Goal: Task Accomplishment & Management: Manage account settings

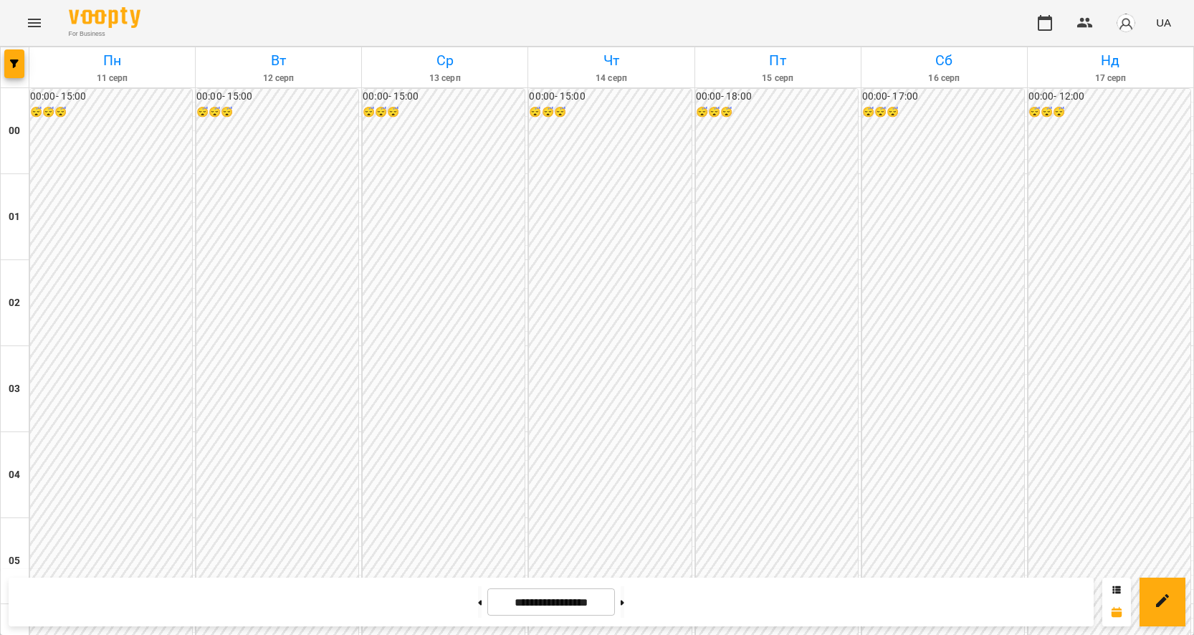
click at [32, 24] on icon "Menu" at bounding box center [34, 22] width 17 height 17
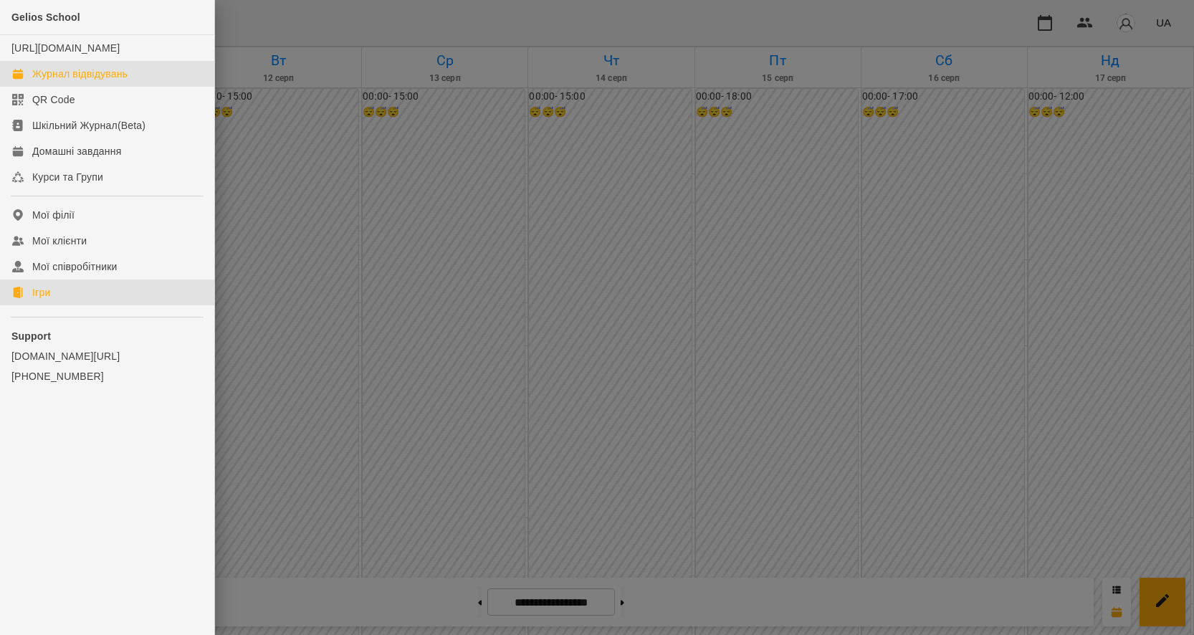
click at [45, 299] on div "Ігри" at bounding box center [41, 292] width 18 height 14
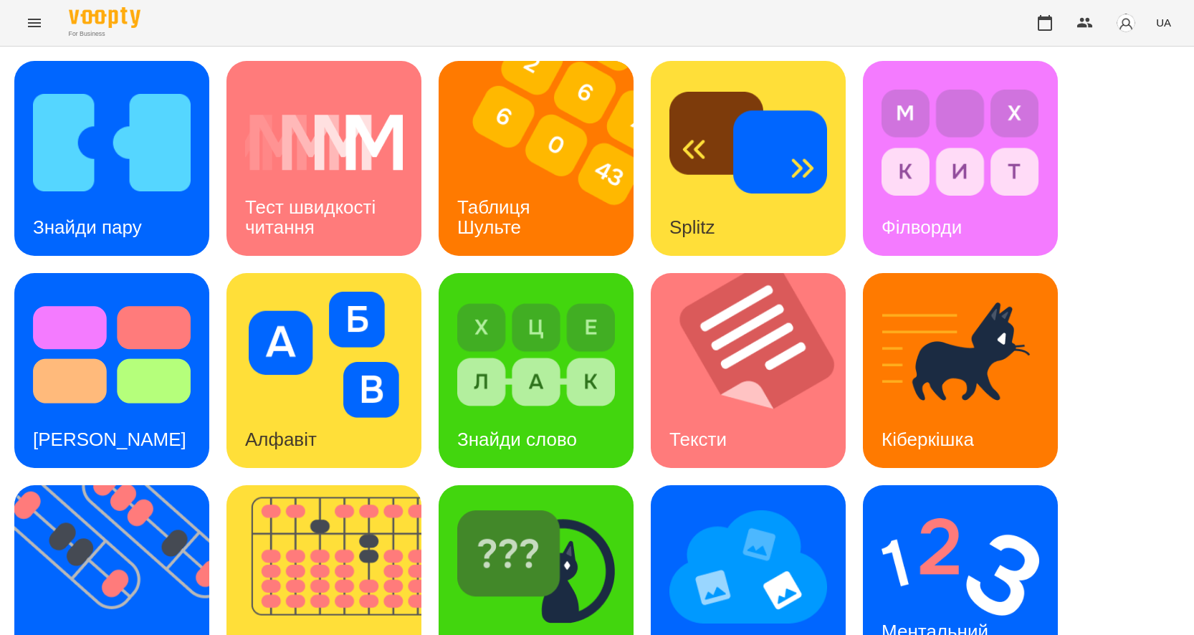
scroll to position [272, 0]
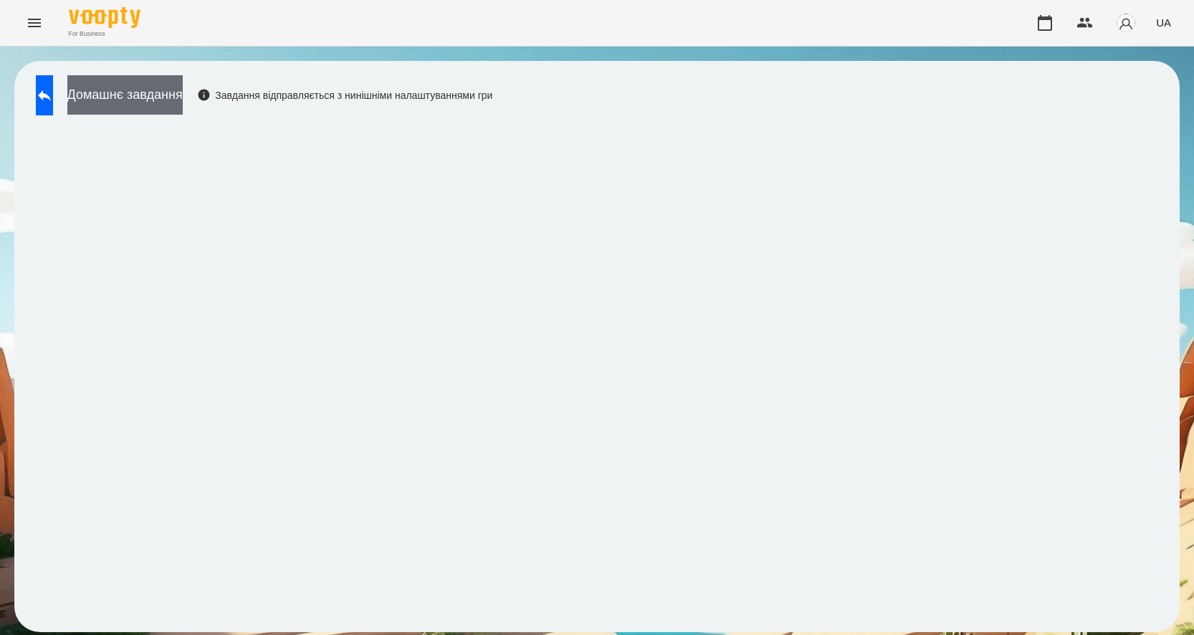
click at [166, 100] on button "Домашнє завдання" at bounding box center [124, 94] width 115 height 39
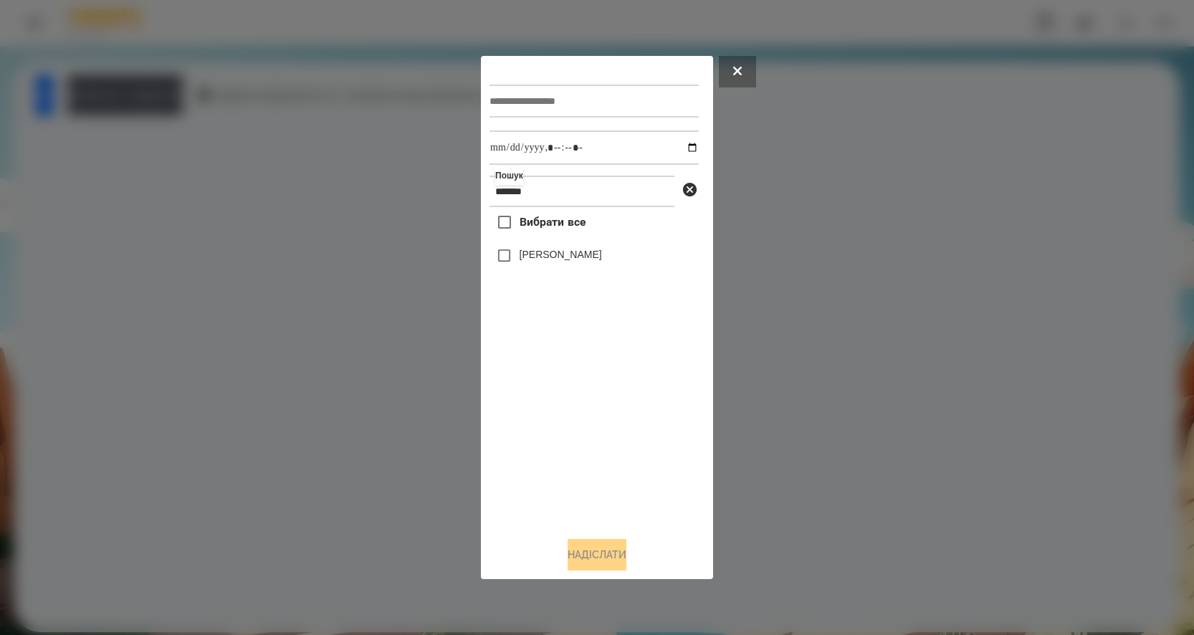
type input "*******"
click at [682, 140] on input "datetime-local" at bounding box center [593, 147] width 209 height 34
type input "**********"
click at [501, 100] on input "text" at bounding box center [593, 101] width 209 height 33
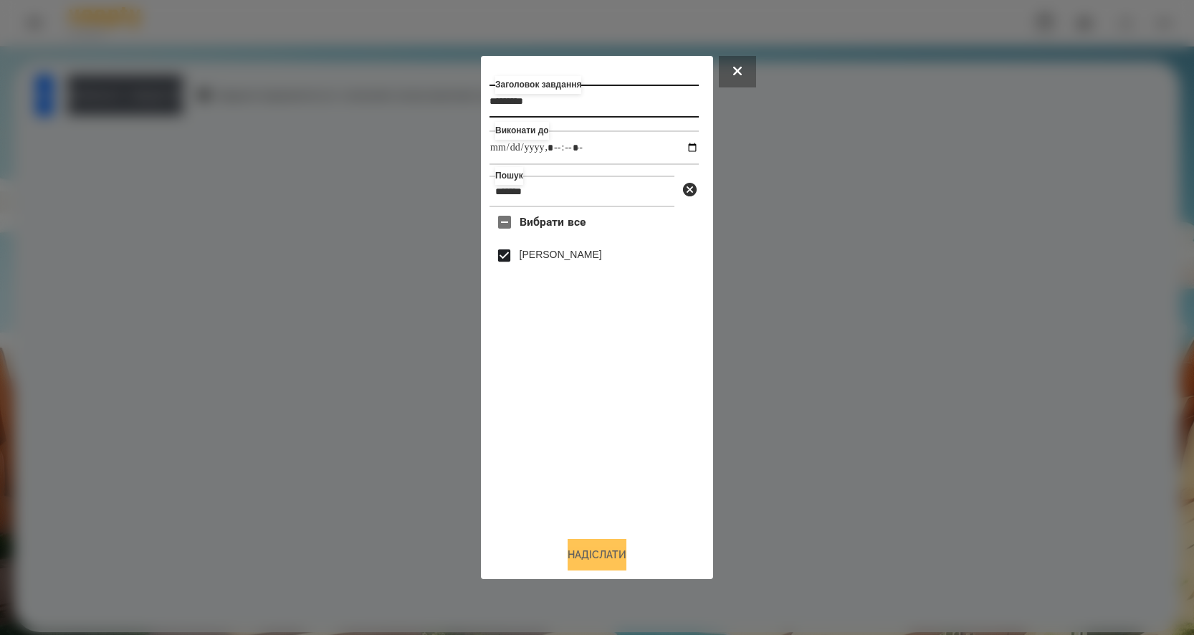
type input "*********"
click at [586, 554] on button "Надіслати" at bounding box center [596, 555] width 59 height 32
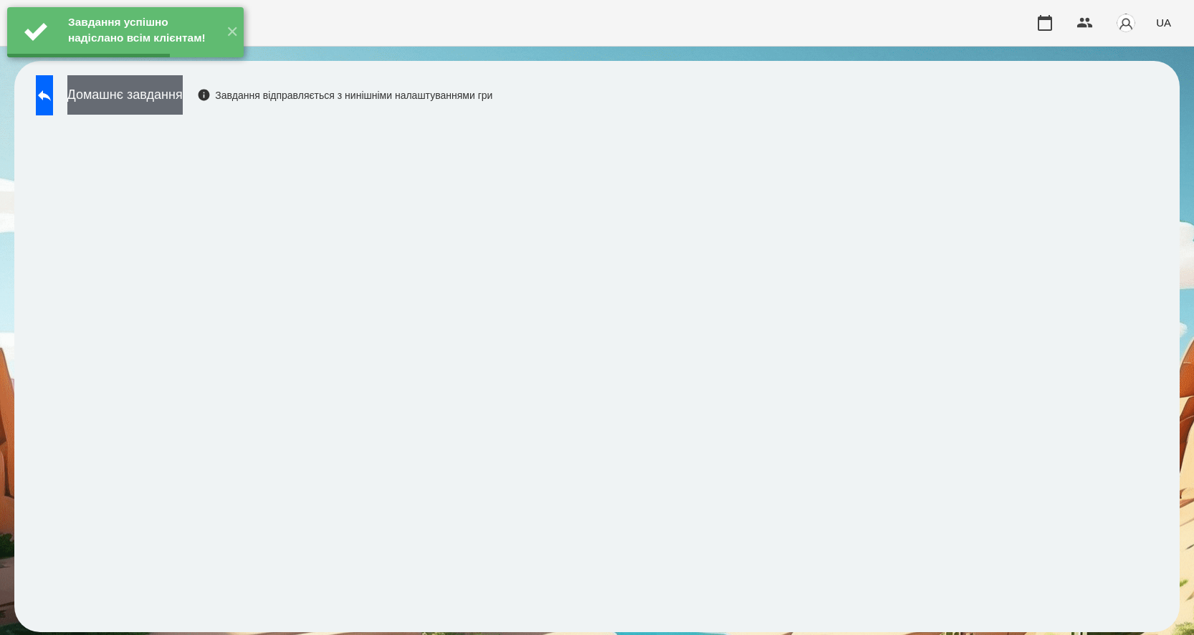
click at [164, 89] on button "Домашнє завдання" at bounding box center [124, 94] width 115 height 39
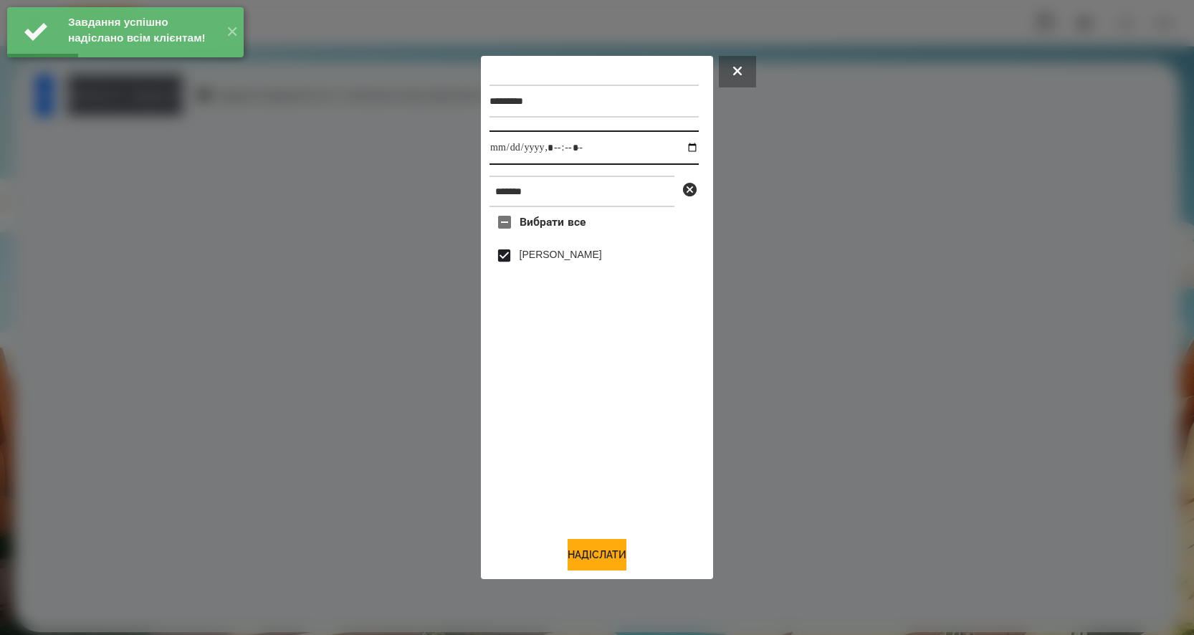
click at [683, 144] on input "datetime-local" at bounding box center [593, 147] width 209 height 34
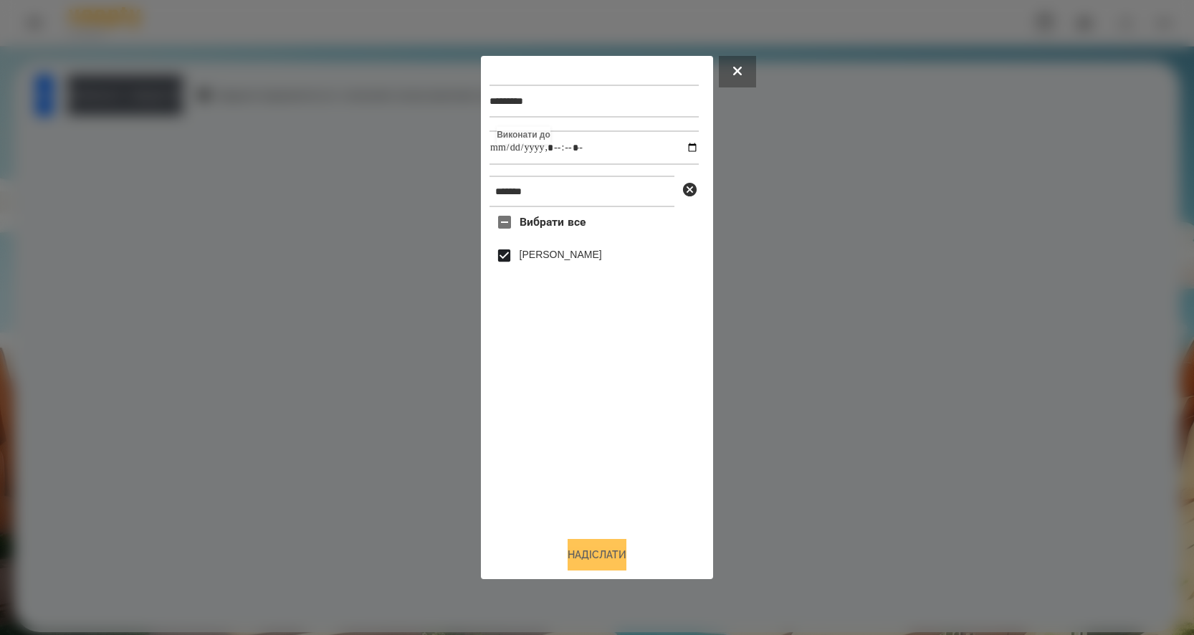
click at [592, 555] on button "Надіслати" at bounding box center [596, 555] width 59 height 32
type input "**********"
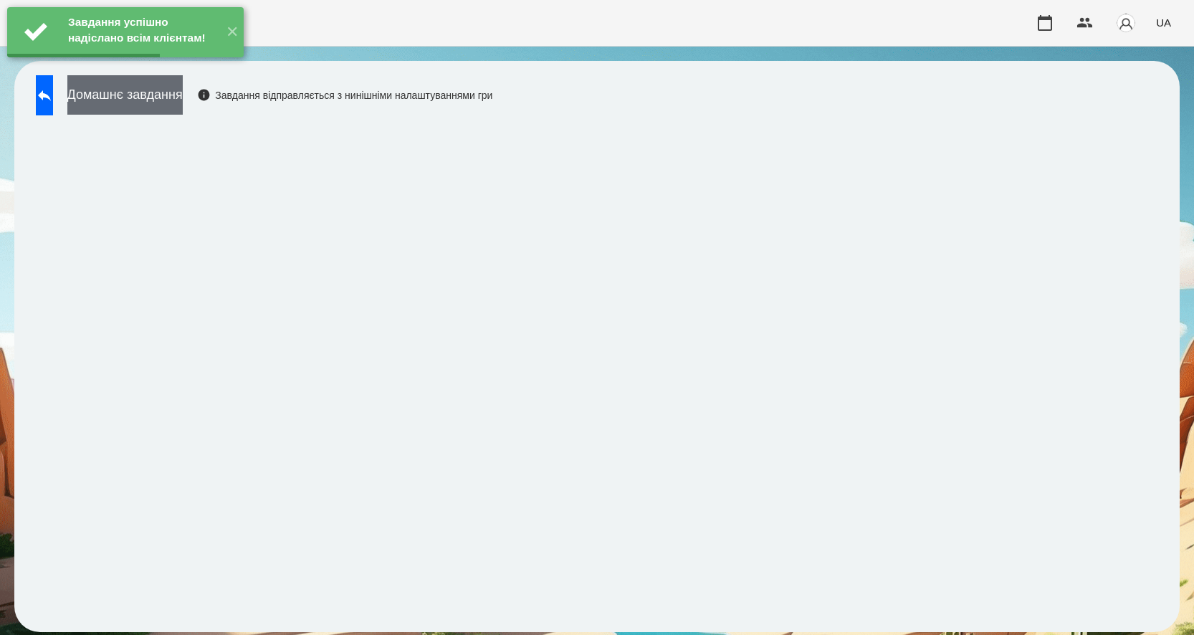
click at [145, 103] on button "Домашнє завдання" at bounding box center [124, 94] width 115 height 39
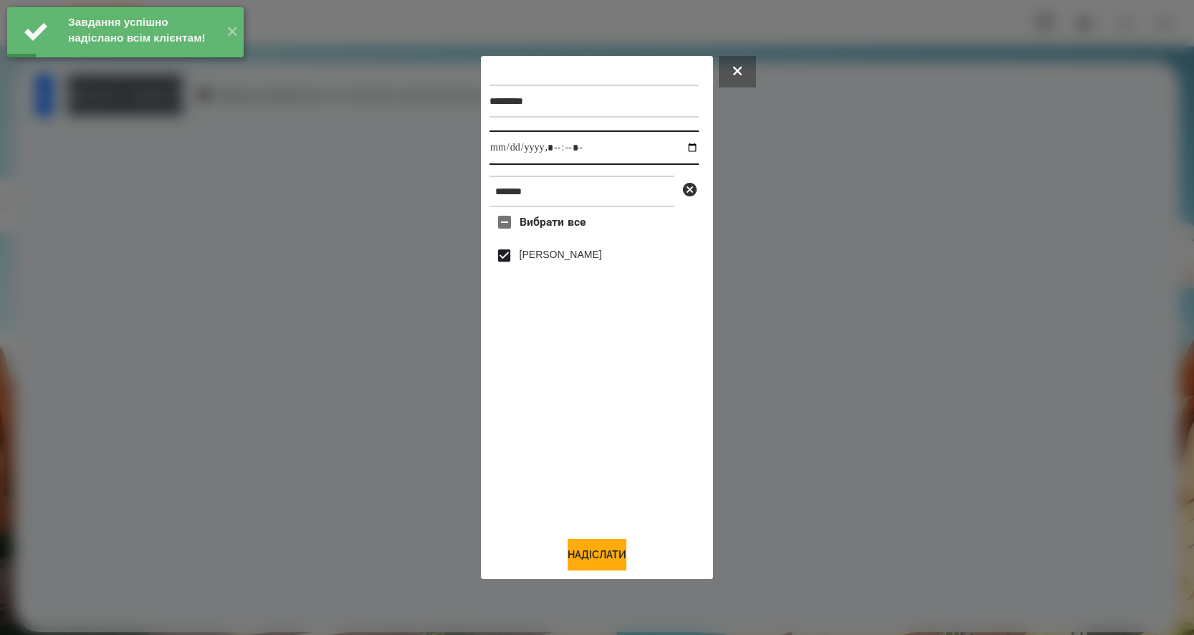
click at [689, 148] on input "datetime-local" at bounding box center [593, 147] width 209 height 34
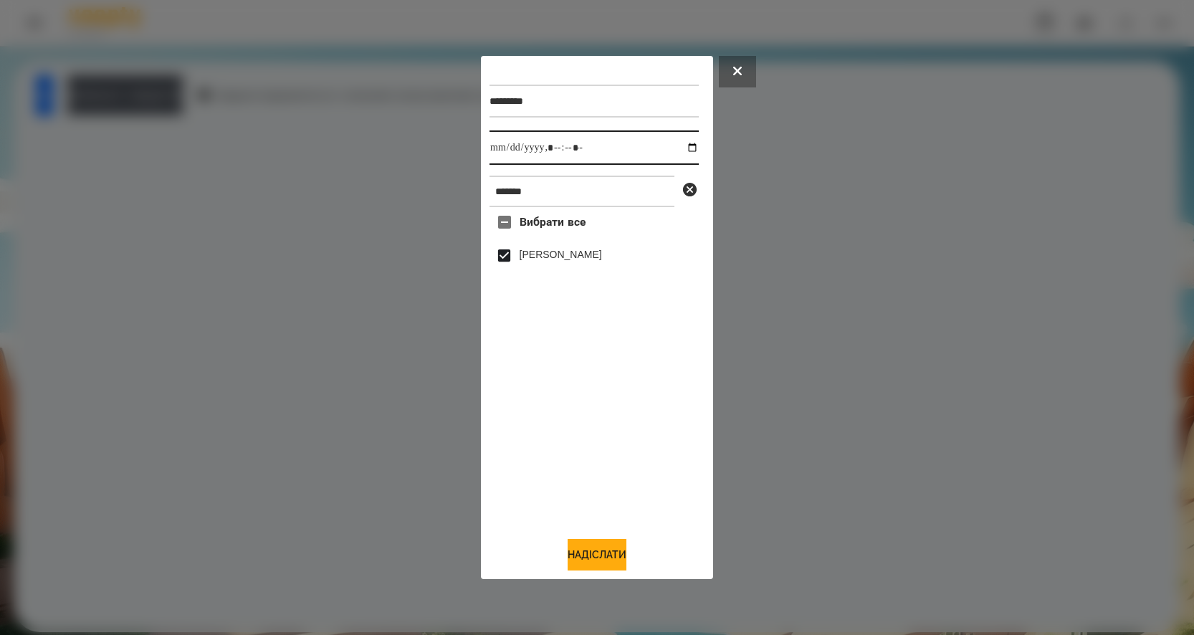
click at [689, 146] on input "datetime-local" at bounding box center [593, 147] width 209 height 34
click at [680, 150] on input "datetime-local" at bounding box center [593, 147] width 209 height 34
type input "**********"
click at [567, 559] on button "Надіслати" at bounding box center [596, 555] width 59 height 32
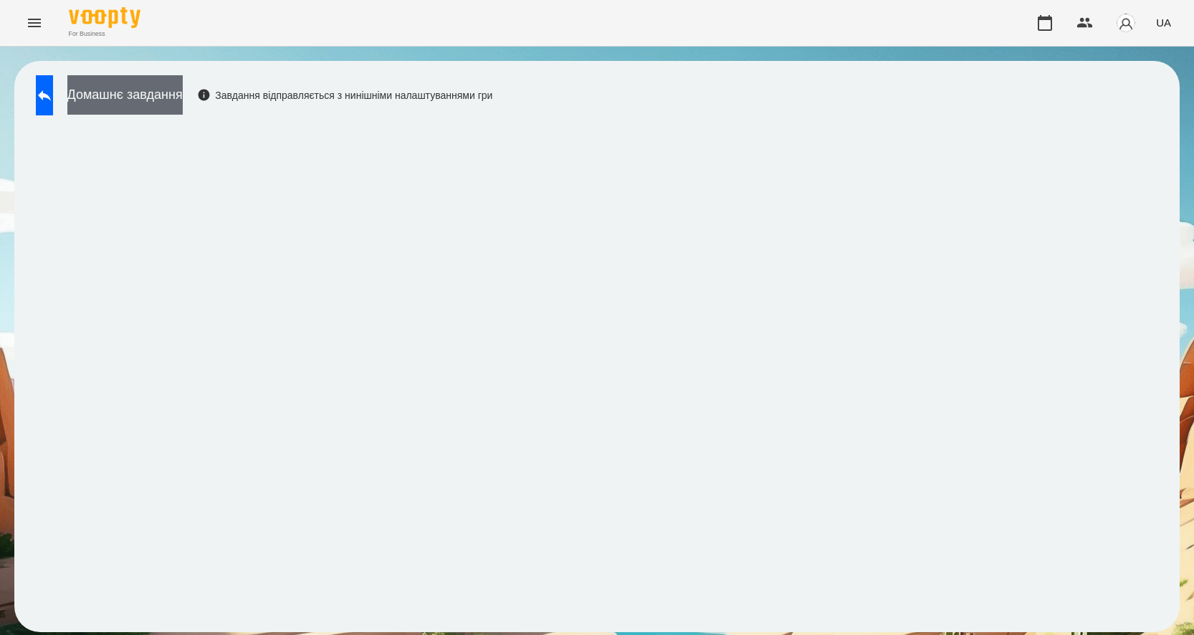
click at [183, 100] on button "Домашнє завдання" at bounding box center [124, 94] width 115 height 39
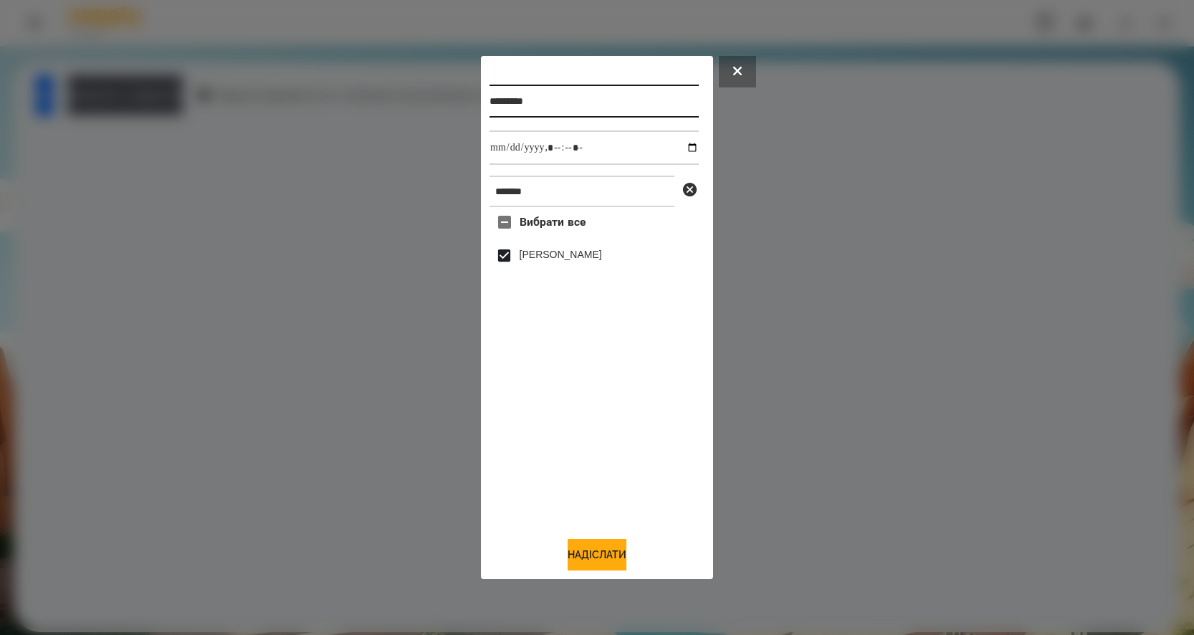
click at [560, 105] on input "*********" at bounding box center [593, 101] width 209 height 33
type input "**********"
click at [589, 560] on button "Надіслати" at bounding box center [596, 555] width 59 height 32
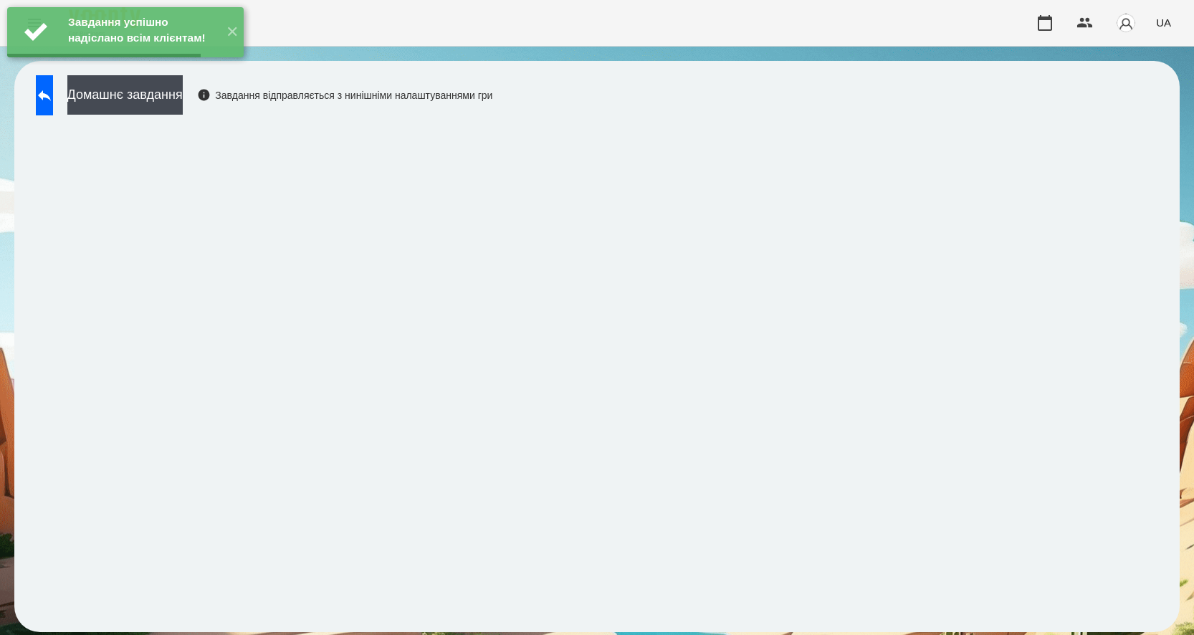
click at [163, 64] on div "Завдання успішно надіслано всім клієнтам! ✕" at bounding box center [125, 32] width 251 height 64
click at [158, 92] on button "Домашнє завдання" at bounding box center [124, 94] width 115 height 39
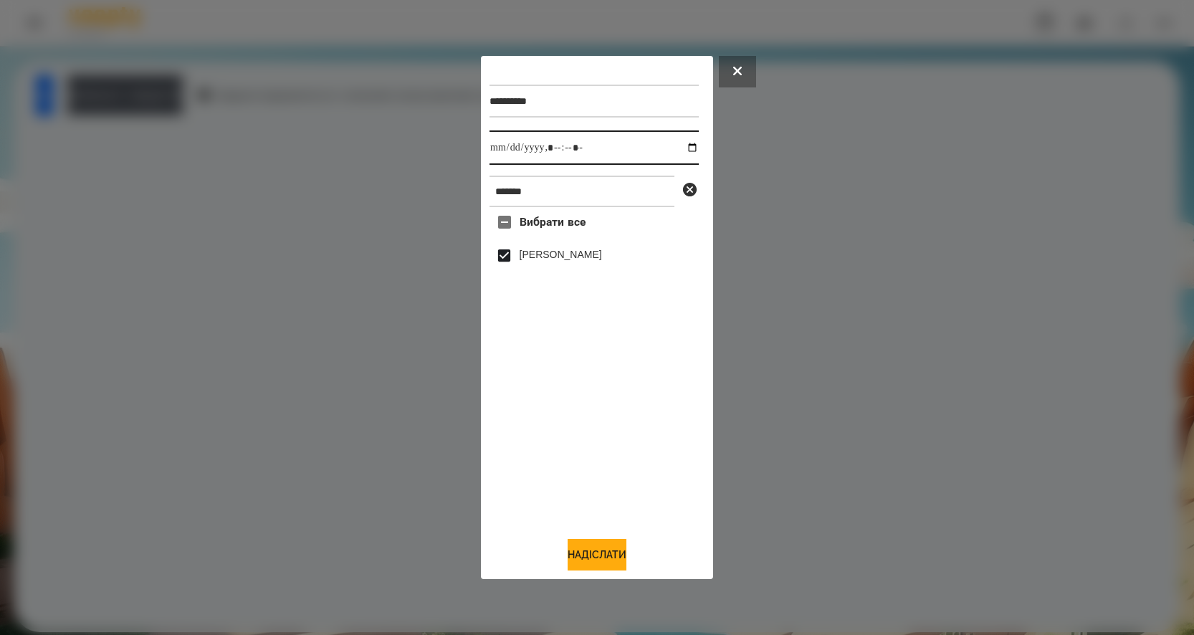
click at [683, 143] on input "datetime-local" at bounding box center [593, 147] width 209 height 34
click at [580, 561] on button "Надіслати" at bounding box center [596, 555] width 59 height 32
type input "**********"
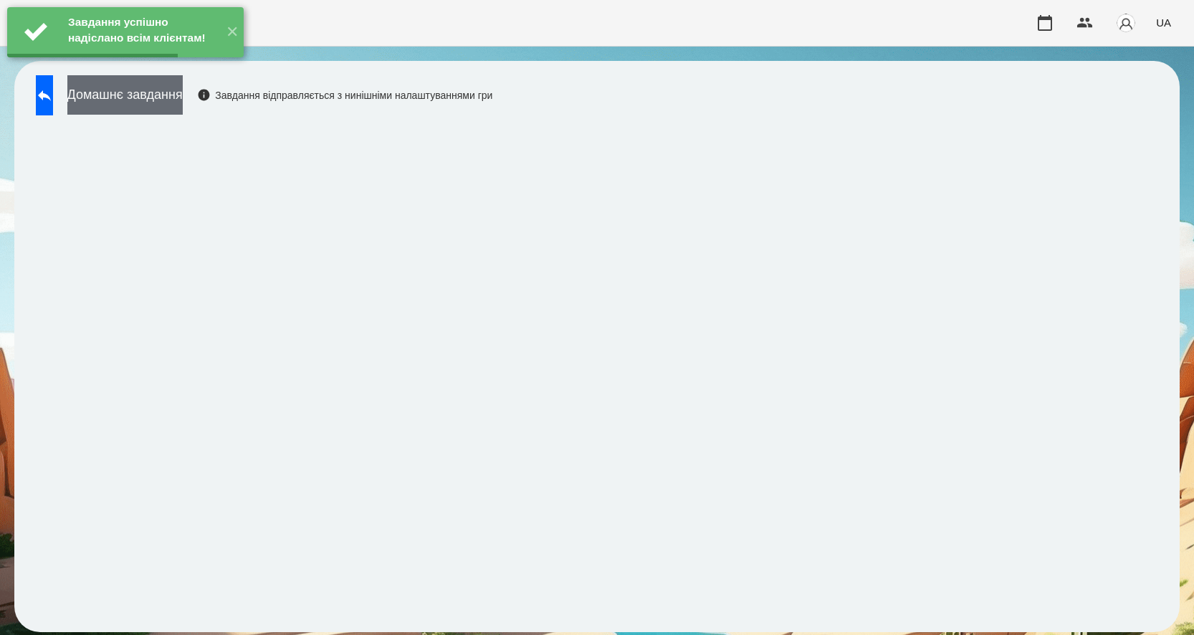
click at [183, 96] on button "Домашнє завдання" at bounding box center [124, 94] width 115 height 39
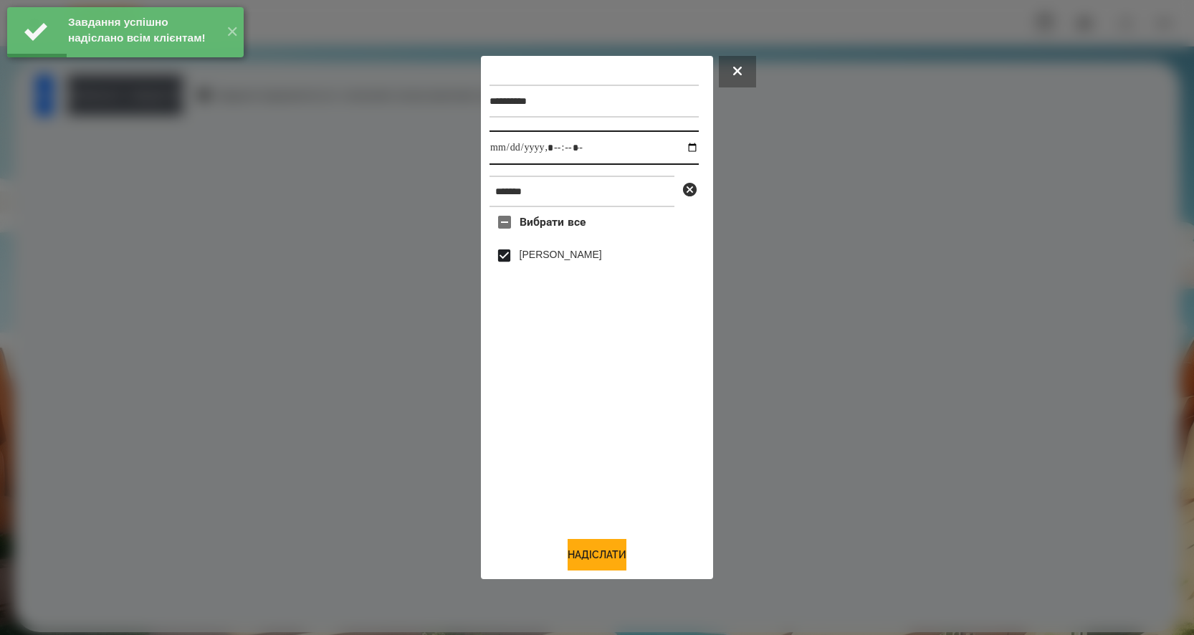
click at [684, 143] on input "datetime-local" at bounding box center [593, 147] width 209 height 34
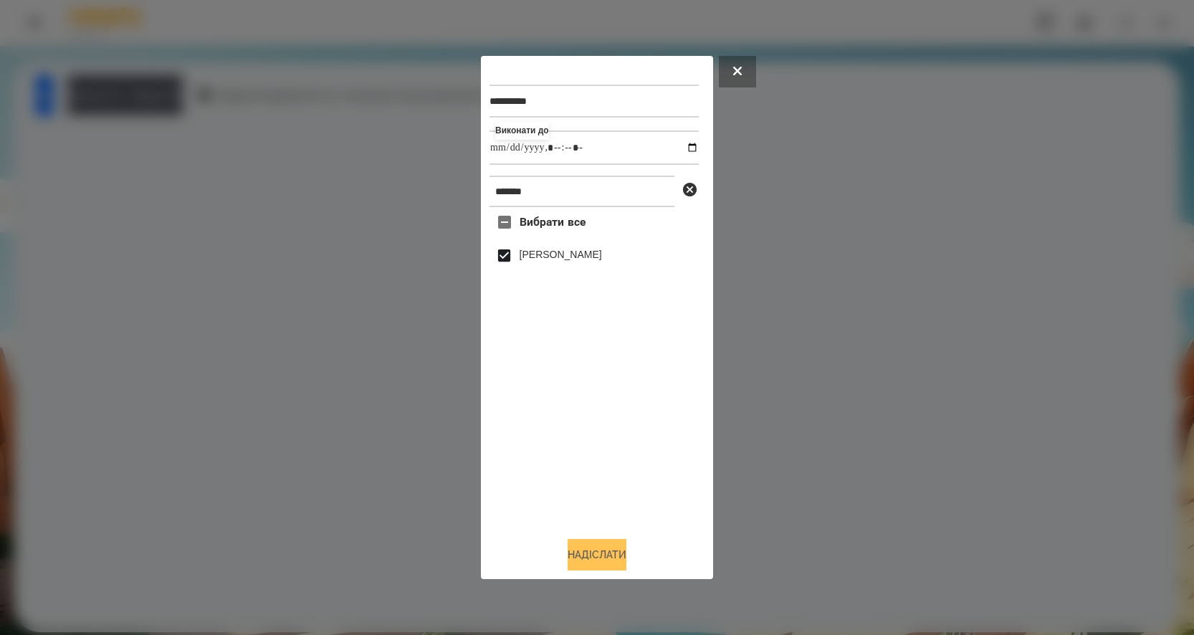
type input "**********"
click at [583, 556] on button "Надіслати" at bounding box center [596, 555] width 59 height 32
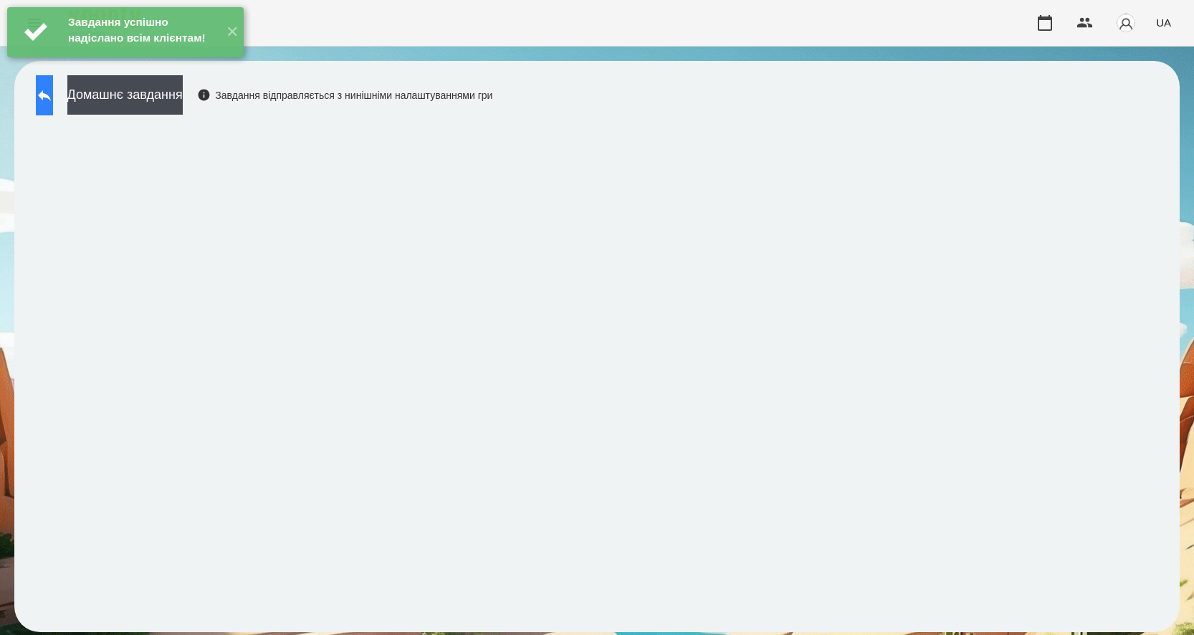
click at [53, 101] on icon at bounding box center [44, 95] width 17 height 17
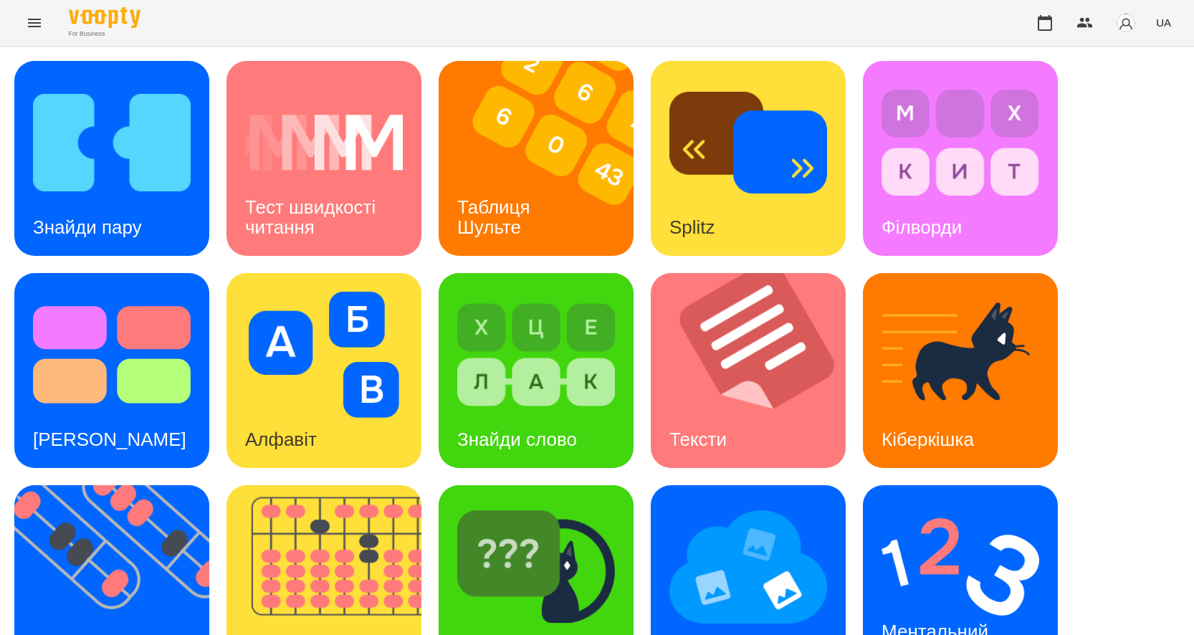
scroll to position [272, 0]
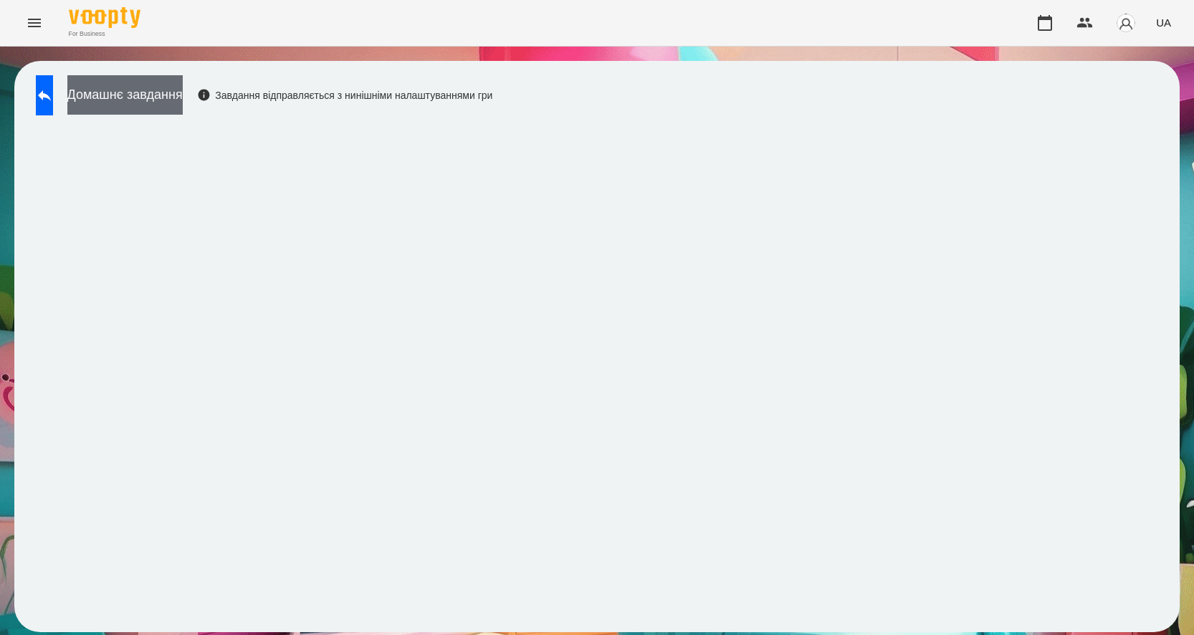
click at [183, 97] on button "Домашнє завдання" at bounding box center [124, 94] width 115 height 39
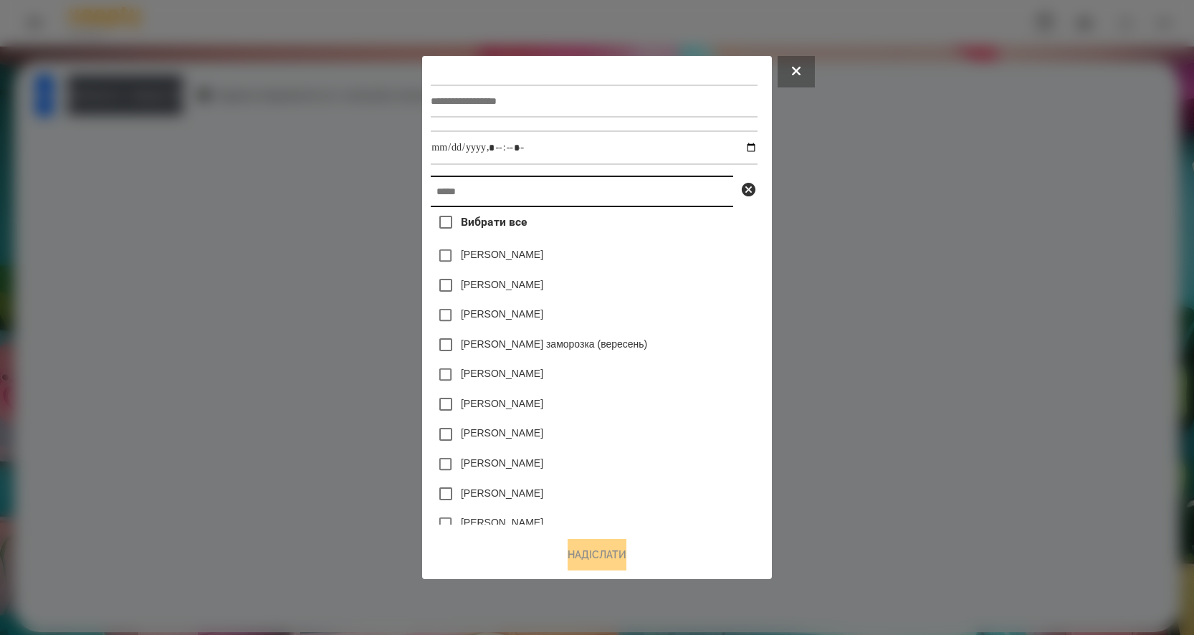
click at [467, 189] on input "text" at bounding box center [582, 192] width 302 height 32
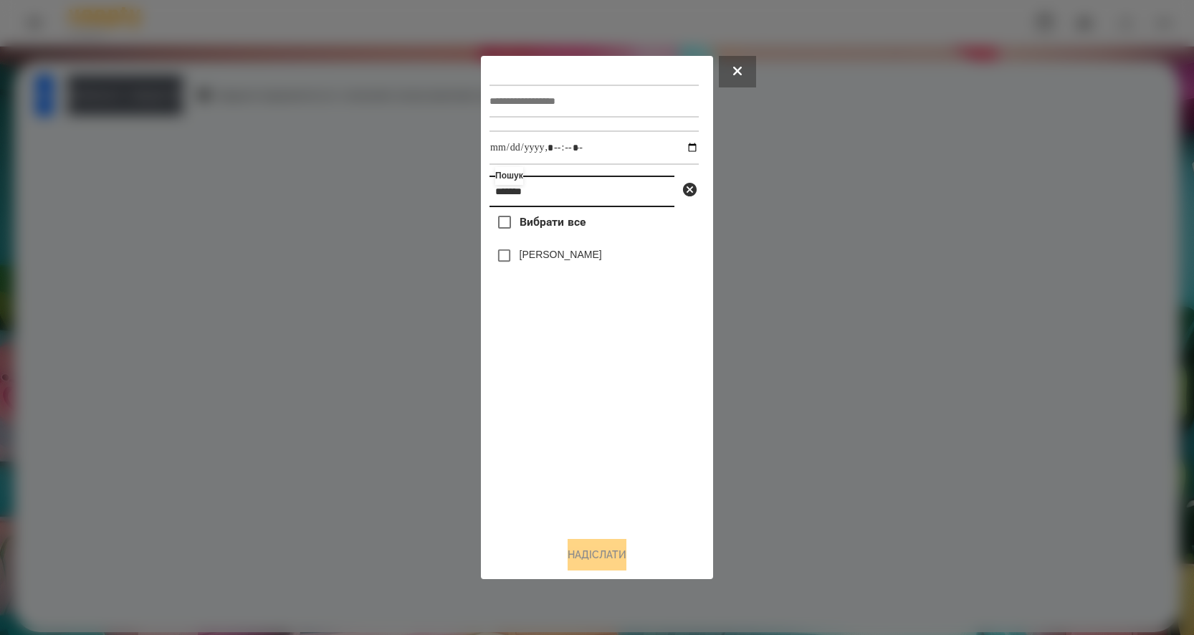
type input "*******"
click at [681, 145] on input "datetime-local" at bounding box center [593, 147] width 209 height 34
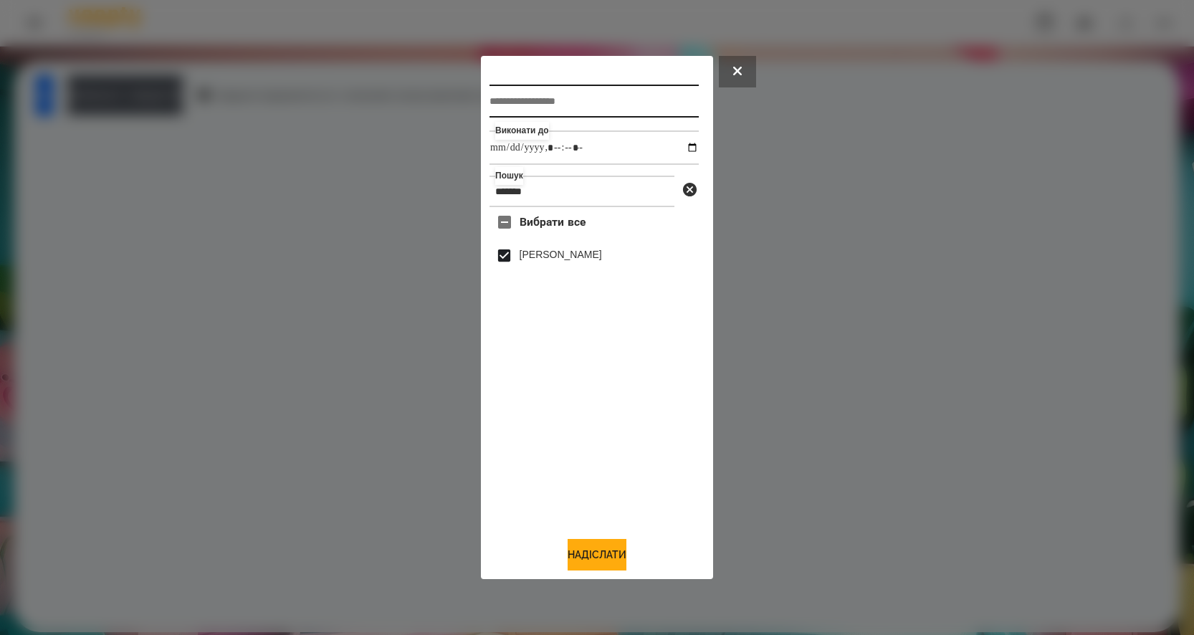
type input "**********"
click at [529, 94] on input "text" at bounding box center [593, 101] width 209 height 33
type input "*********"
click at [606, 555] on button "Надіслати" at bounding box center [596, 555] width 59 height 32
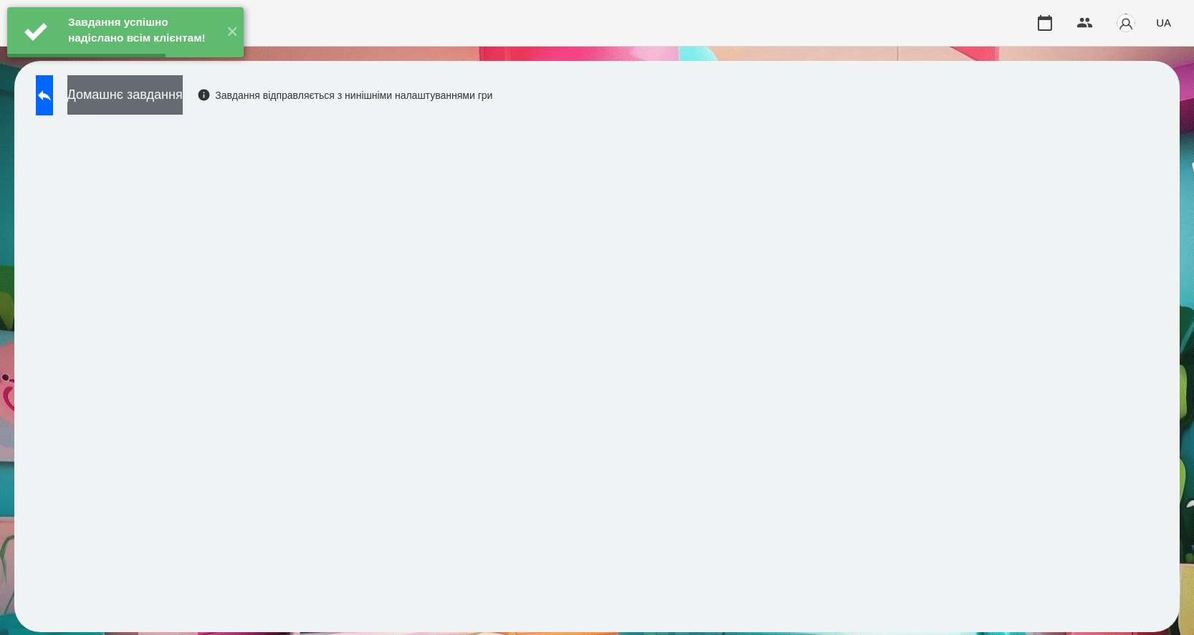
click at [178, 93] on button "Домашнє завдання" at bounding box center [124, 94] width 115 height 39
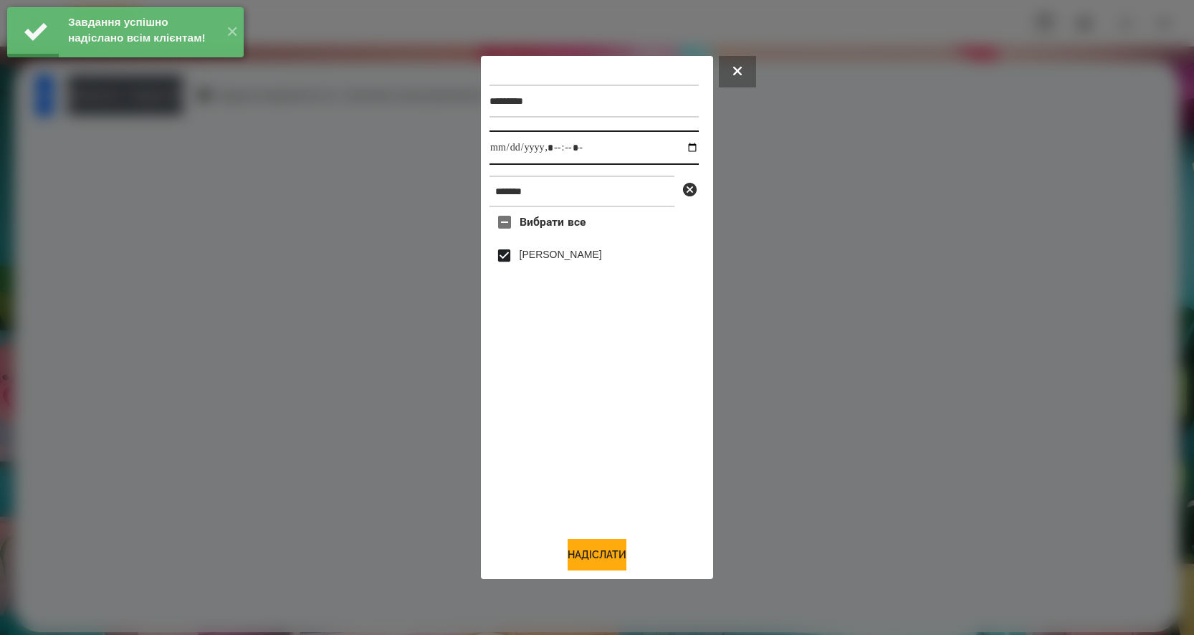
click at [681, 145] on input "datetime-local" at bounding box center [593, 147] width 209 height 34
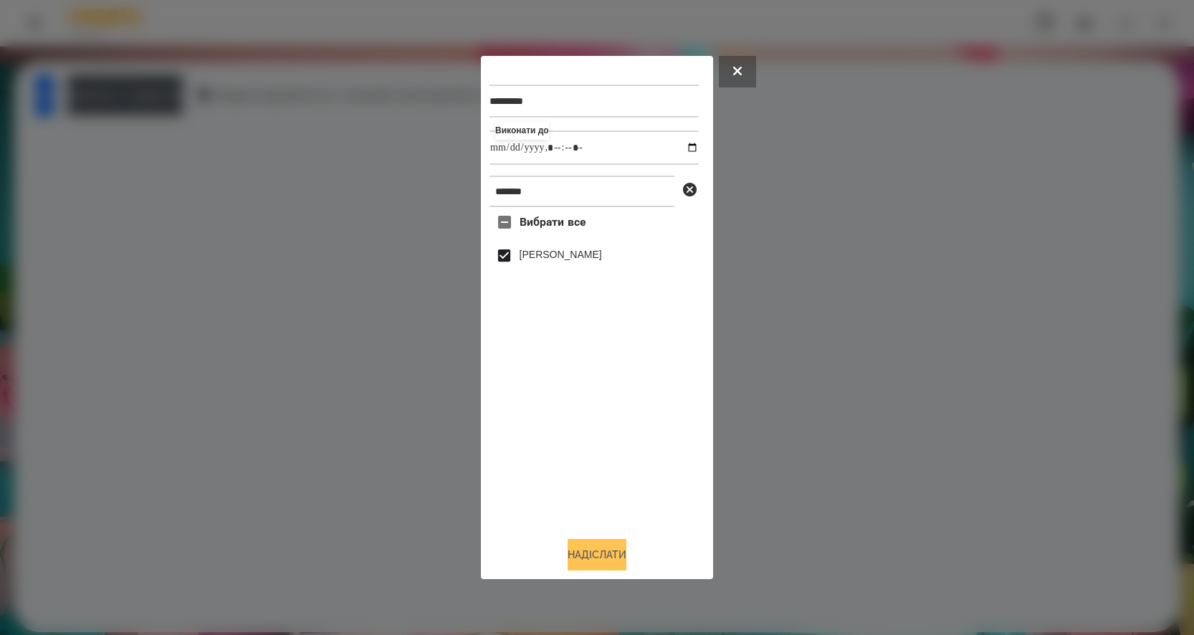
click at [579, 563] on button "Надіслати" at bounding box center [596, 555] width 59 height 32
type input "**********"
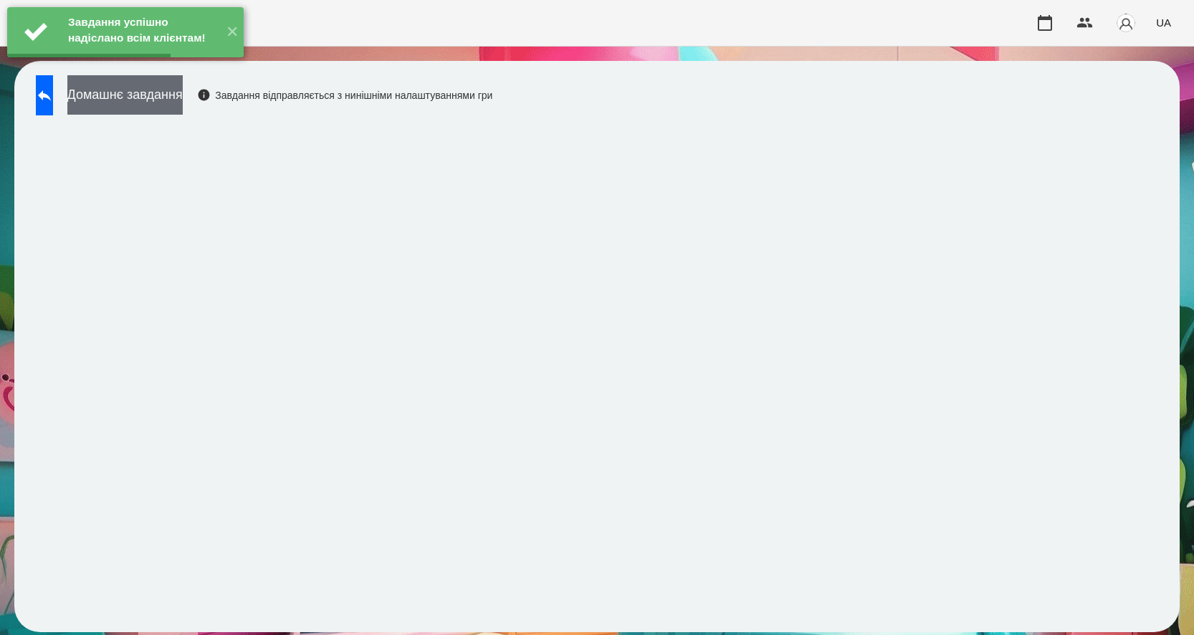
click at [173, 93] on button "Домашнє завдання" at bounding box center [124, 94] width 115 height 39
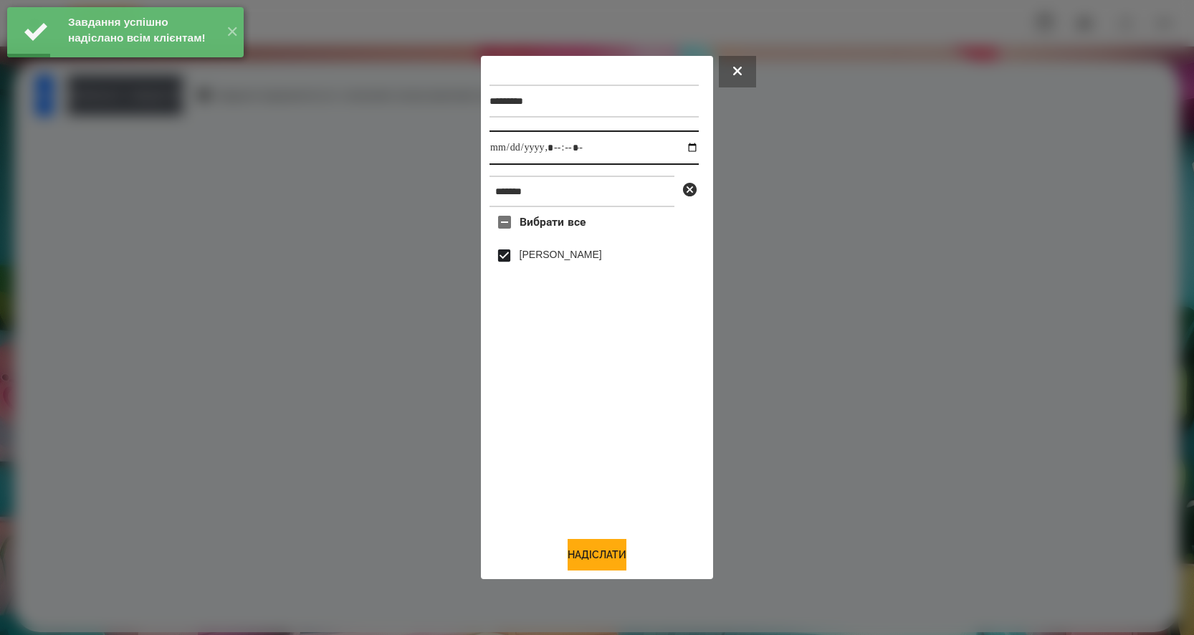
click at [680, 145] on input "datetime-local" at bounding box center [593, 147] width 209 height 34
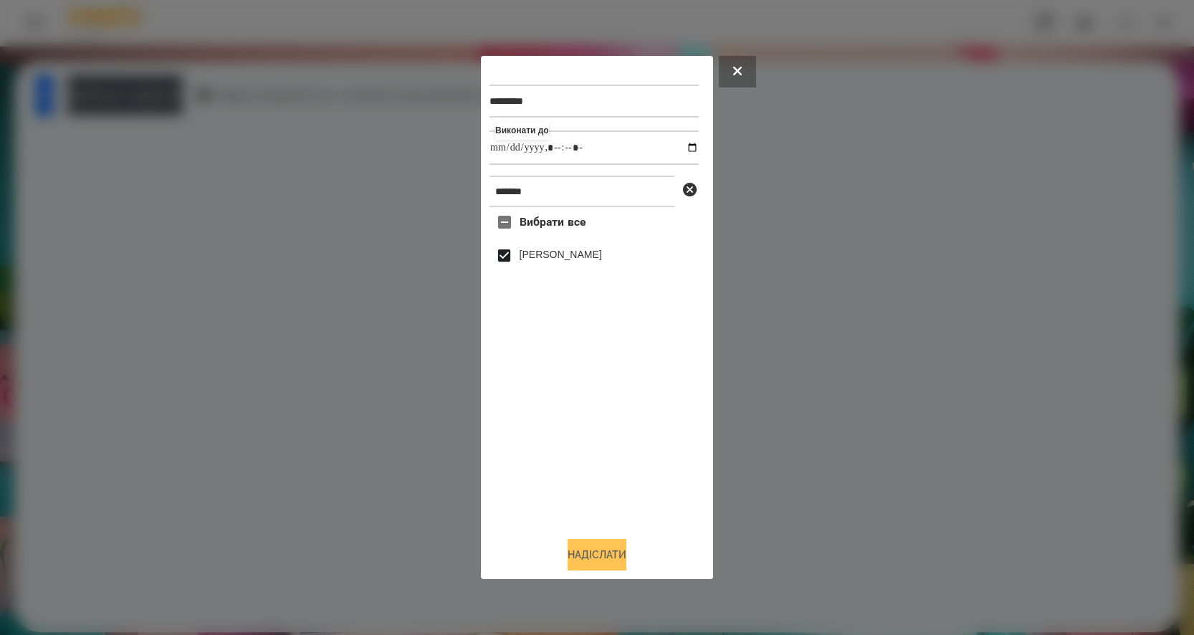
type input "**********"
click at [591, 552] on button "Надіслати" at bounding box center [596, 555] width 59 height 32
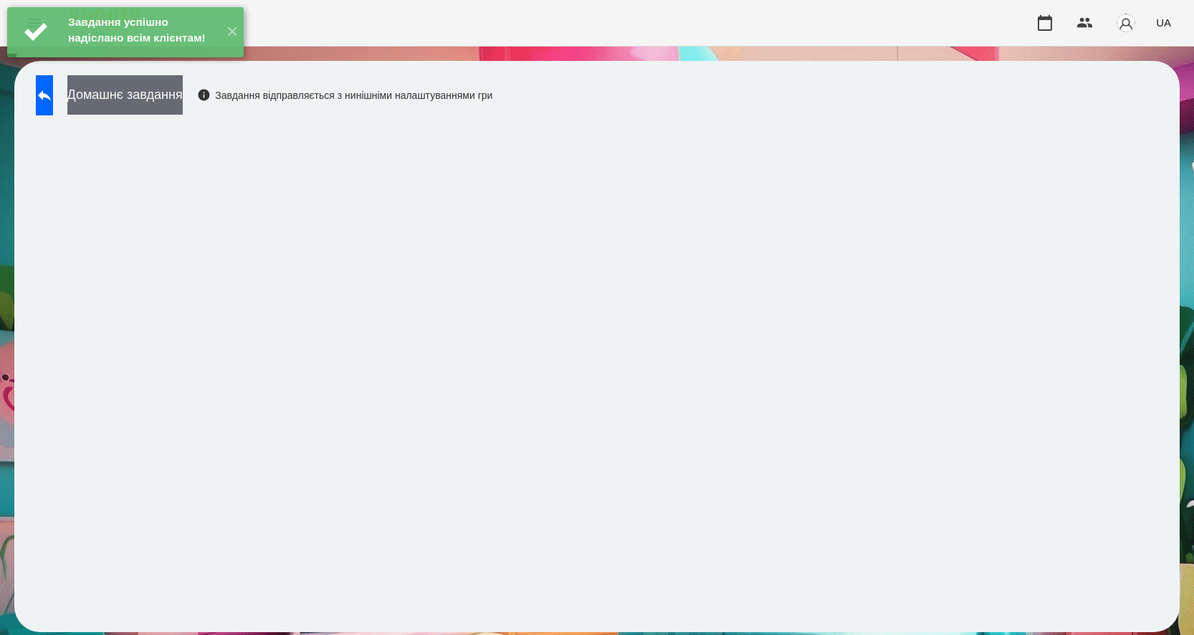
click at [183, 102] on button "Домашнє завдання" at bounding box center [124, 94] width 115 height 39
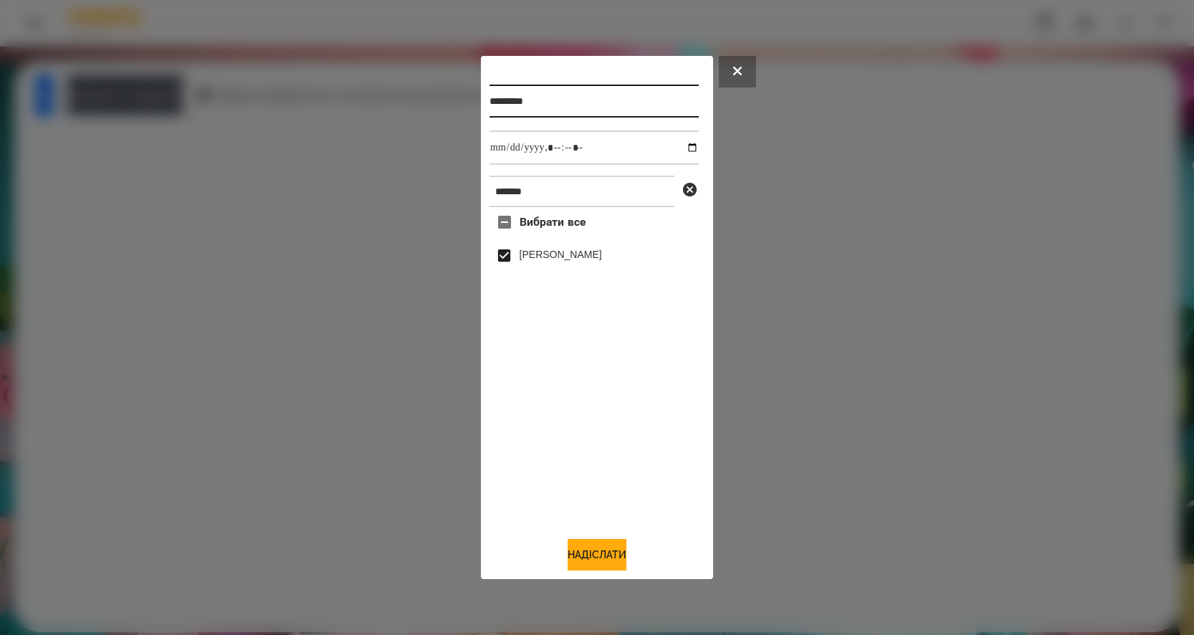
click at [550, 94] on input "*********" at bounding box center [593, 101] width 209 height 33
type input "*********"
click at [582, 557] on button "Надіслати" at bounding box center [596, 555] width 59 height 32
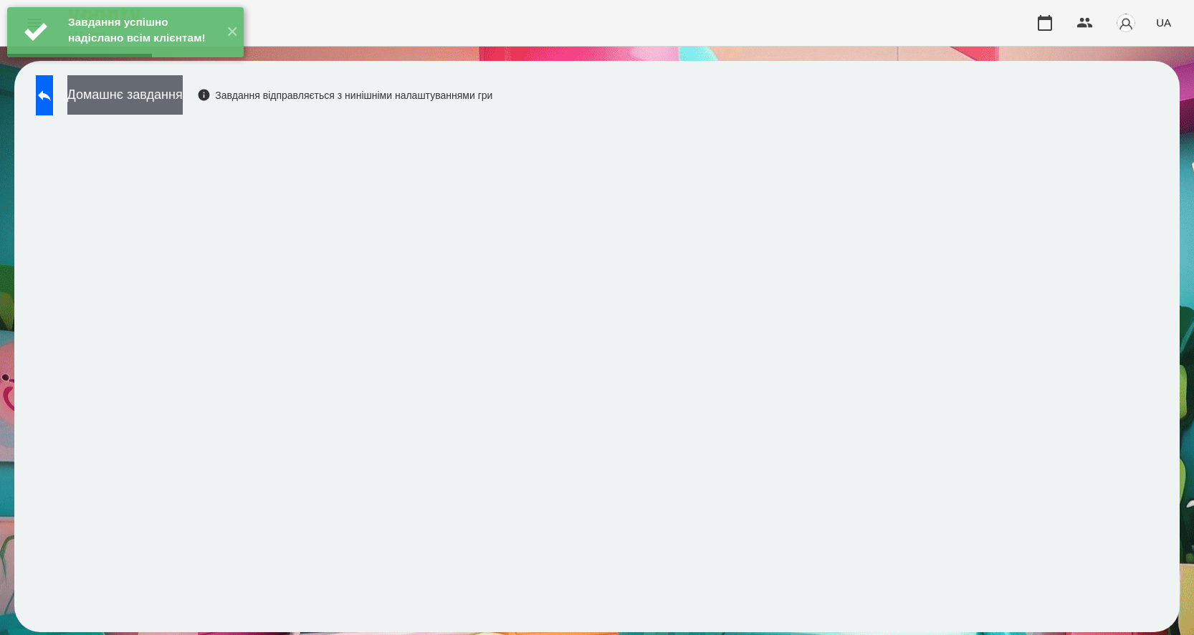
click at [183, 103] on button "Домашнє завдання" at bounding box center [124, 94] width 115 height 39
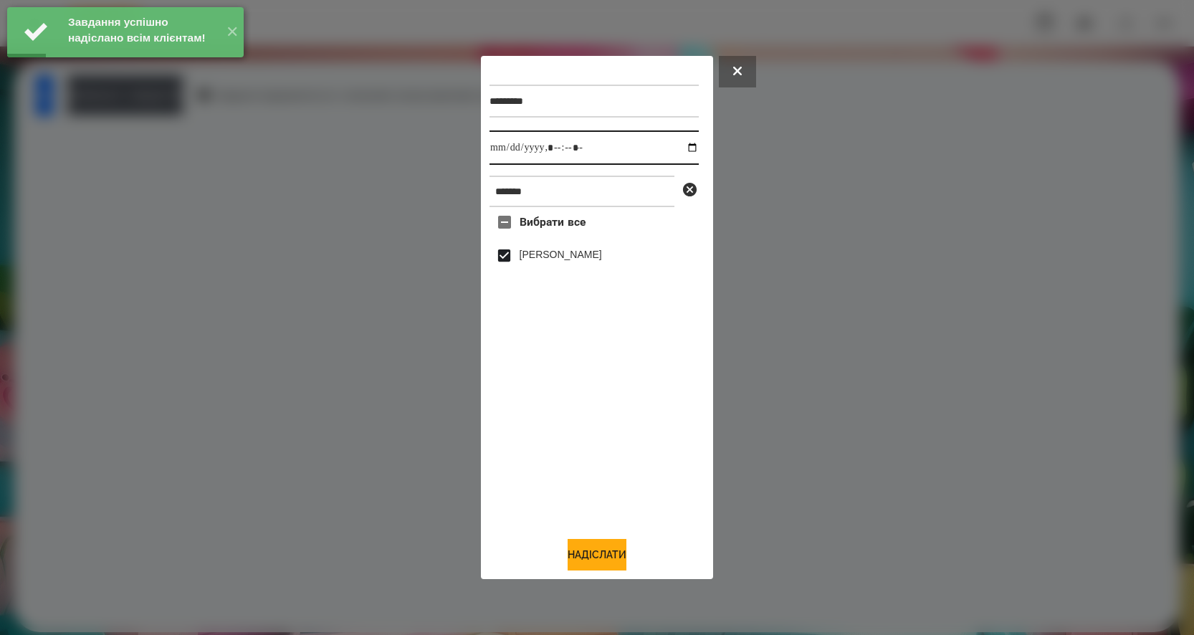
click at [684, 143] on input "datetime-local" at bounding box center [593, 147] width 209 height 34
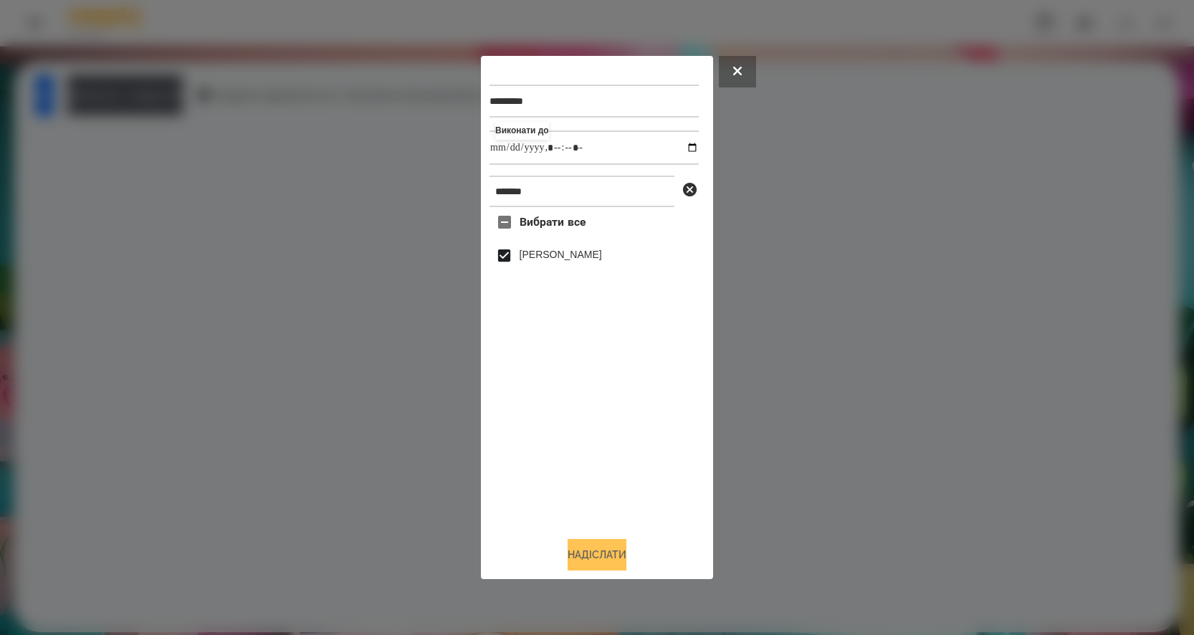
click at [583, 557] on button "Надіслати" at bounding box center [596, 555] width 59 height 32
type input "**********"
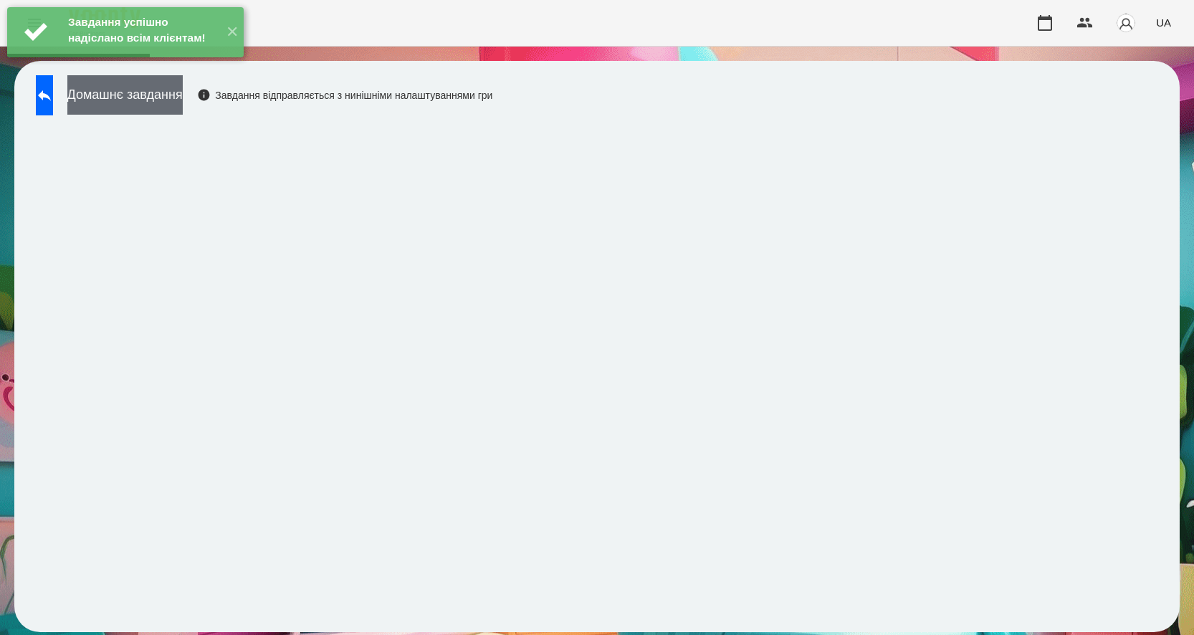
click at [183, 103] on button "Домашнє завдання" at bounding box center [124, 94] width 115 height 39
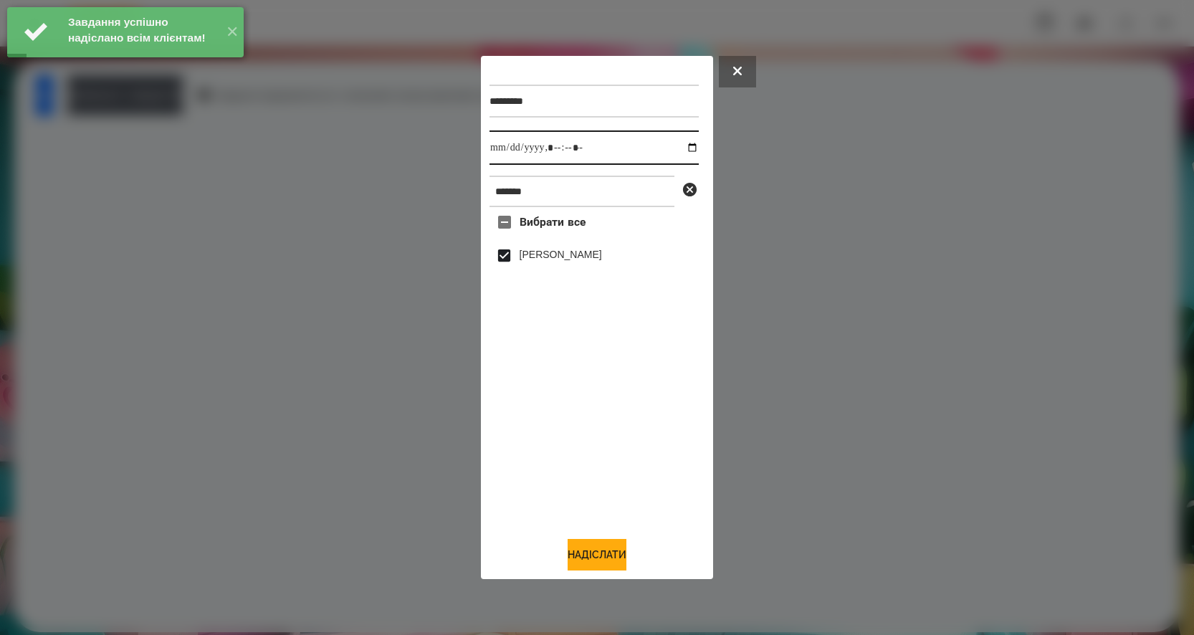
click at [682, 146] on input "datetime-local" at bounding box center [593, 147] width 209 height 34
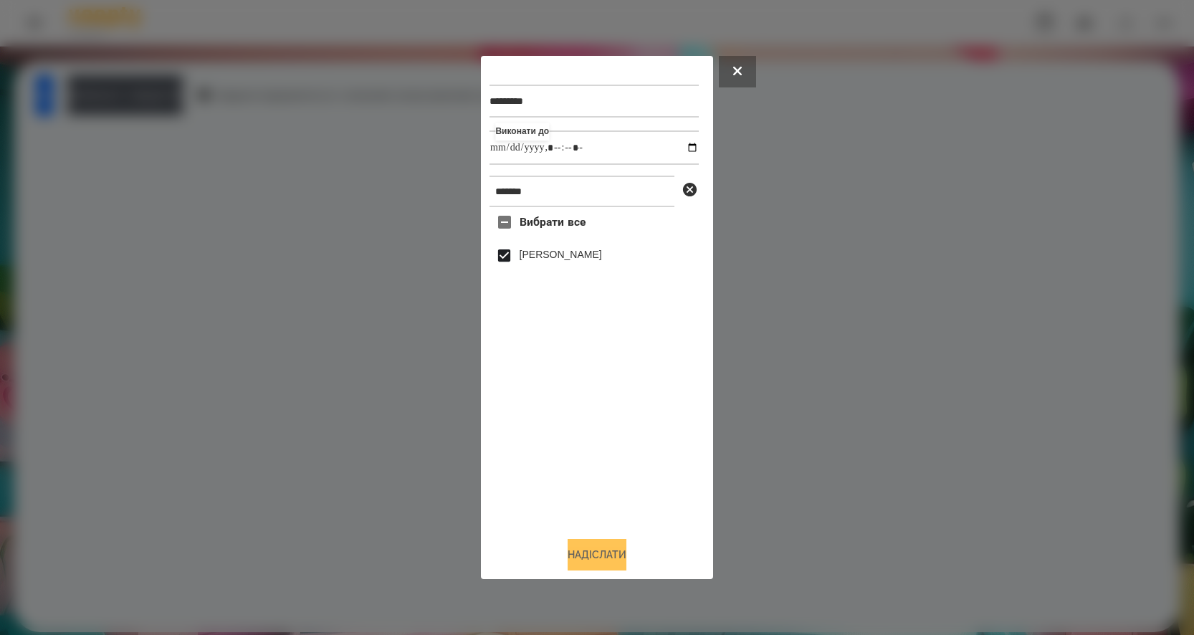
type input "**********"
click at [580, 556] on button "Надіслати" at bounding box center [596, 555] width 59 height 32
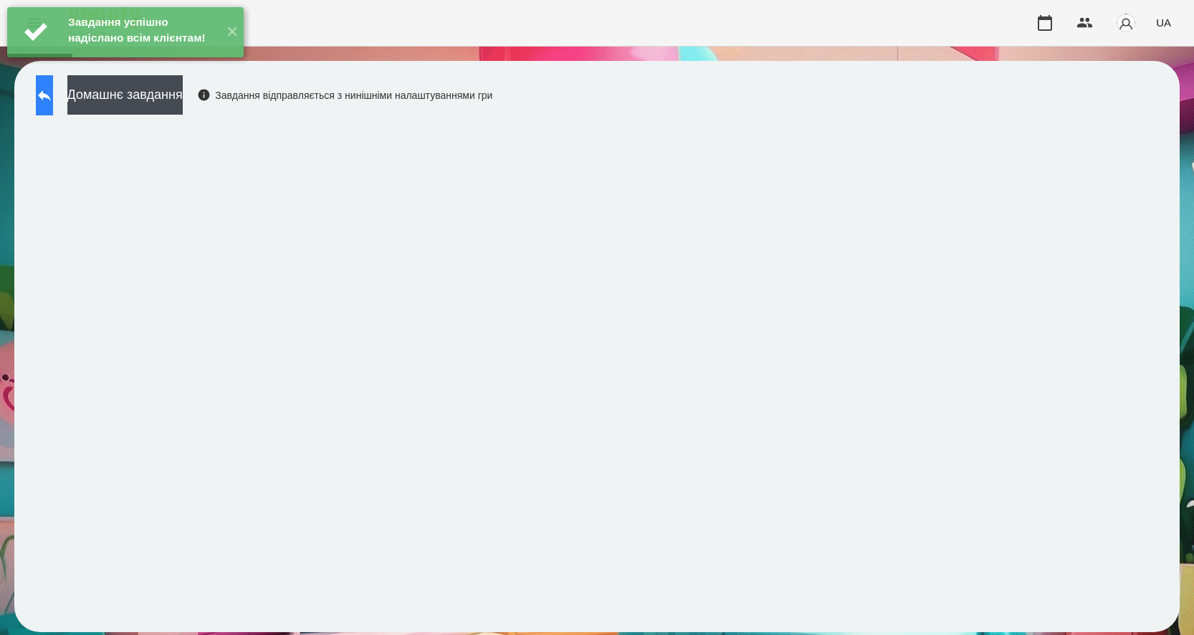
click at [51, 95] on icon at bounding box center [44, 95] width 17 height 17
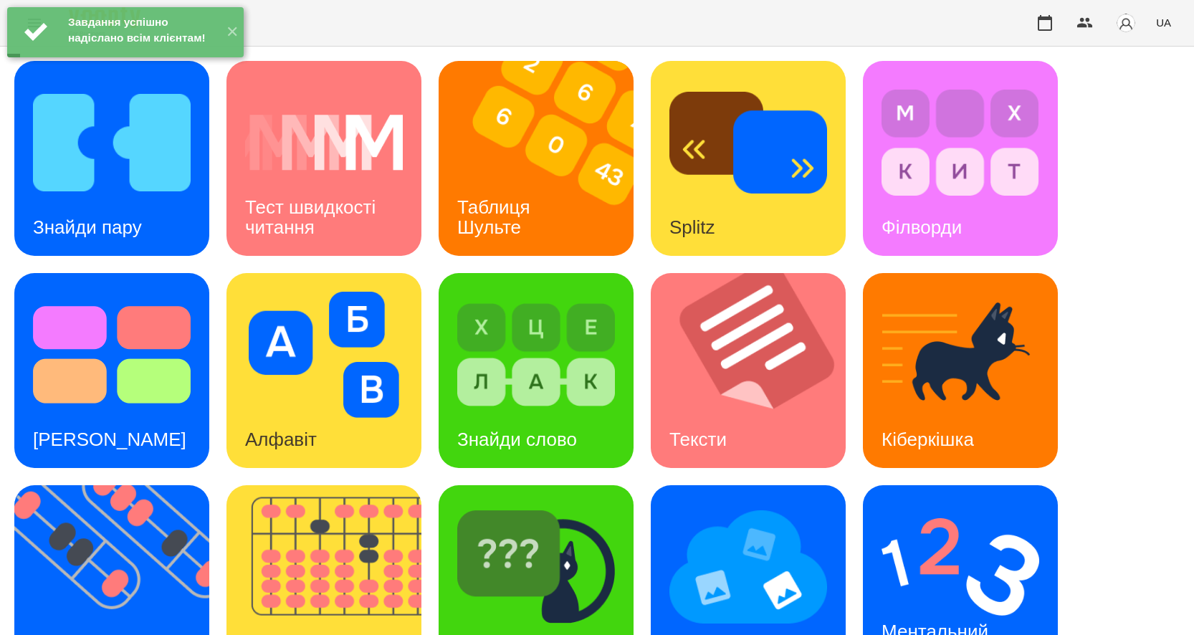
scroll to position [143, 0]
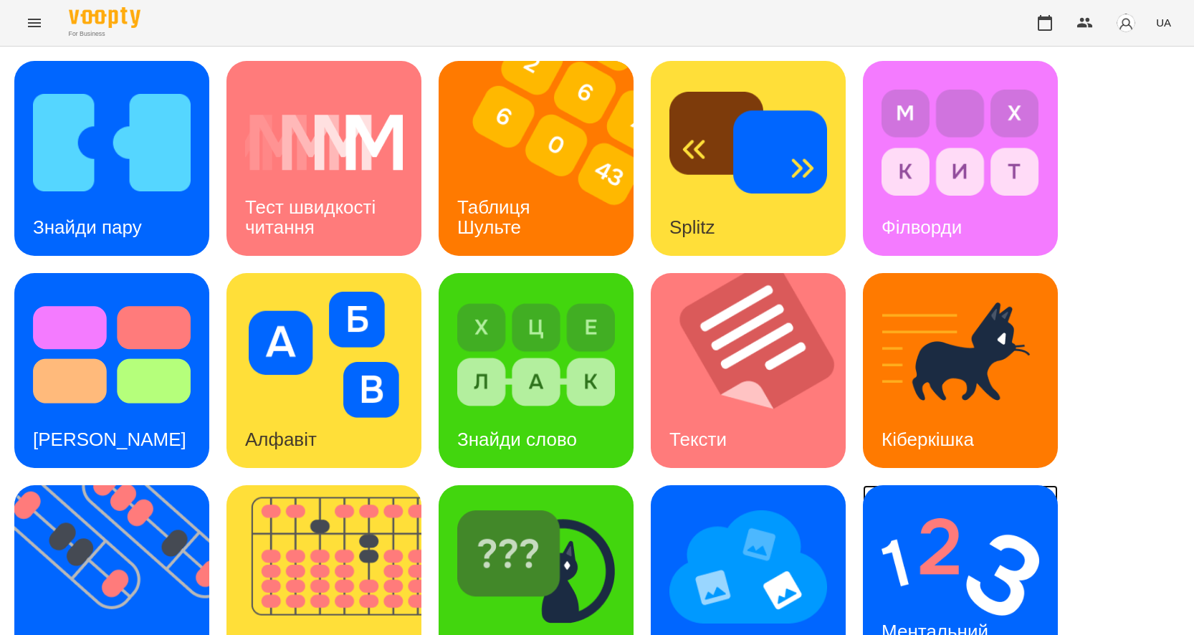
click at [892, 620] on h3 "Ментальний рахунок" at bounding box center [937, 640] width 112 height 41
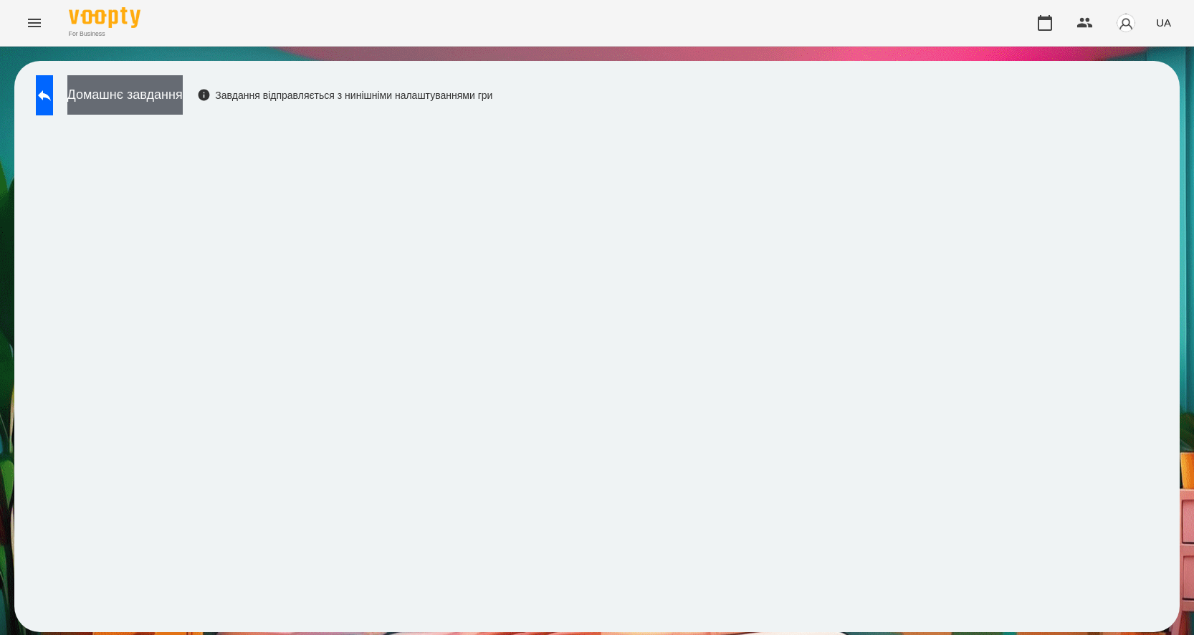
click at [183, 85] on button "Домашнє завдання" at bounding box center [124, 94] width 115 height 39
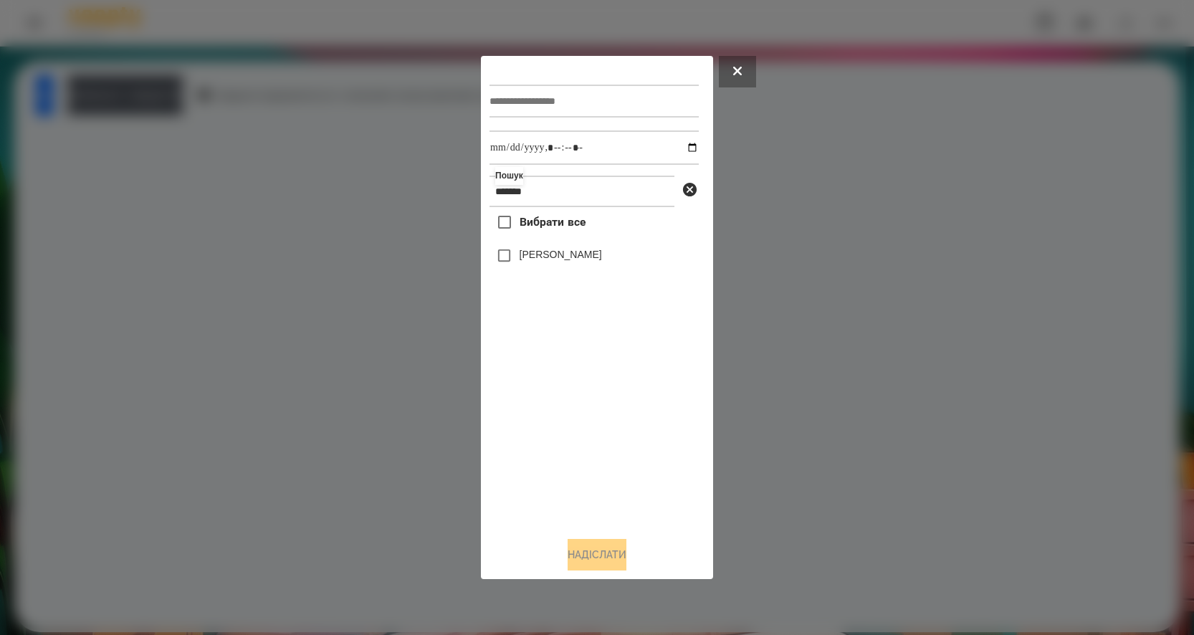
type input "*******"
click at [683, 146] on input "datetime-local" at bounding box center [593, 147] width 209 height 34
click at [532, 92] on input "text" at bounding box center [593, 101] width 209 height 33
type input "**********"
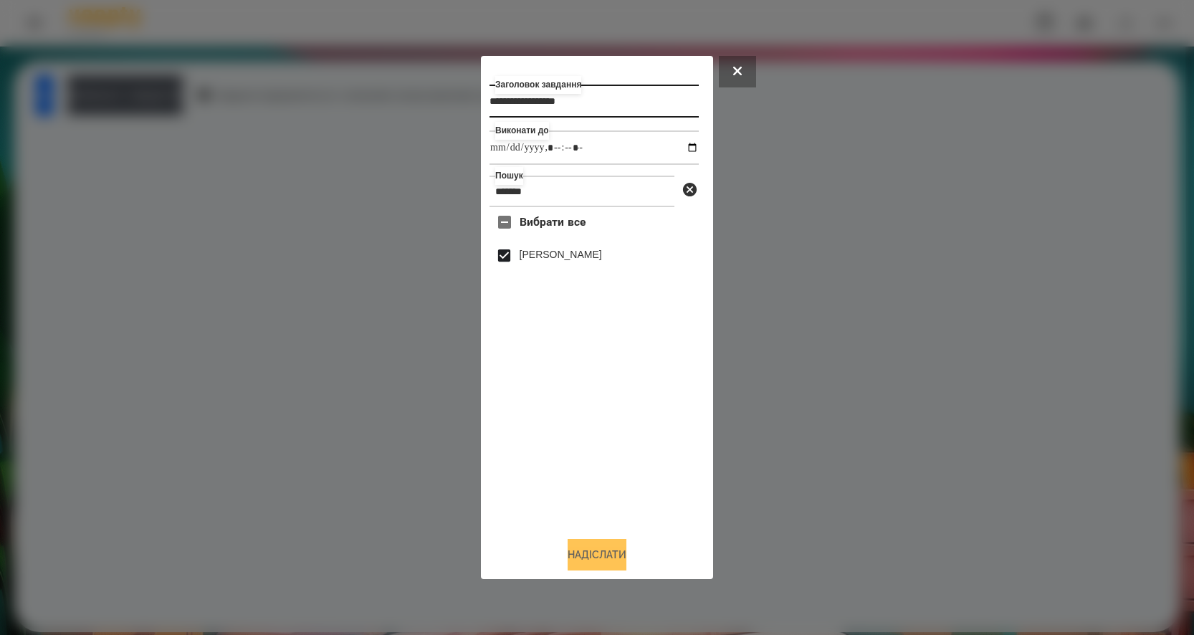
type input "**********"
click at [592, 560] on button "Надіслати" at bounding box center [596, 555] width 59 height 32
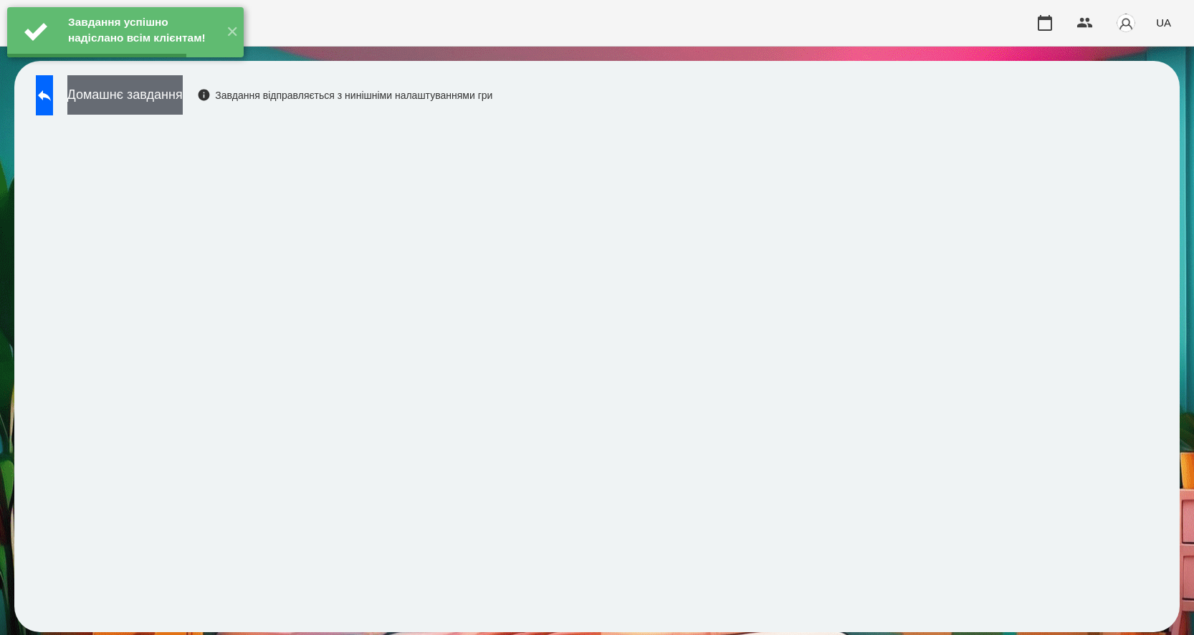
click at [171, 94] on button "Домашнє завдання" at bounding box center [124, 94] width 115 height 39
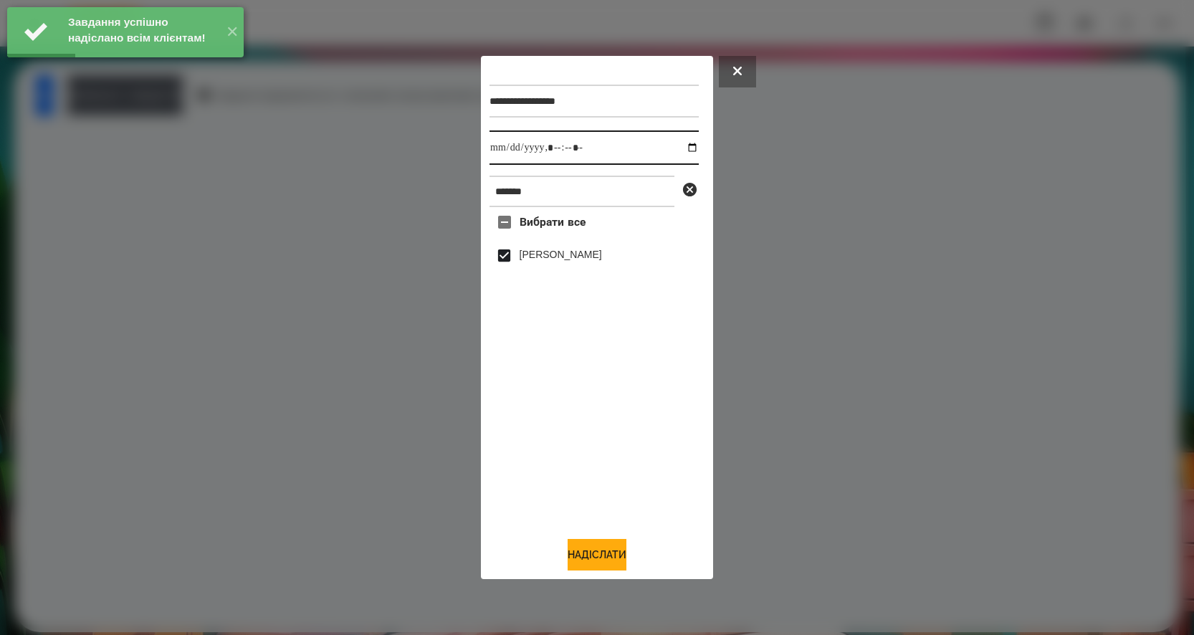
click at [677, 145] on input "datetime-local" at bounding box center [593, 147] width 209 height 34
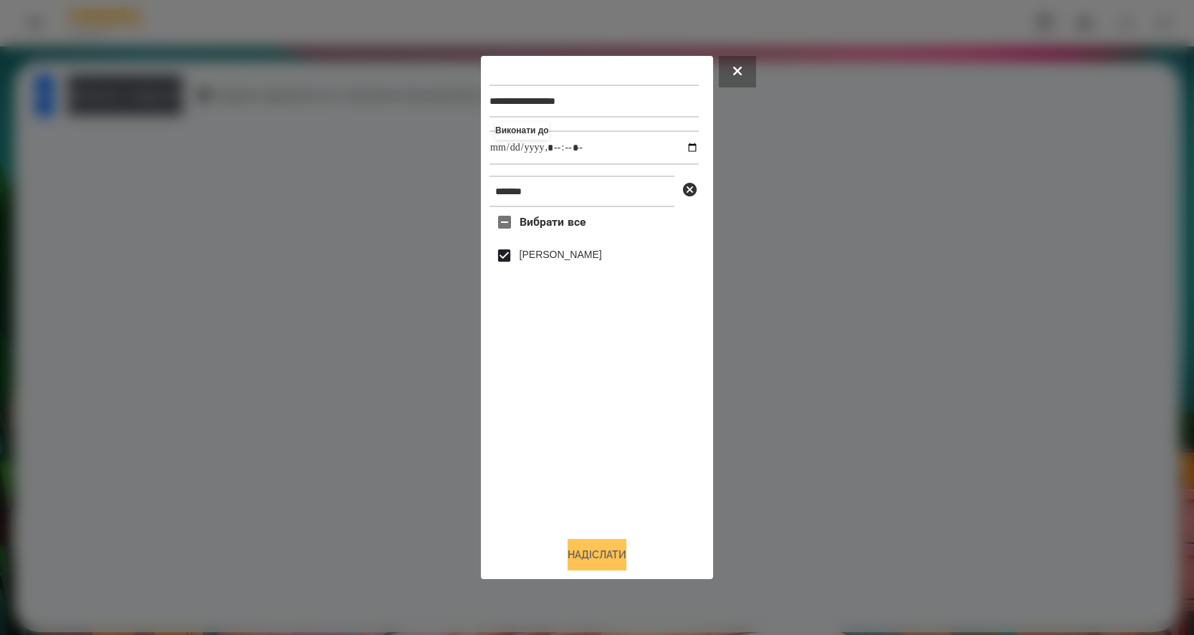
type input "**********"
click at [588, 555] on button "Надіслати" at bounding box center [596, 555] width 59 height 32
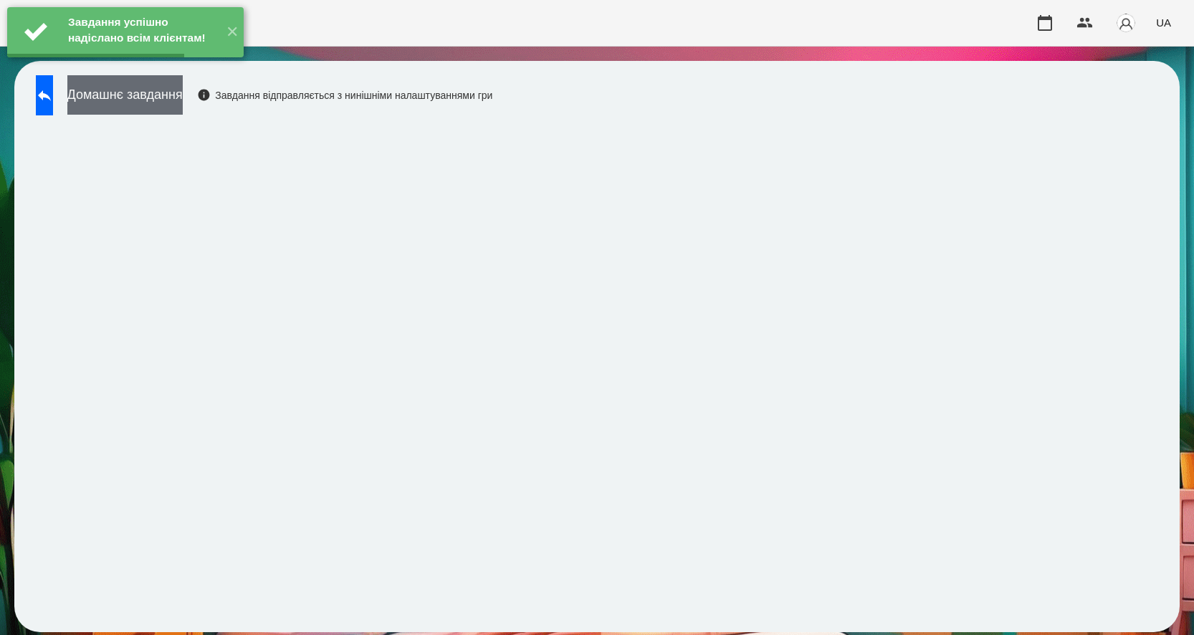
click at [179, 93] on button "Домашнє завдання" at bounding box center [124, 94] width 115 height 39
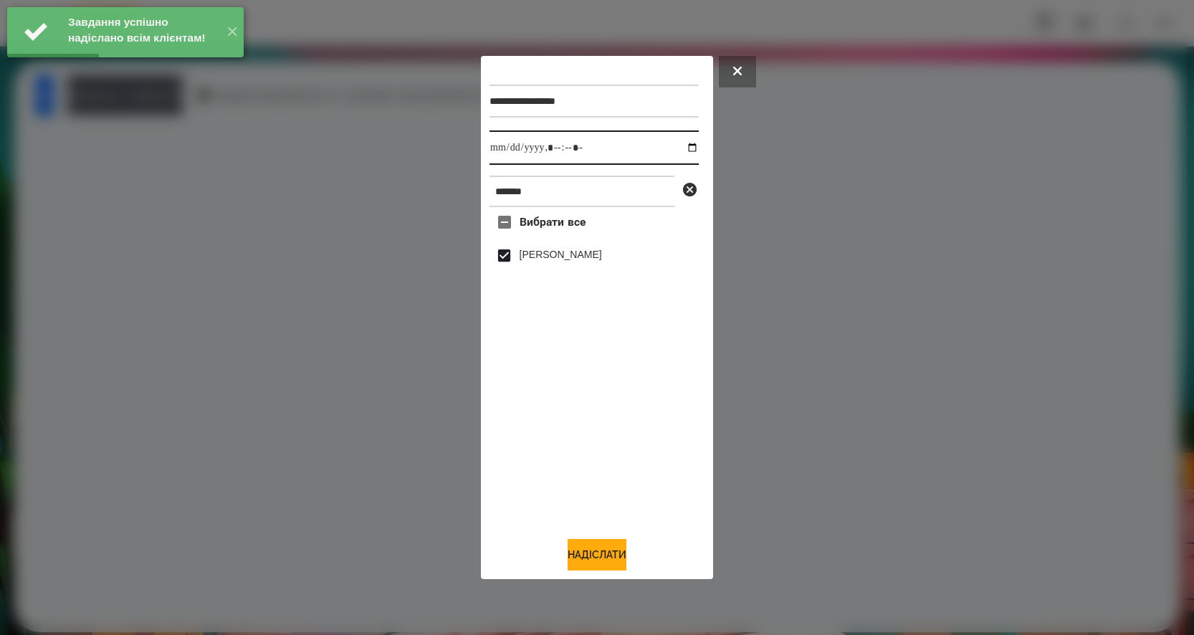
click at [681, 151] on input "datetime-local" at bounding box center [593, 147] width 209 height 34
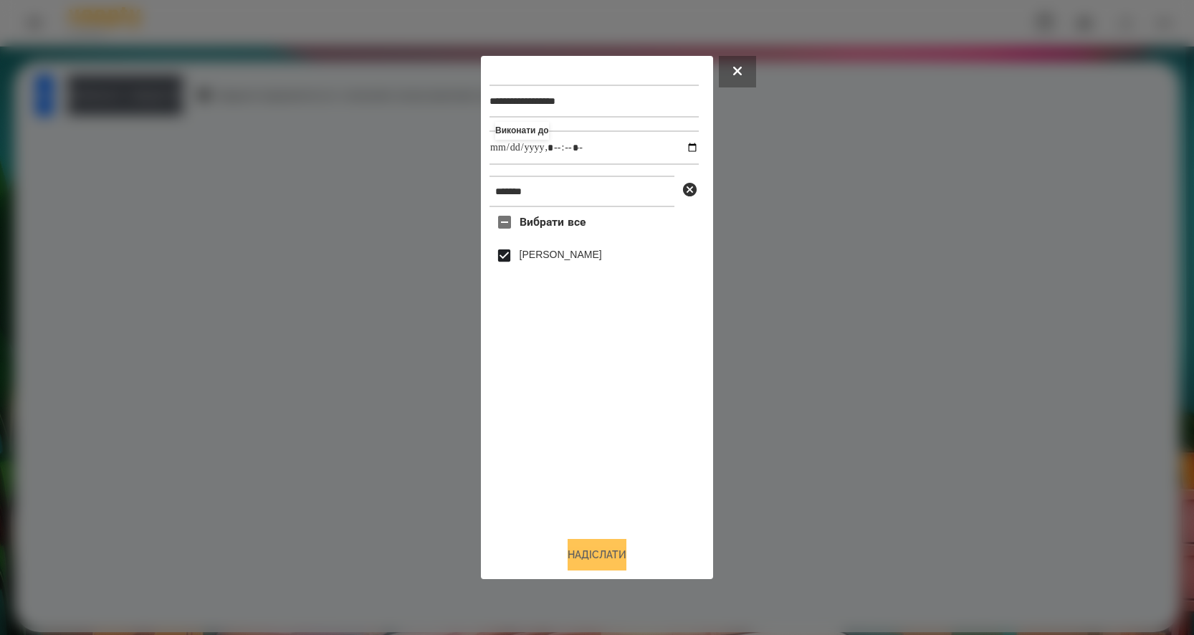
type input "**********"
click at [580, 558] on button "Надіслати" at bounding box center [596, 555] width 59 height 32
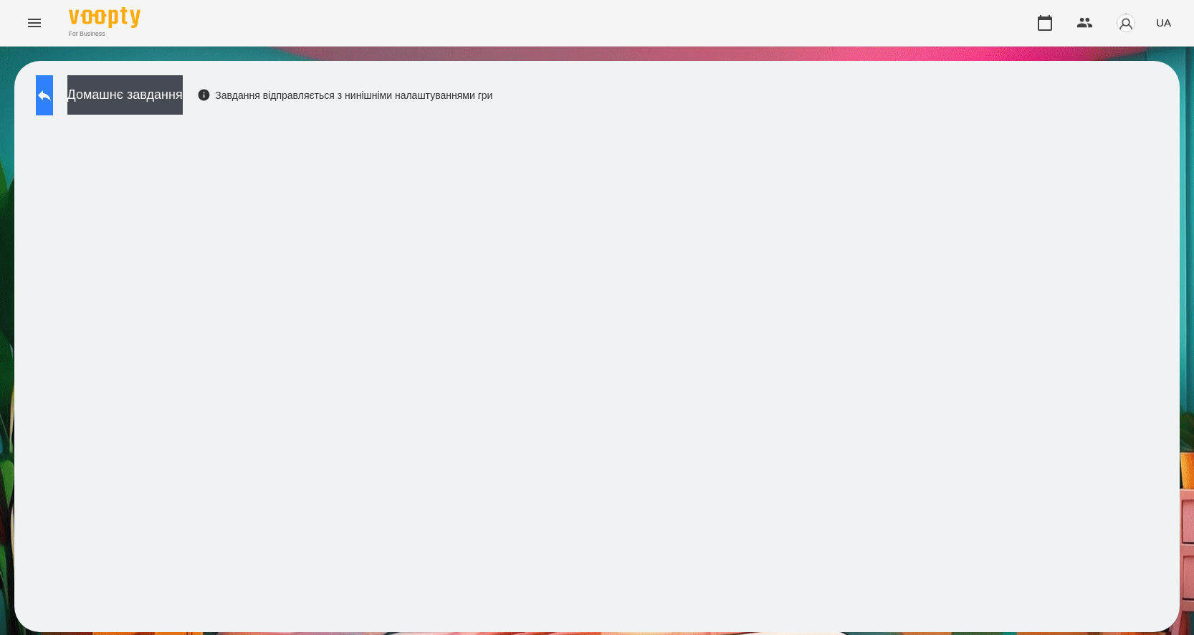
click at [50, 98] on icon at bounding box center [44, 95] width 17 height 17
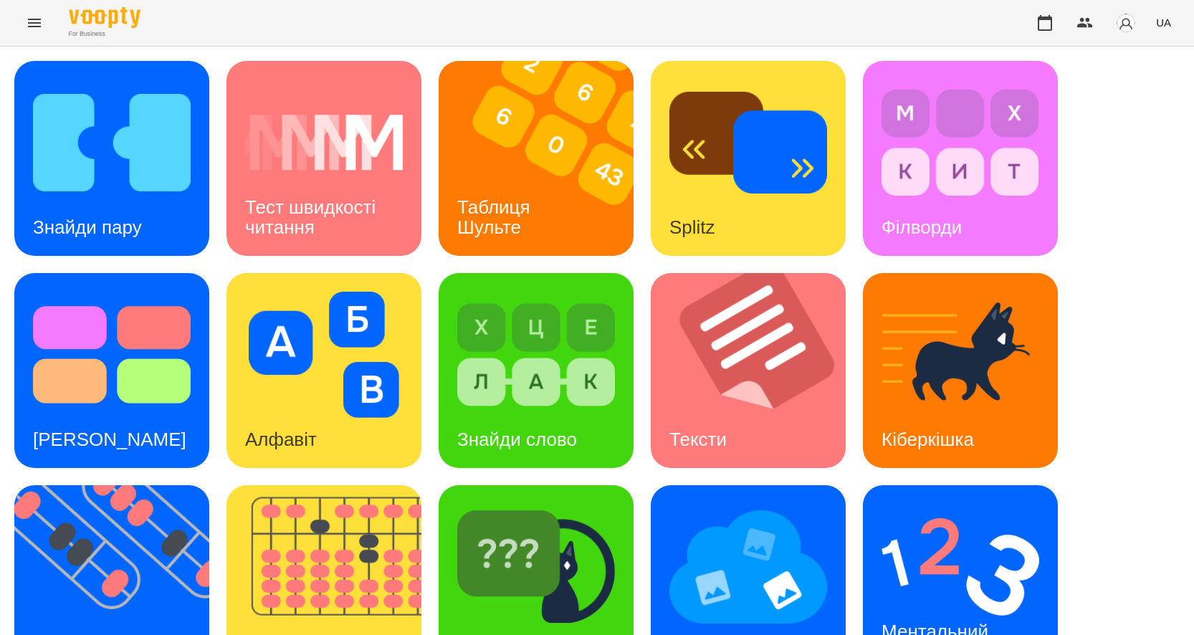
scroll to position [272, 0]
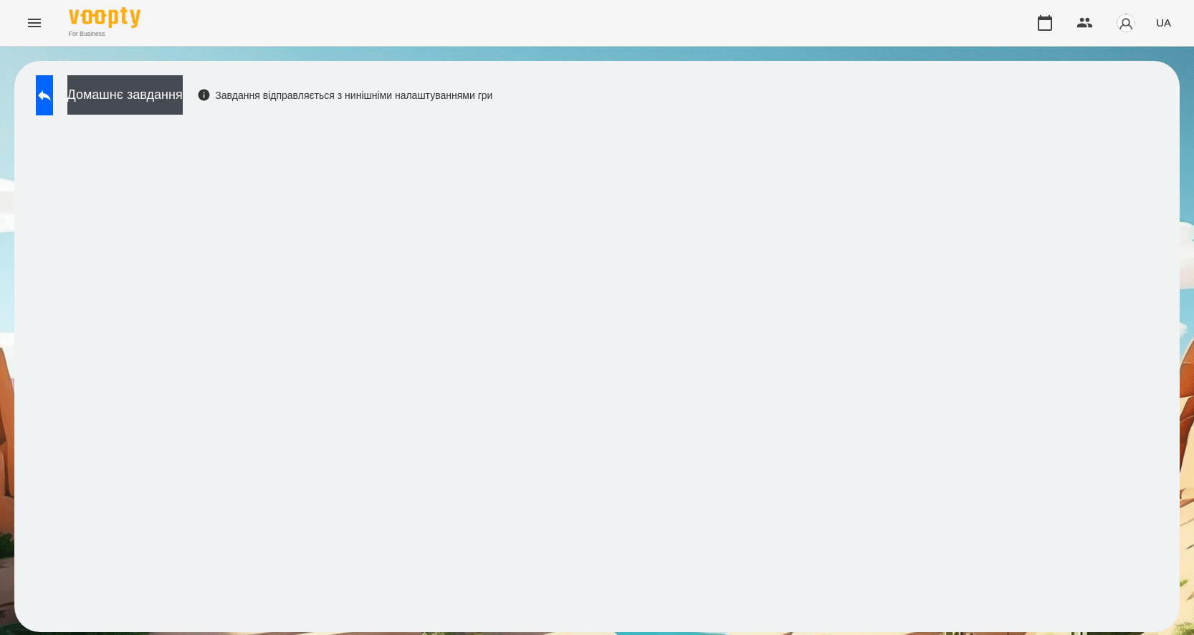
click at [160, 116] on div "Домашнє завдання Завдання відправляється з нинішніми налаштуваннями гри" at bounding box center [261, 98] width 464 height 47
click at [158, 104] on button "Домашнє завдання" at bounding box center [124, 94] width 115 height 39
click at [145, 97] on button "Домашнє завдання" at bounding box center [124, 94] width 115 height 39
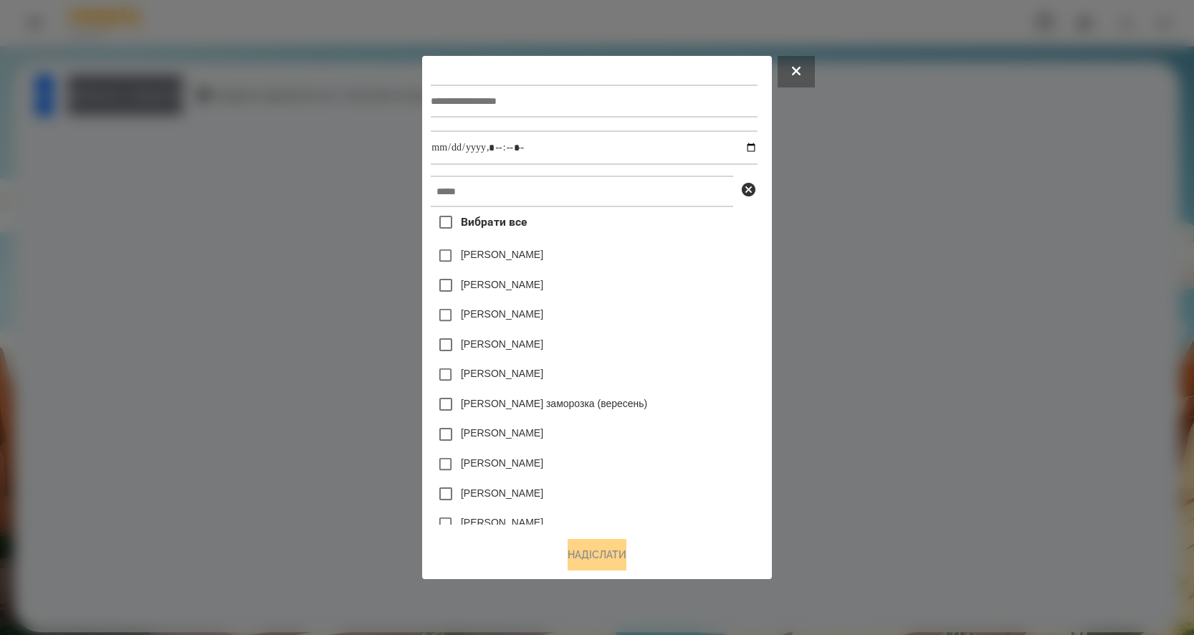
click at [452, 199] on input "text" at bounding box center [582, 192] width 302 height 32
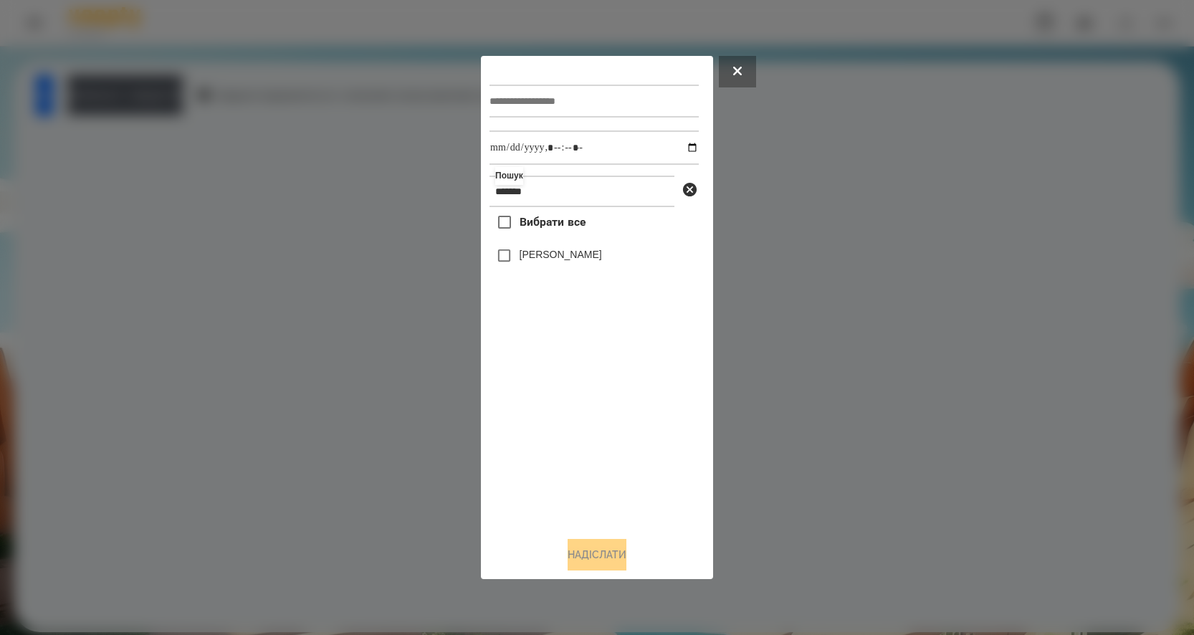
type input "*******"
click at [679, 145] on input "datetime-local" at bounding box center [593, 147] width 209 height 34
type input "**********"
click at [526, 92] on input "text" at bounding box center [593, 101] width 209 height 33
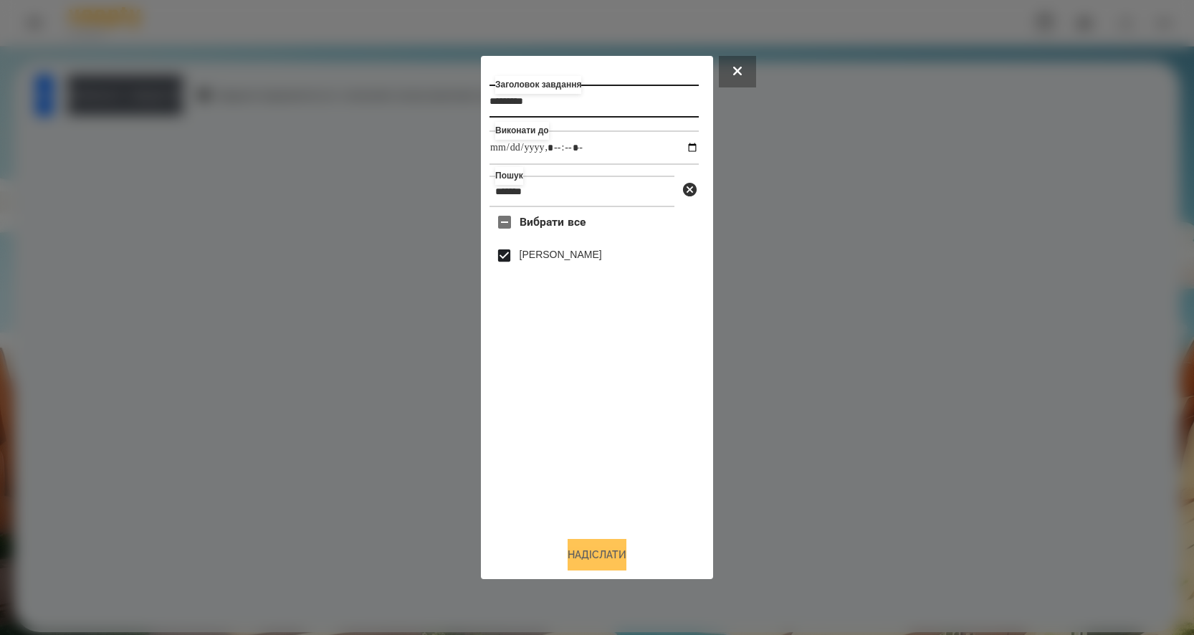
type input "*********"
click at [590, 552] on button "Надіслати" at bounding box center [596, 555] width 59 height 32
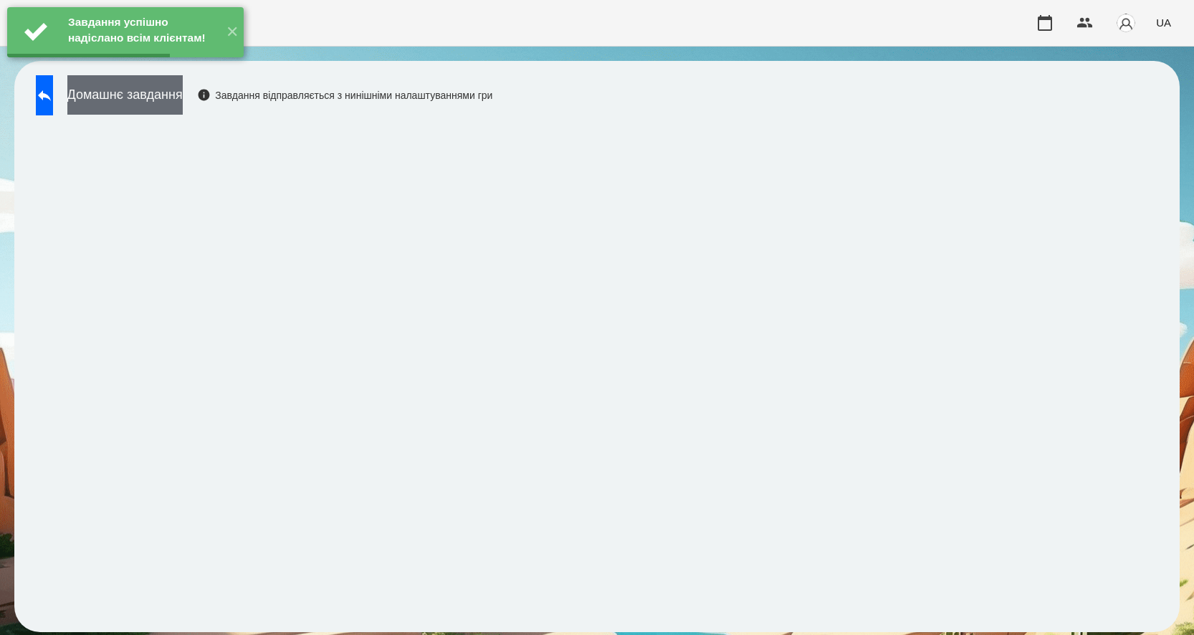
click at [183, 91] on button "Домашнє завдання" at bounding box center [124, 94] width 115 height 39
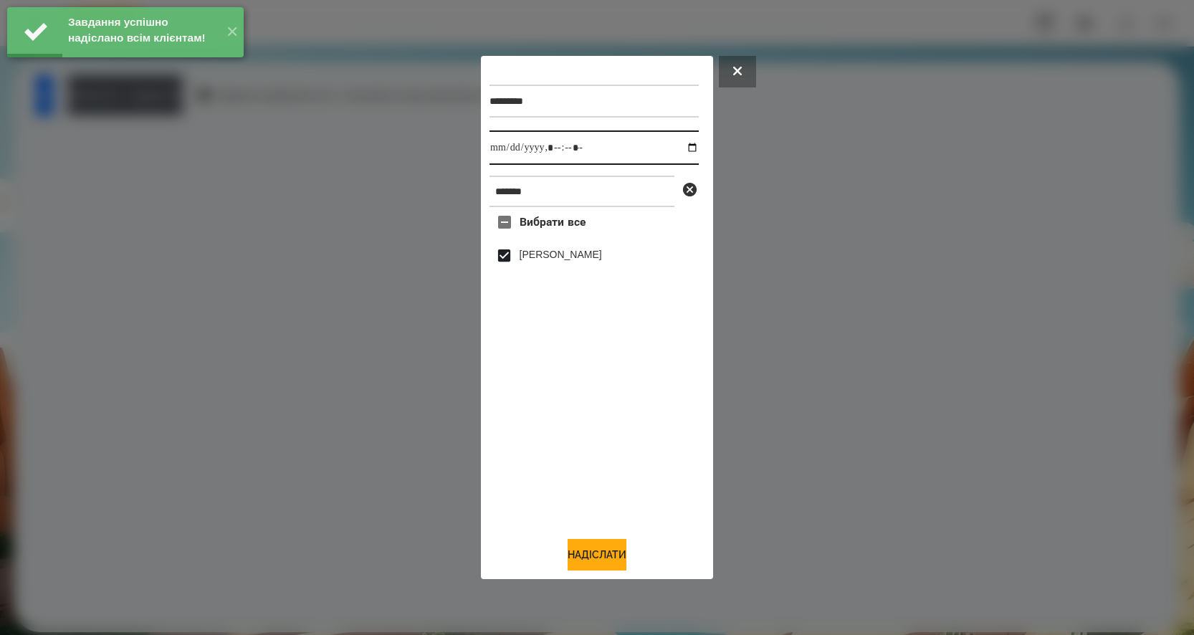
click at [681, 148] on input "datetime-local" at bounding box center [593, 147] width 209 height 34
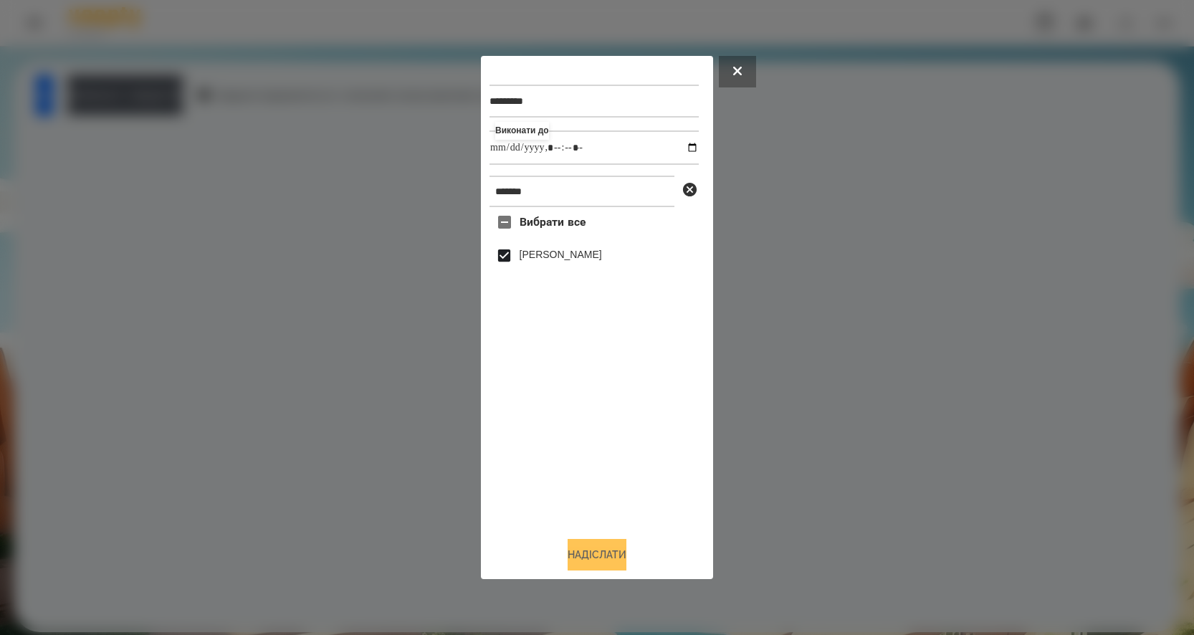
type input "**********"
click at [592, 547] on button "Надіслати" at bounding box center [596, 555] width 59 height 32
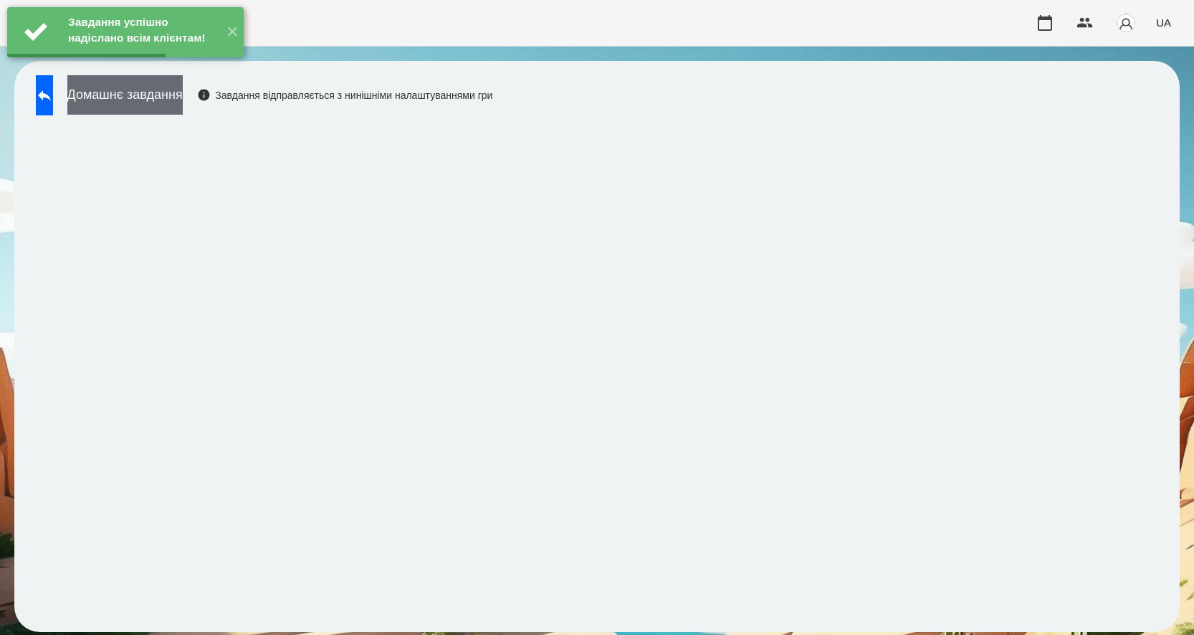
click at [183, 102] on button "Домашнє завдання" at bounding box center [124, 94] width 115 height 39
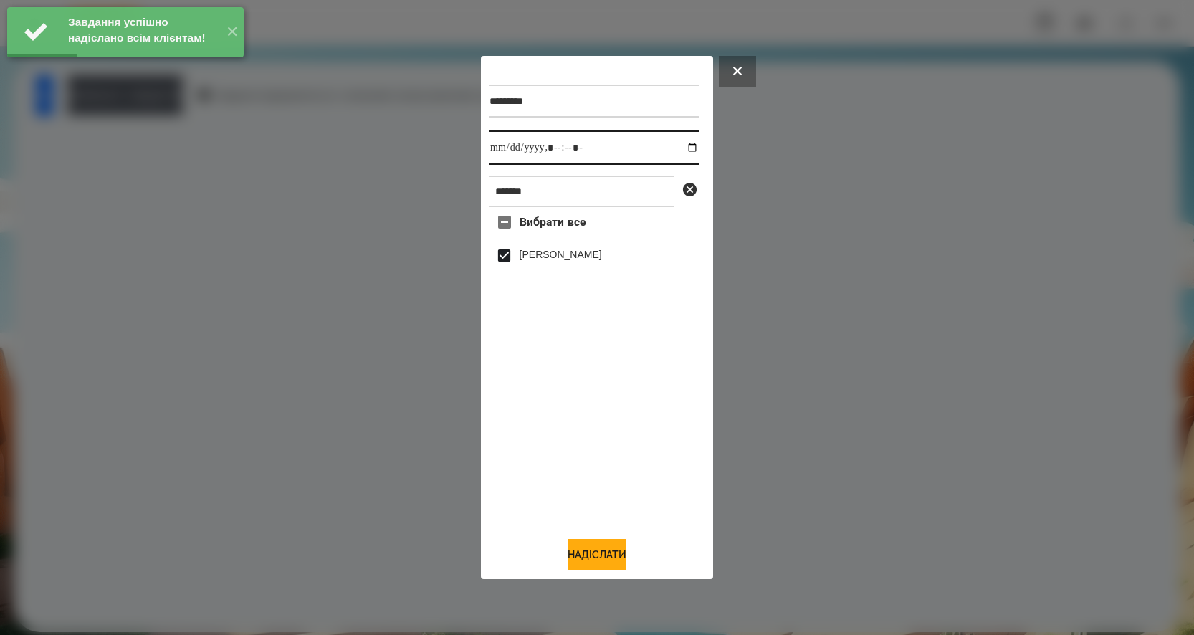
click at [673, 145] on input "datetime-local" at bounding box center [593, 147] width 209 height 34
click at [676, 145] on input "datetime-local" at bounding box center [593, 147] width 209 height 34
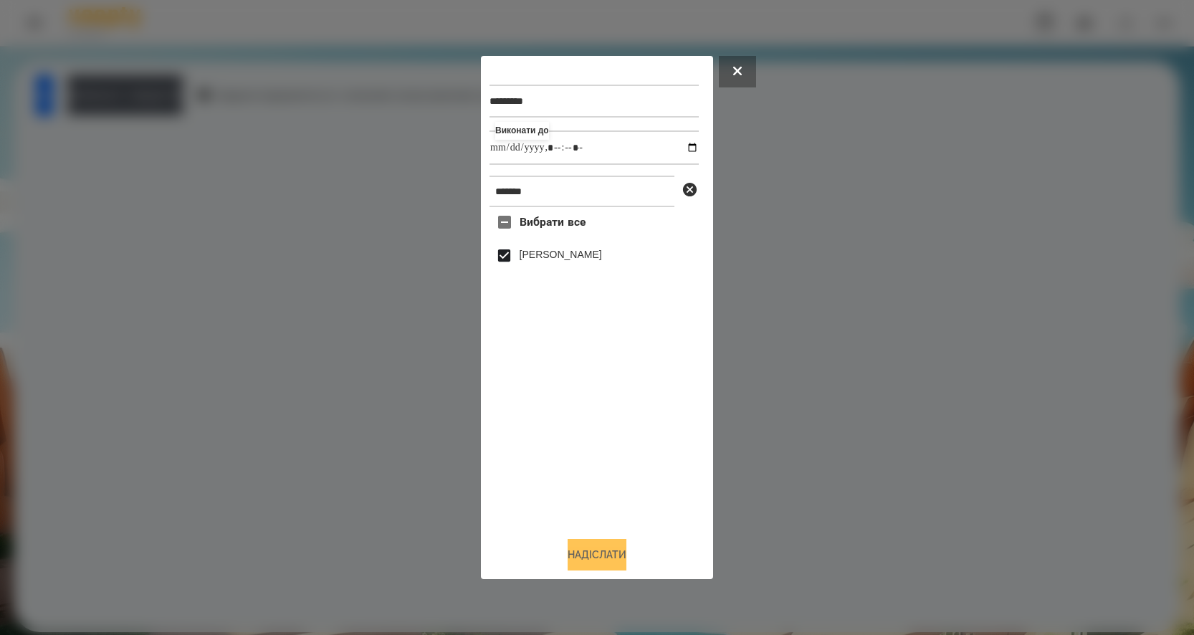
click at [580, 547] on button "Надіслати" at bounding box center [596, 555] width 59 height 32
type input "**********"
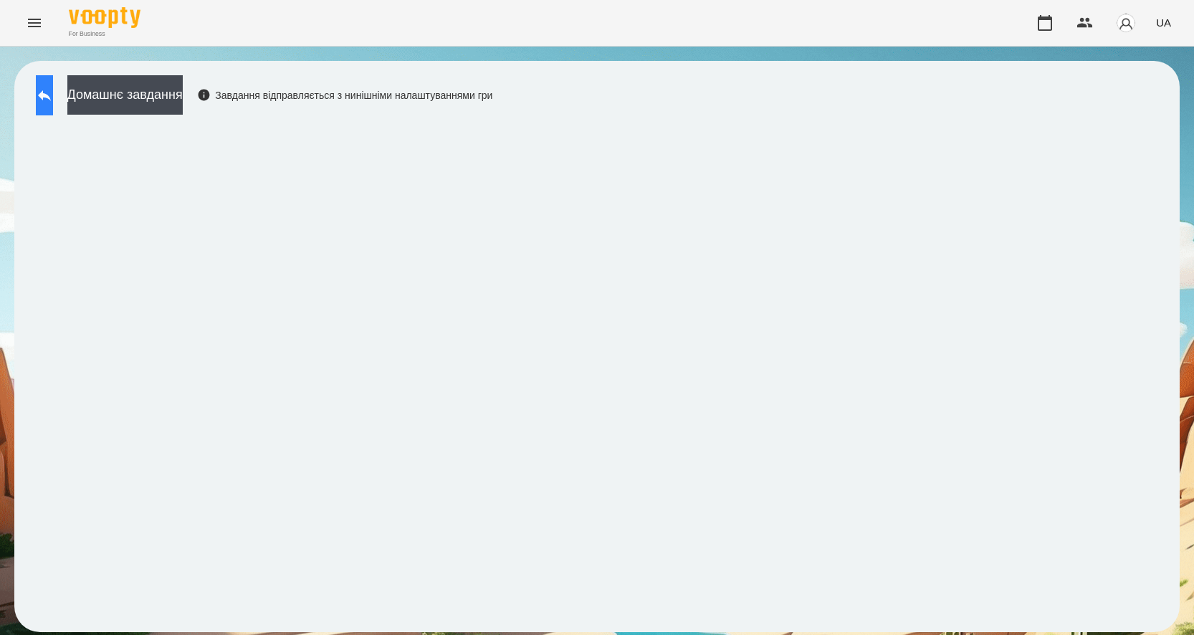
click at [51, 97] on icon at bounding box center [44, 95] width 13 height 11
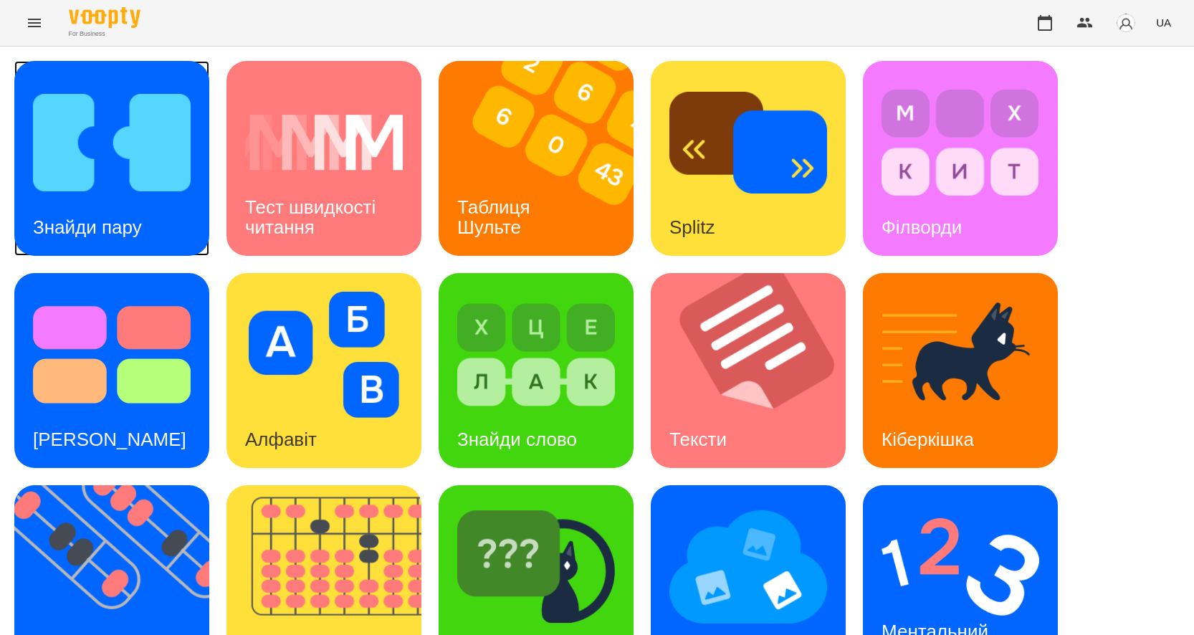
click at [88, 222] on h3 "Знайди пару" at bounding box center [87, 226] width 109 height 21
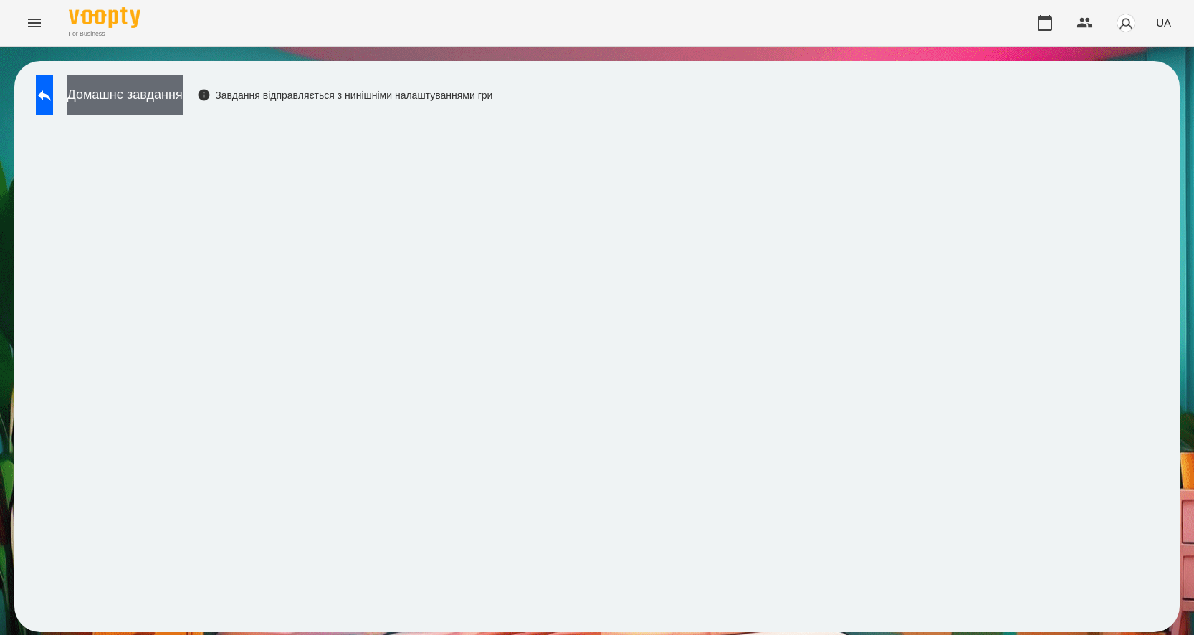
click at [157, 87] on button "Домашнє завдання" at bounding box center [124, 94] width 115 height 39
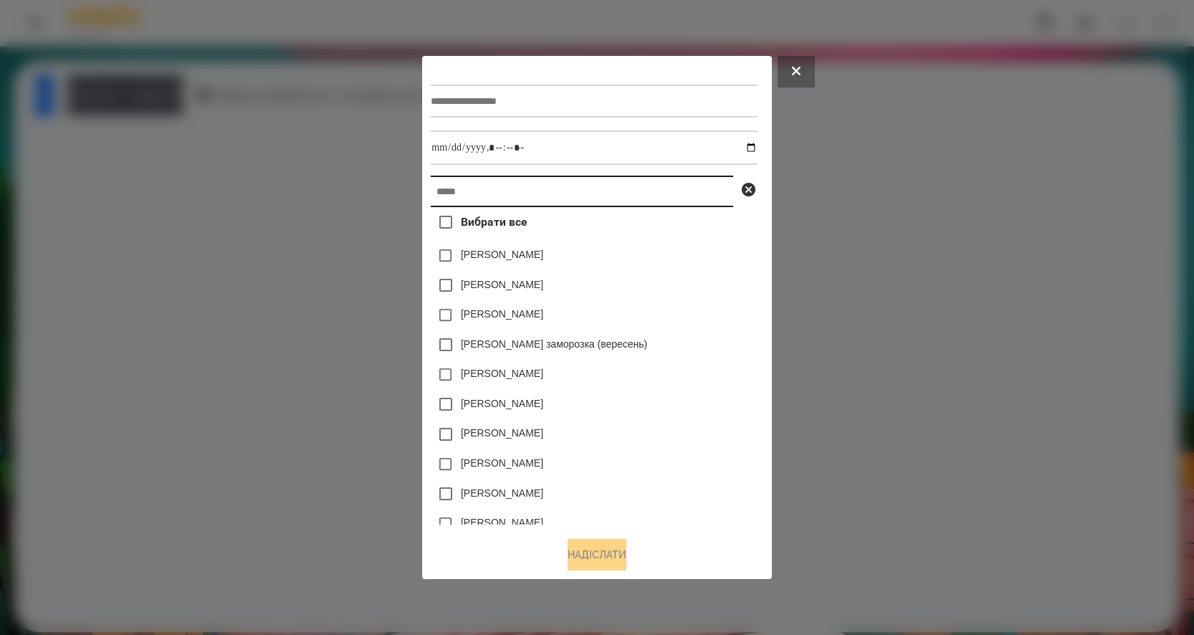
click at [438, 199] on input "text" at bounding box center [582, 192] width 302 height 32
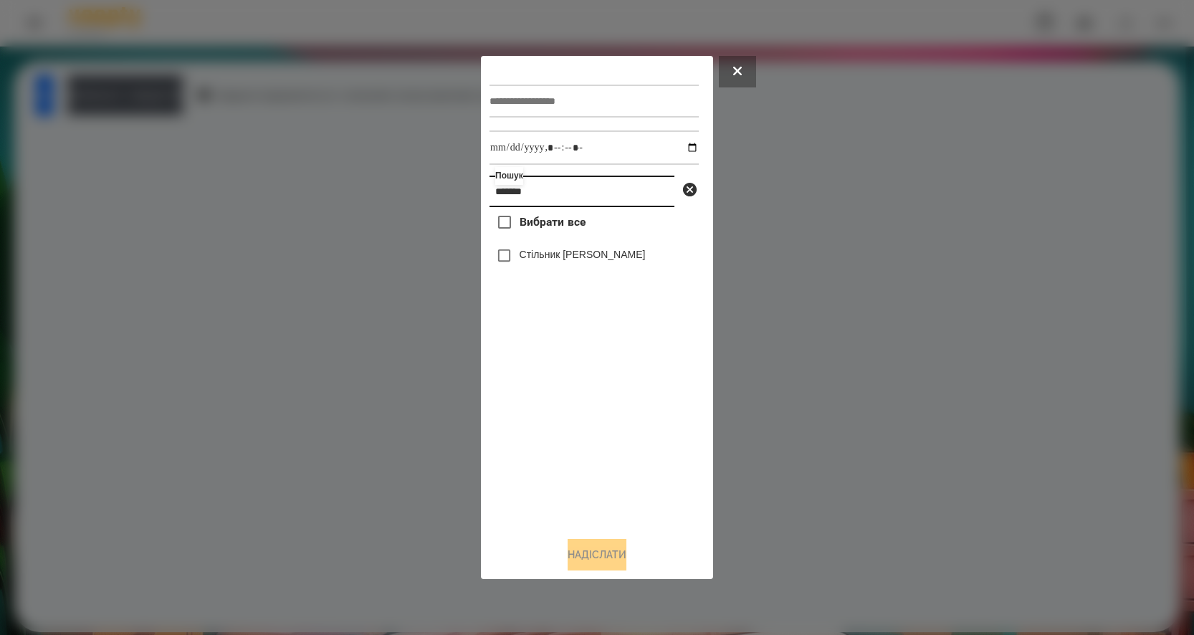
type input "*******"
click at [676, 148] on input "datetime-local" at bounding box center [593, 147] width 209 height 34
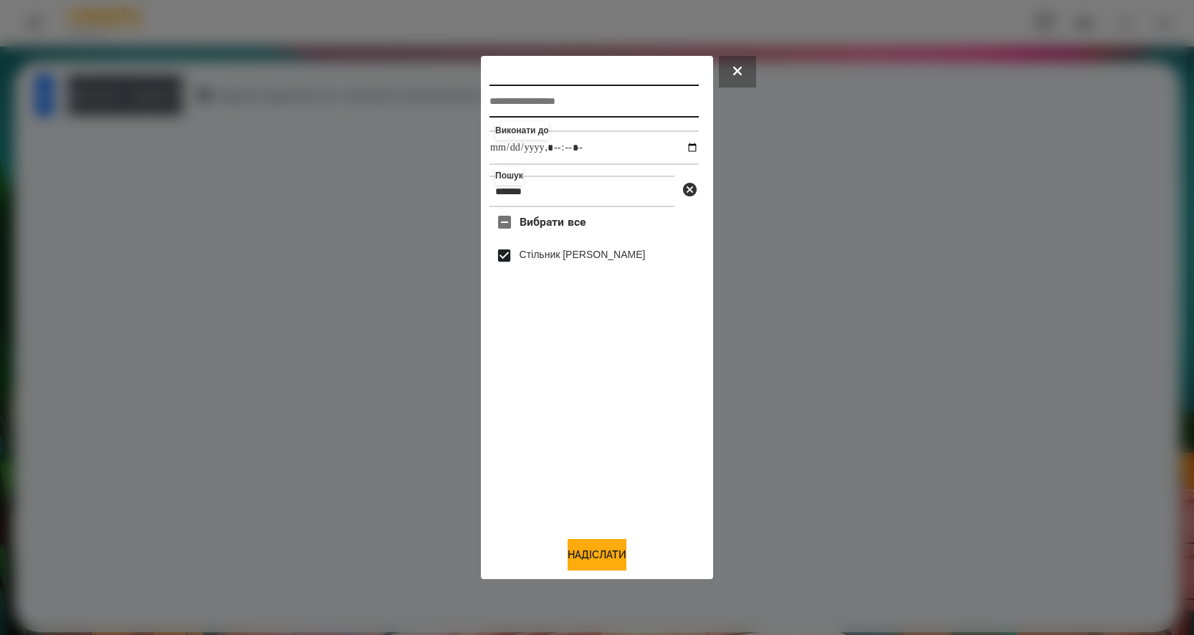
type input "**********"
click at [526, 96] on input "text" at bounding box center [593, 101] width 209 height 33
type input "**********"
click at [660, 556] on div "Надіслати" at bounding box center [596, 555] width 215 height 32
click at [626, 558] on button "Надіслати" at bounding box center [596, 555] width 59 height 32
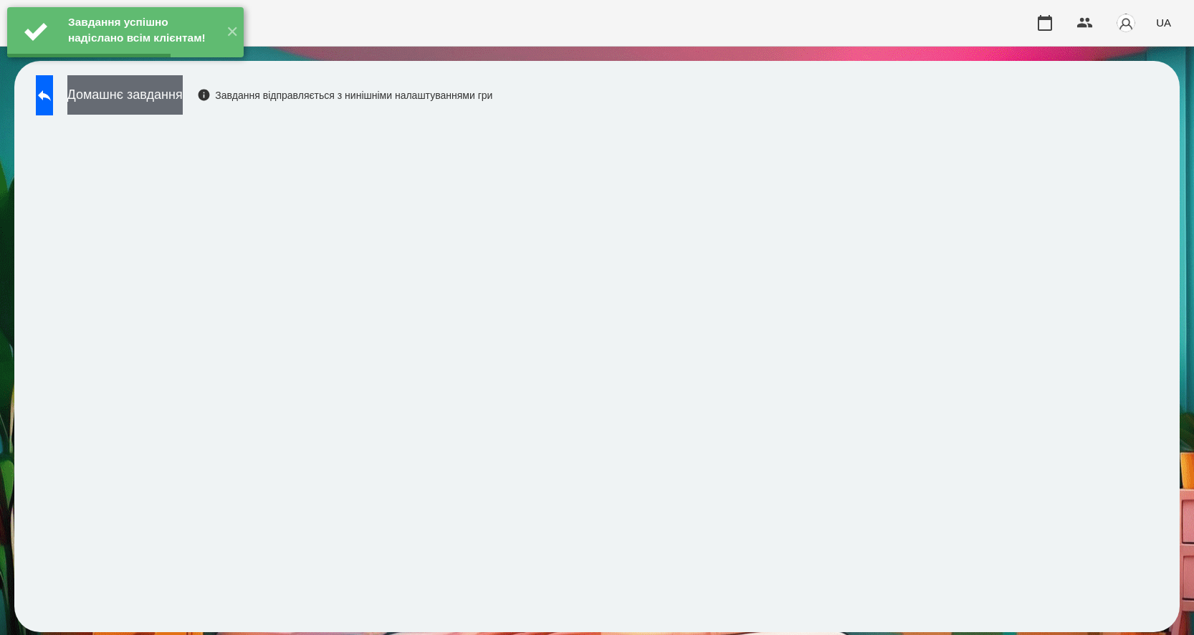
click at [138, 108] on button "Домашнє завдання" at bounding box center [124, 94] width 115 height 39
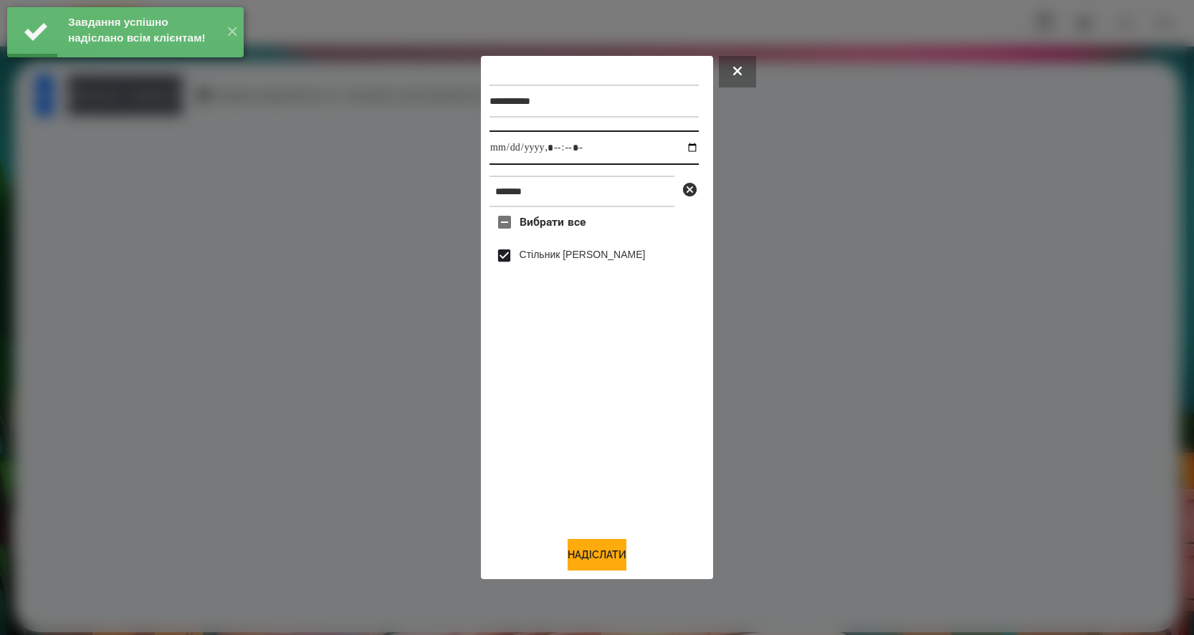
click at [689, 141] on input "datetime-local" at bounding box center [593, 147] width 209 height 34
click at [681, 143] on input "datetime-local" at bounding box center [593, 147] width 209 height 34
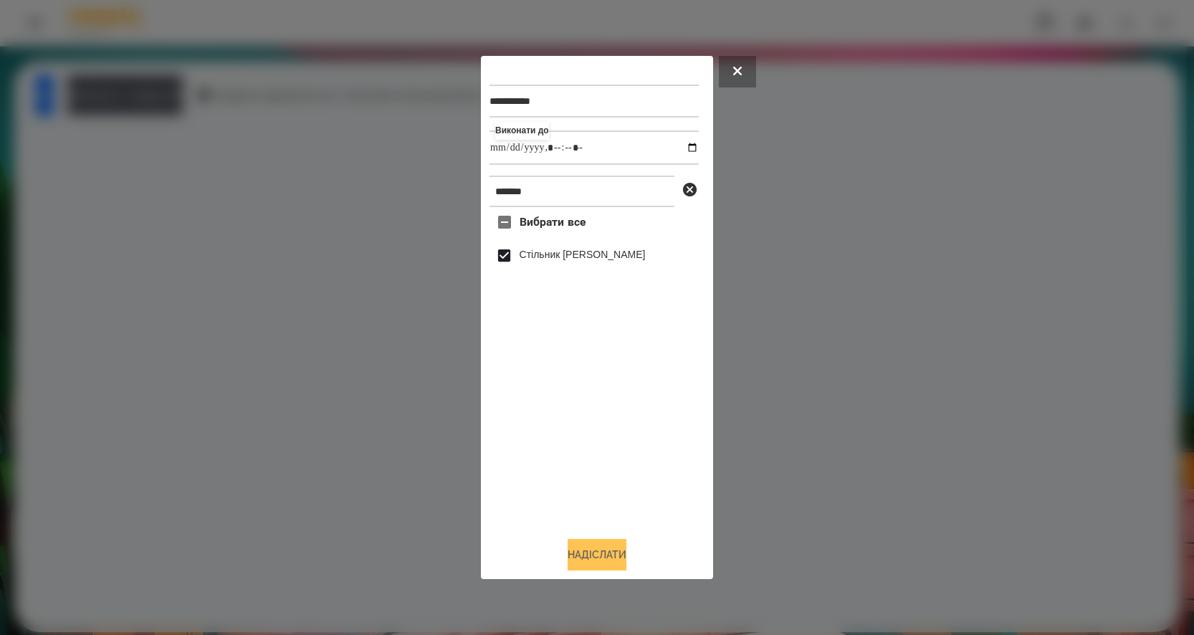
click at [603, 558] on button "Надіслати" at bounding box center [596, 555] width 59 height 32
type input "**********"
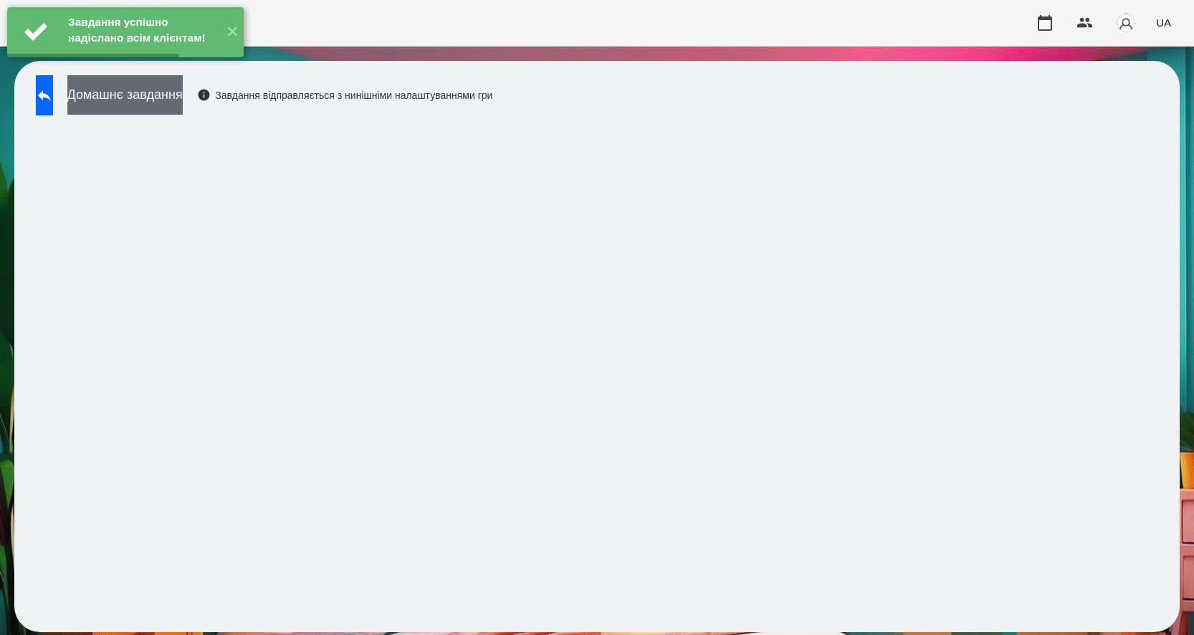
click at [160, 97] on button "Домашнє завдання" at bounding box center [124, 94] width 115 height 39
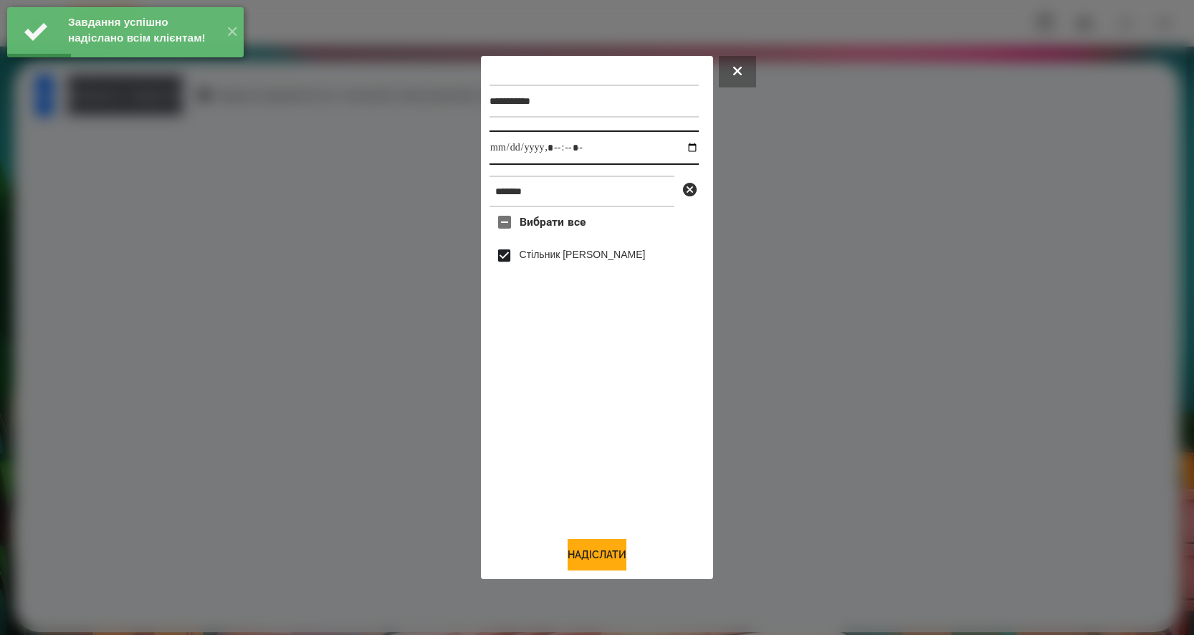
click at [683, 143] on input "datetime-local" at bounding box center [593, 147] width 209 height 34
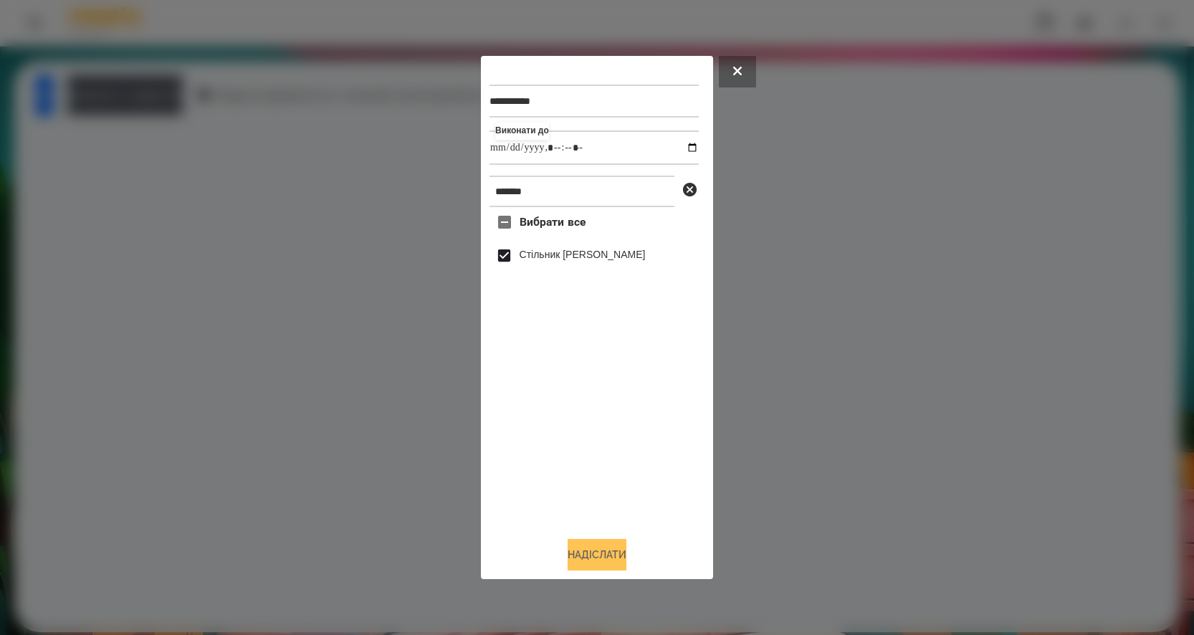
click at [568, 560] on button "Надіслати" at bounding box center [596, 555] width 59 height 32
type input "**********"
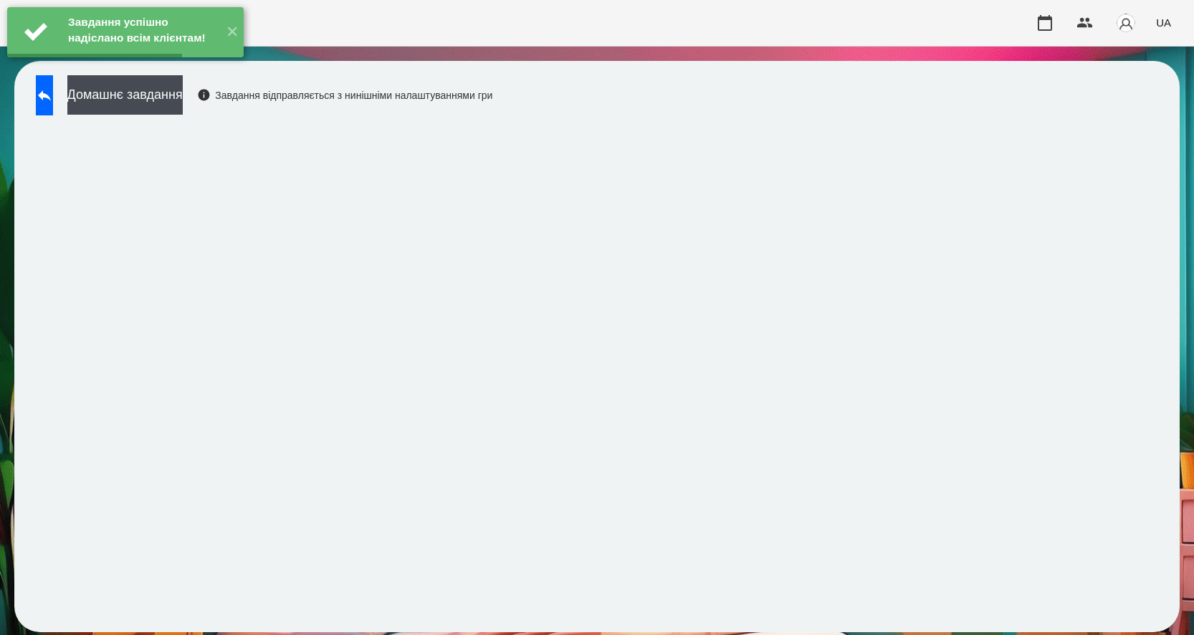
click at [176, 101] on button "Домашнє завдання" at bounding box center [124, 94] width 115 height 39
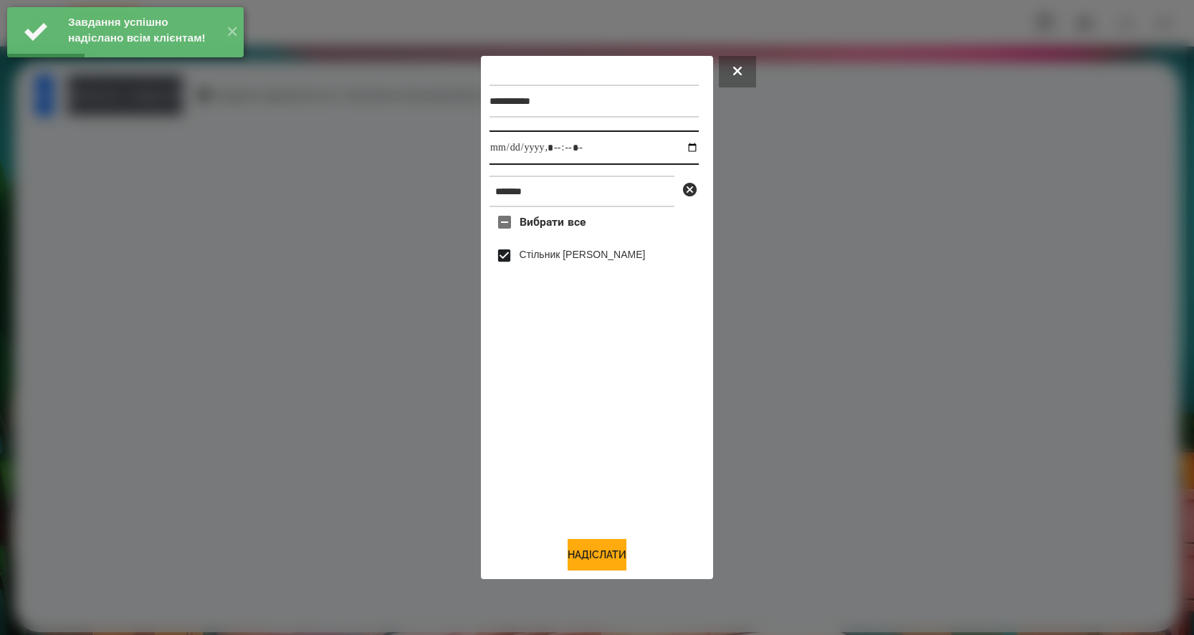
click at [677, 147] on input "datetime-local" at bounding box center [593, 147] width 209 height 34
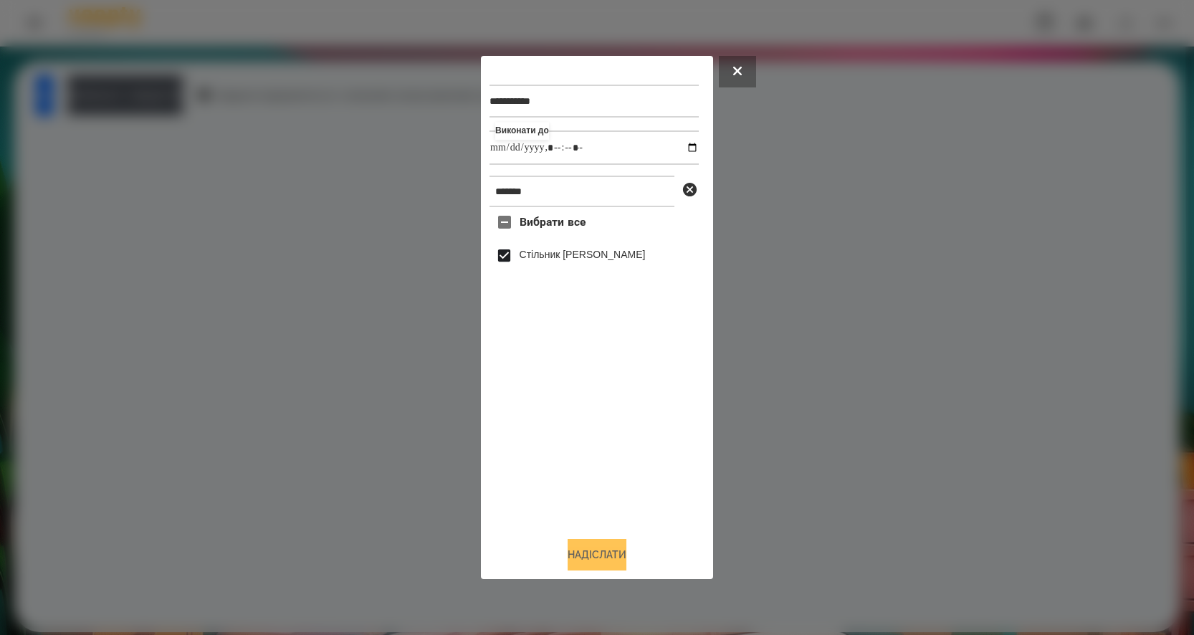
type input "**********"
click at [591, 549] on button "Надіслати" at bounding box center [596, 555] width 59 height 32
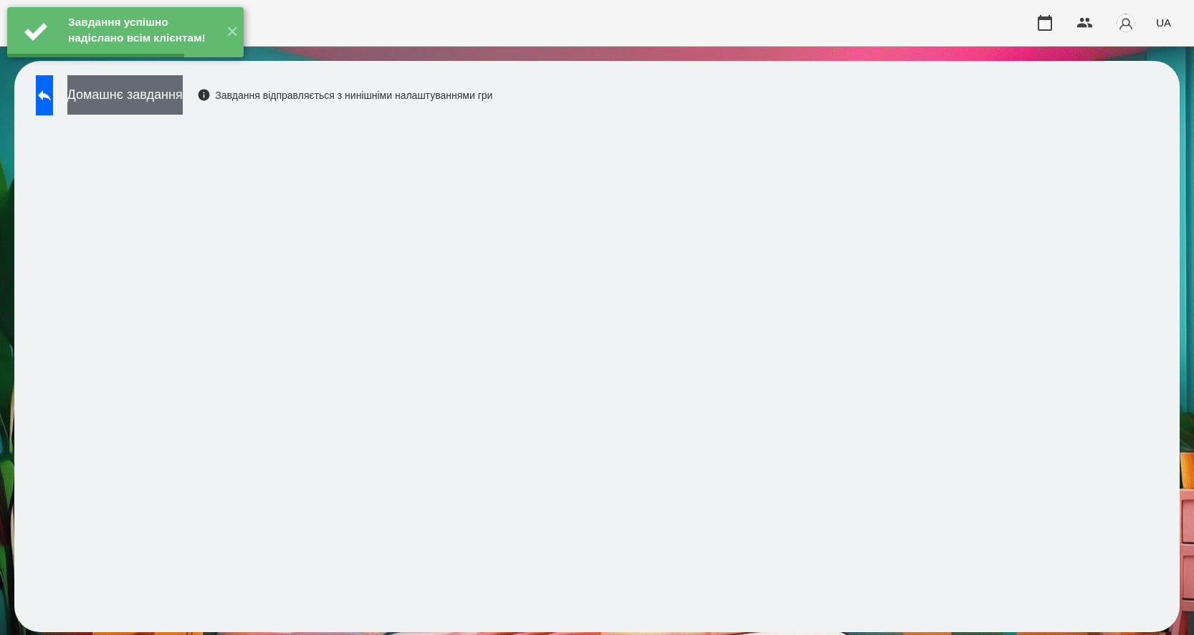
click at [158, 100] on button "Домашнє завдання" at bounding box center [124, 94] width 115 height 39
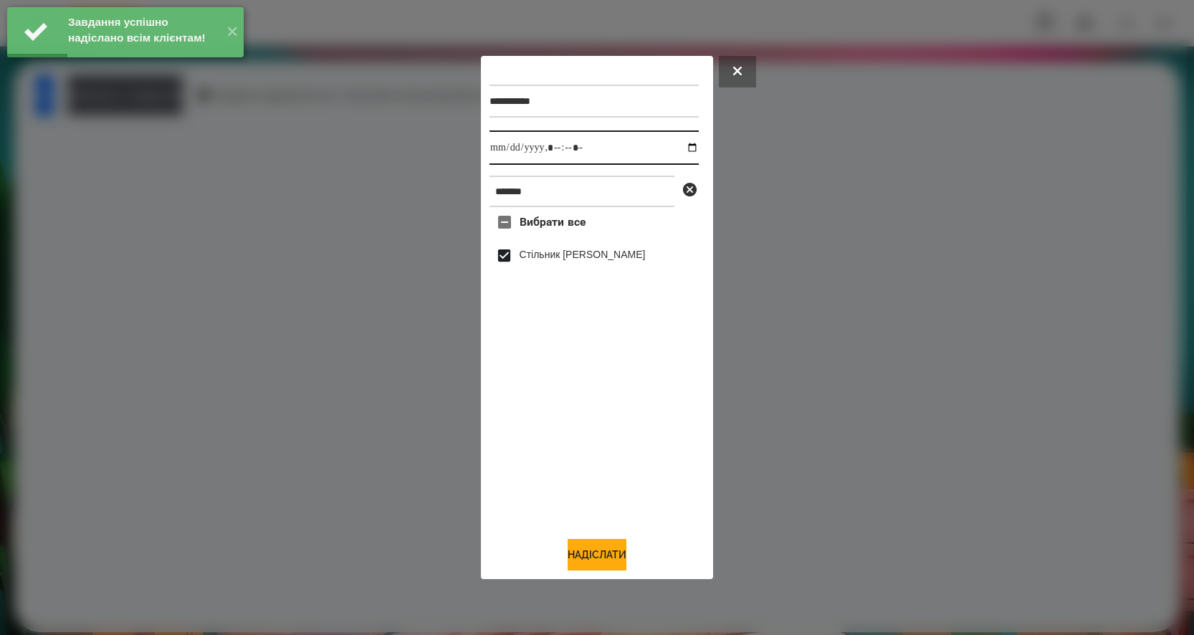
click at [686, 143] on input "datetime-local" at bounding box center [593, 147] width 209 height 34
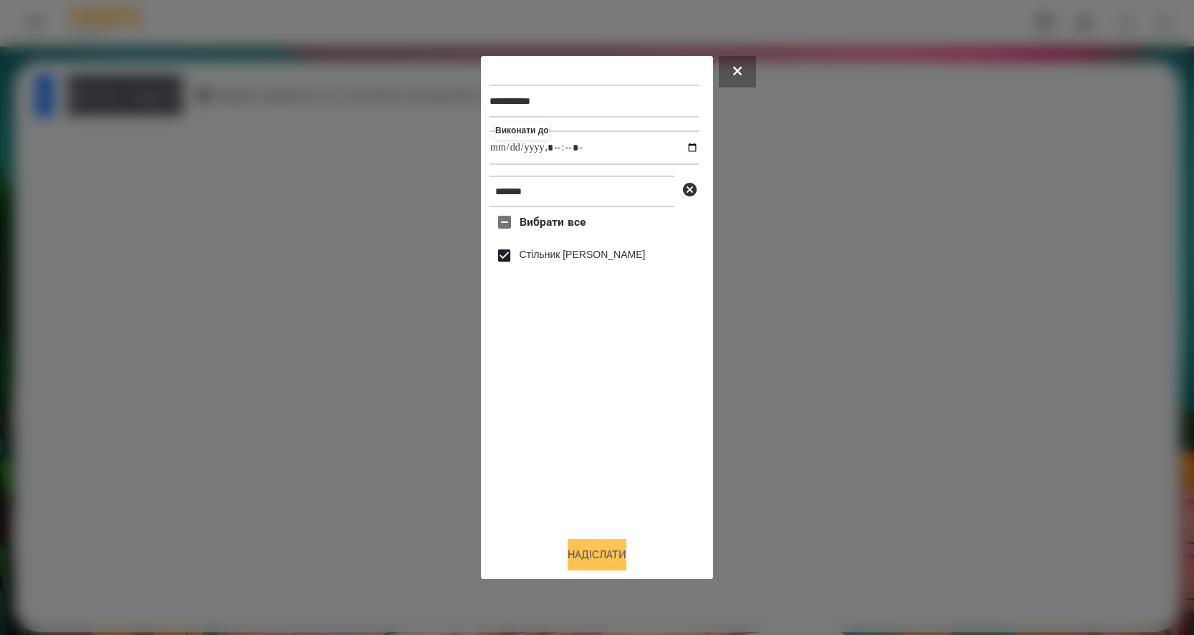
type input "**********"
click at [592, 553] on button "Надіслати" at bounding box center [596, 555] width 59 height 32
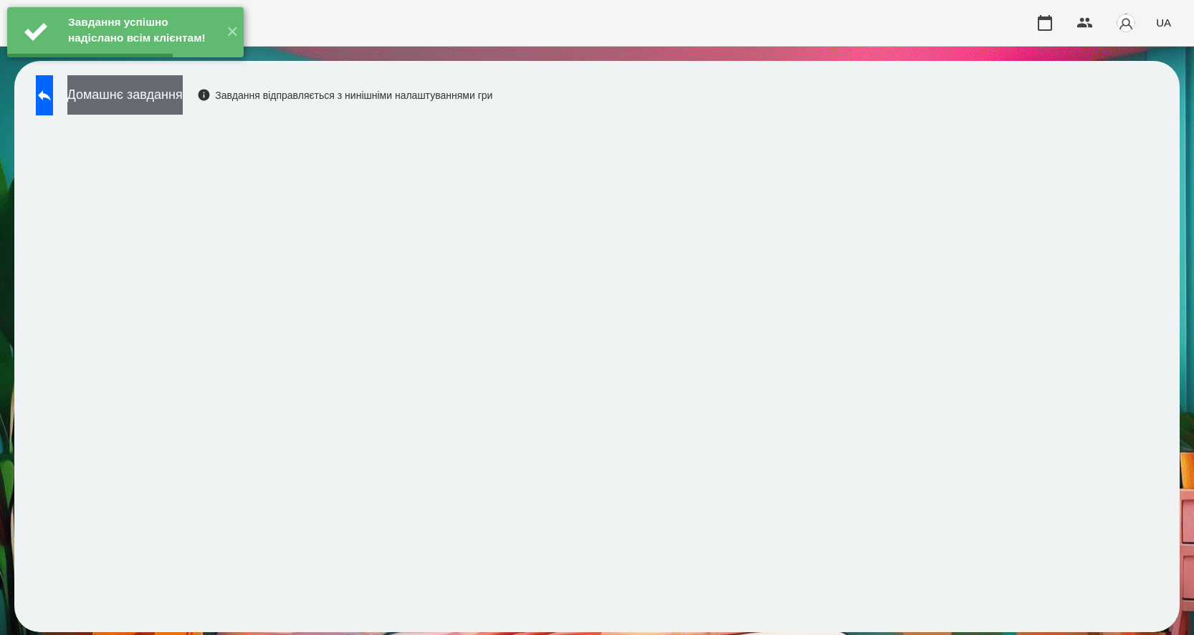
click at [183, 97] on button "Домашнє завдання" at bounding box center [124, 94] width 115 height 39
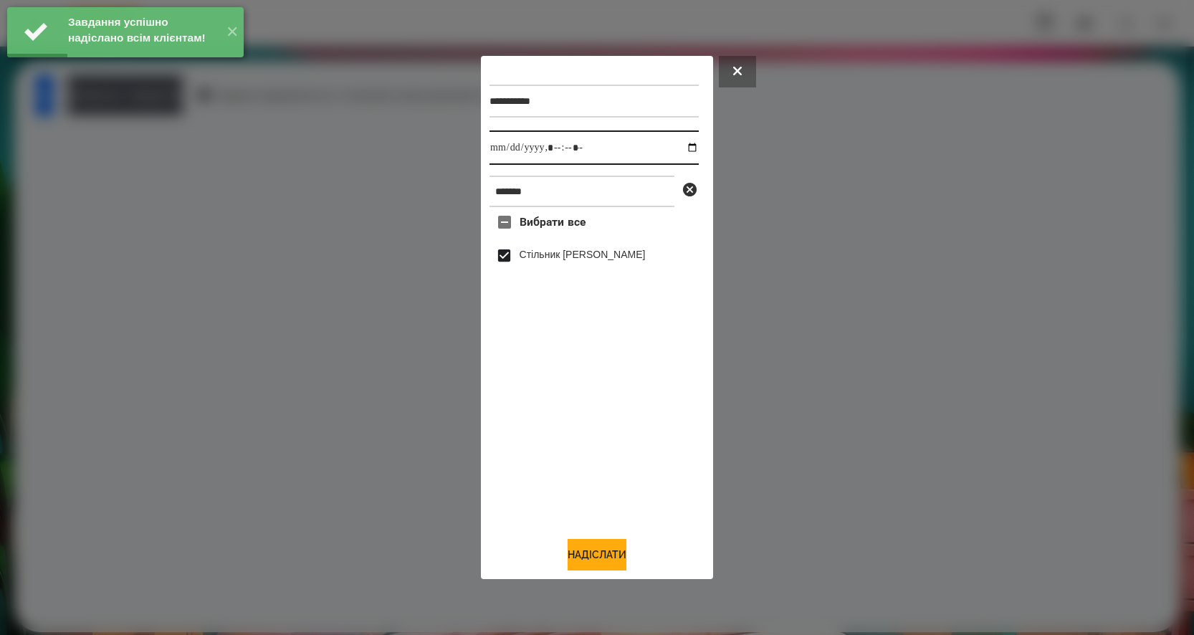
click at [679, 144] on input "datetime-local" at bounding box center [593, 147] width 209 height 34
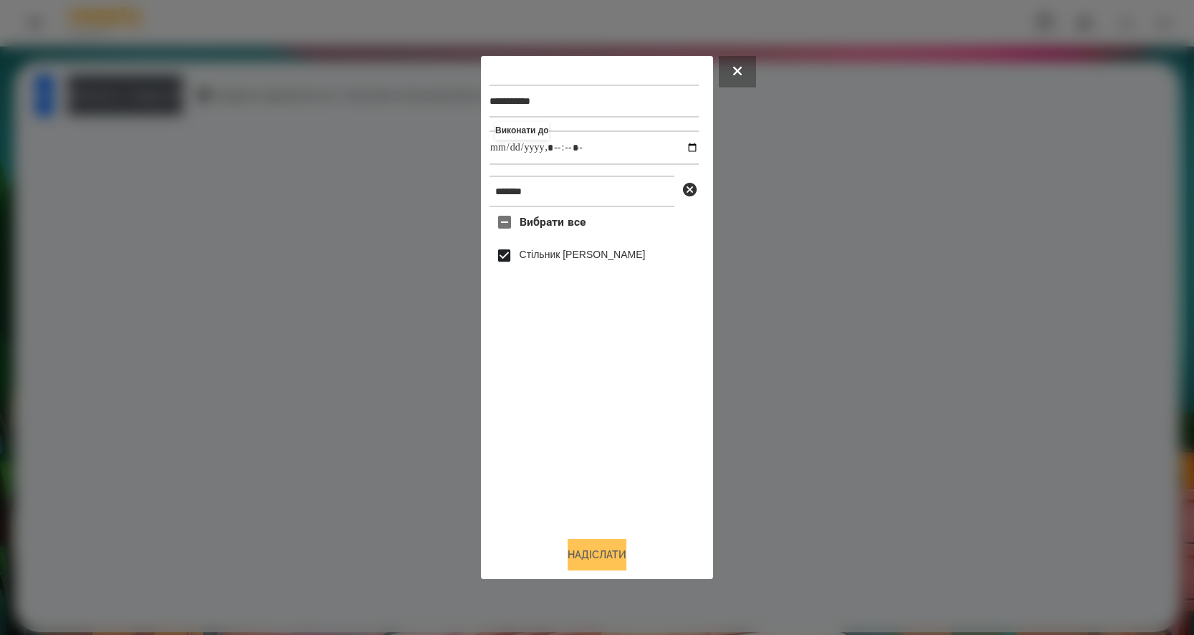
click at [583, 552] on button "Надіслати" at bounding box center [596, 555] width 59 height 32
type input "**********"
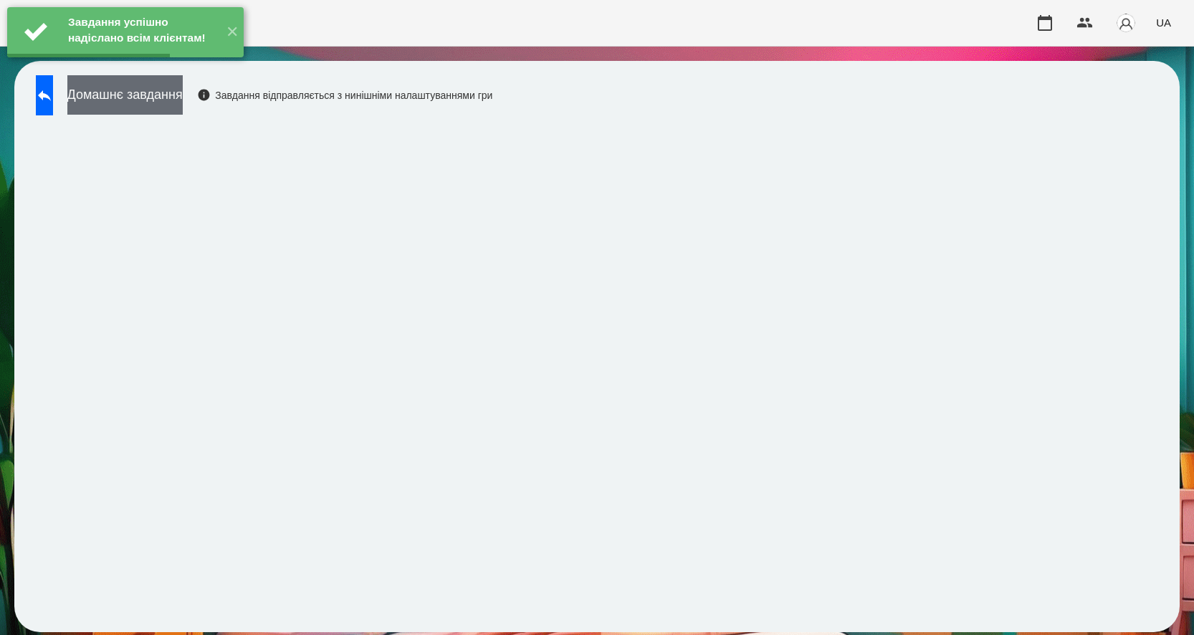
click at [181, 103] on button "Домашнє завдання" at bounding box center [124, 94] width 115 height 39
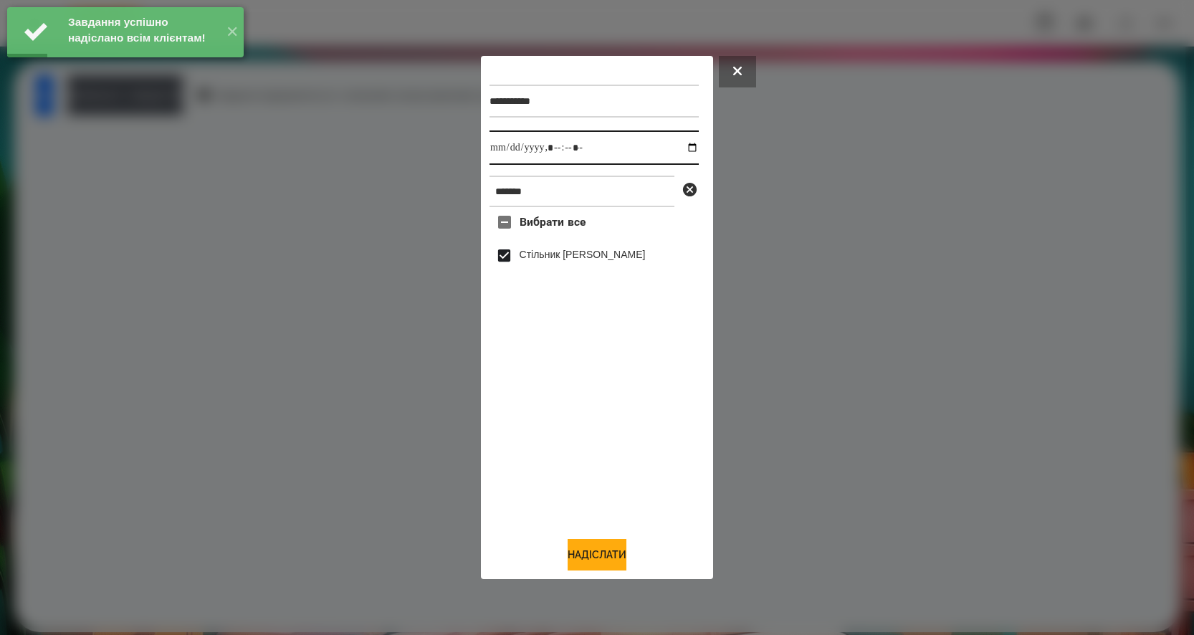
click at [681, 148] on input "datetime-local" at bounding box center [593, 147] width 209 height 34
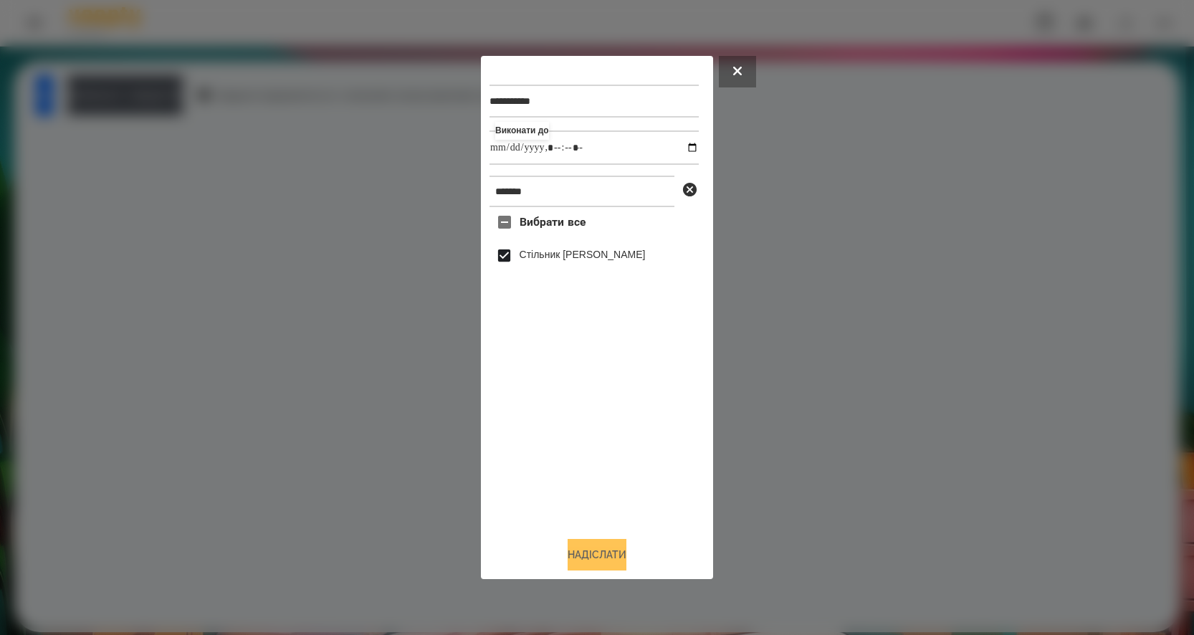
click at [608, 568] on button "Надіслати" at bounding box center [596, 555] width 59 height 32
type input "**********"
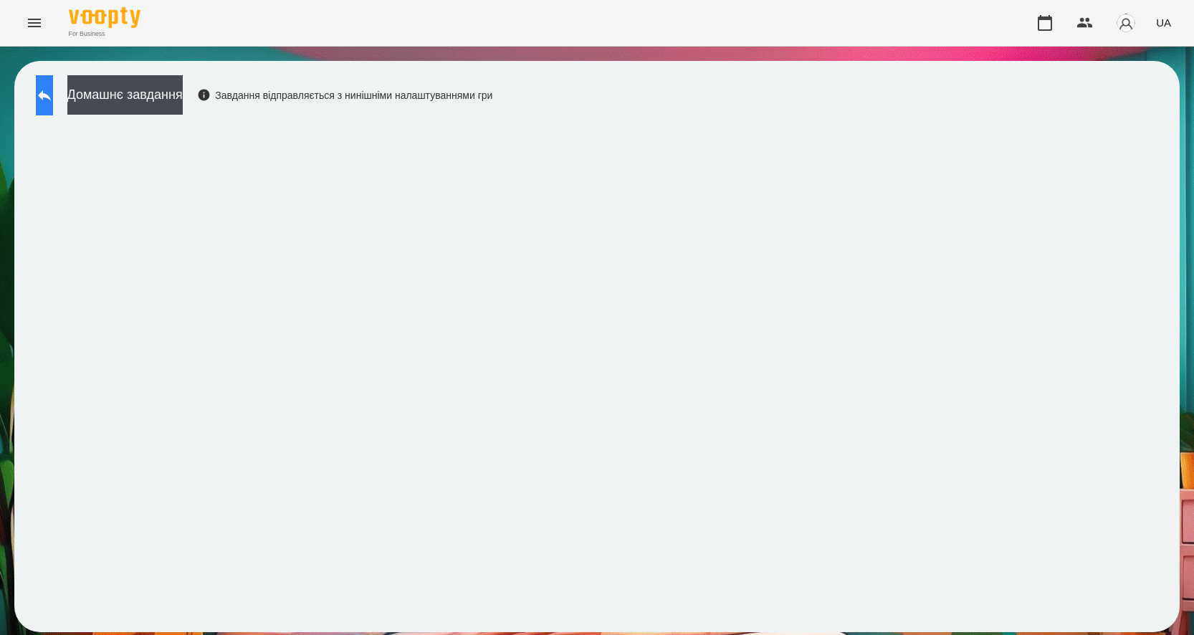
click at [51, 97] on icon at bounding box center [44, 95] width 13 height 11
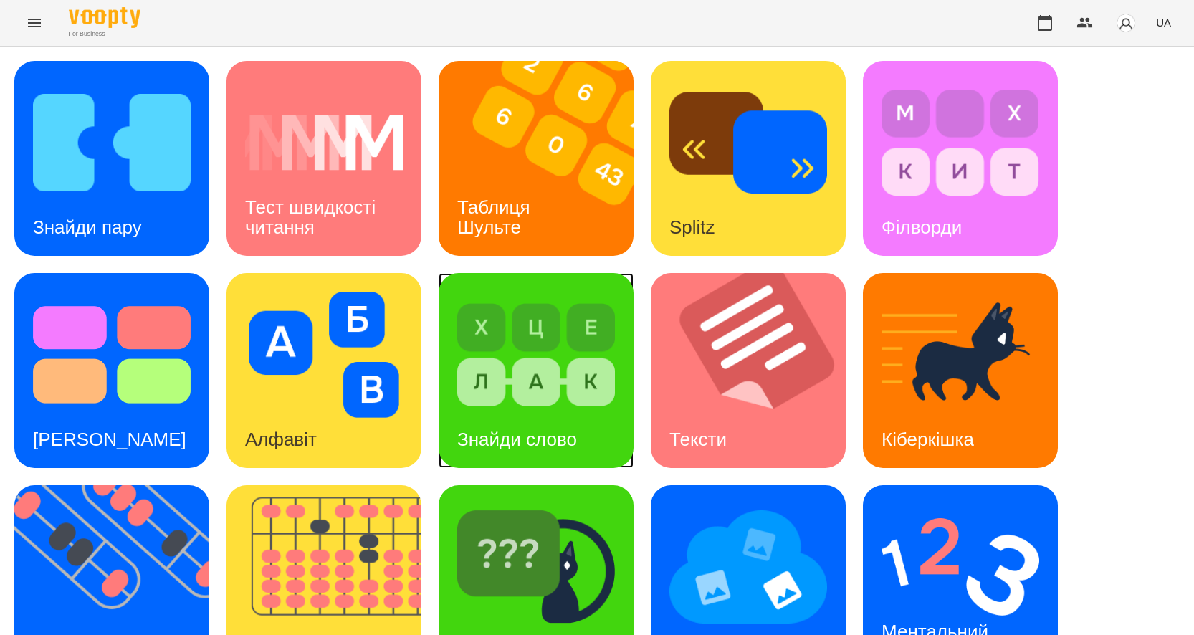
click at [542, 442] on h3 "Знайди слово" at bounding box center [517, 438] width 120 height 21
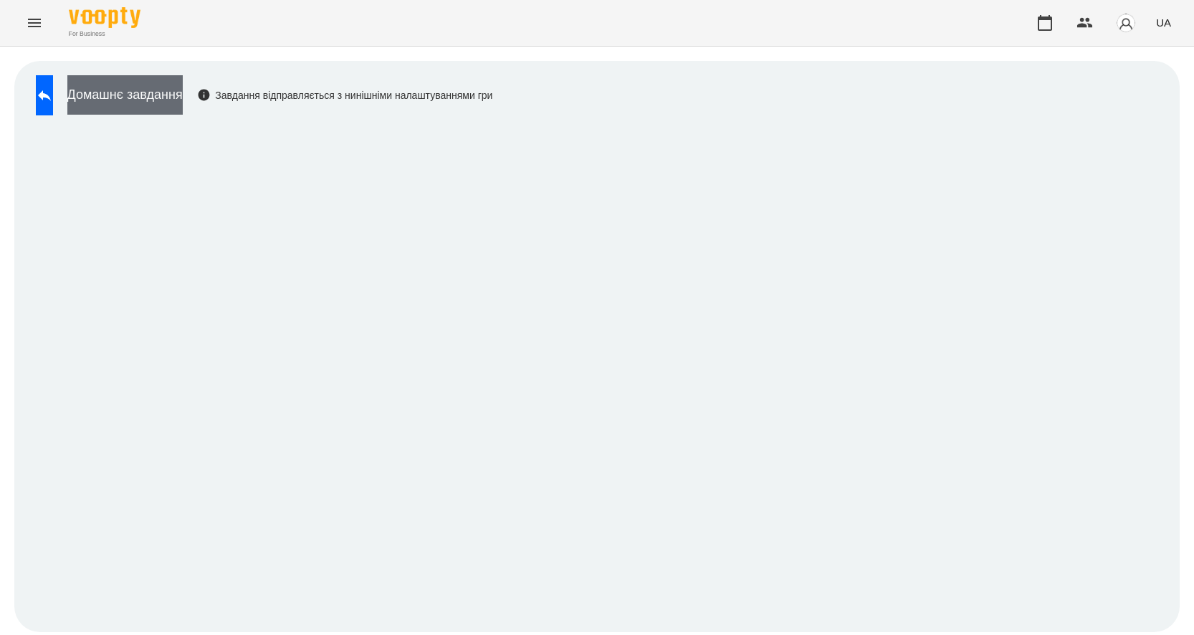
click at [183, 90] on button "Домашнє завдання" at bounding box center [124, 94] width 115 height 39
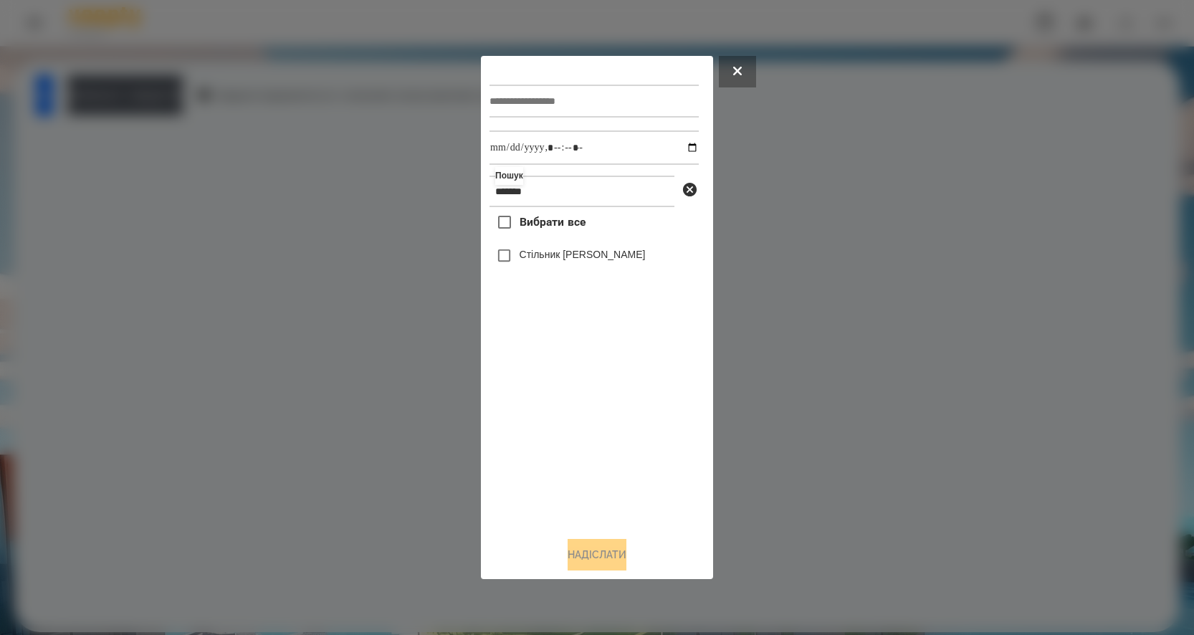
type input "*******"
click at [679, 148] on input "datetime-local" at bounding box center [593, 147] width 209 height 34
type input "**********"
click at [533, 95] on input "text" at bounding box center [593, 101] width 209 height 33
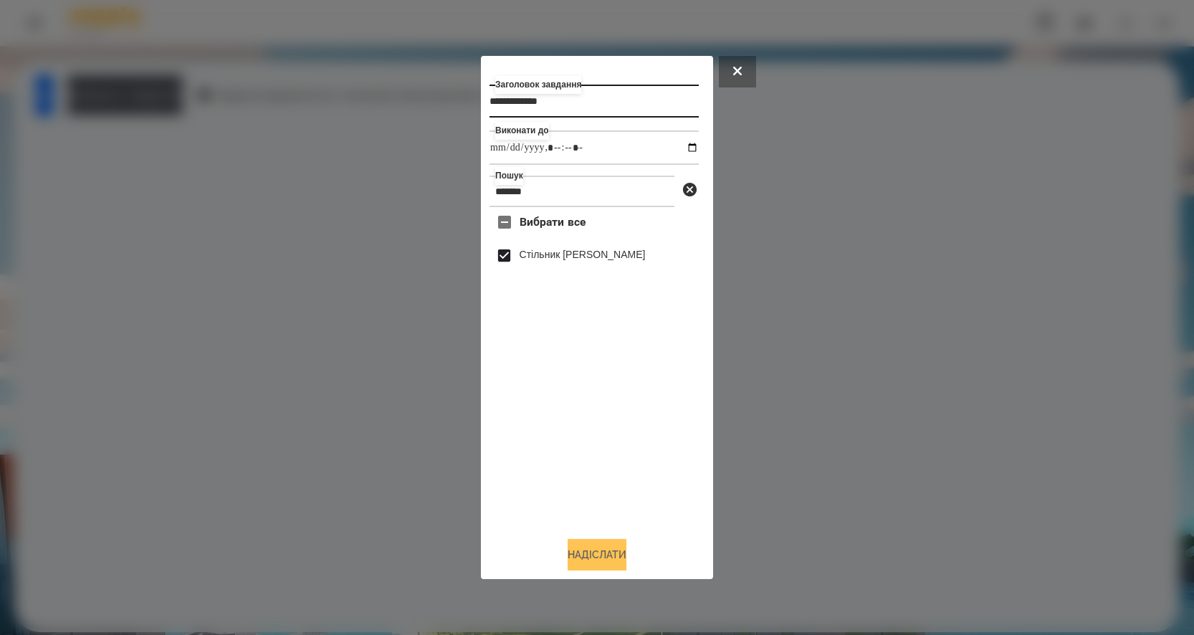
type input "**********"
click at [605, 559] on button "Надіслати" at bounding box center [596, 555] width 59 height 32
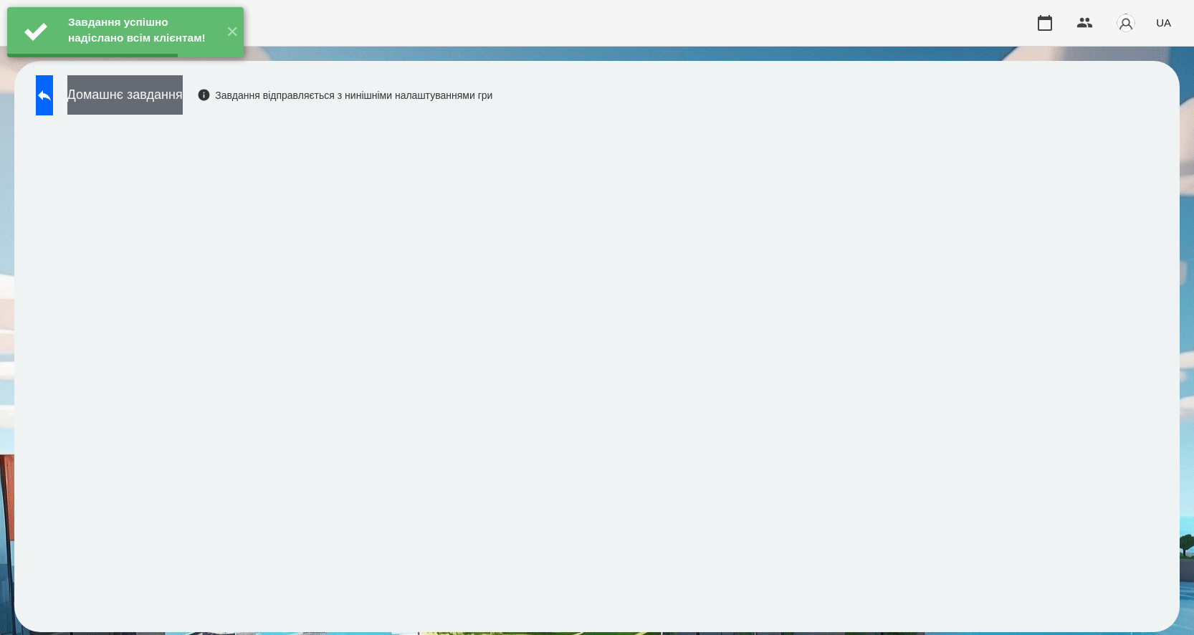
click at [183, 95] on button "Домашнє завдання" at bounding box center [124, 94] width 115 height 39
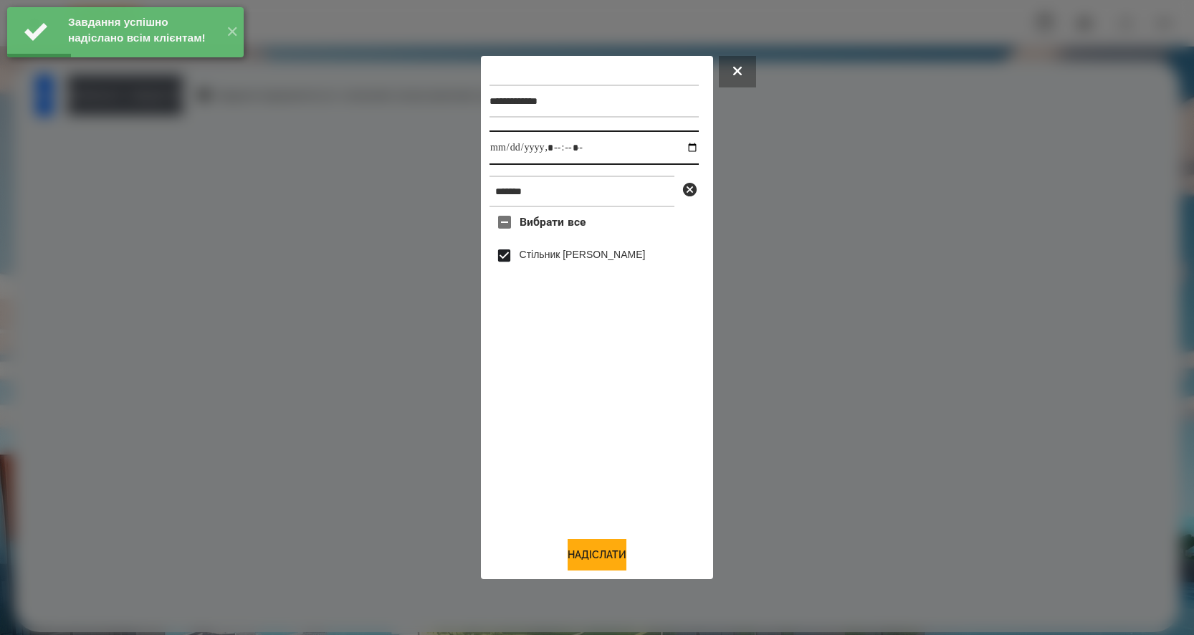
click at [686, 146] on input "datetime-local" at bounding box center [593, 147] width 209 height 34
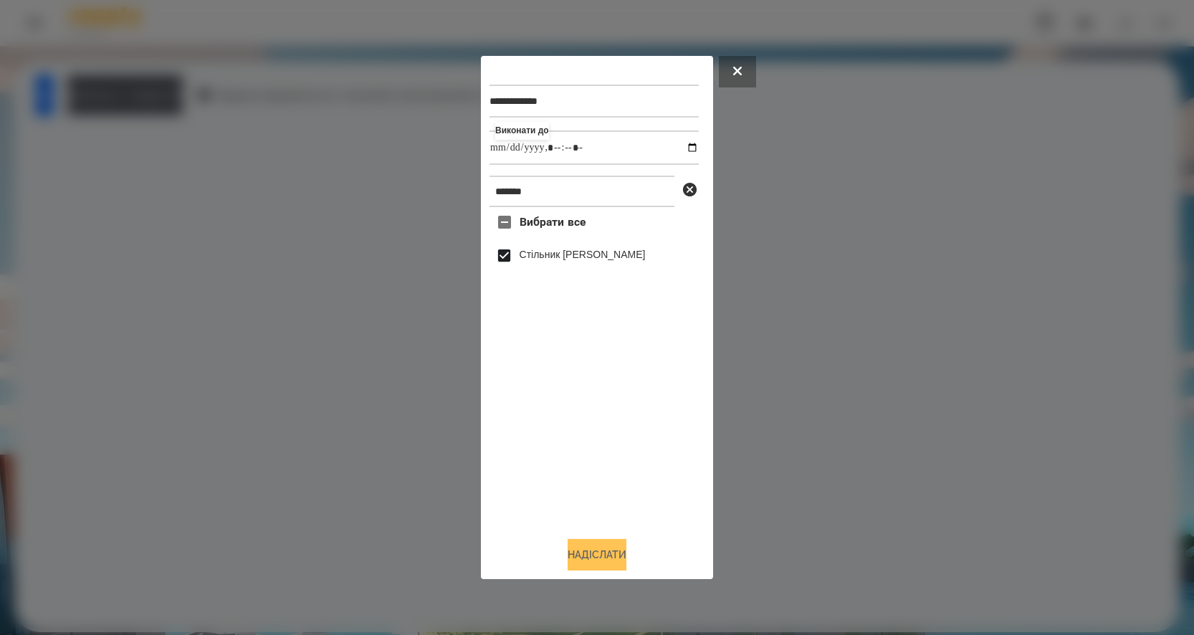
click at [567, 564] on button "Надіслати" at bounding box center [596, 555] width 59 height 32
type input "**********"
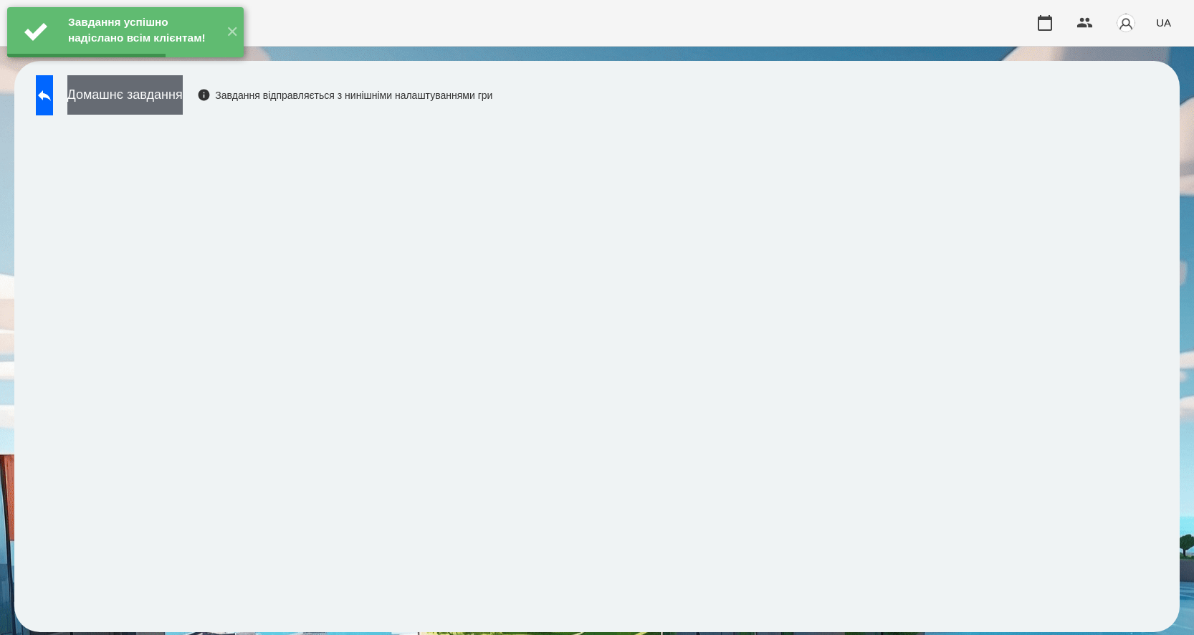
click at [166, 96] on button "Домашнє завдання" at bounding box center [124, 94] width 115 height 39
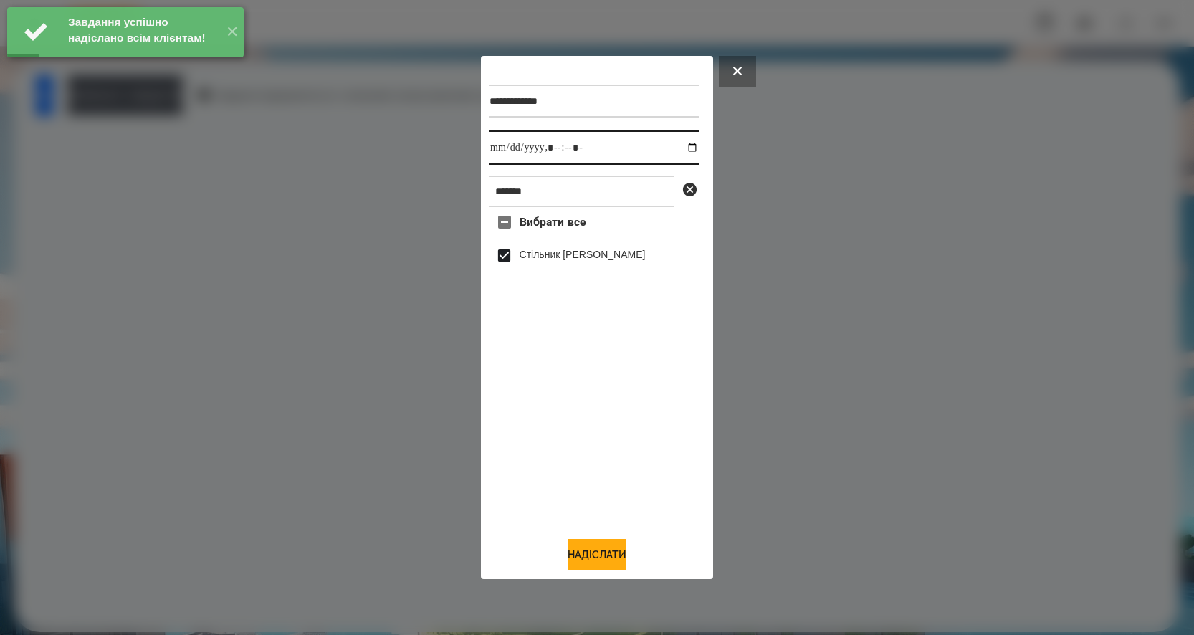
click at [679, 147] on input "datetime-local" at bounding box center [593, 147] width 209 height 34
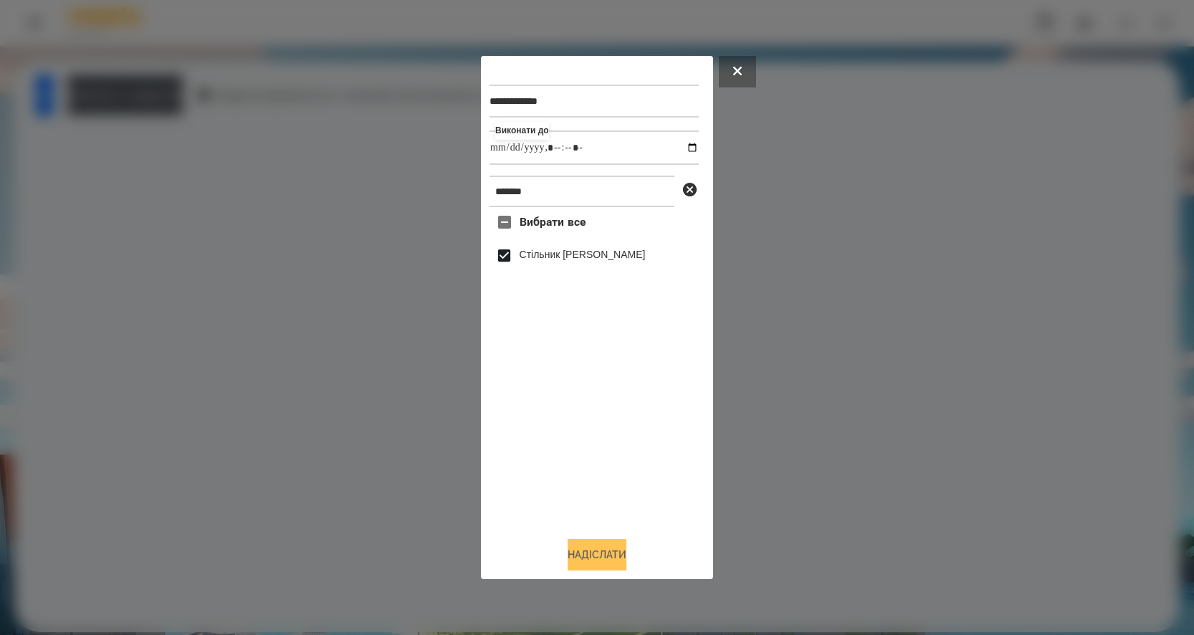
click at [586, 560] on button "Надіслати" at bounding box center [596, 555] width 59 height 32
type input "**********"
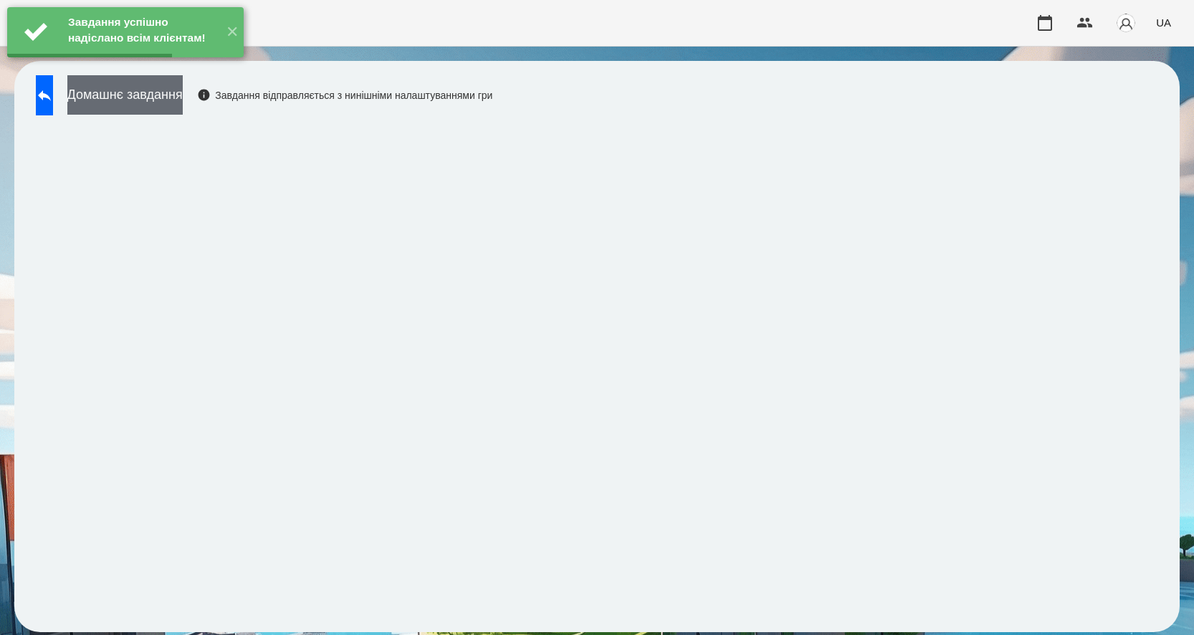
click at [175, 100] on button "Домашнє завдання" at bounding box center [124, 94] width 115 height 39
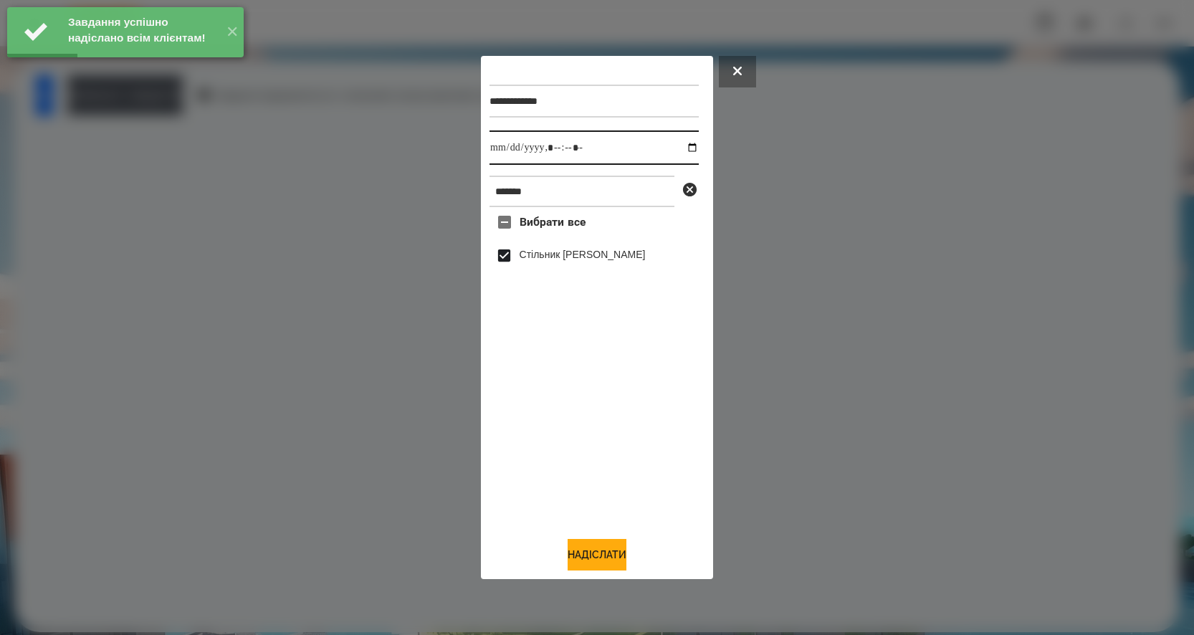
click at [679, 145] on input "datetime-local" at bounding box center [593, 147] width 209 height 34
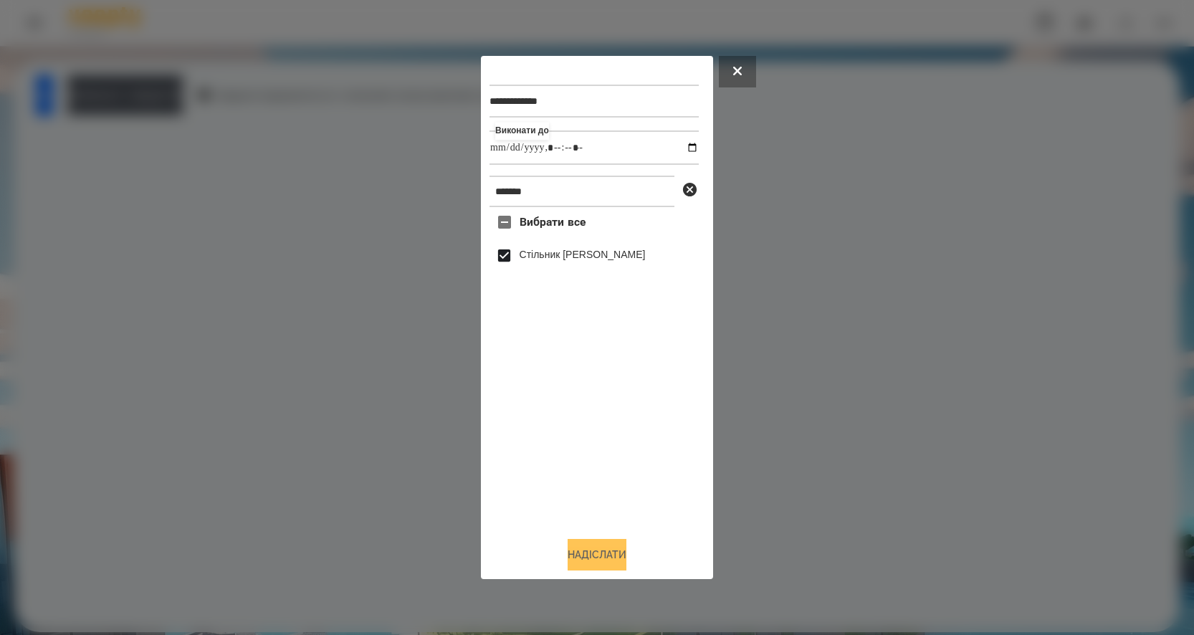
click at [600, 560] on button "Надіслати" at bounding box center [596, 555] width 59 height 32
type input "**********"
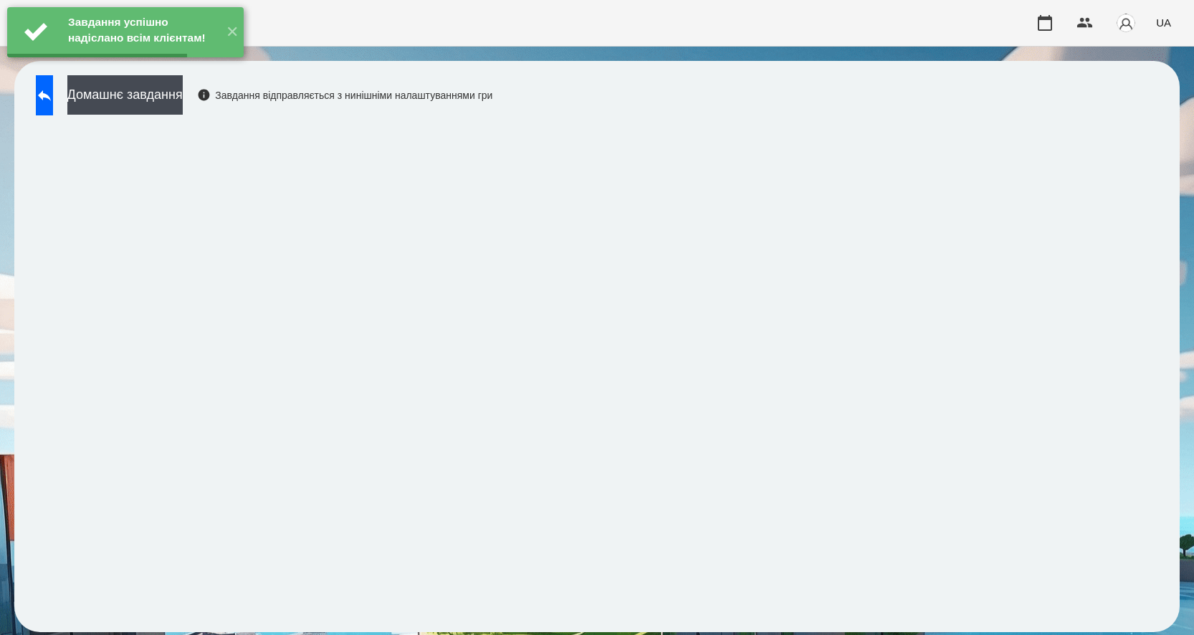
click at [167, 64] on div "Завдання успішно надіслано всім клієнтам! ✕" at bounding box center [125, 32] width 251 height 64
click at [197, 115] on div "Домашнє завдання Завдання відправляється з нинішніми налаштуваннями гри" at bounding box center [261, 98] width 464 height 47
click at [183, 107] on button "Домашнє завдання" at bounding box center [124, 94] width 115 height 39
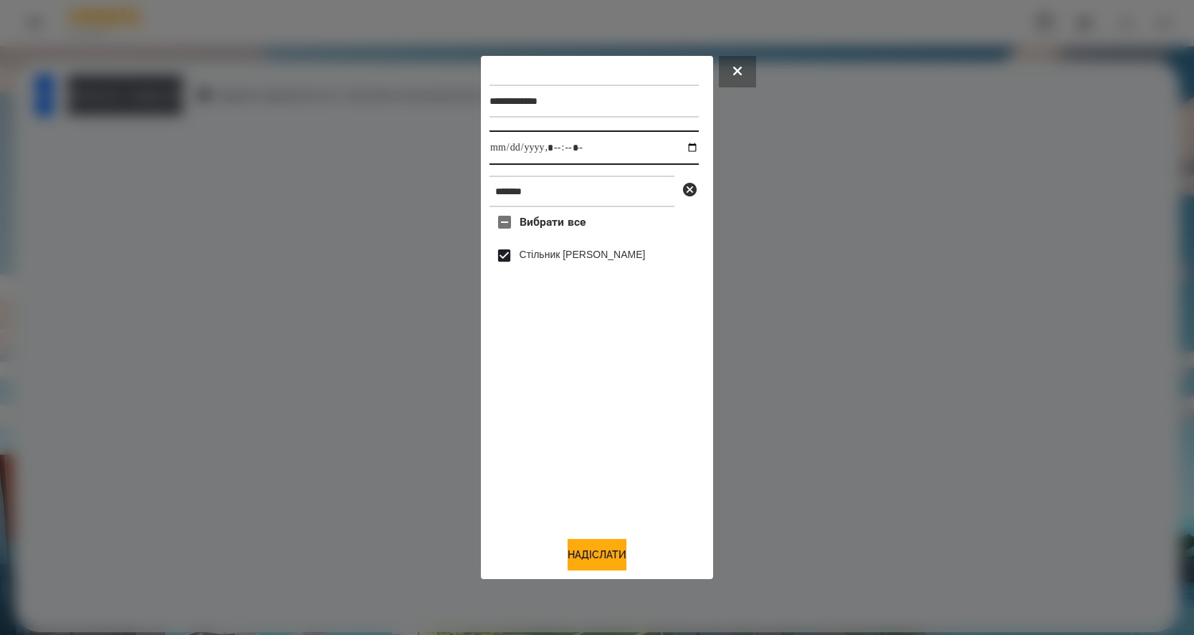
click at [684, 143] on input "datetime-local" at bounding box center [593, 147] width 209 height 34
type input "**********"
click at [594, 561] on button "Надіслати" at bounding box center [596, 555] width 59 height 32
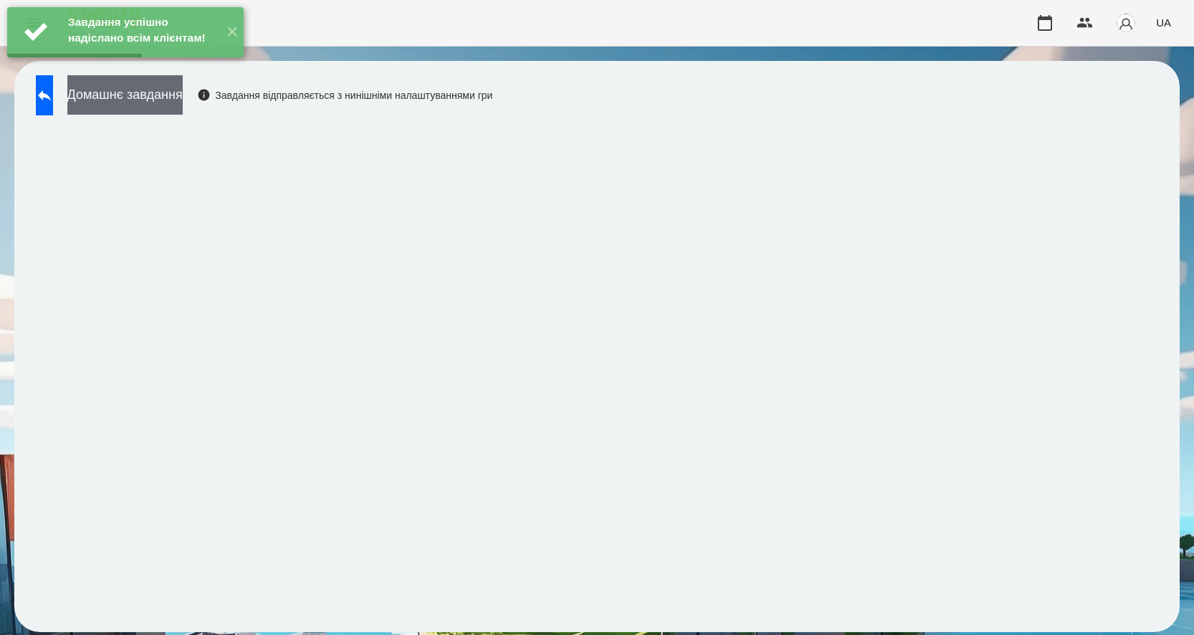
click at [173, 98] on button "Домашнє завдання" at bounding box center [124, 94] width 115 height 39
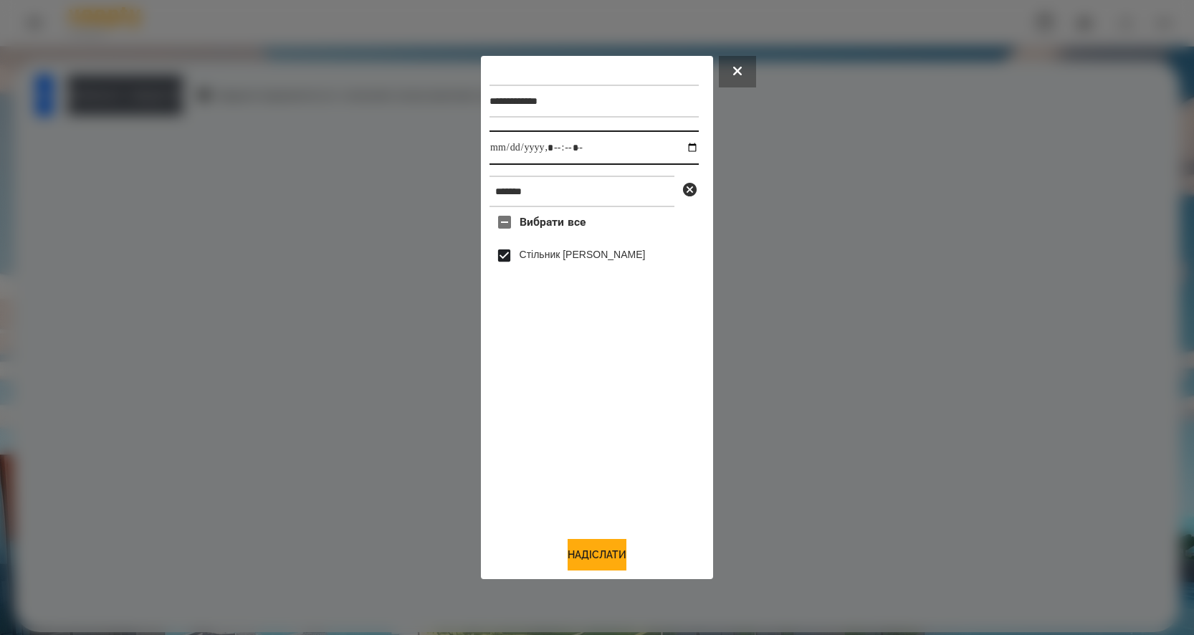
click at [678, 148] on input "datetime-local" at bounding box center [593, 147] width 209 height 34
click at [681, 148] on input "datetime-local" at bounding box center [593, 147] width 209 height 34
click at [596, 559] on button "Надіслати" at bounding box center [596, 555] width 59 height 32
type input "**********"
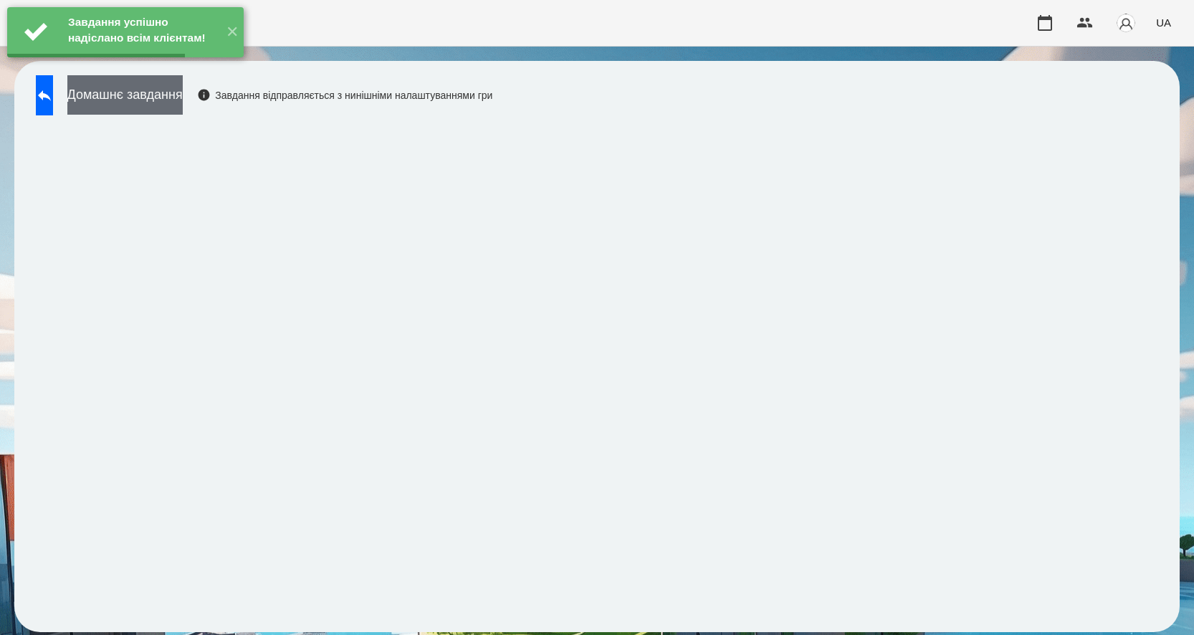
click at [183, 95] on button "Домашнє завдання" at bounding box center [124, 94] width 115 height 39
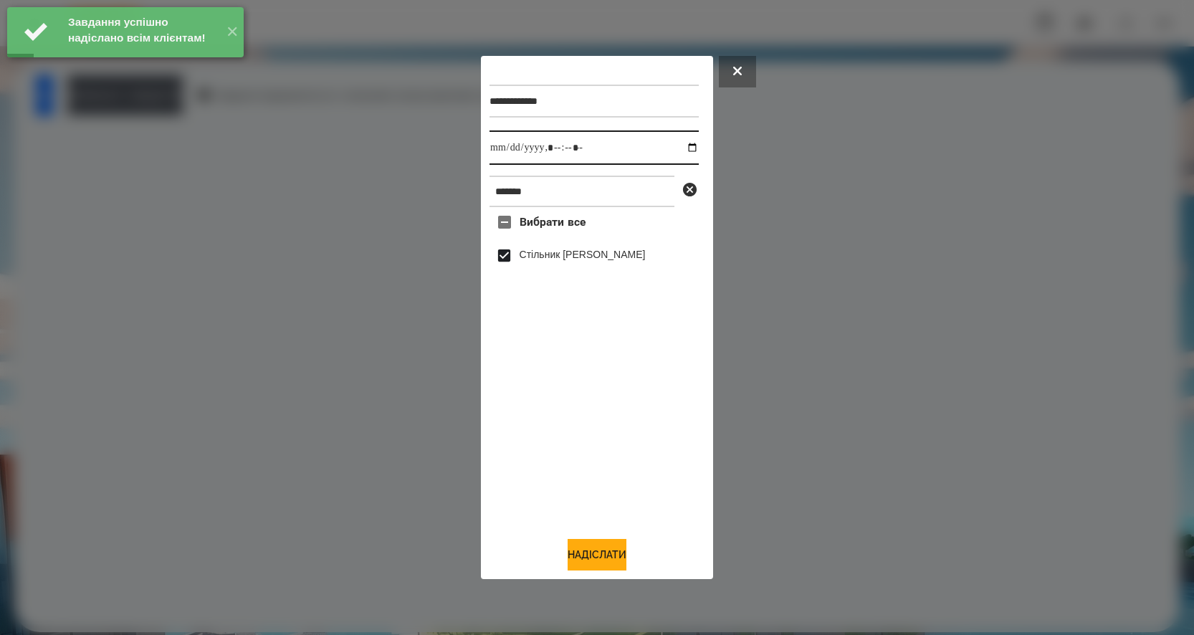
click at [680, 145] on input "datetime-local" at bounding box center [593, 147] width 209 height 34
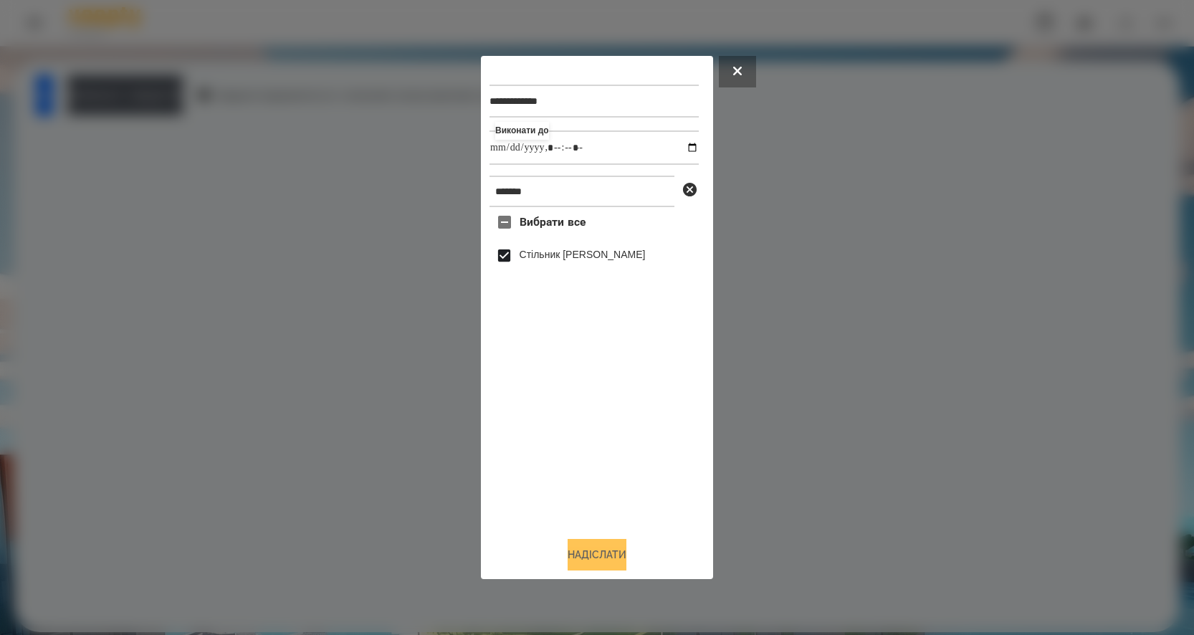
type input "**********"
click at [588, 546] on button "Надіслати" at bounding box center [596, 555] width 59 height 32
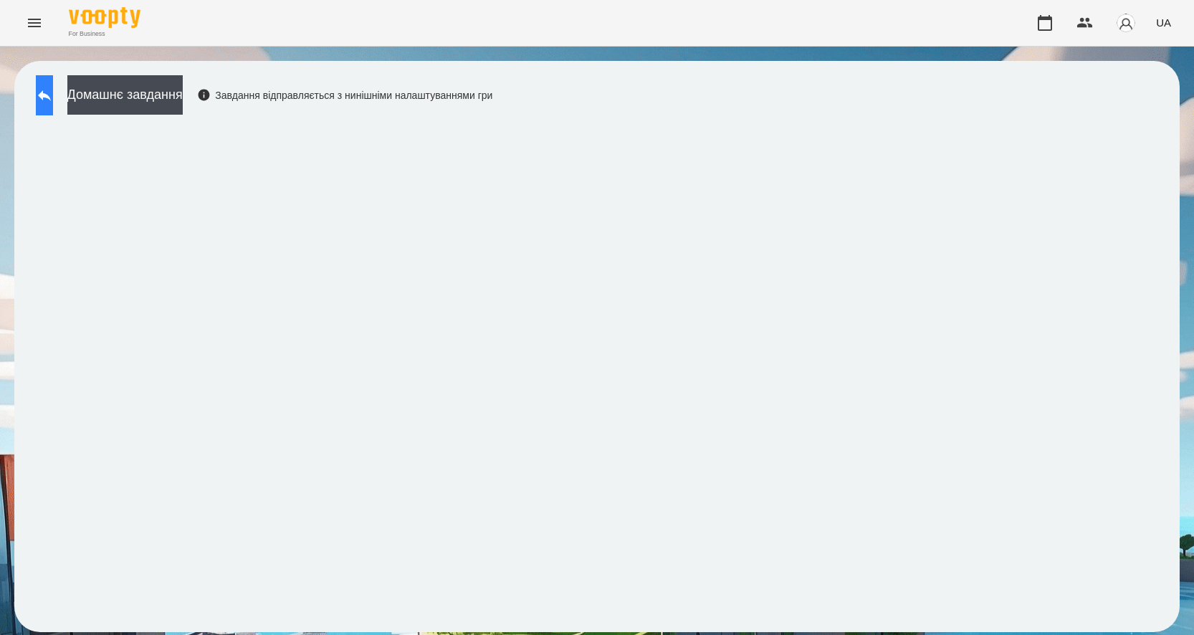
click at [53, 93] on icon at bounding box center [44, 95] width 17 height 17
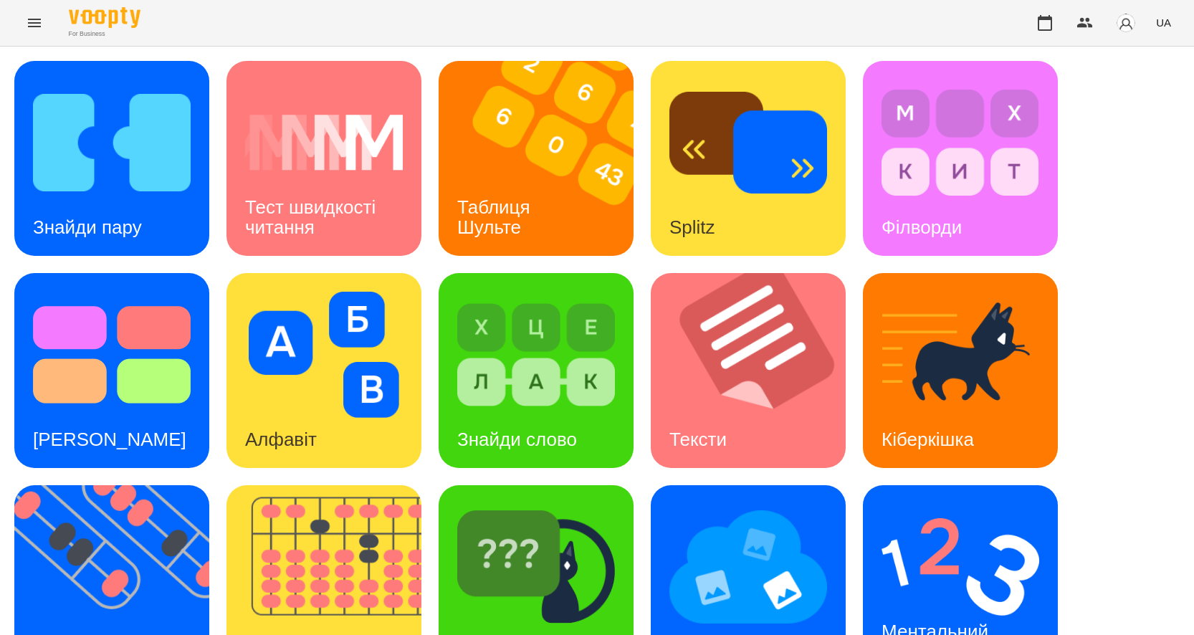
scroll to position [143, 0]
click at [732, 411] on div "Тексти" at bounding box center [698, 439] width 95 height 57
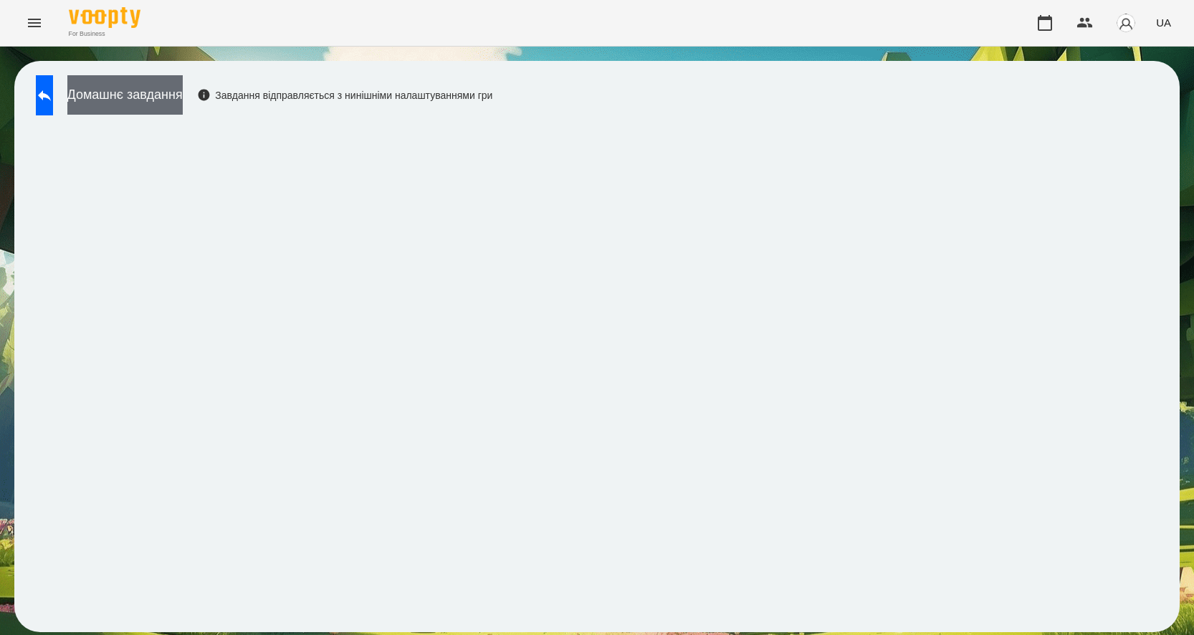
click at [163, 98] on button "Домашнє завдання" at bounding box center [124, 94] width 115 height 39
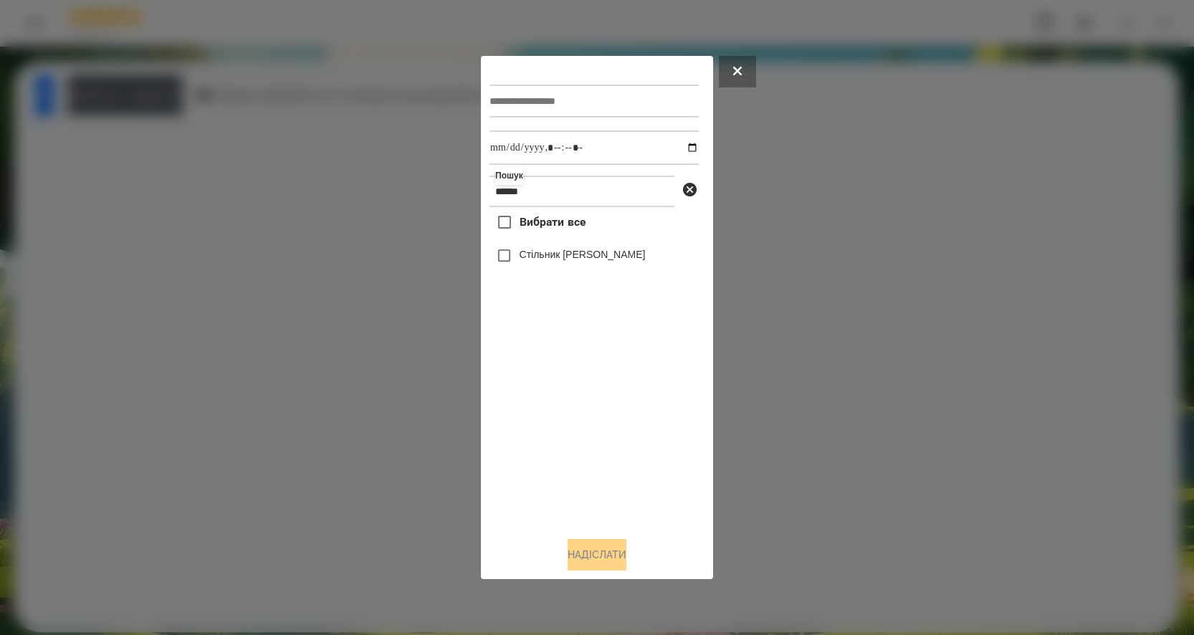
type input "******"
click at [679, 143] on input "datetime-local" at bounding box center [593, 147] width 209 height 34
type input "**********"
click at [565, 97] on input "text" at bounding box center [593, 101] width 209 height 33
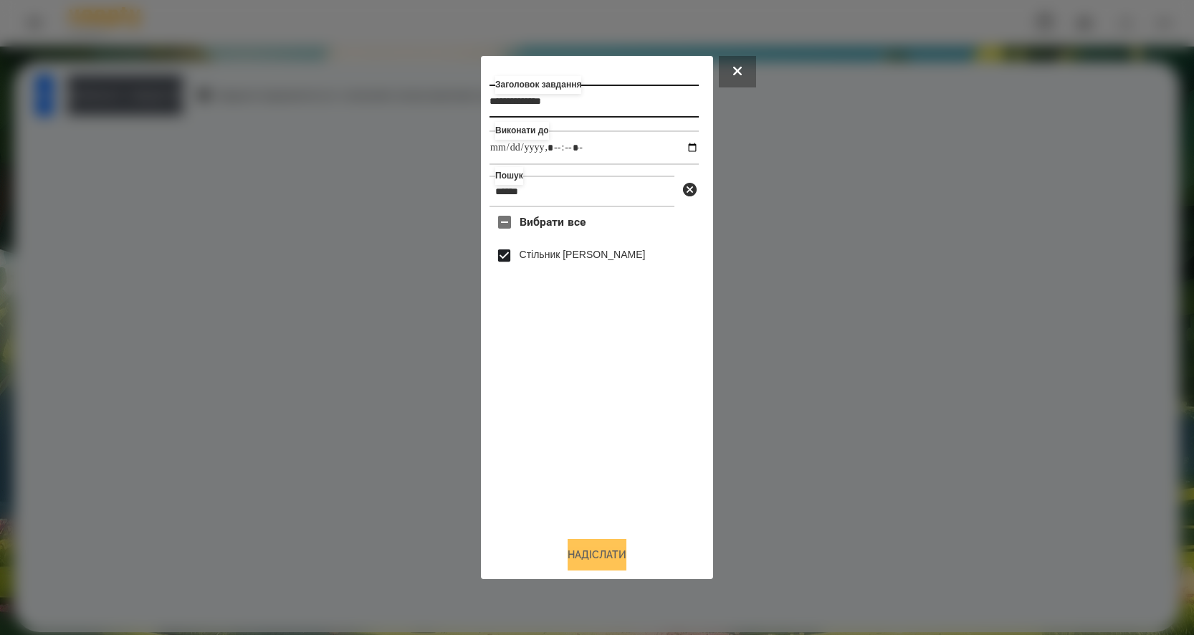
type input "**********"
click at [585, 556] on button "Надіслати" at bounding box center [596, 555] width 59 height 32
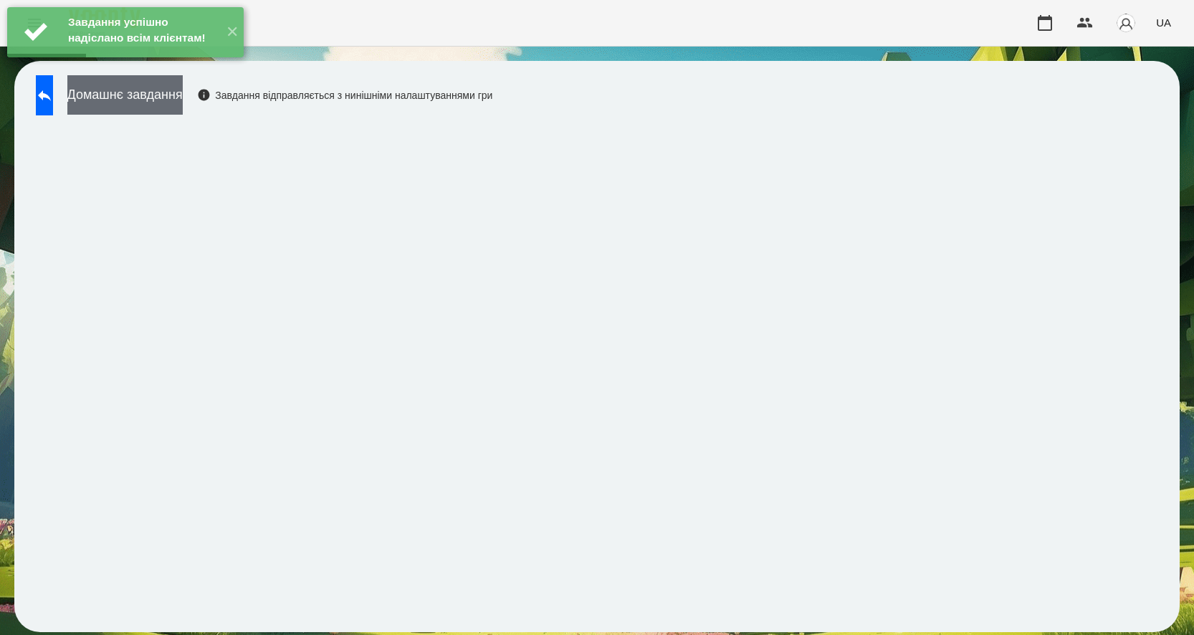
click at [133, 92] on button "Домашнє завдання" at bounding box center [124, 94] width 115 height 39
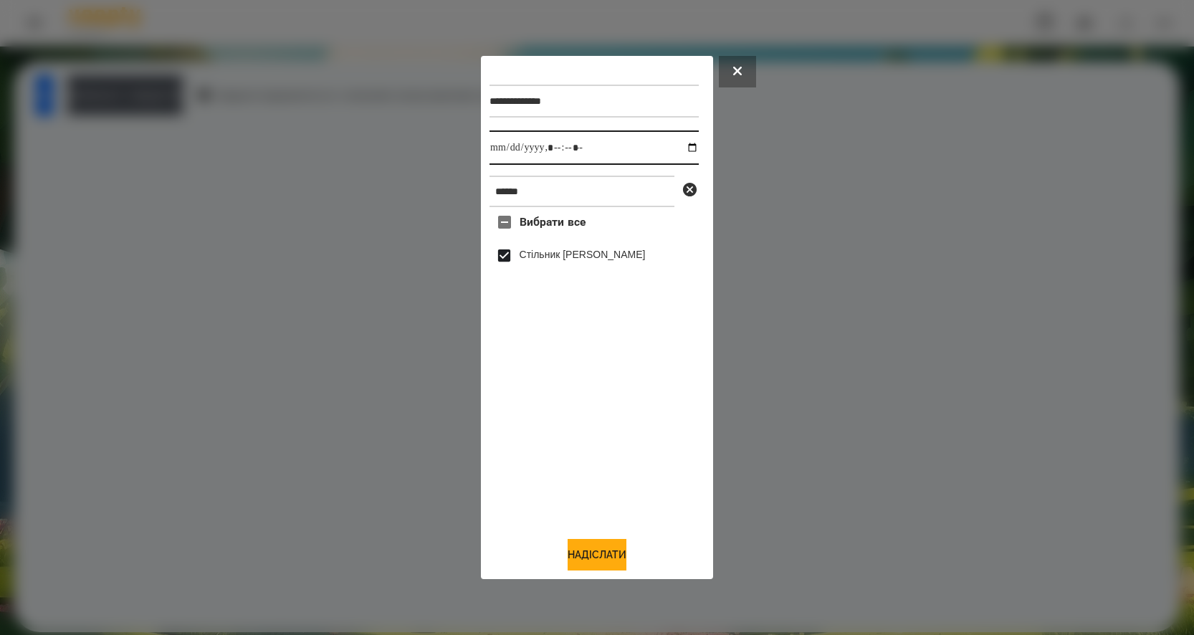
click at [686, 145] on input "datetime-local" at bounding box center [593, 147] width 209 height 34
click at [577, 562] on button "Надіслати" at bounding box center [596, 555] width 59 height 32
type input "**********"
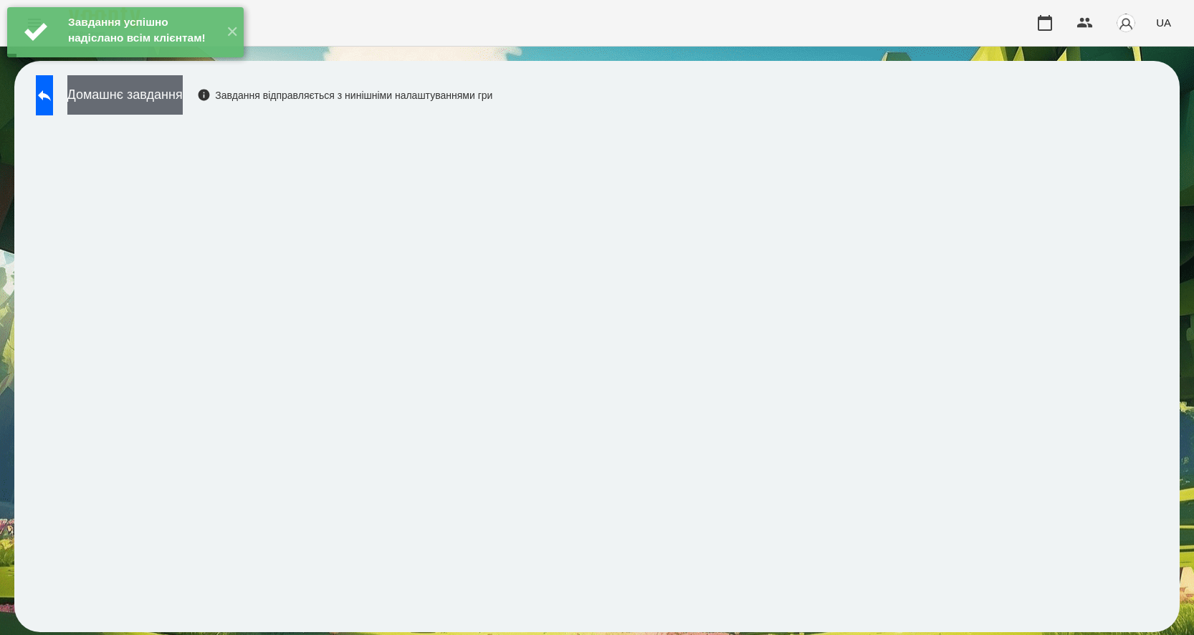
click at [126, 95] on button "Домашнє завдання" at bounding box center [124, 94] width 115 height 39
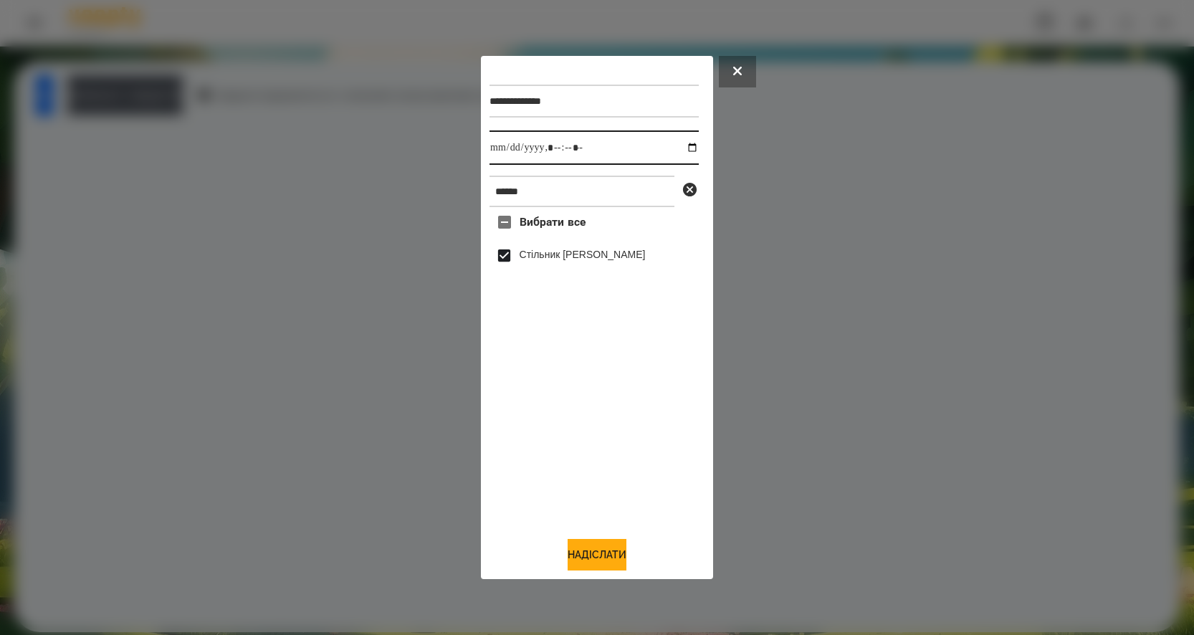
click at [682, 145] on input "datetime-local" at bounding box center [593, 147] width 209 height 34
type input "**********"
click at [585, 555] on button "Надіслати" at bounding box center [596, 555] width 59 height 32
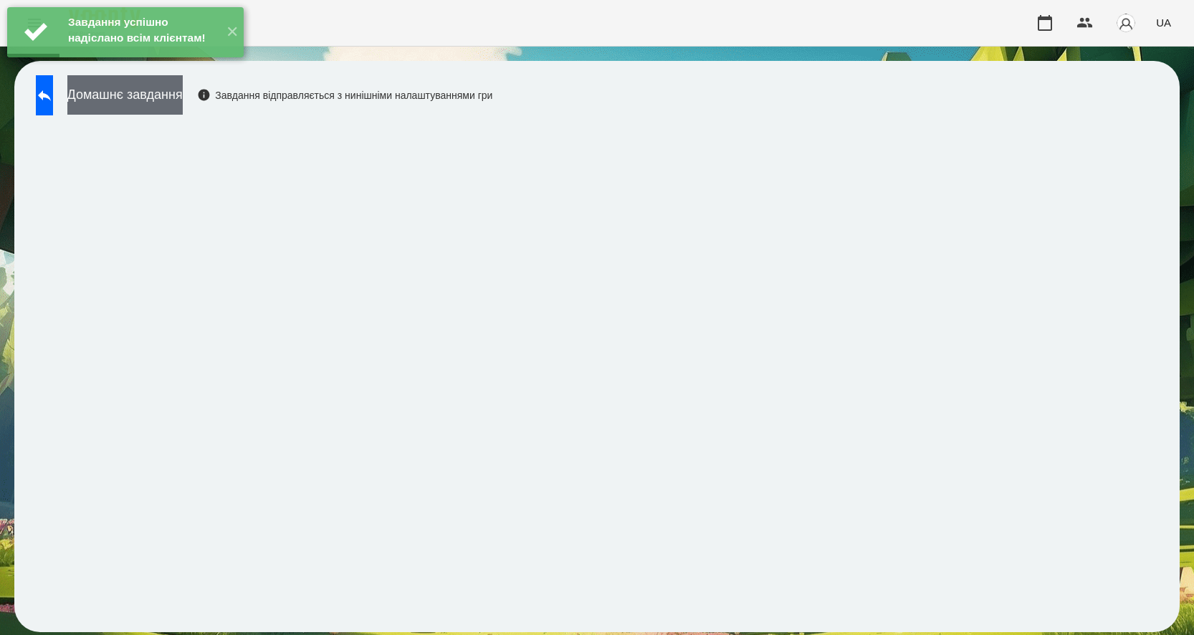
click at [168, 104] on button "Домашнє завдання" at bounding box center [124, 94] width 115 height 39
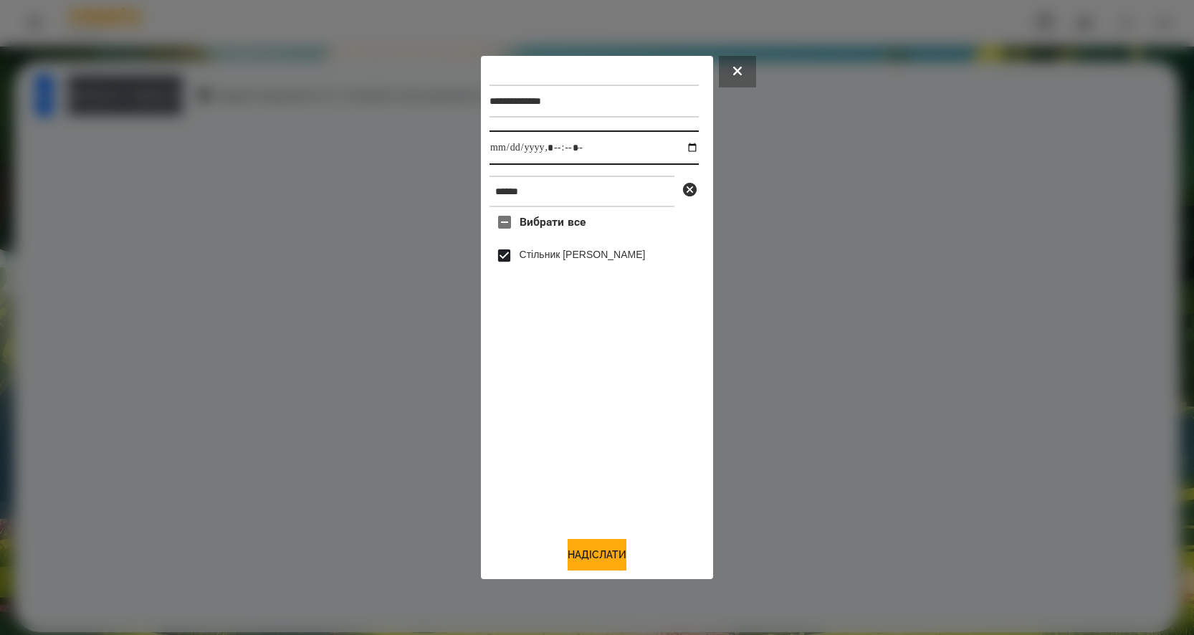
click at [684, 143] on input "datetime-local" at bounding box center [593, 147] width 209 height 34
type input "**********"
click at [576, 554] on button "Надіслати" at bounding box center [596, 555] width 59 height 32
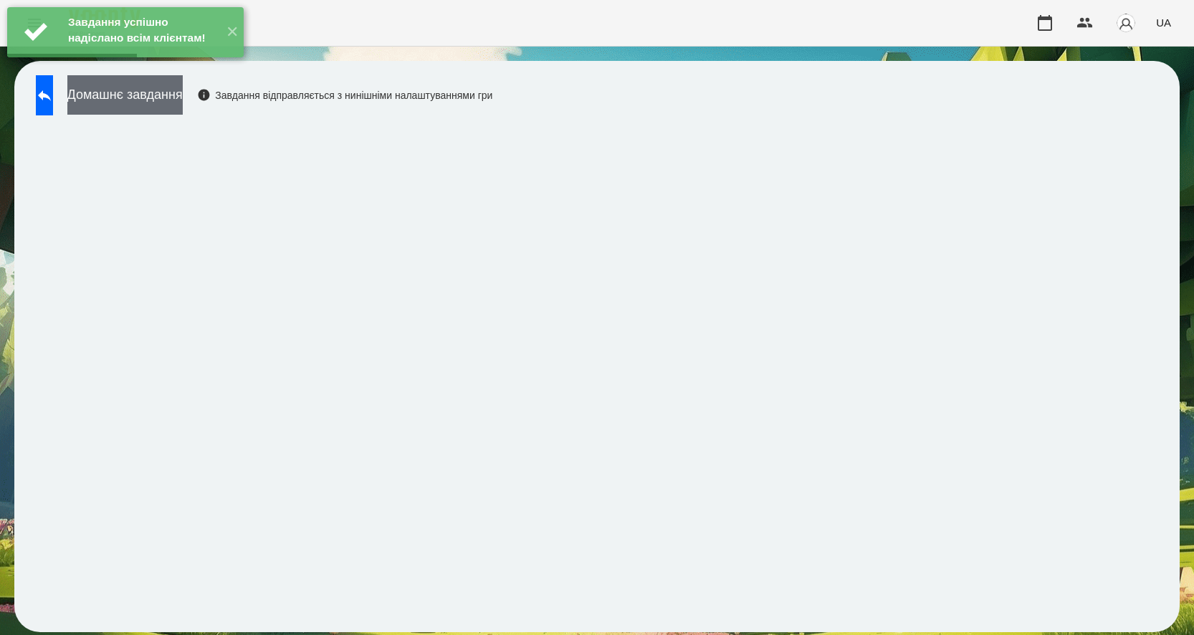
click at [174, 99] on button "Домашнє завдання" at bounding box center [124, 94] width 115 height 39
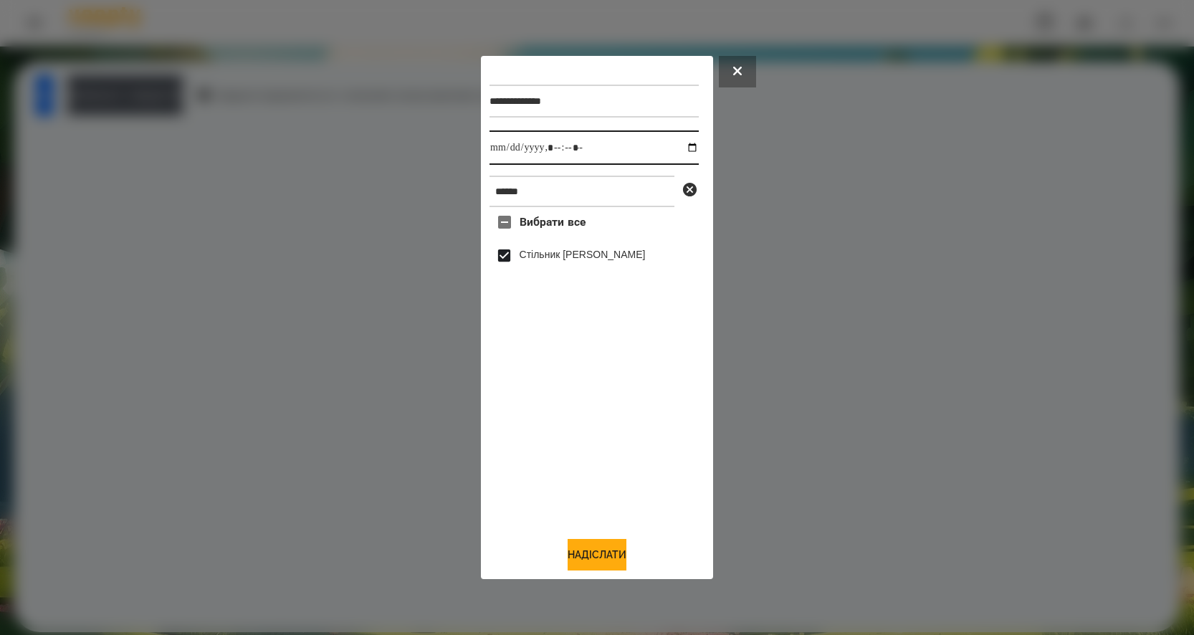
click at [684, 141] on input "datetime-local" at bounding box center [593, 147] width 209 height 34
click at [604, 556] on button "Надіслати" at bounding box center [596, 555] width 59 height 32
type input "**********"
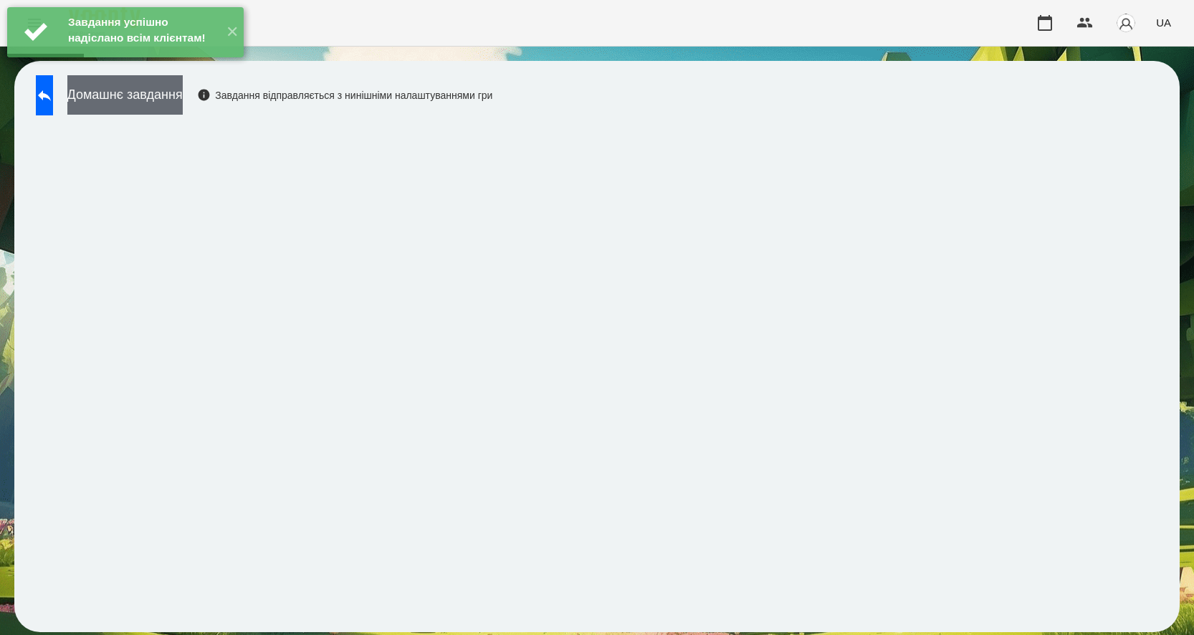
click at [138, 97] on button "Домашнє завдання" at bounding box center [124, 94] width 115 height 39
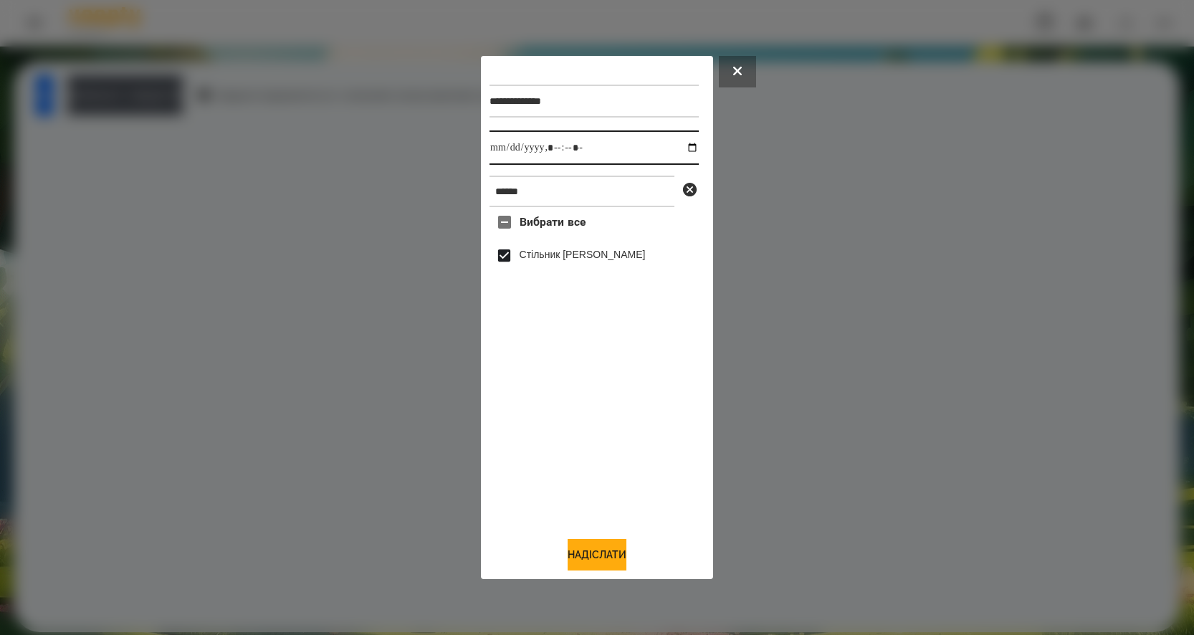
click at [676, 143] on input "datetime-local" at bounding box center [593, 147] width 209 height 34
click at [601, 563] on button "Надіслати" at bounding box center [596, 555] width 59 height 32
type input "**********"
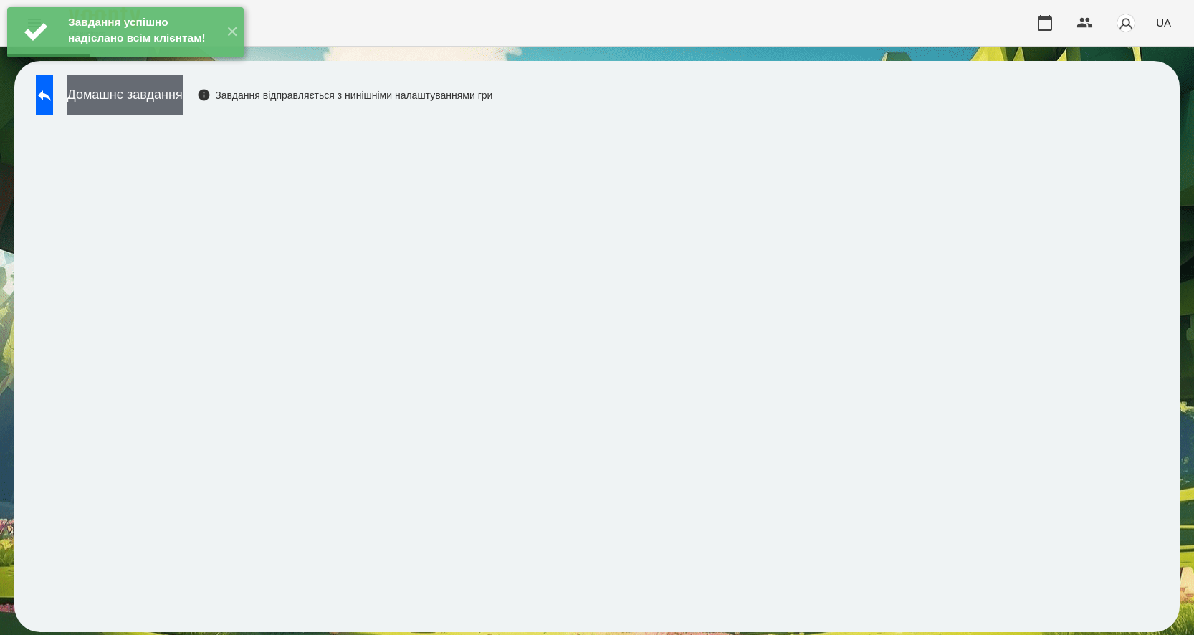
click at [150, 90] on button "Домашнє завдання" at bounding box center [124, 94] width 115 height 39
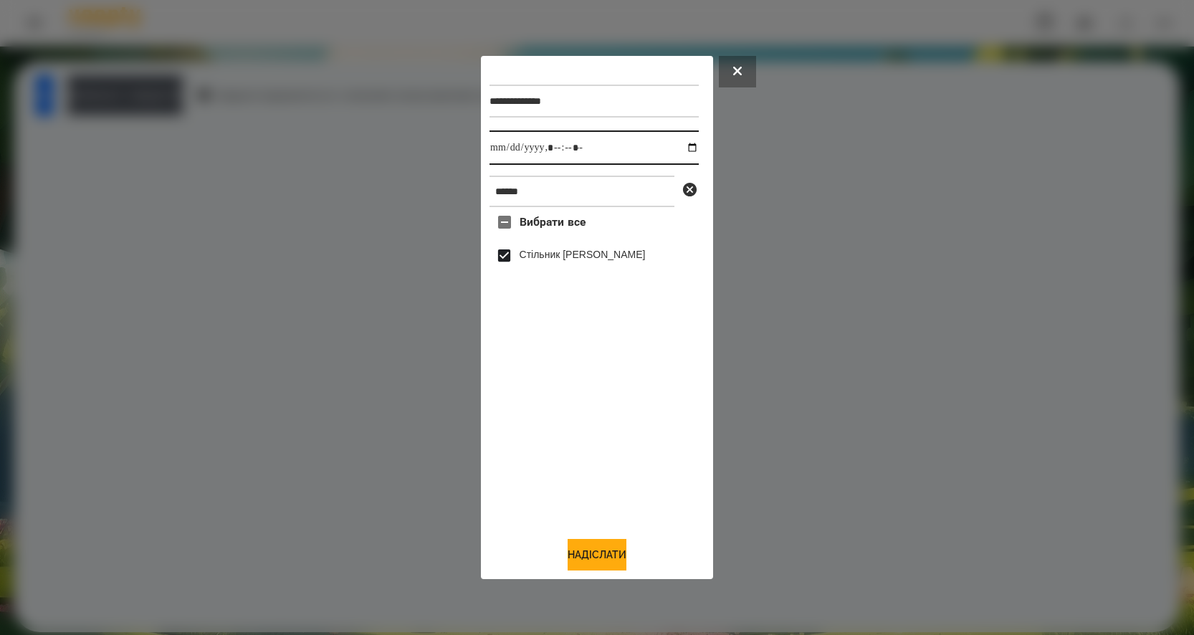
click at [681, 148] on input "datetime-local" at bounding box center [593, 147] width 209 height 34
click at [596, 569] on button "Надіслати" at bounding box center [596, 555] width 59 height 32
type input "**********"
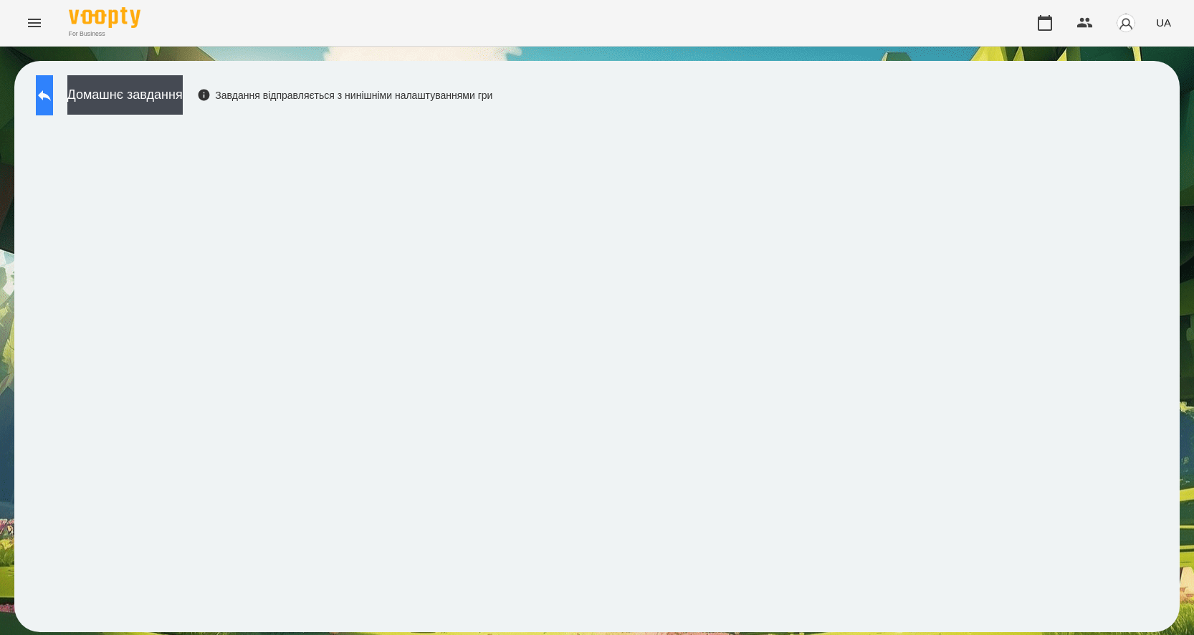
click at [53, 94] on icon at bounding box center [44, 95] width 17 height 17
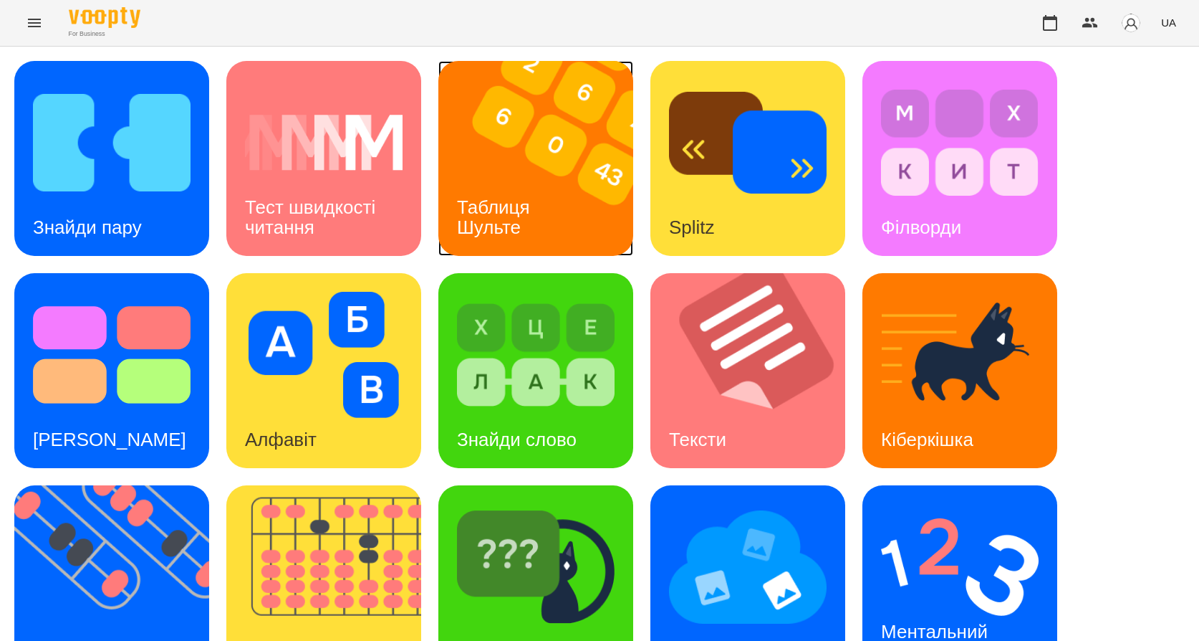
click at [499, 230] on h3 "Таблиця Шульте" at bounding box center [496, 216] width 78 height 41
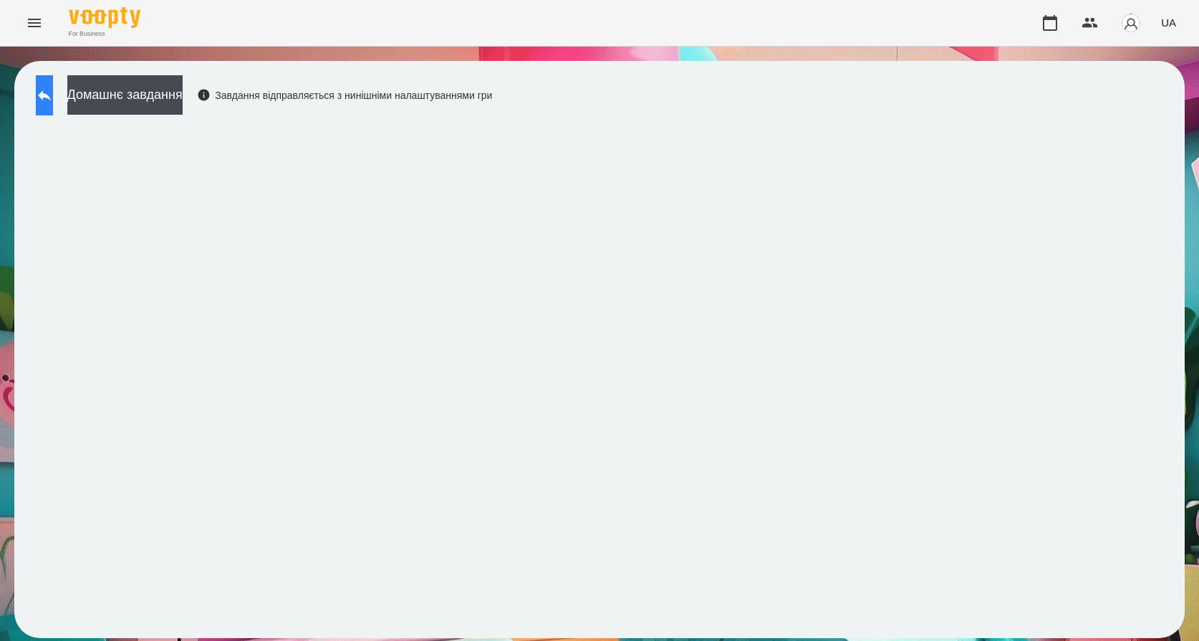
click at [53, 101] on icon at bounding box center [44, 95] width 17 height 17
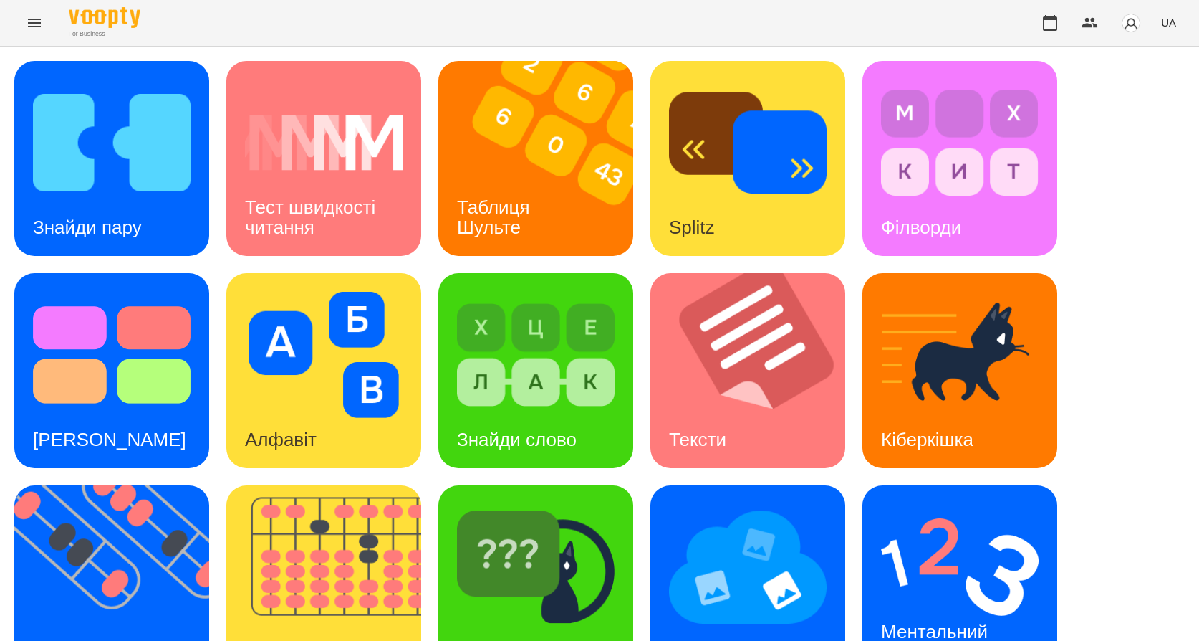
scroll to position [215, 0]
click at [92, 634] on h3 "Флешкарти" at bounding box center [81, 651] width 97 height 21
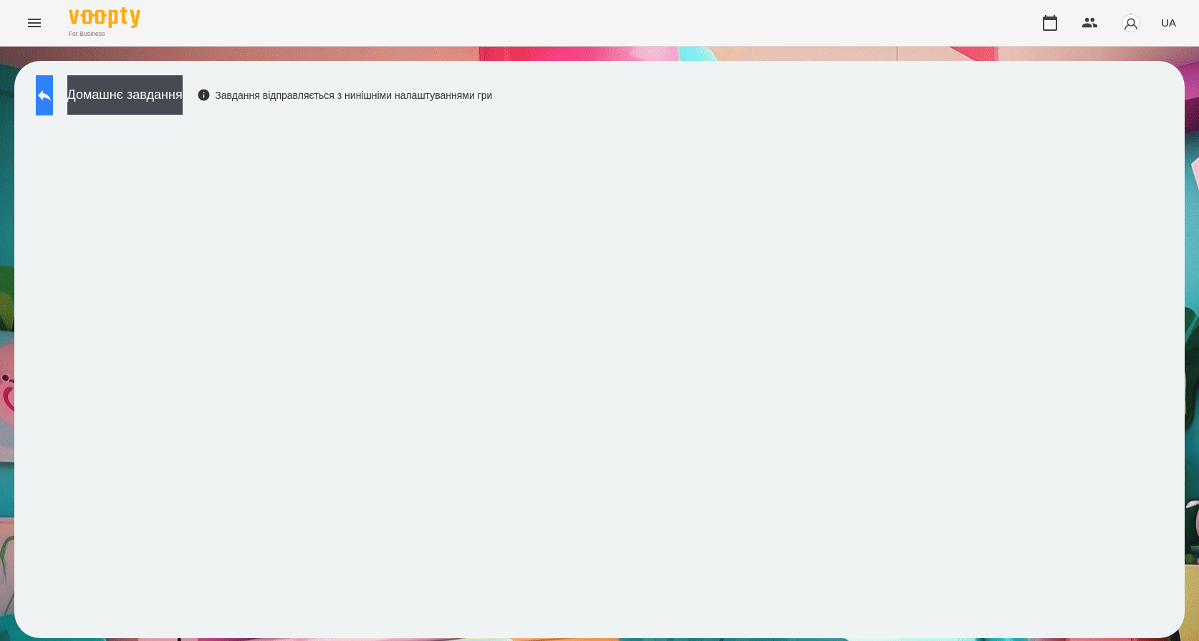
click at [53, 85] on button at bounding box center [44, 95] width 17 height 40
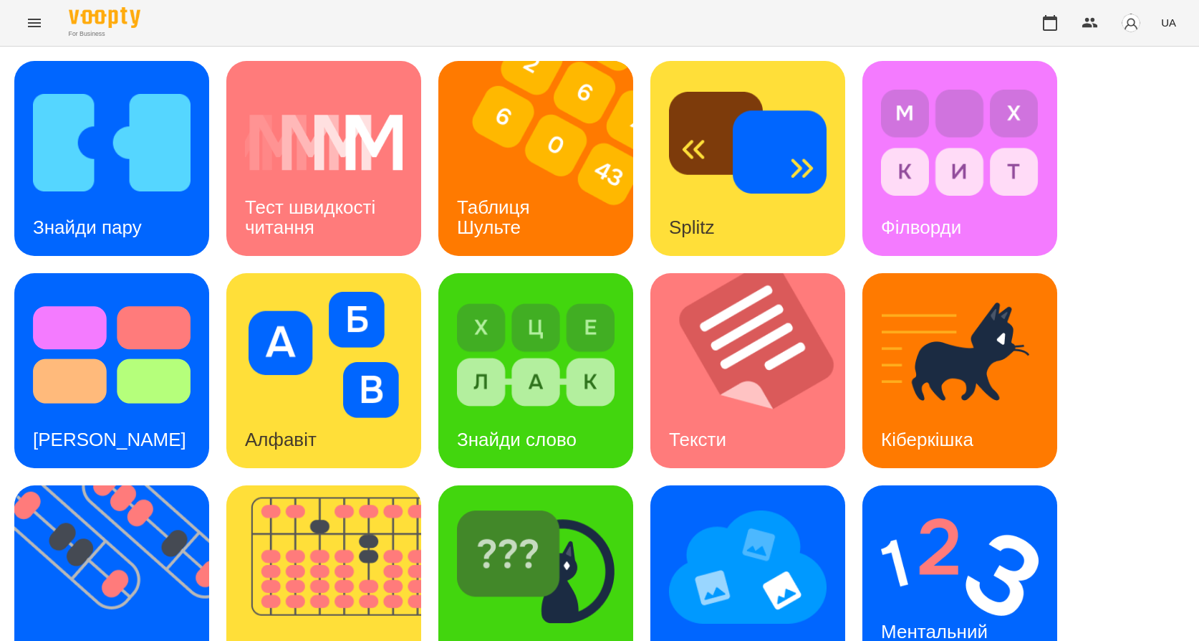
scroll to position [266, 0]
click at [82, 634] on h3 "Флешкарти" at bounding box center [81, 651] width 97 height 21
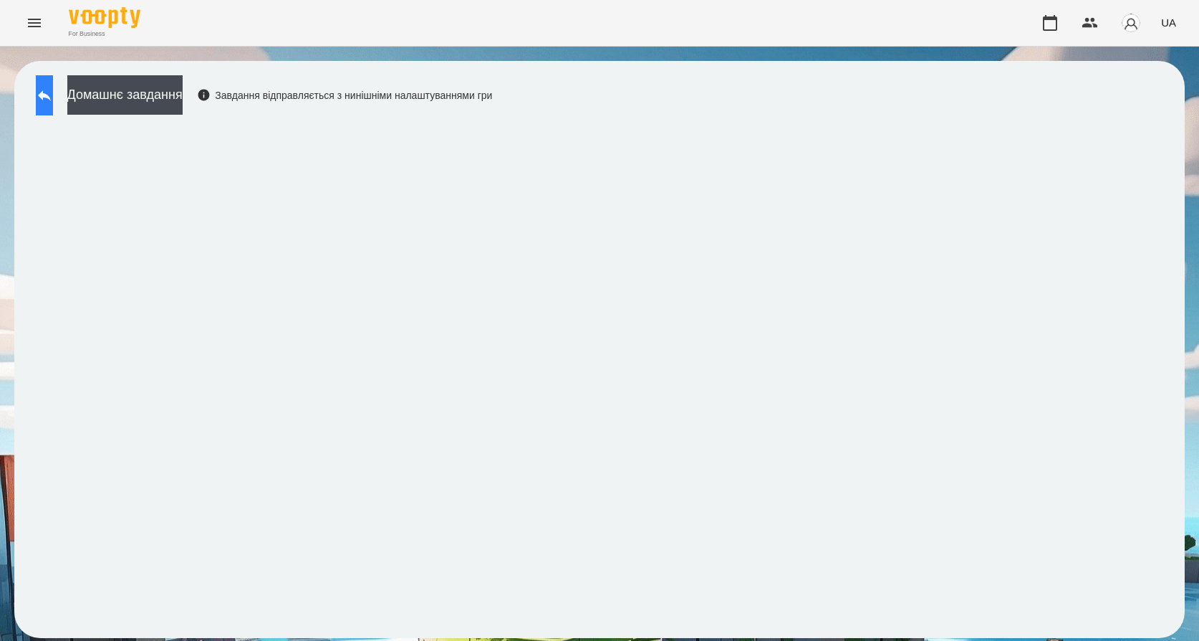
click at [53, 96] on icon at bounding box center [44, 95] width 17 height 17
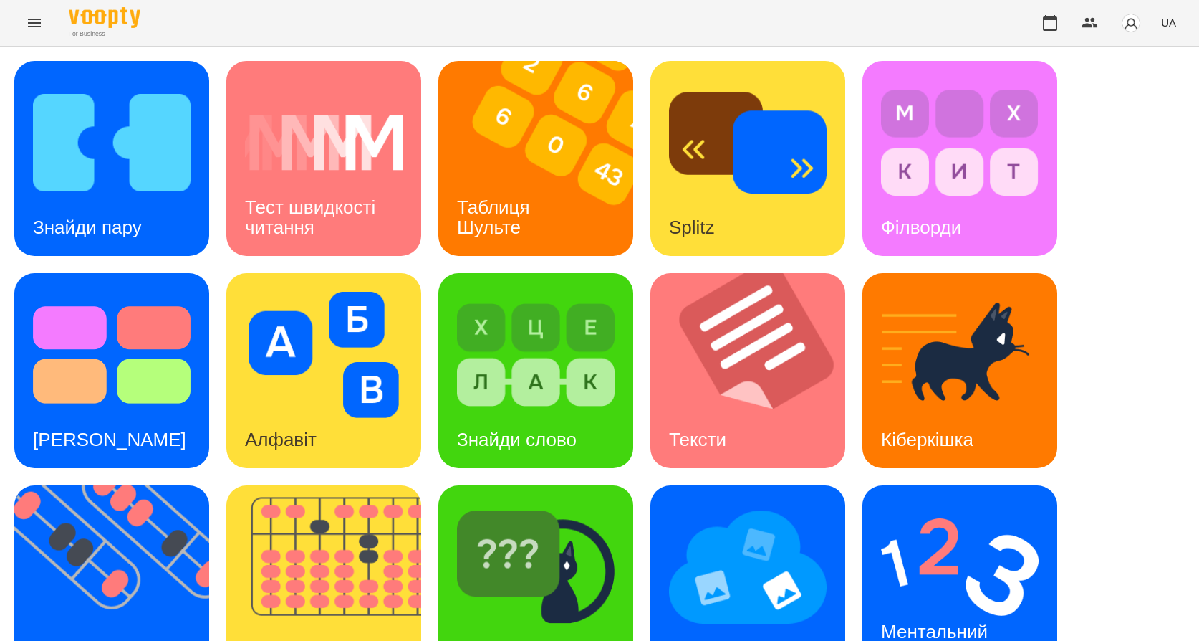
scroll to position [266, 0]
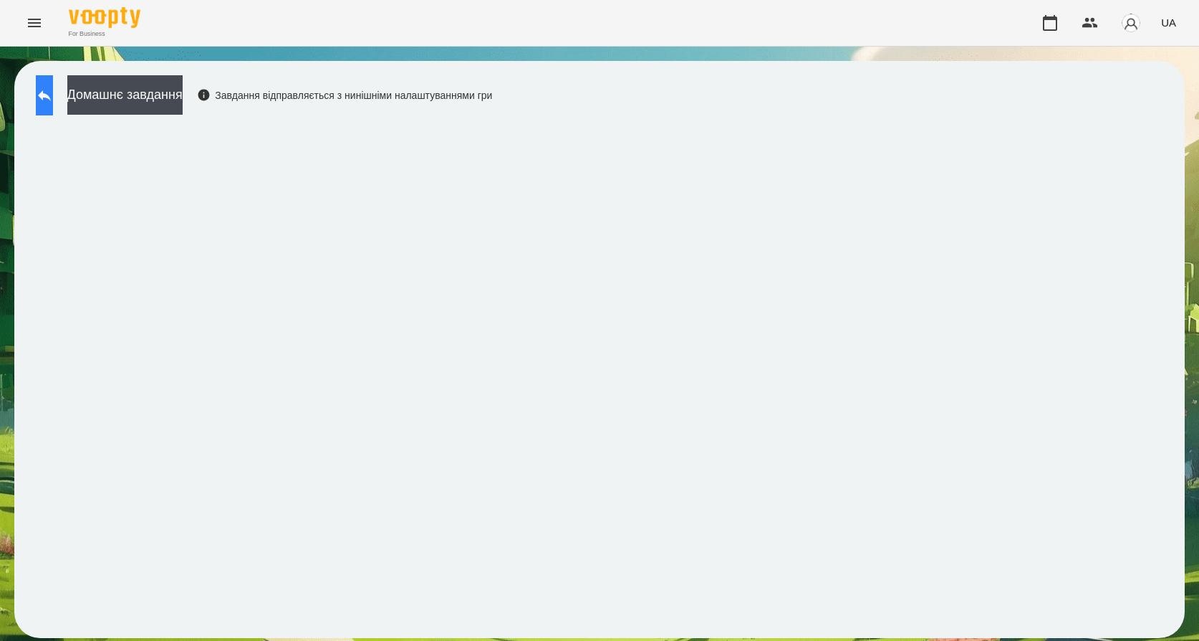
click at [53, 94] on icon at bounding box center [44, 95] width 17 height 17
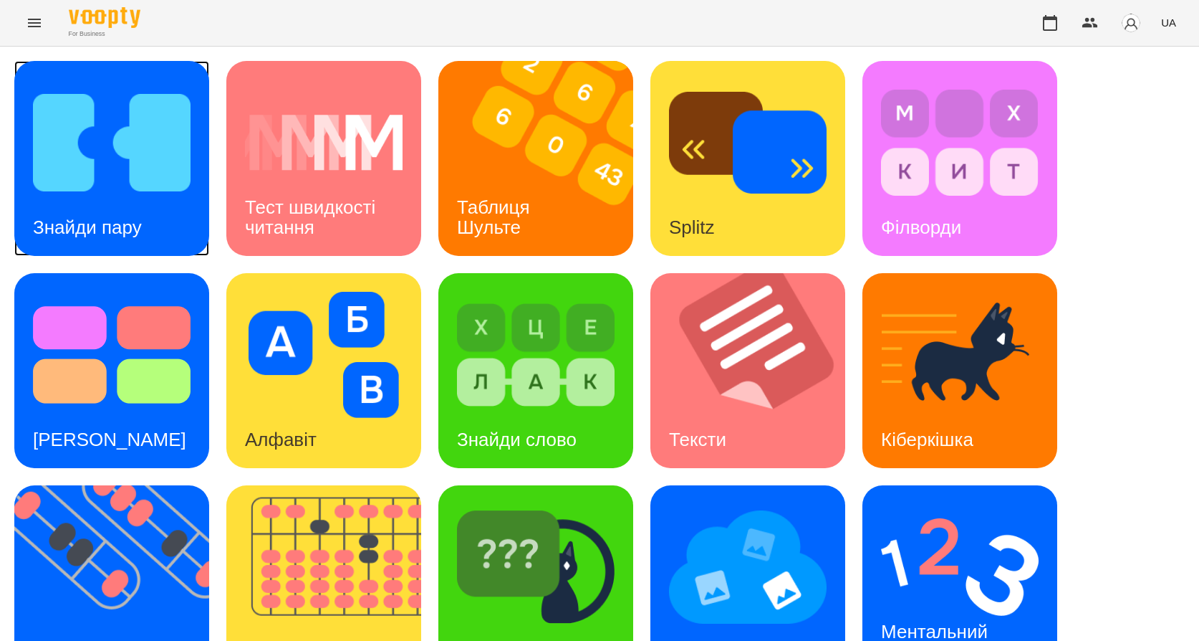
click at [80, 232] on h3 "Знайди пару" at bounding box center [87, 226] width 109 height 21
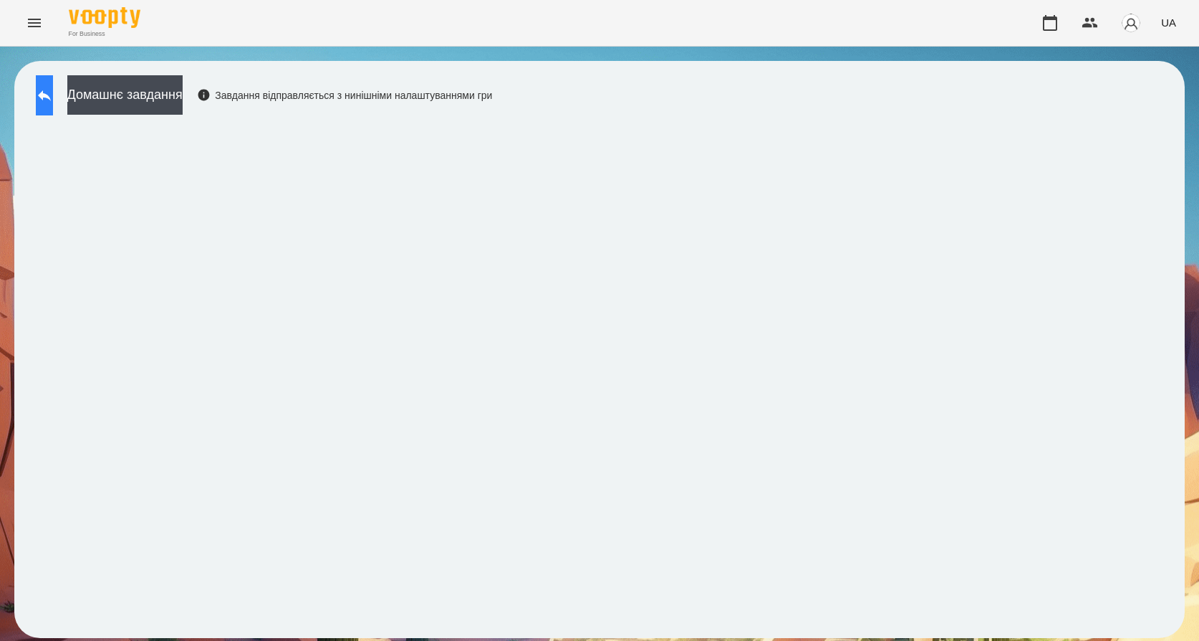
click at [51, 102] on icon at bounding box center [44, 95] width 17 height 17
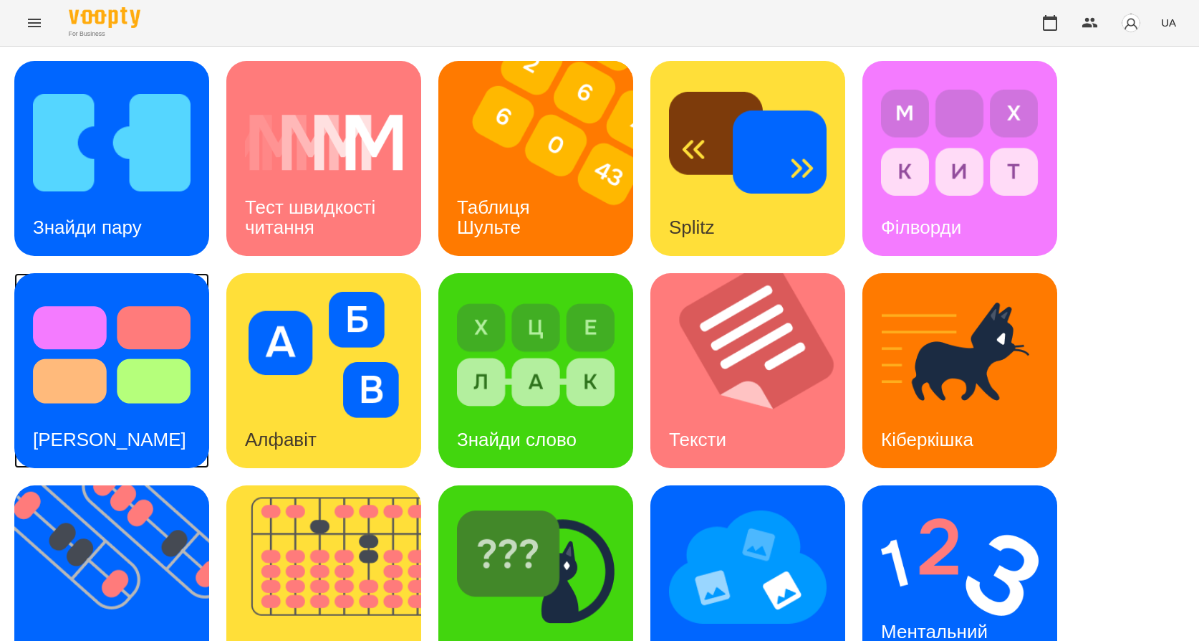
click at [98, 432] on h3 "Тест Струпа" at bounding box center [109, 438] width 153 height 21
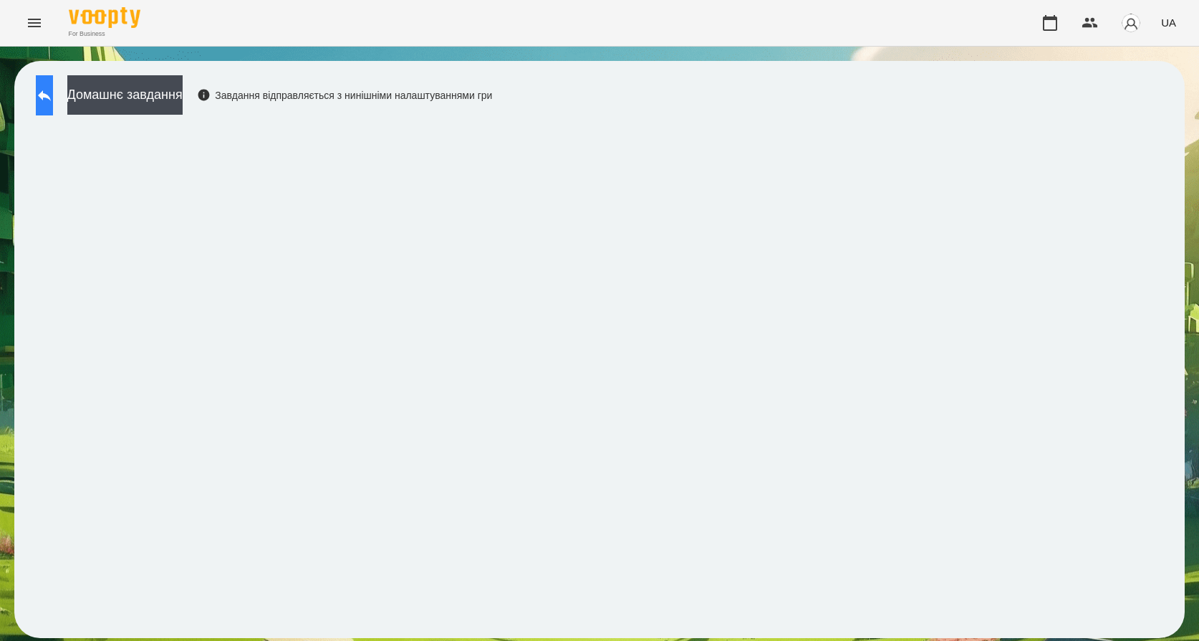
click at [47, 97] on button at bounding box center [44, 95] width 17 height 40
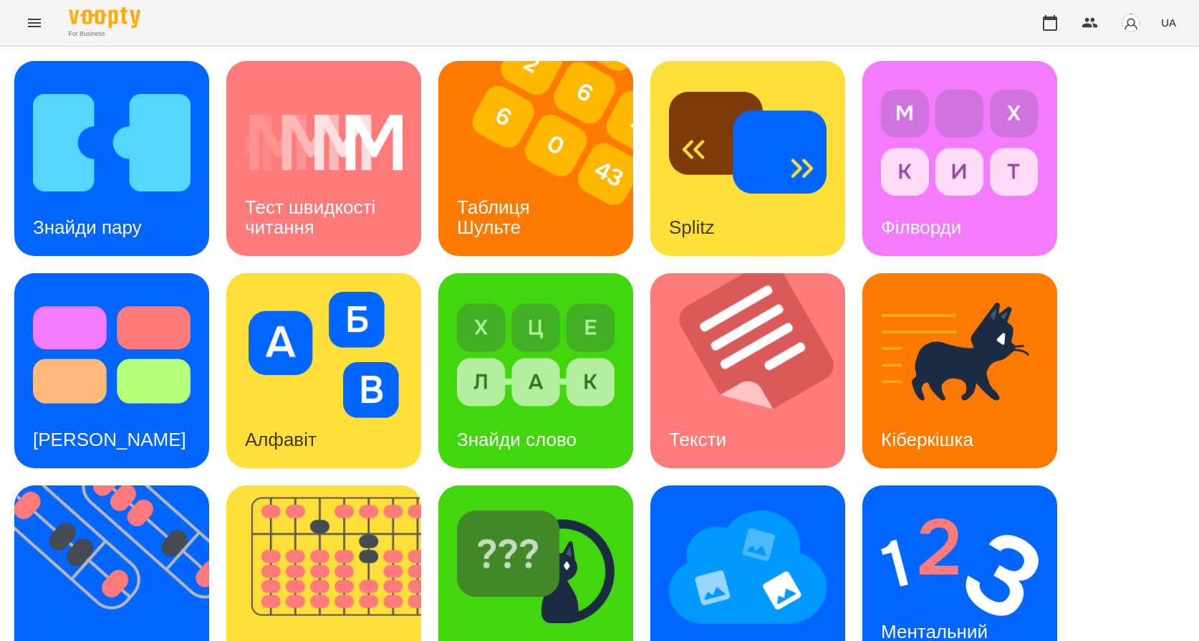
scroll to position [266, 0]
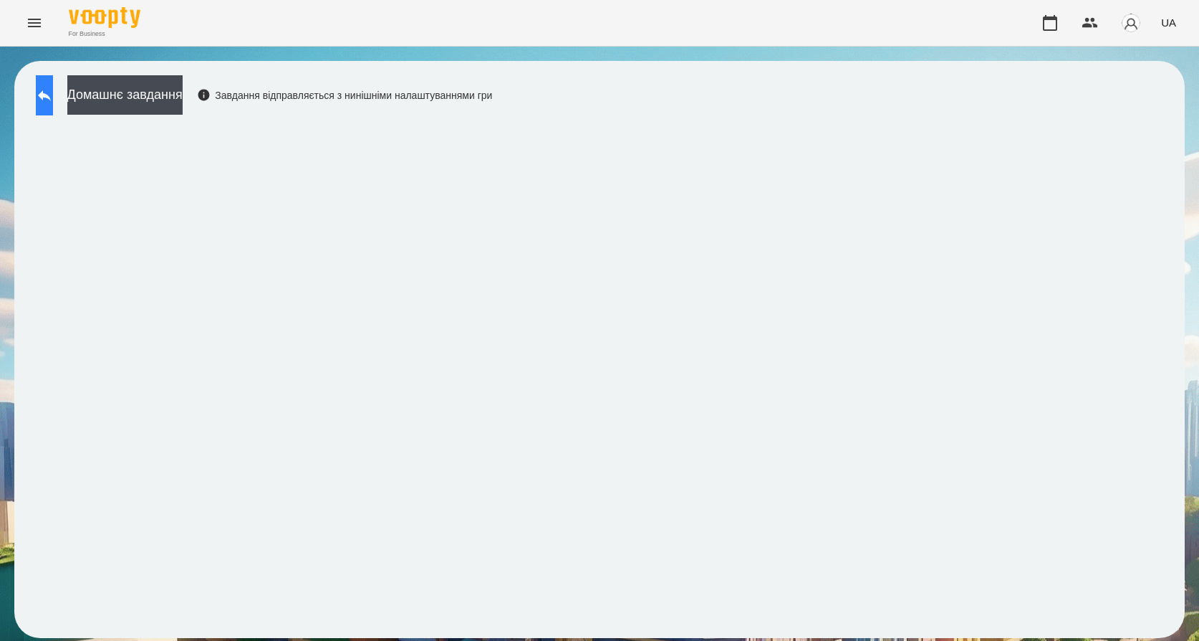
click at [53, 105] on button at bounding box center [44, 95] width 17 height 40
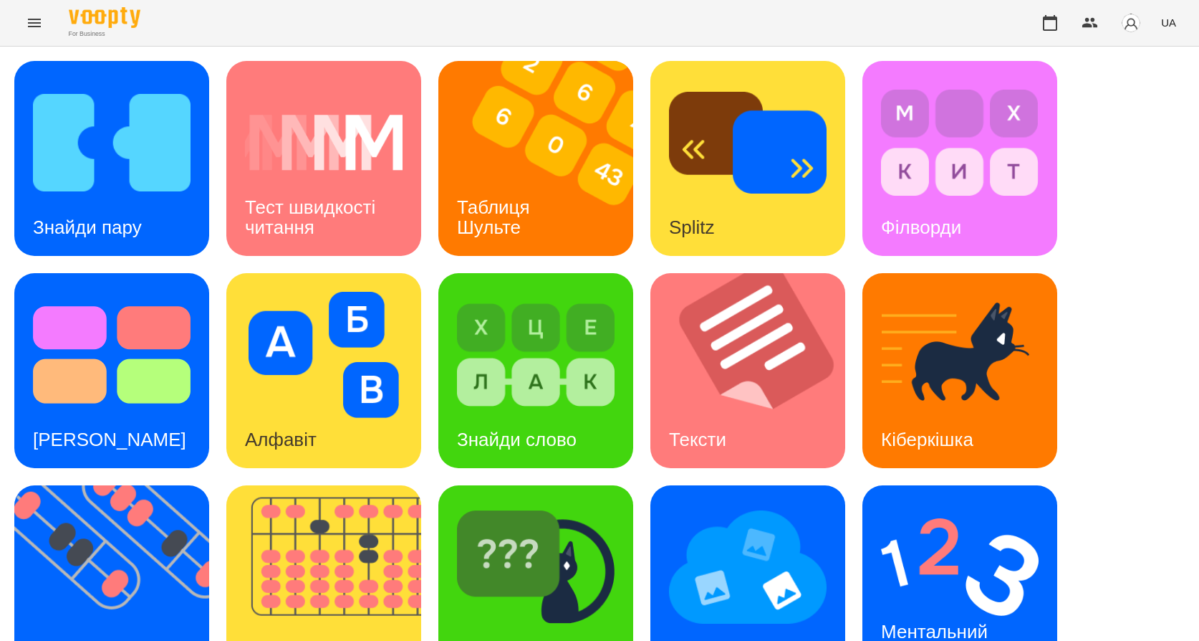
scroll to position [266, 0]
click at [771, 623] on div "Мнемотехніка" at bounding box center [729, 651] width 157 height 57
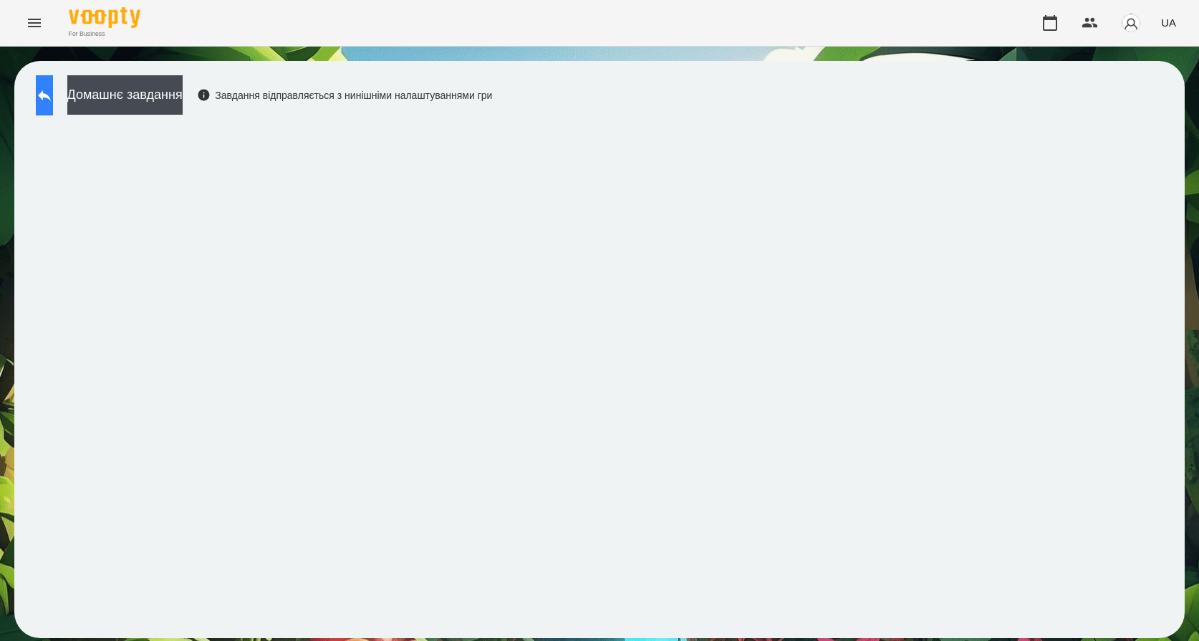
click at [53, 107] on button at bounding box center [44, 95] width 17 height 40
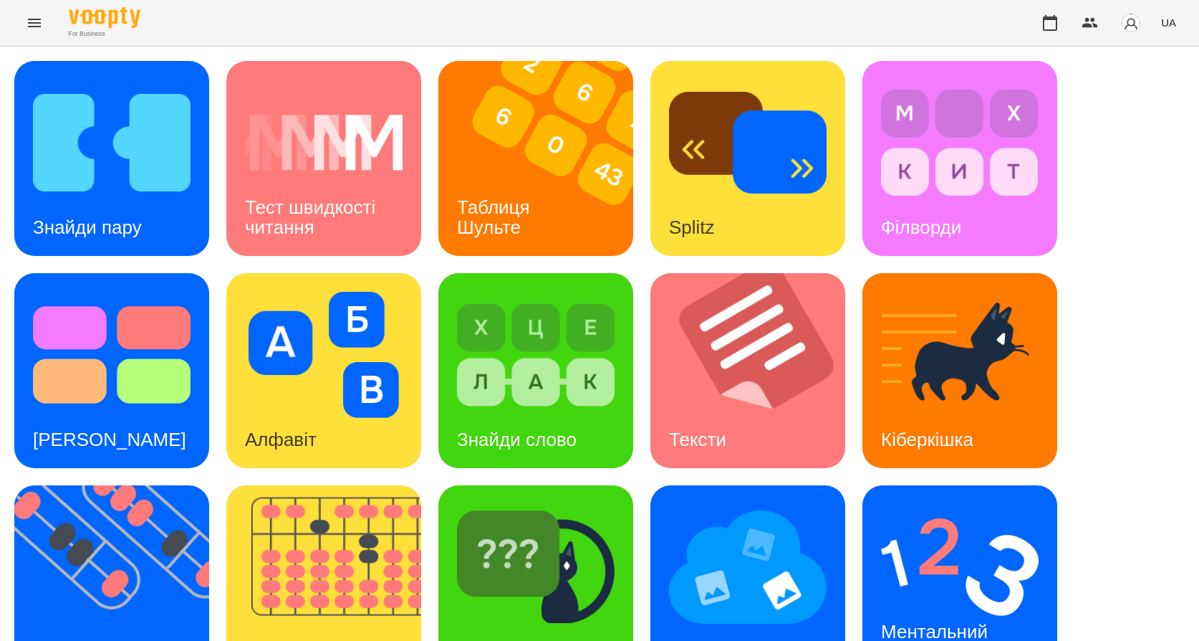
scroll to position [72, 0]
click at [891, 504] on img at bounding box center [960, 567] width 158 height 126
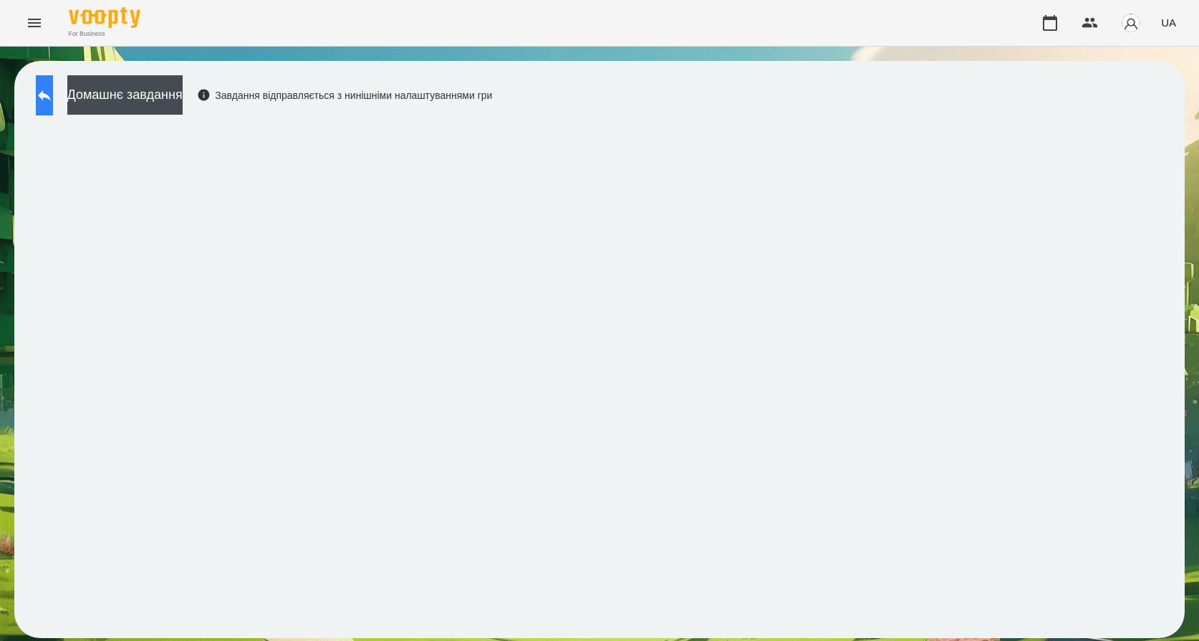
click at [51, 97] on icon at bounding box center [44, 95] width 13 height 11
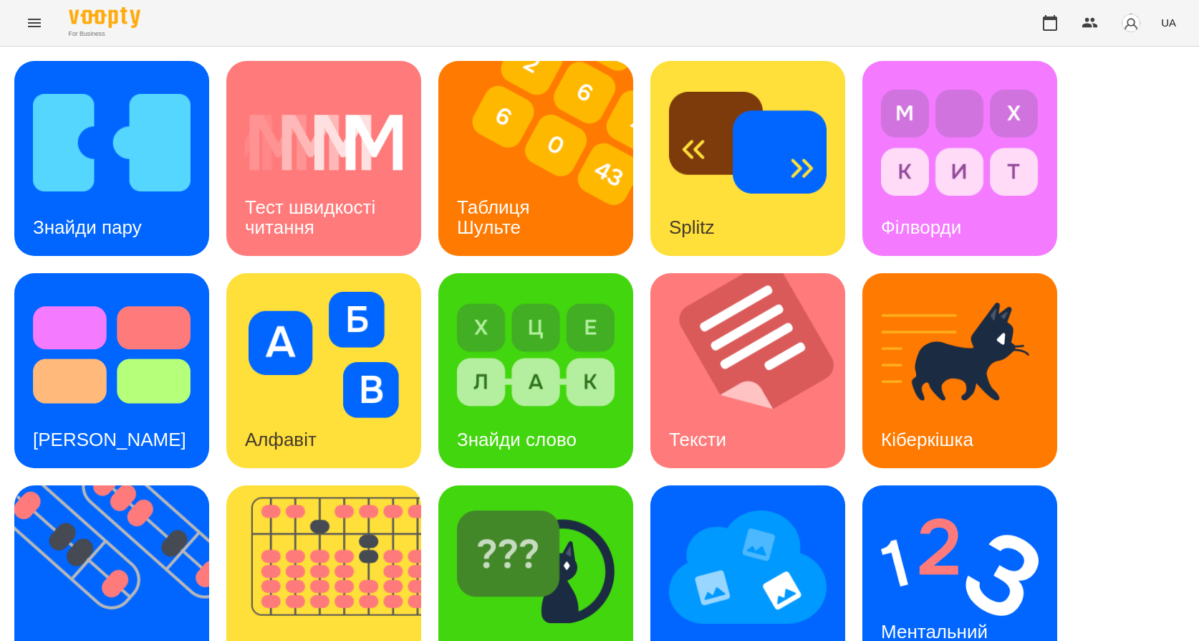
scroll to position [143, 0]
click at [540, 634] on h3 "Знайди Кіберкішку" at bounding box center [533, 651] width 153 height 21
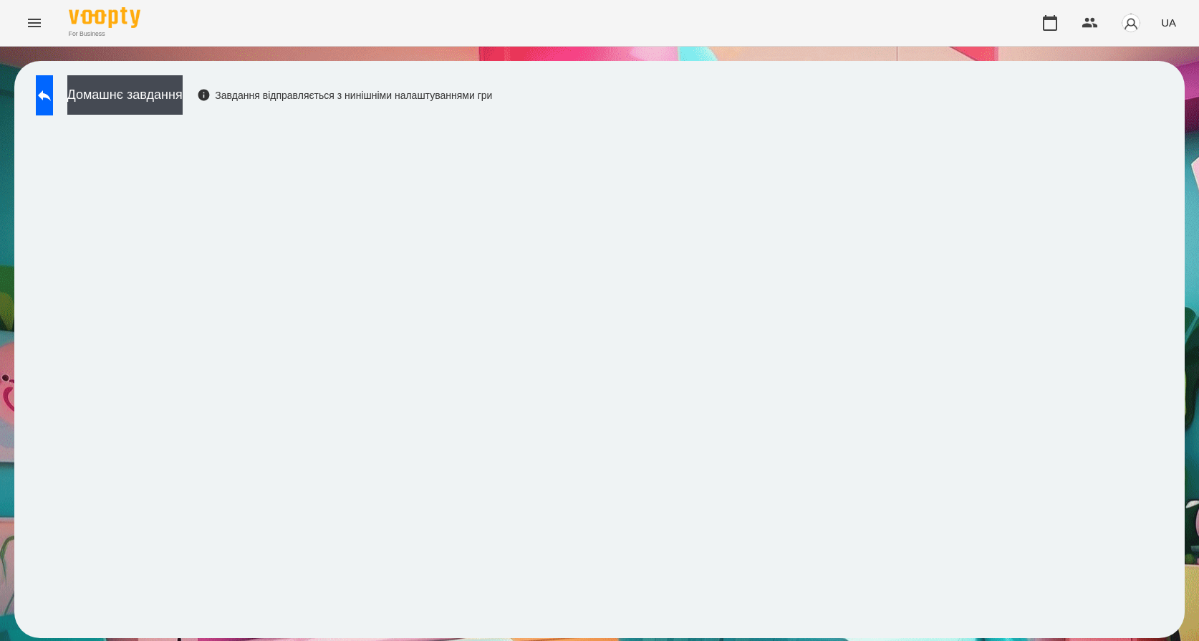
click at [861, 1] on div "For Business UA" at bounding box center [599, 23] width 1199 height 46
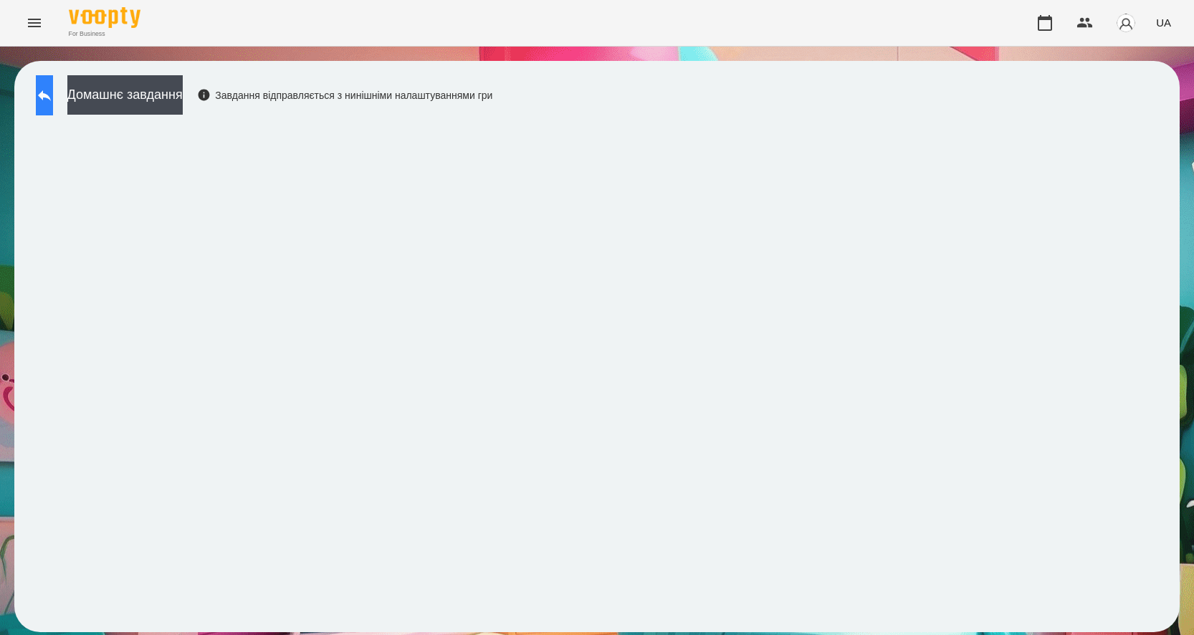
click at [53, 87] on icon at bounding box center [44, 95] width 17 height 17
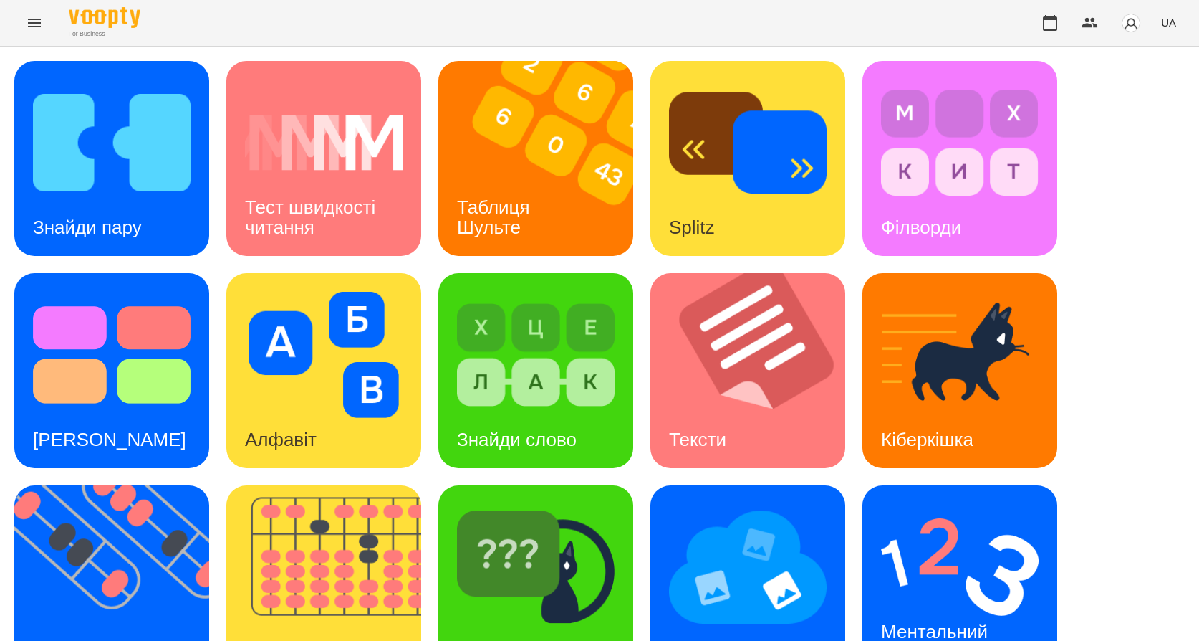
drag, startPoint x: 407, startPoint y: 48, endPoint x: 394, endPoint y: 47, distance: 13.0
click at [407, 48] on div "Знайди пару Тест швидкості читання Таблиця Шульте Splitz Філворди Тест Струпа А…" at bounding box center [599, 477] width 1199 height 860
click at [471, 219] on h3 "Таблиця Шульте" at bounding box center [496, 216] width 78 height 41
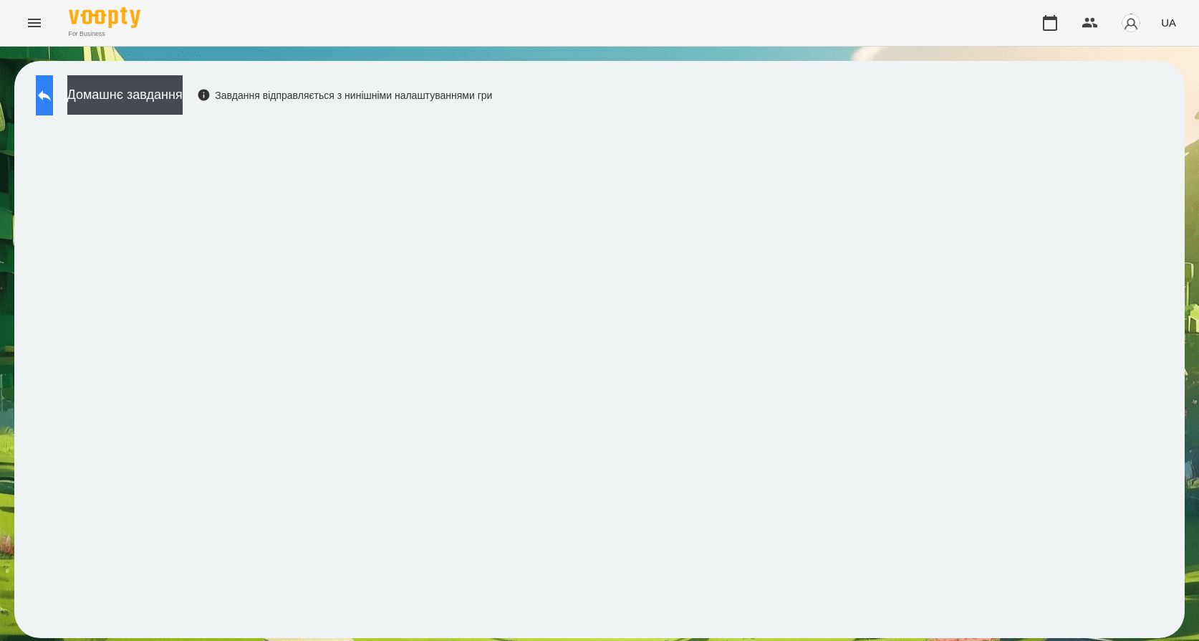
click at [51, 97] on icon at bounding box center [44, 95] width 13 height 11
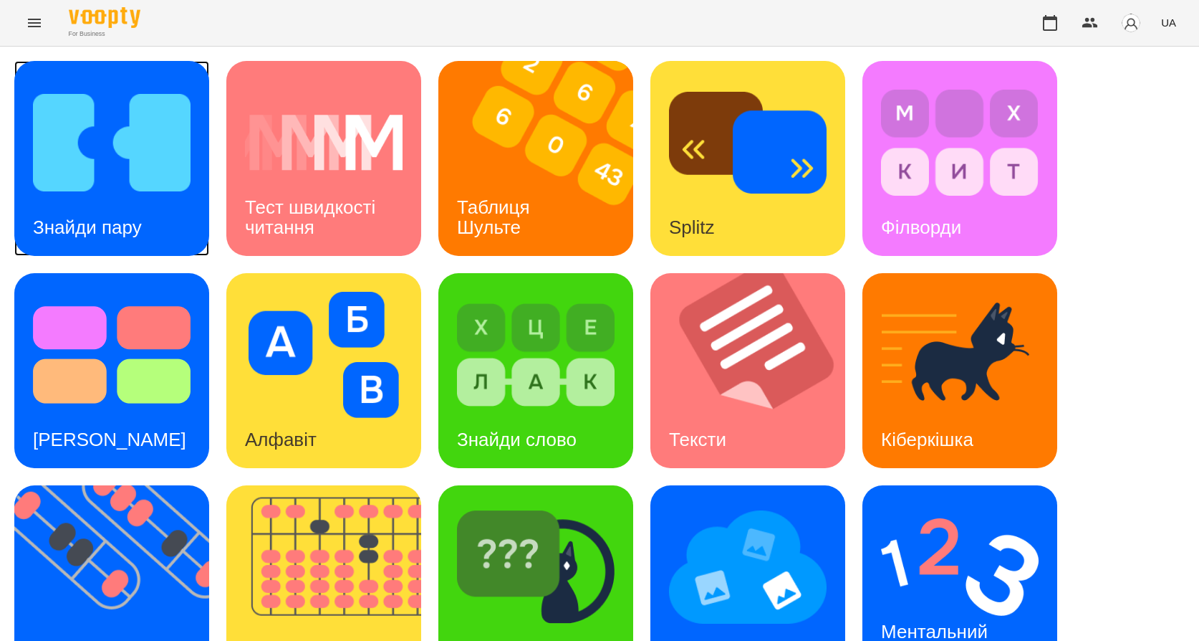
click at [88, 227] on h3 "Знайди пару" at bounding box center [87, 226] width 109 height 21
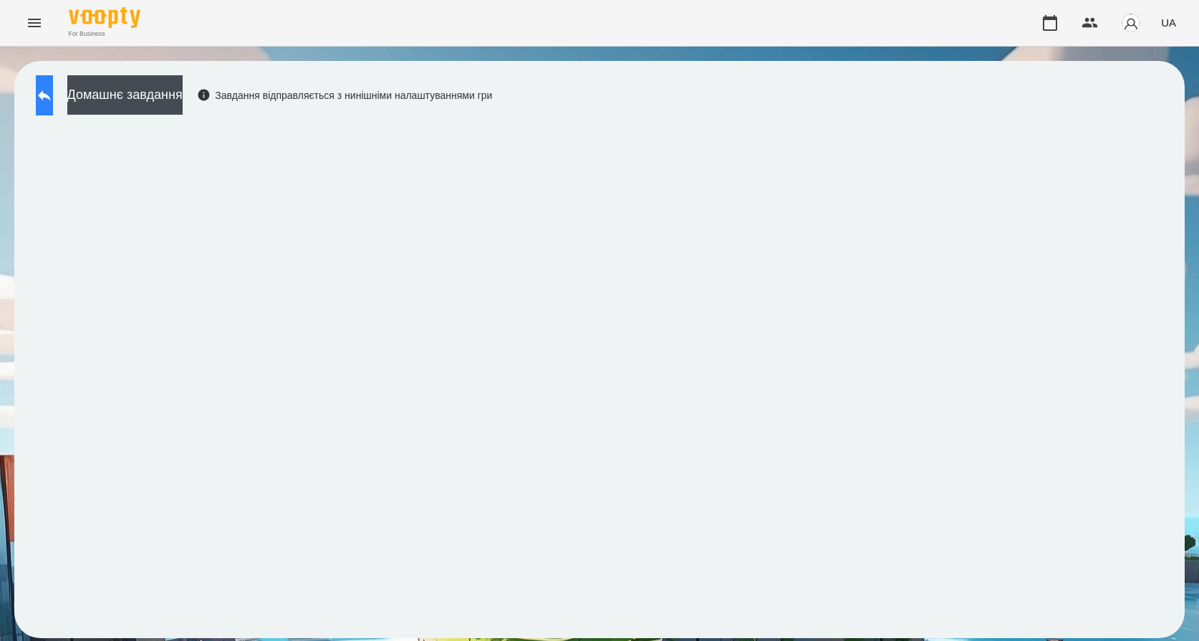
click at [51, 96] on icon at bounding box center [44, 95] width 13 height 11
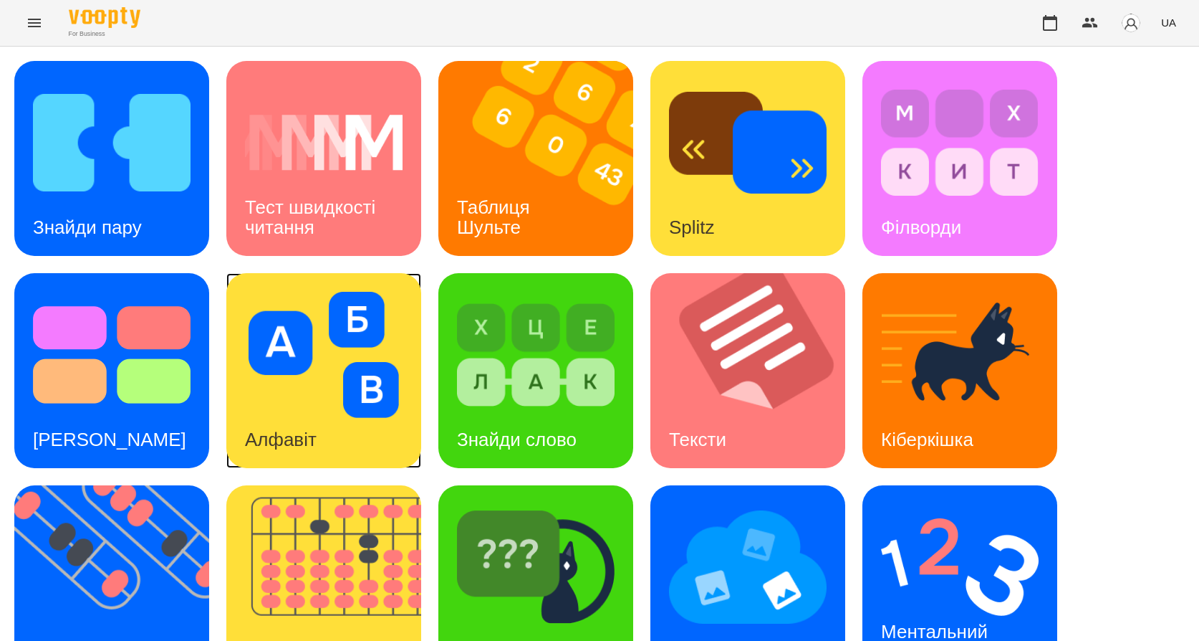
click at [278, 453] on div "Алфавіт" at bounding box center [280, 439] width 109 height 57
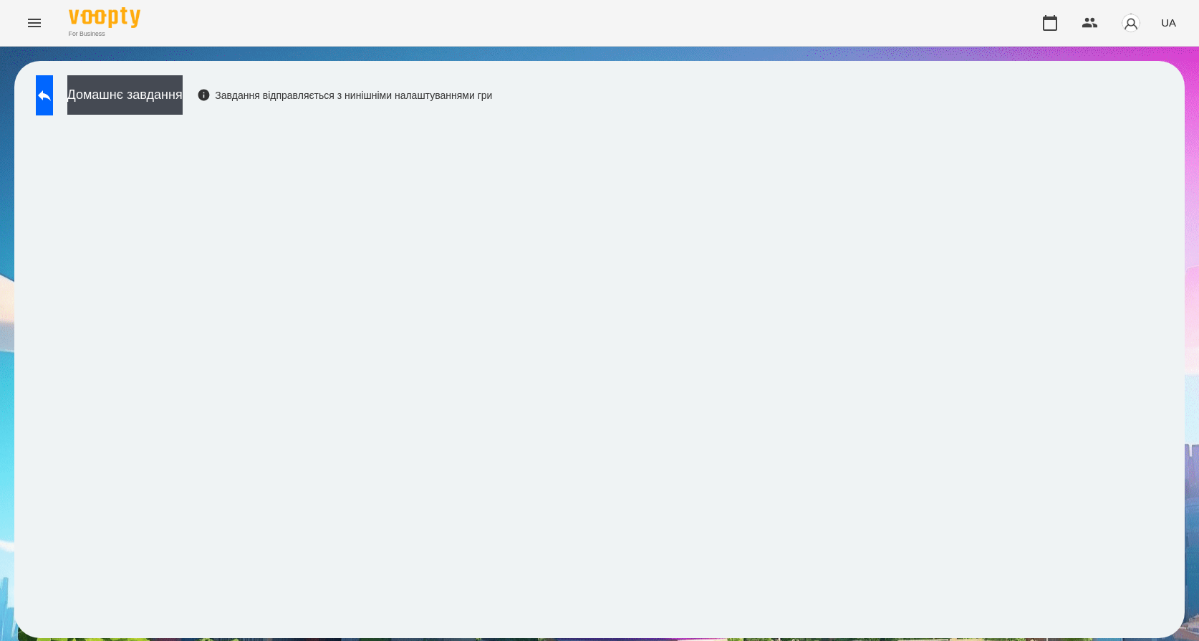
click at [50, 107] on button at bounding box center [44, 95] width 17 height 40
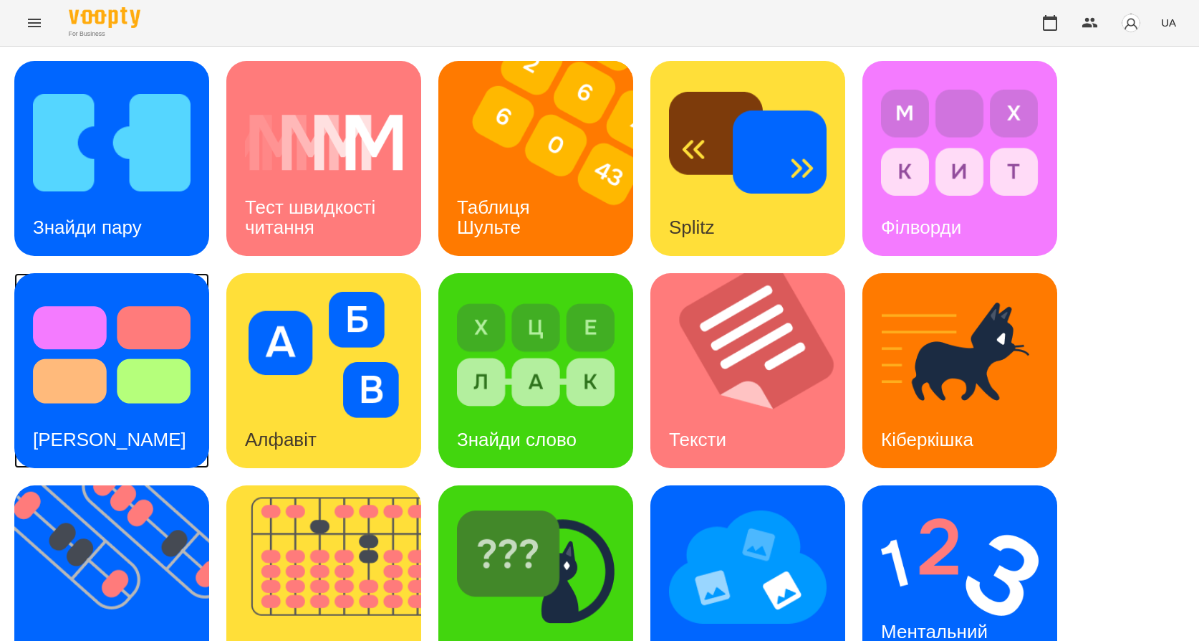
click at [117, 428] on h3 "Тест Струпа" at bounding box center [109, 438] width 153 height 21
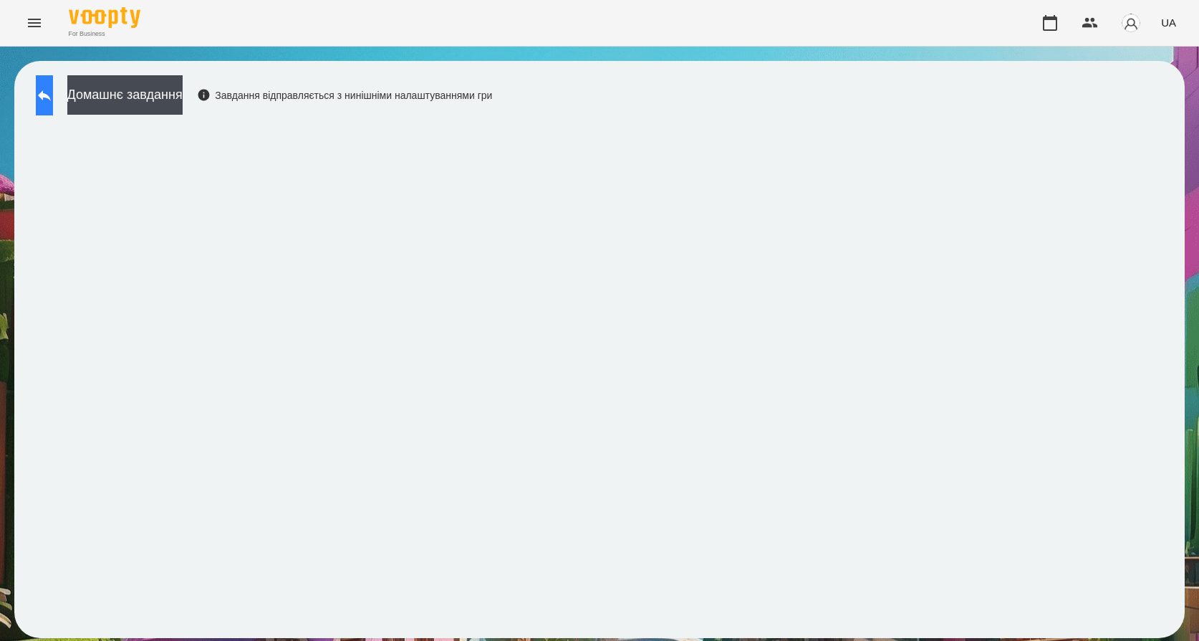
click at [53, 99] on icon at bounding box center [44, 95] width 17 height 17
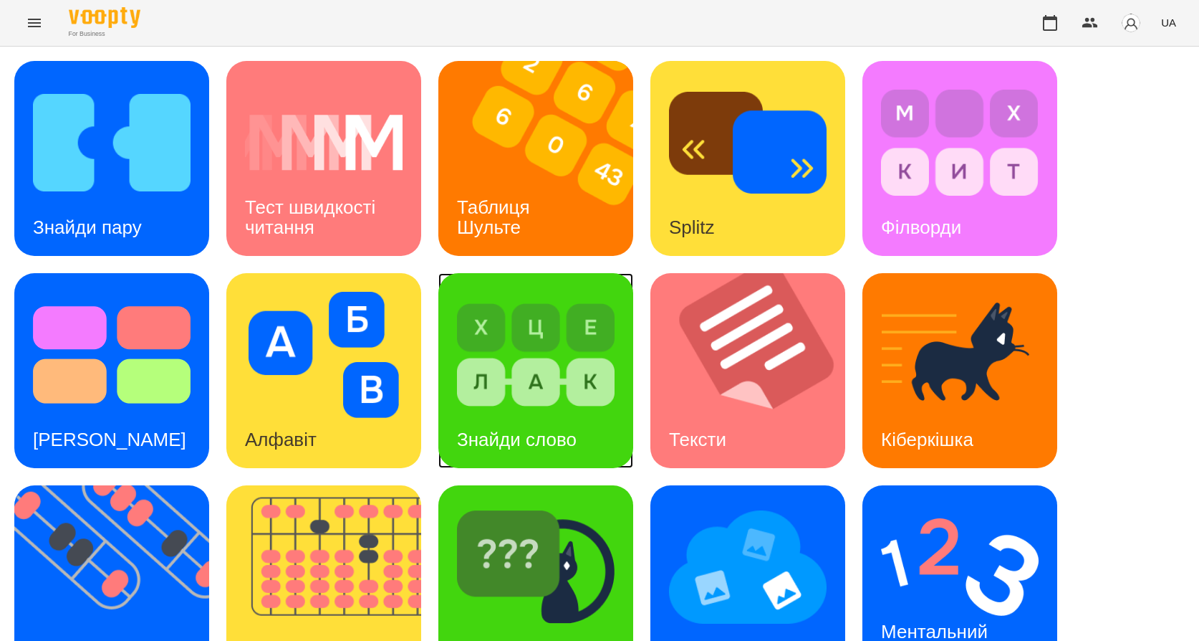
click at [523, 446] on h3 "Знайди слово" at bounding box center [517, 438] width 120 height 21
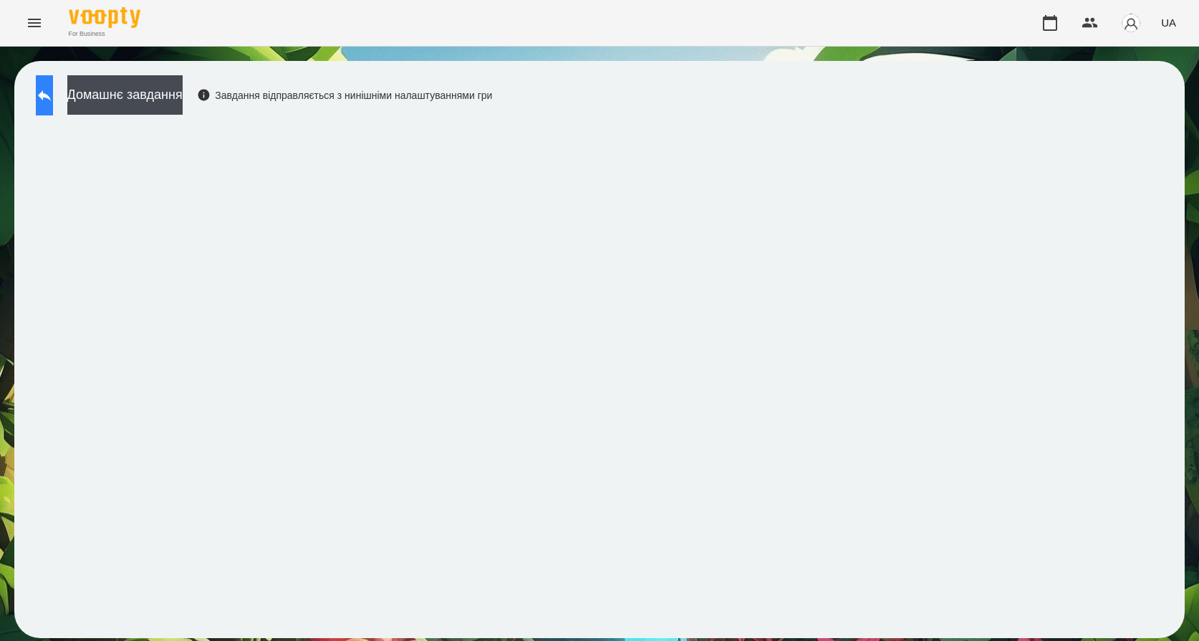
click at [53, 103] on icon at bounding box center [44, 95] width 17 height 17
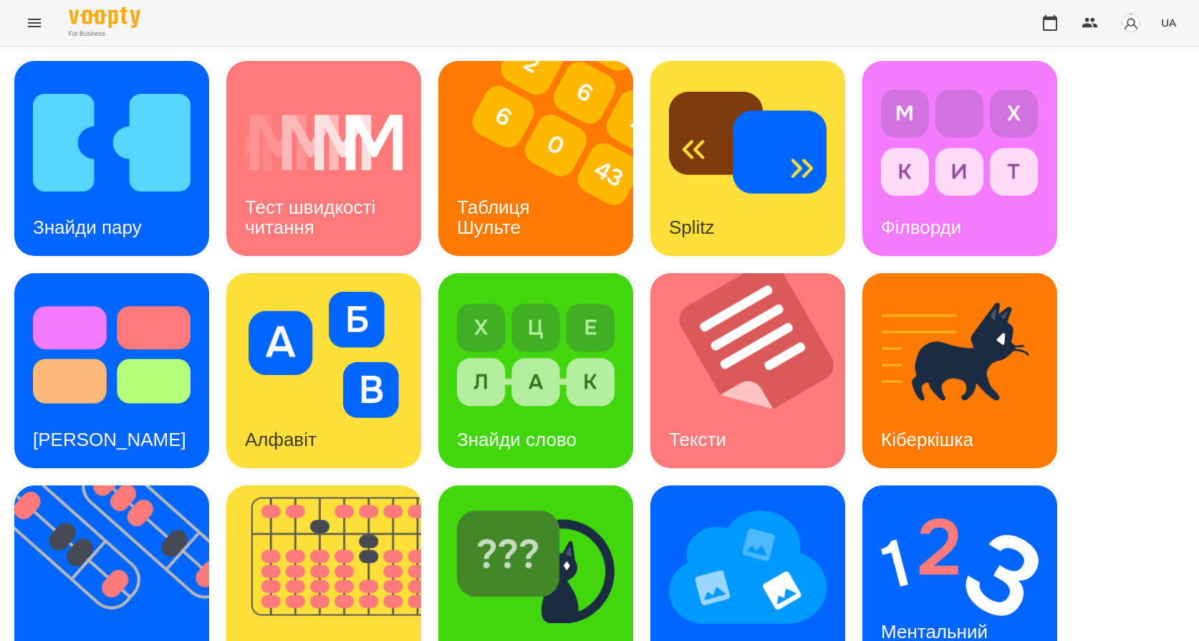
scroll to position [143, 0]
click at [704, 623] on div "Мнемотехніка" at bounding box center [729, 651] width 157 height 57
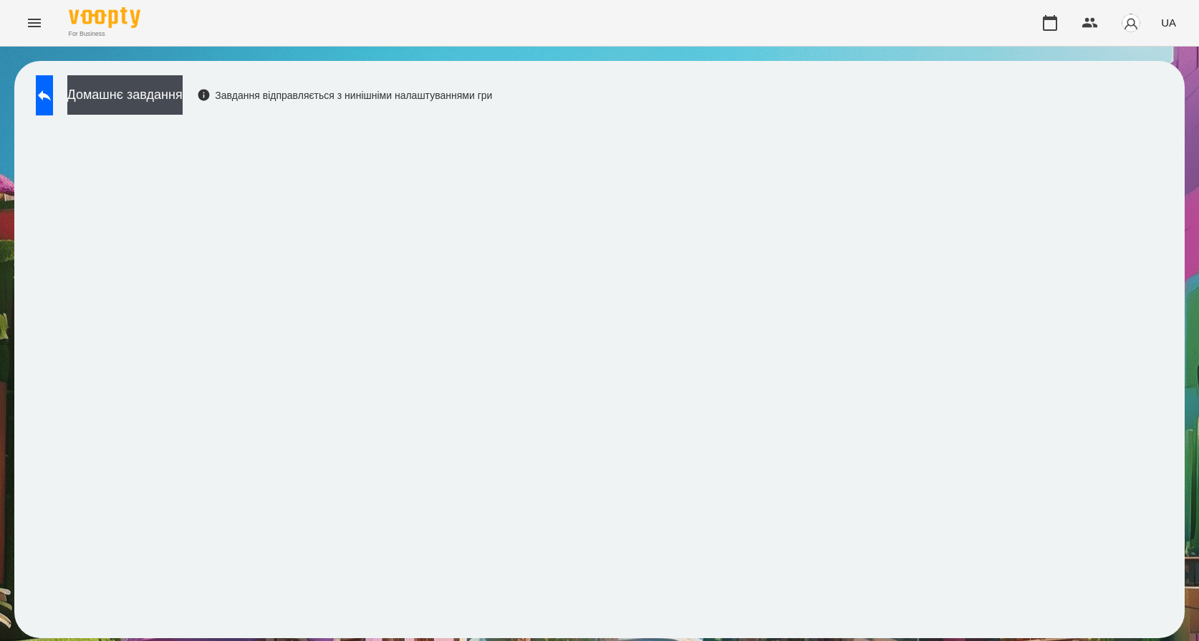
click at [807, 627] on div "Домашнє завдання Завдання відправляється з нинішніми налаштуваннями гри" at bounding box center [599, 349] width 1171 height 577
click at [53, 102] on icon at bounding box center [44, 95] width 17 height 17
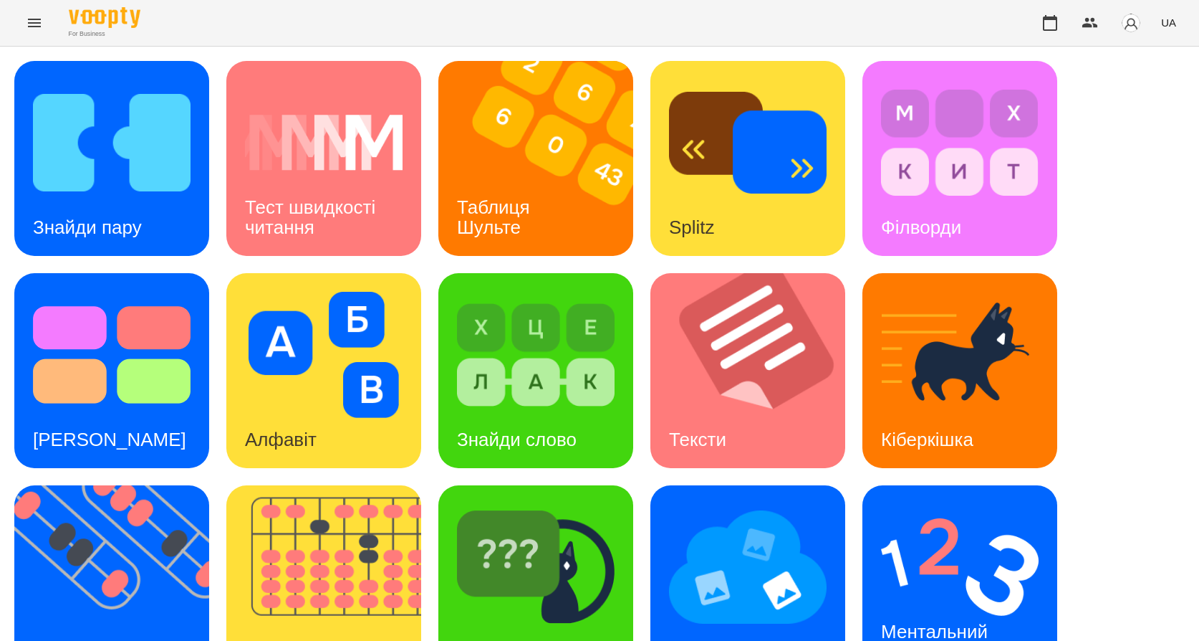
scroll to position [72, 0]
click at [721, 411] on div "Тексти" at bounding box center [698, 439] width 95 height 57
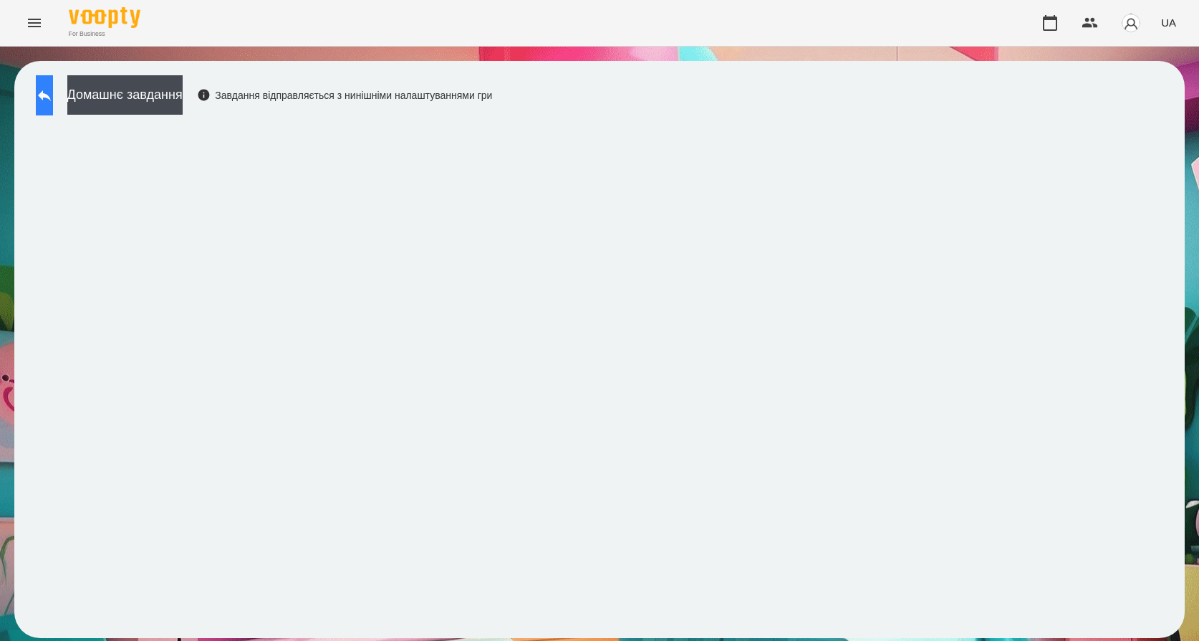
click at [53, 95] on icon at bounding box center [44, 95] width 17 height 17
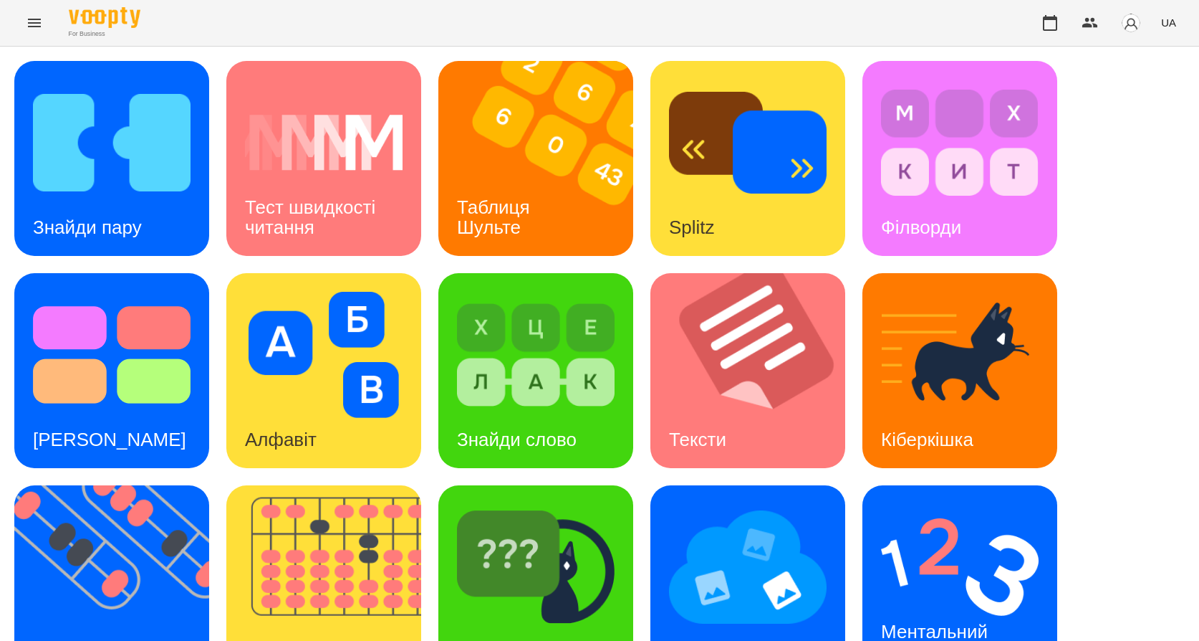
scroll to position [215, 0]
click at [741, 411] on div "Тексти" at bounding box center [698, 439] width 95 height 57
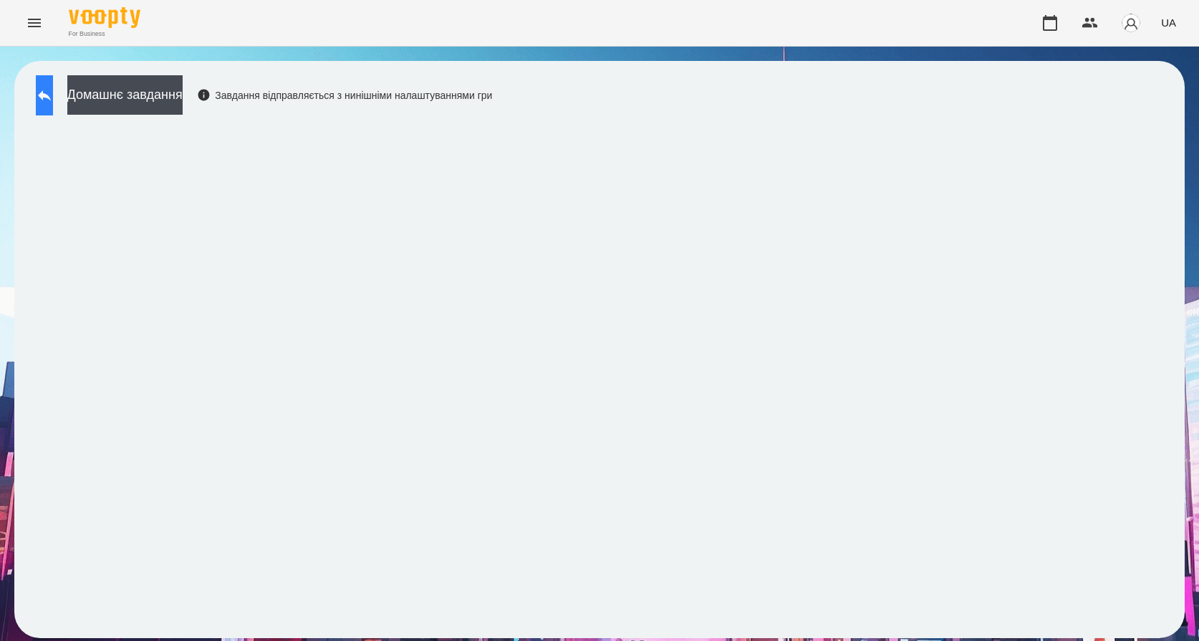
click at [46, 87] on button at bounding box center [44, 95] width 17 height 40
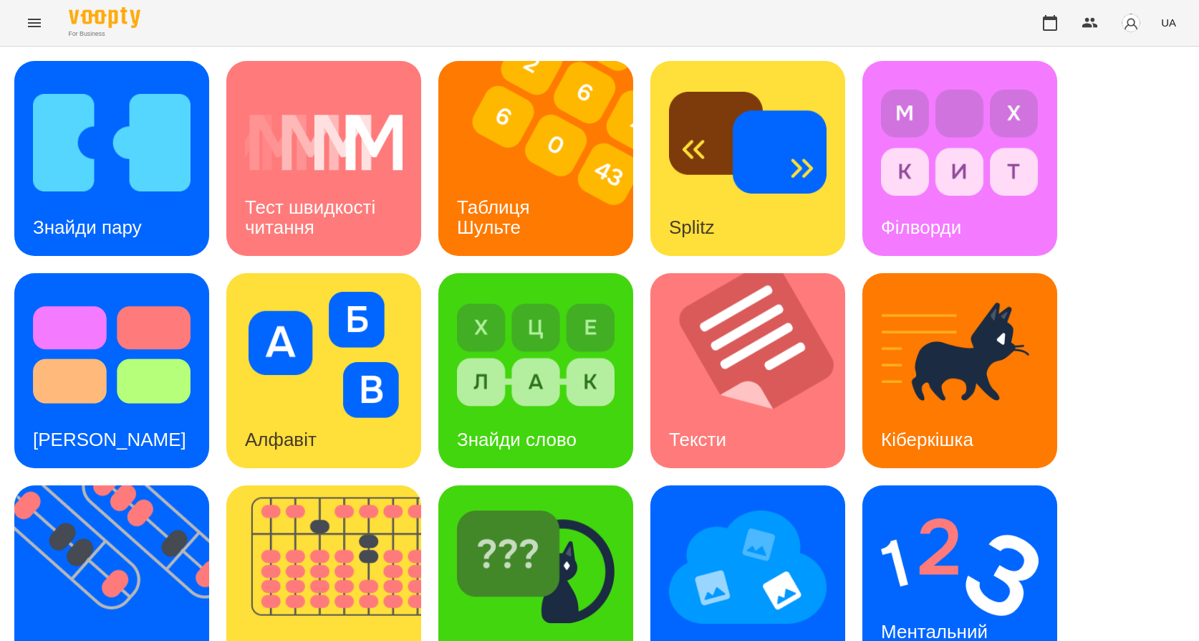
scroll to position [215, 0]
click at [516, 634] on h3 "Знайди Кіберкішку" at bounding box center [533, 651] width 153 height 21
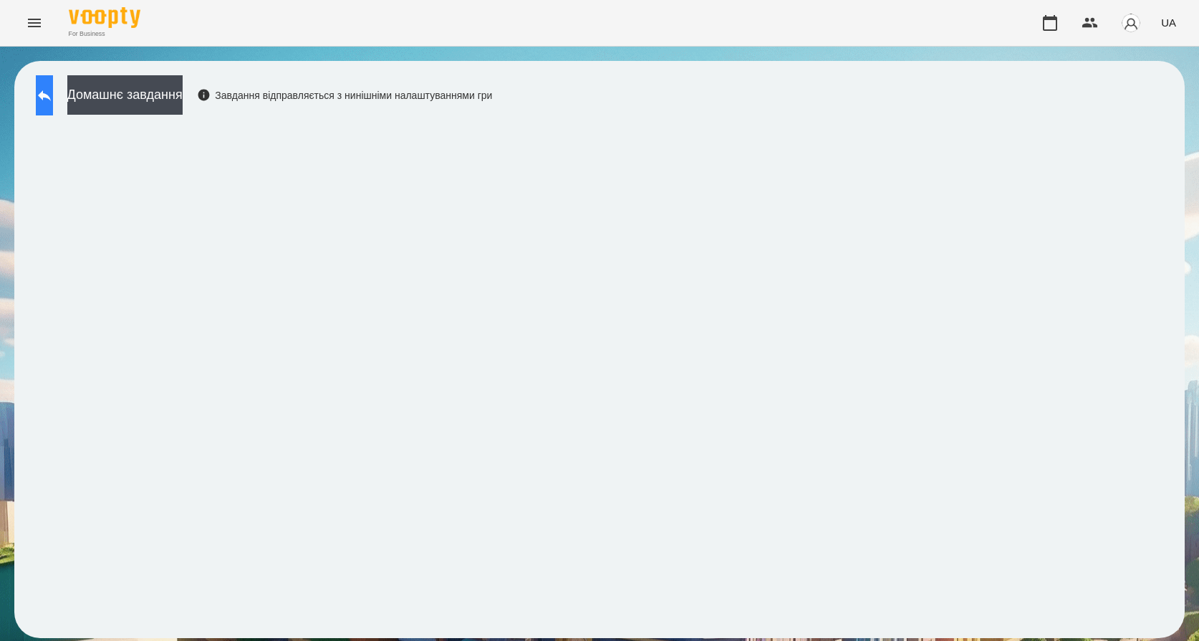
click at [45, 86] on button at bounding box center [44, 95] width 17 height 40
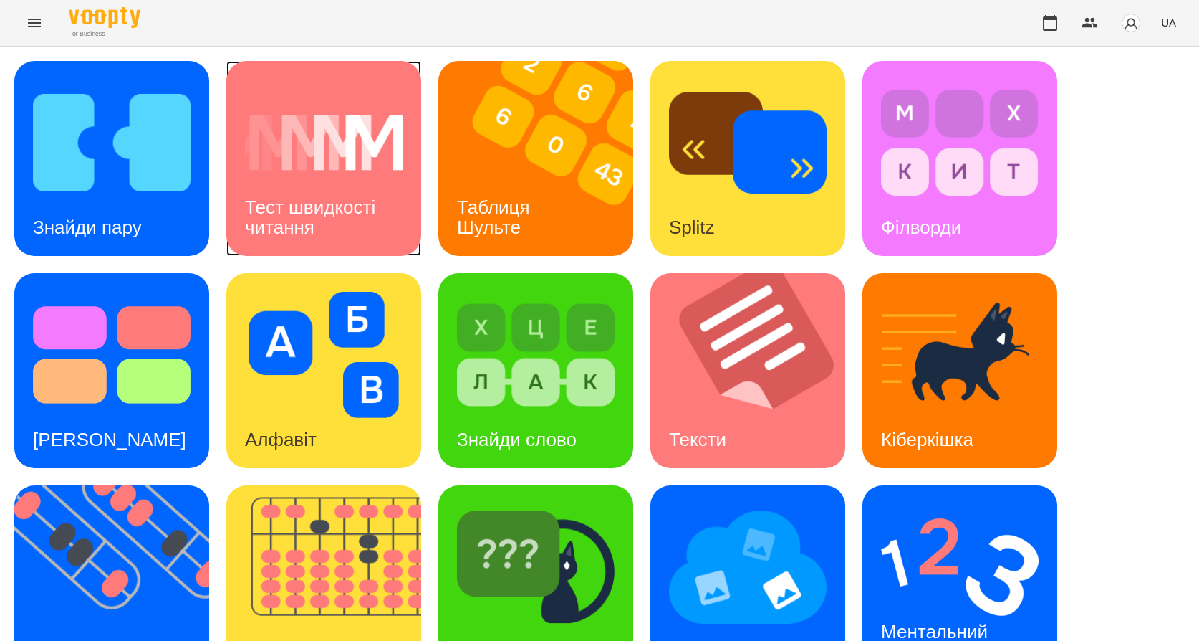
click at [238, 251] on div "Тест швидкості читання" at bounding box center [323, 217] width 195 height 77
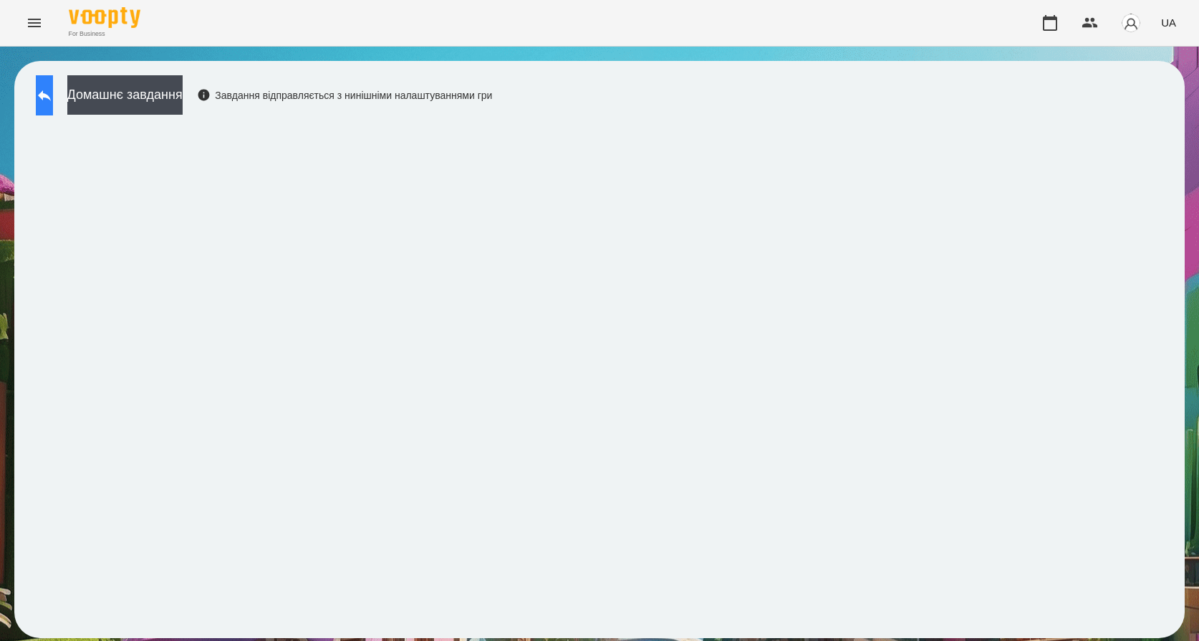
click at [51, 95] on icon at bounding box center [44, 95] width 13 height 11
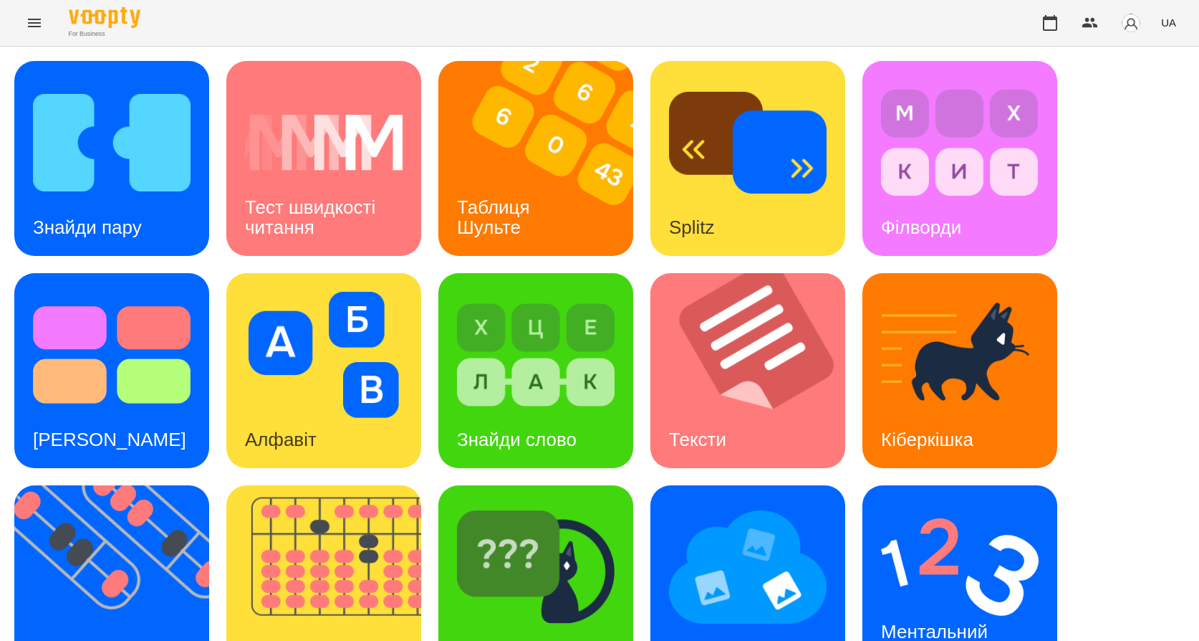
scroll to position [72, 0]
click at [522, 411] on div "Знайди слово" at bounding box center [516, 439] width 157 height 57
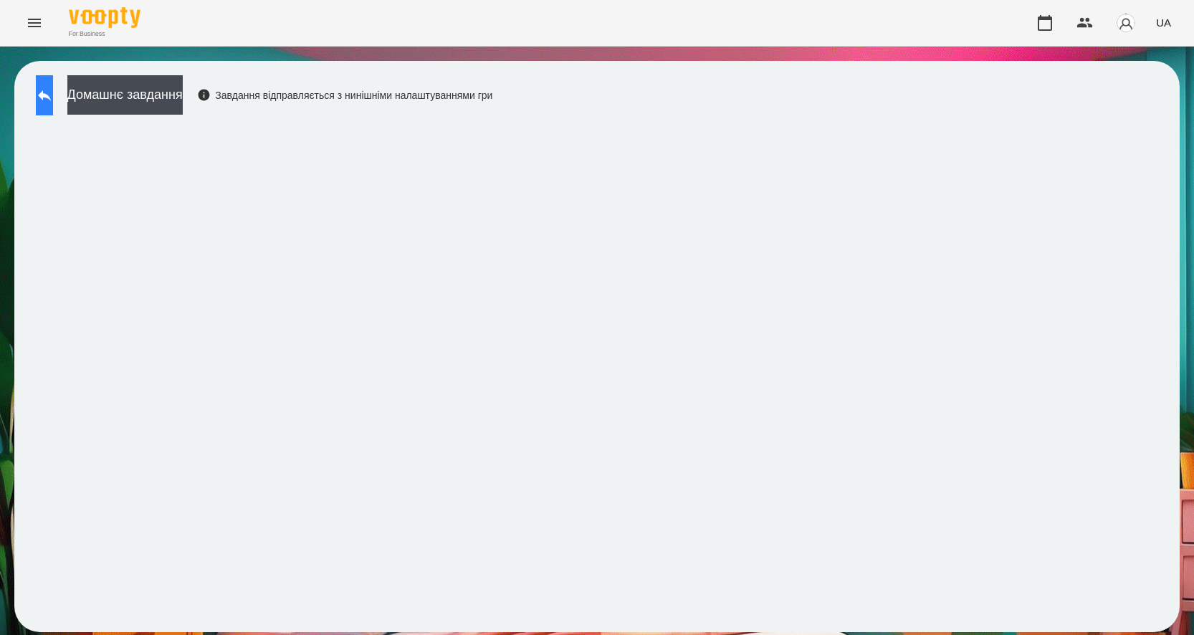
click at [53, 91] on icon at bounding box center [44, 95] width 17 height 17
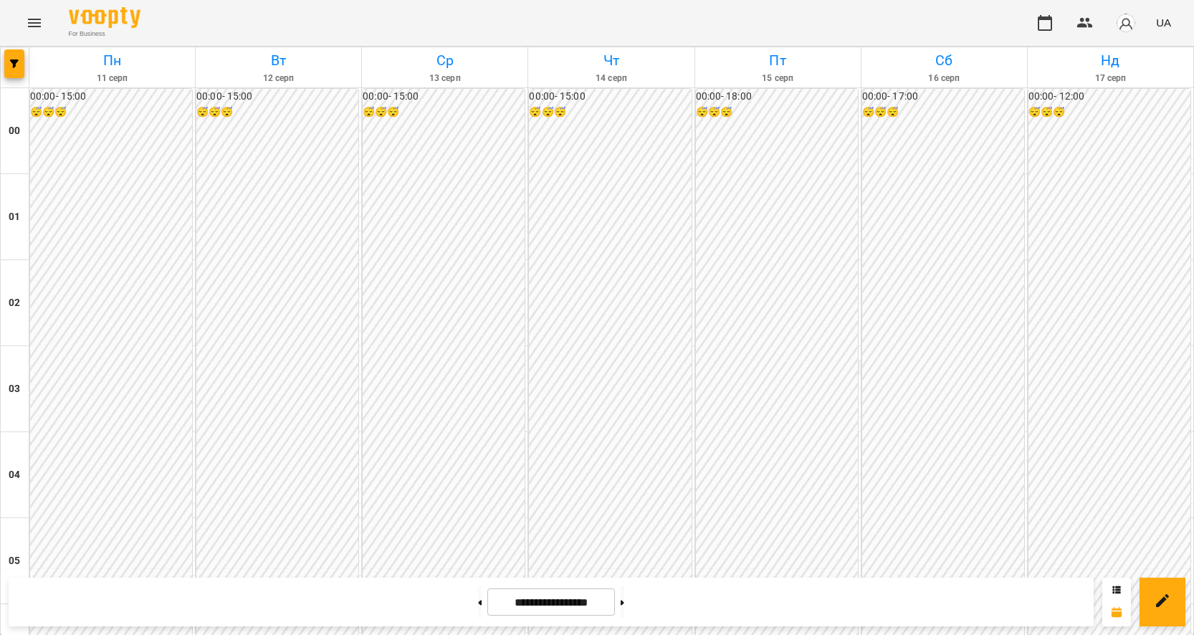
scroll to position [1361, 0]
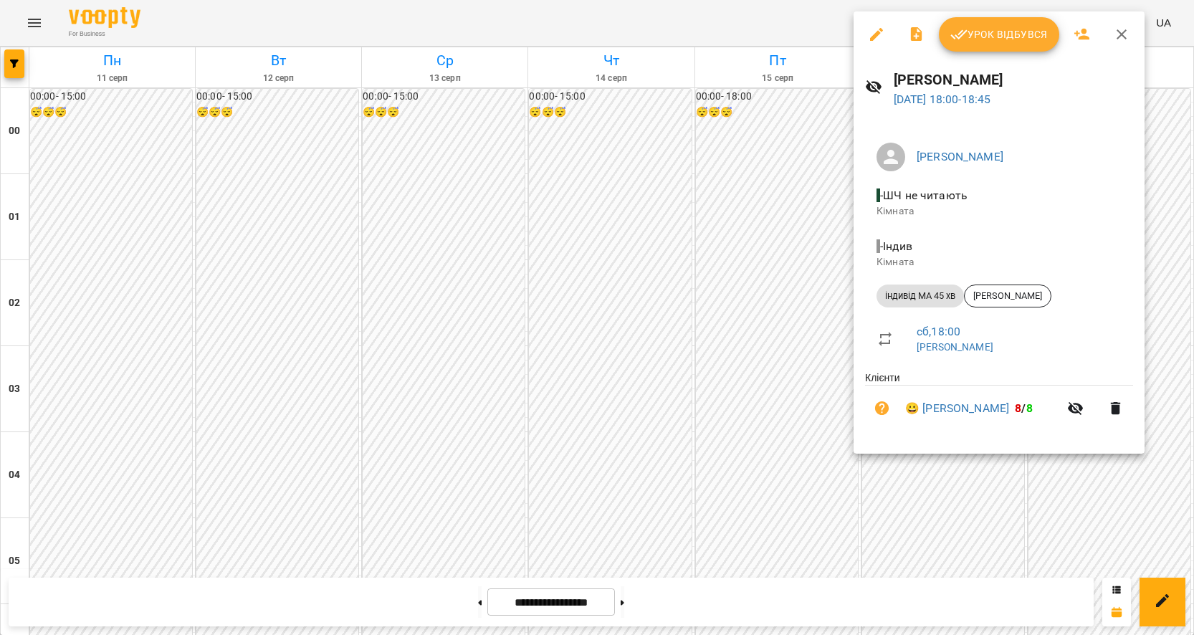
click at [986, 47] on button "Урок відбувся" at bounding box center [999, 34] width 120 height 34
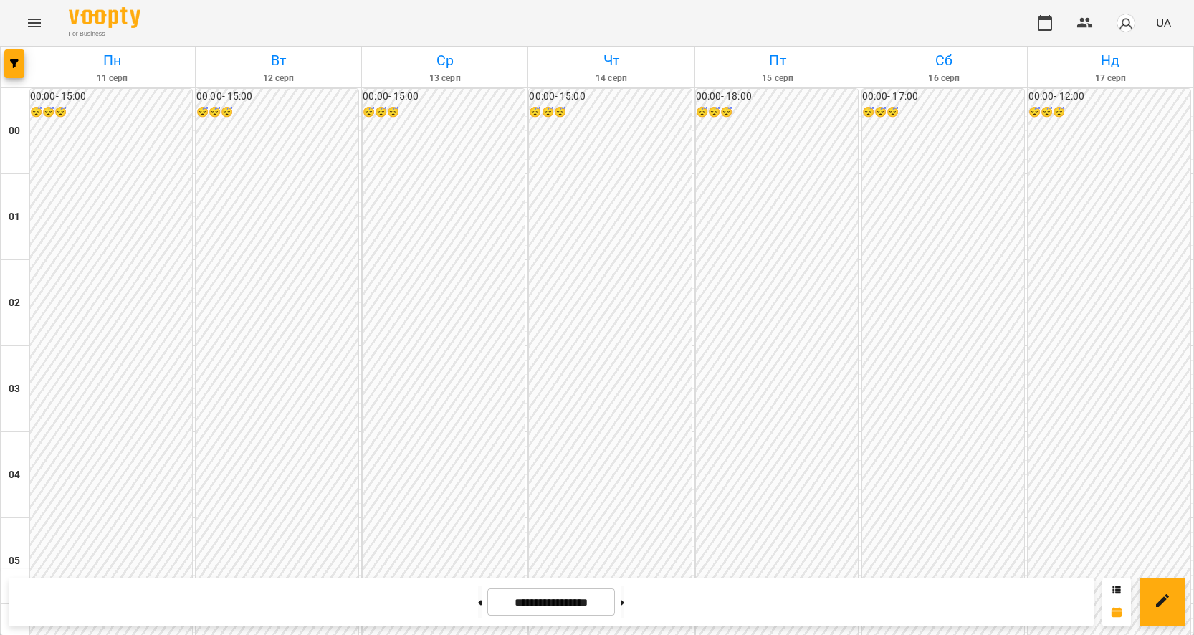
scroll to position [1433, 0]
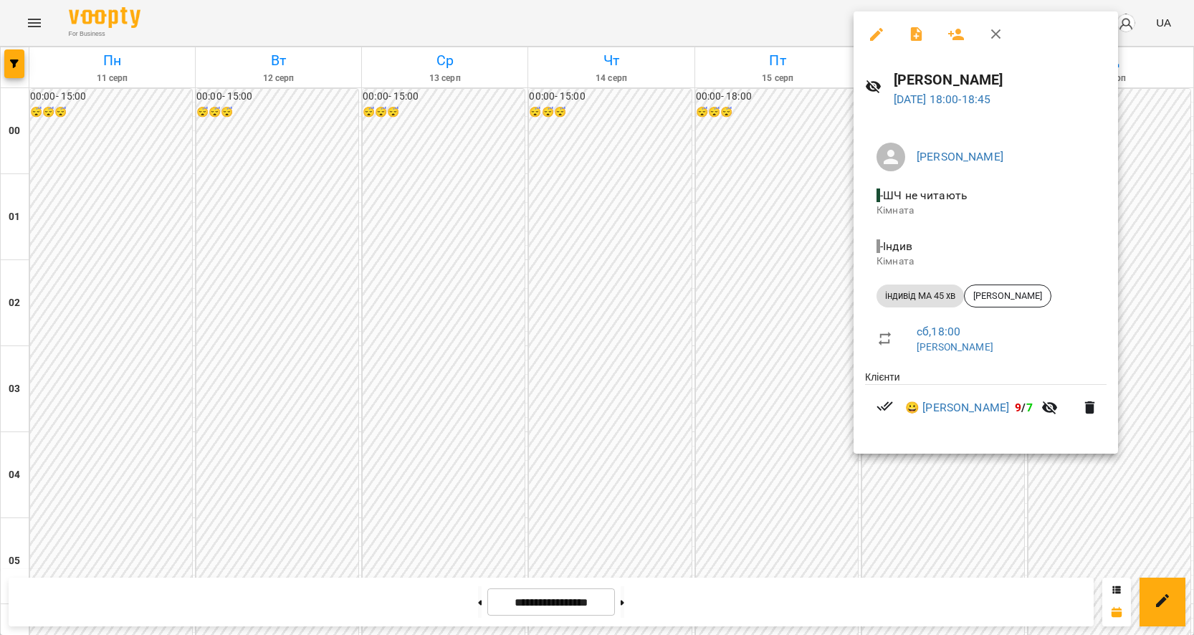
click at [794, 162] on div at bounding box center [597, 317] width 1194 height 635
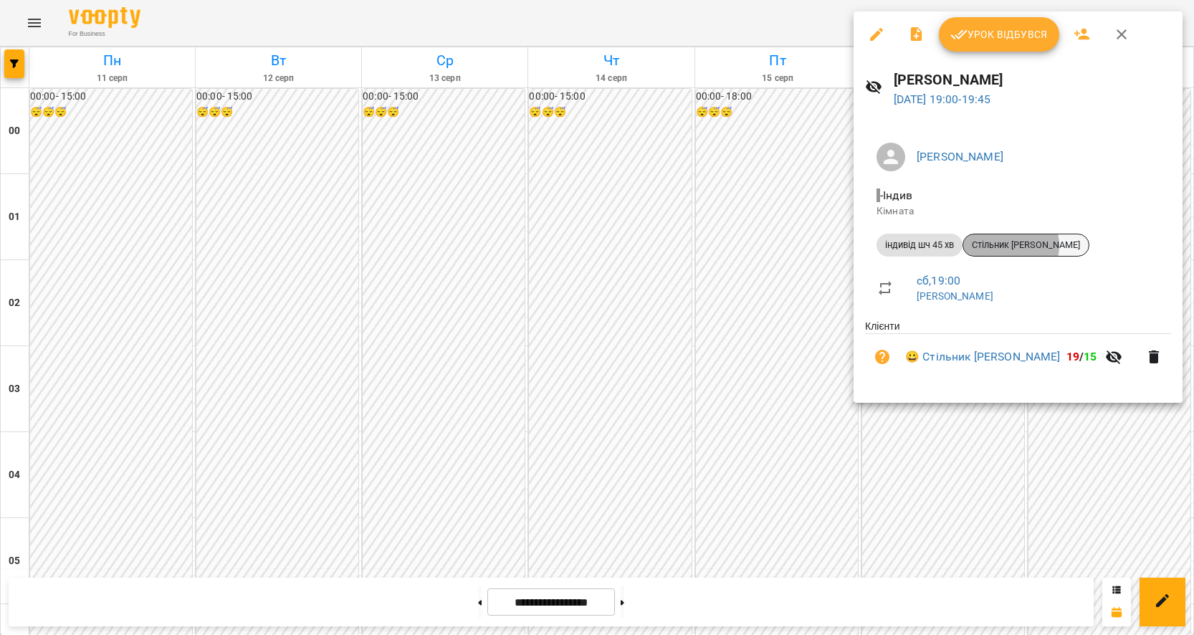
click at [1009, 246] on span "Стільник [PERSON_NAME]" at bounding box center [1025, 245] width 125 height 13
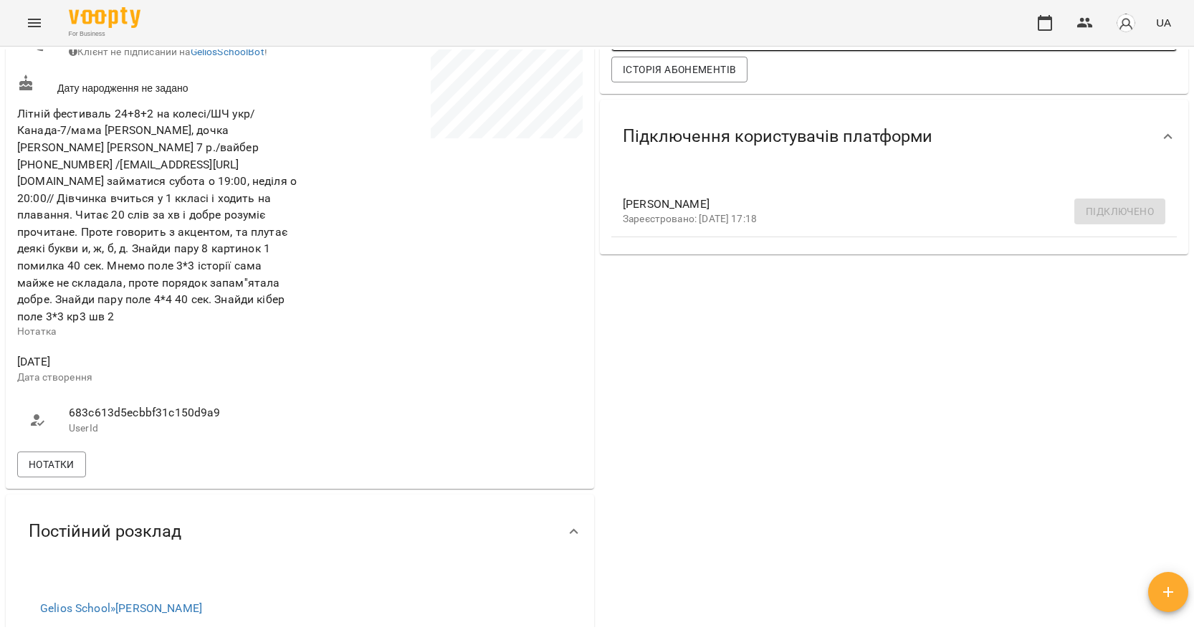
scroll to position [358, 0]
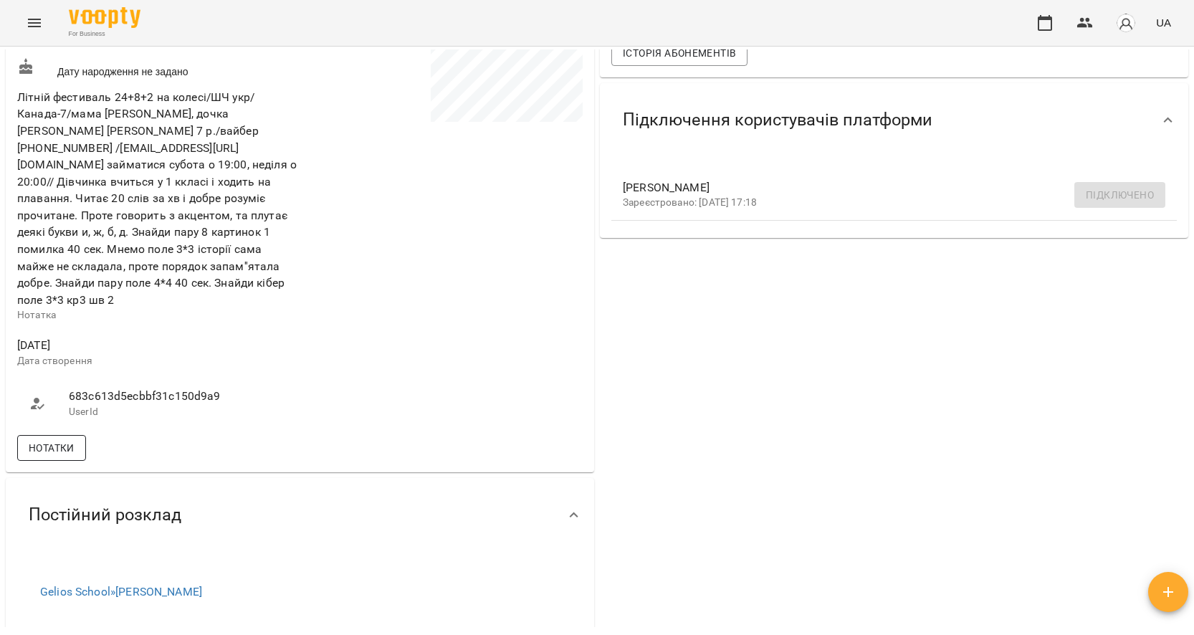
click at [55, 446] on span "Нотатки" at bounding box center [52, 447] width 46 height 17
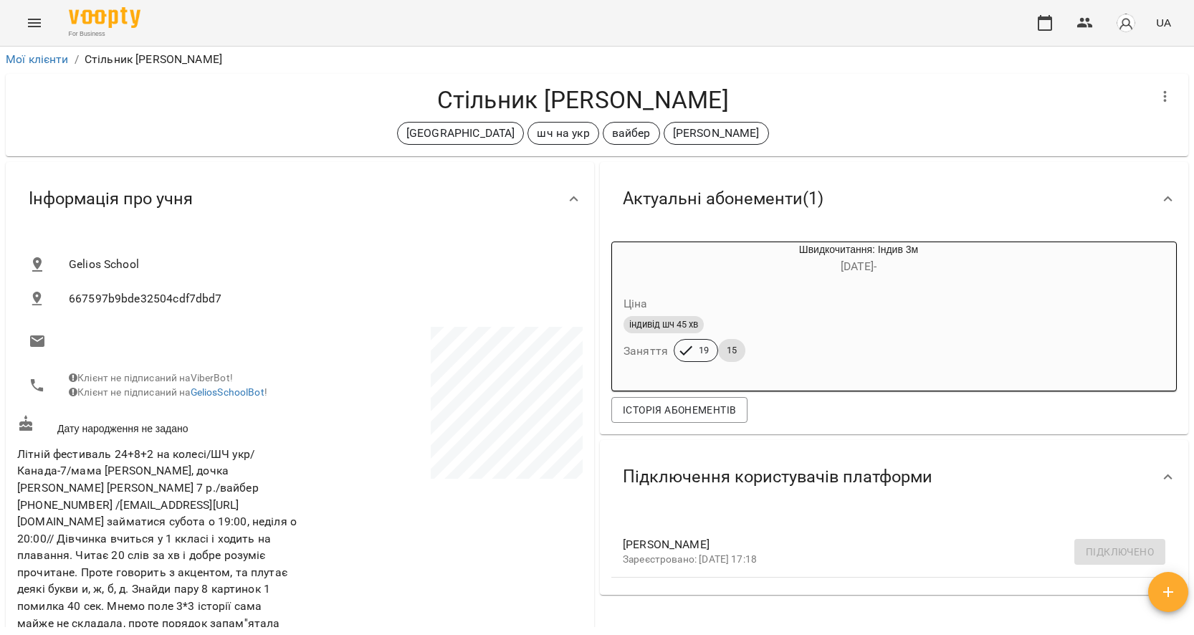
scroll to position [0, 0]
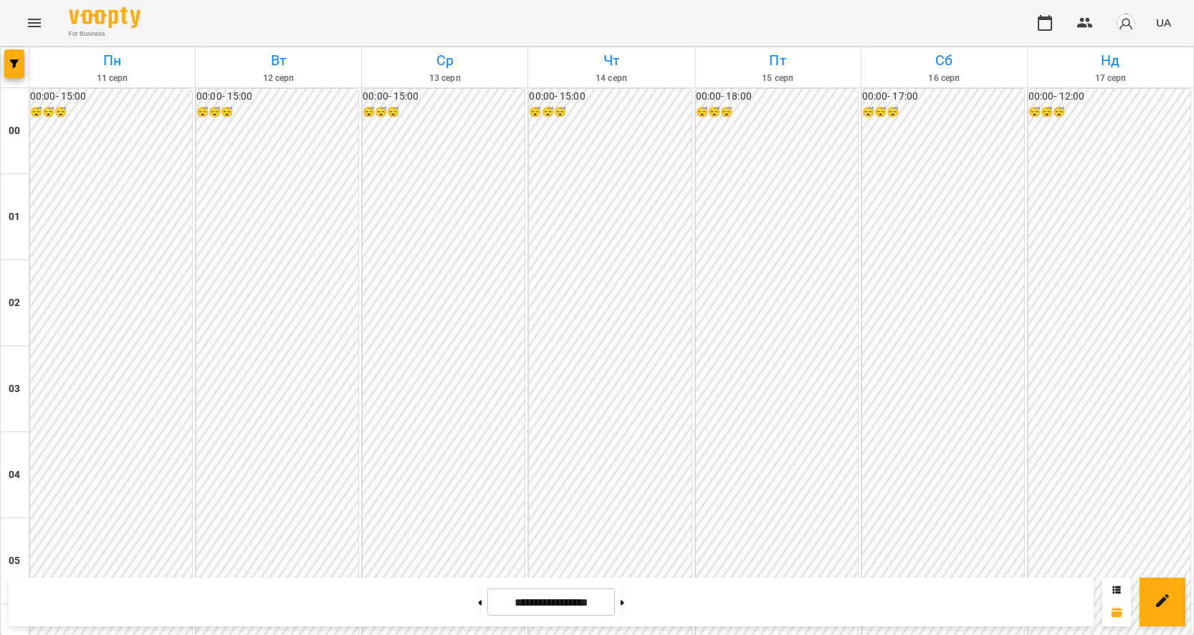
scroll to position [1361, 0]
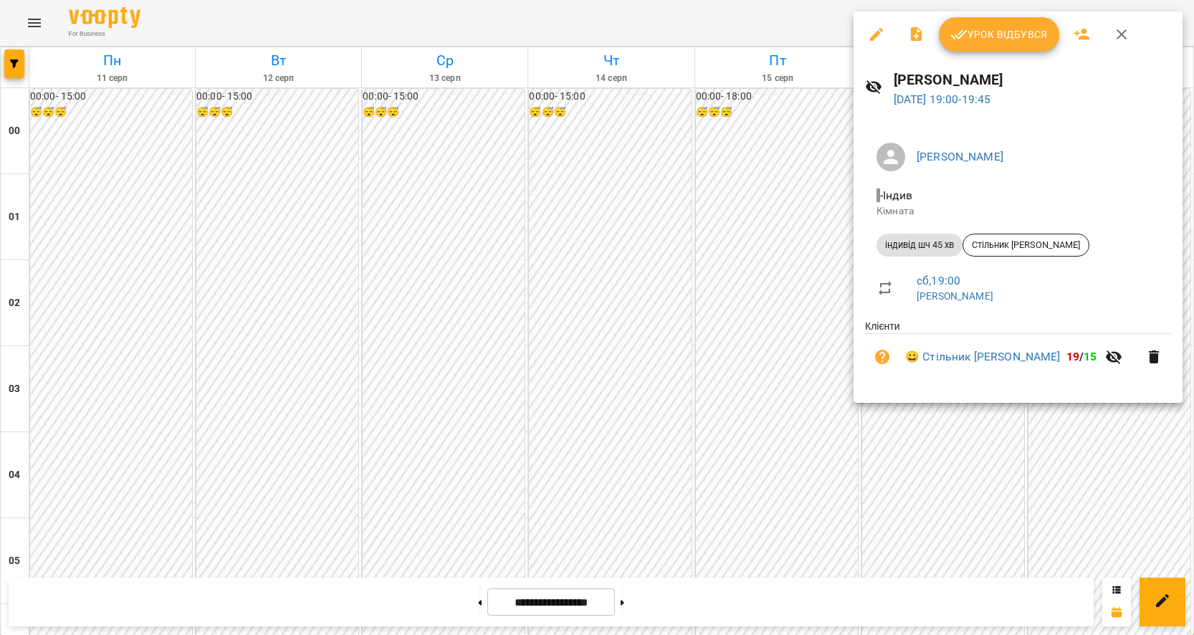
click at [959, 29] on icon "button" at bounding box center [958, 34] width 17 height 17
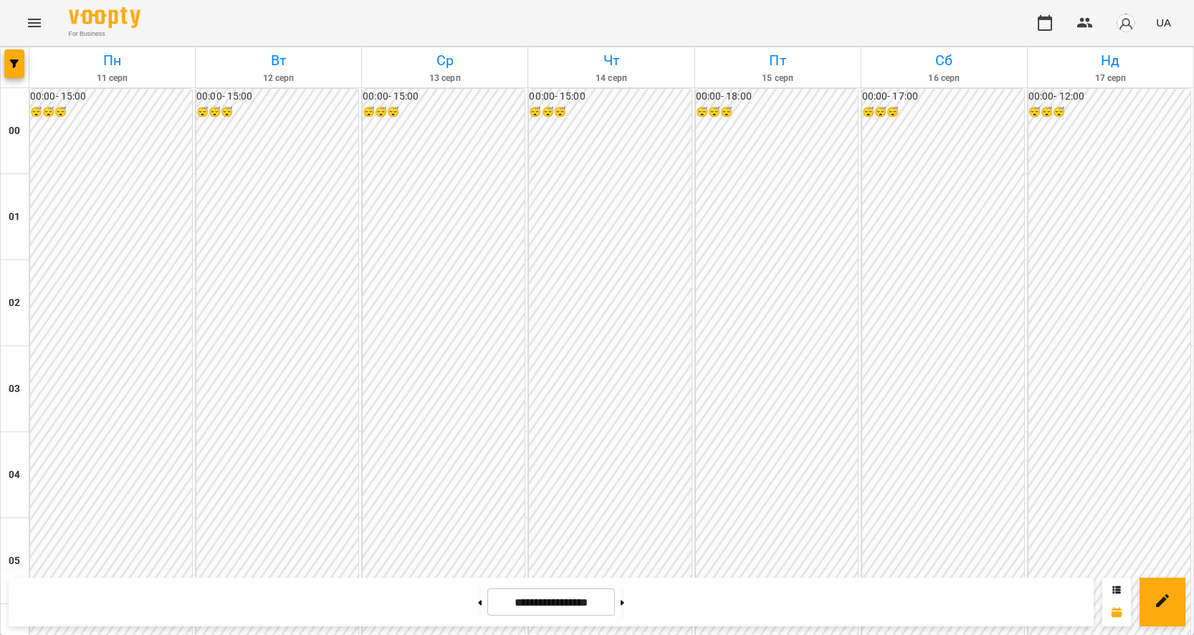
scroll to position [1146, 0]
